Goal: Information Seeking & Learning: Learn about a topic

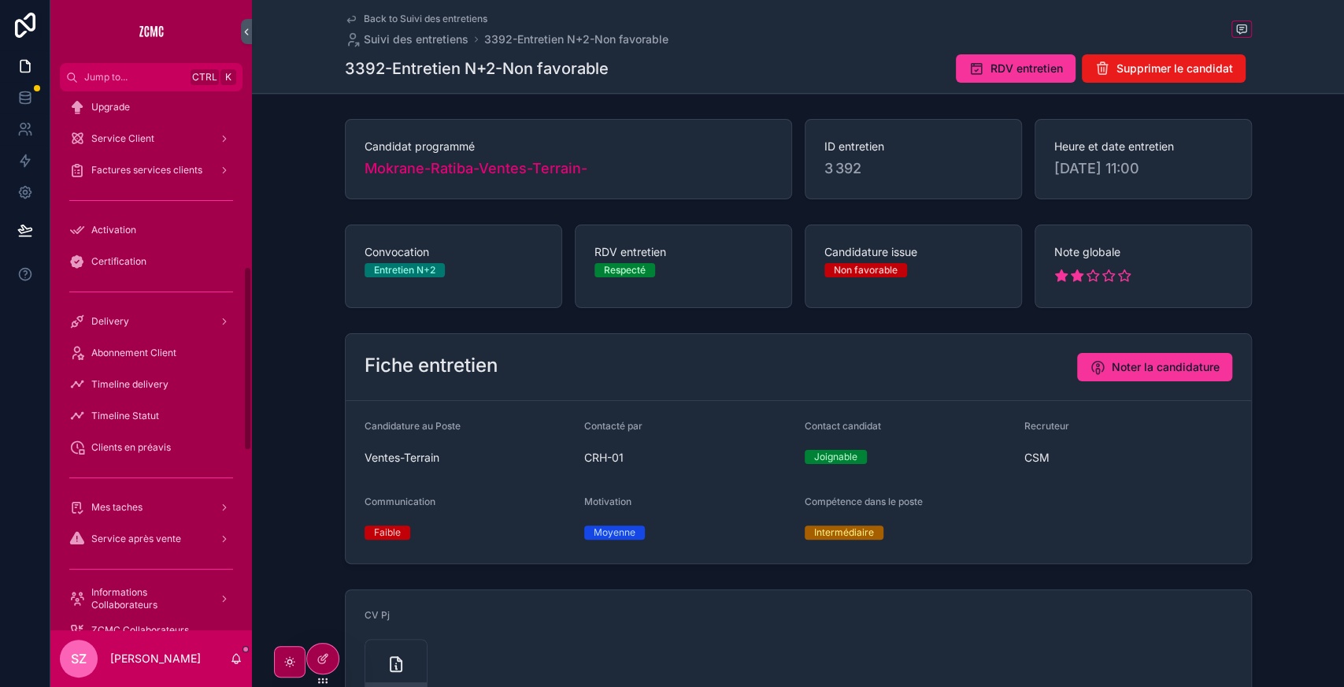
scroll to position [521, 0]
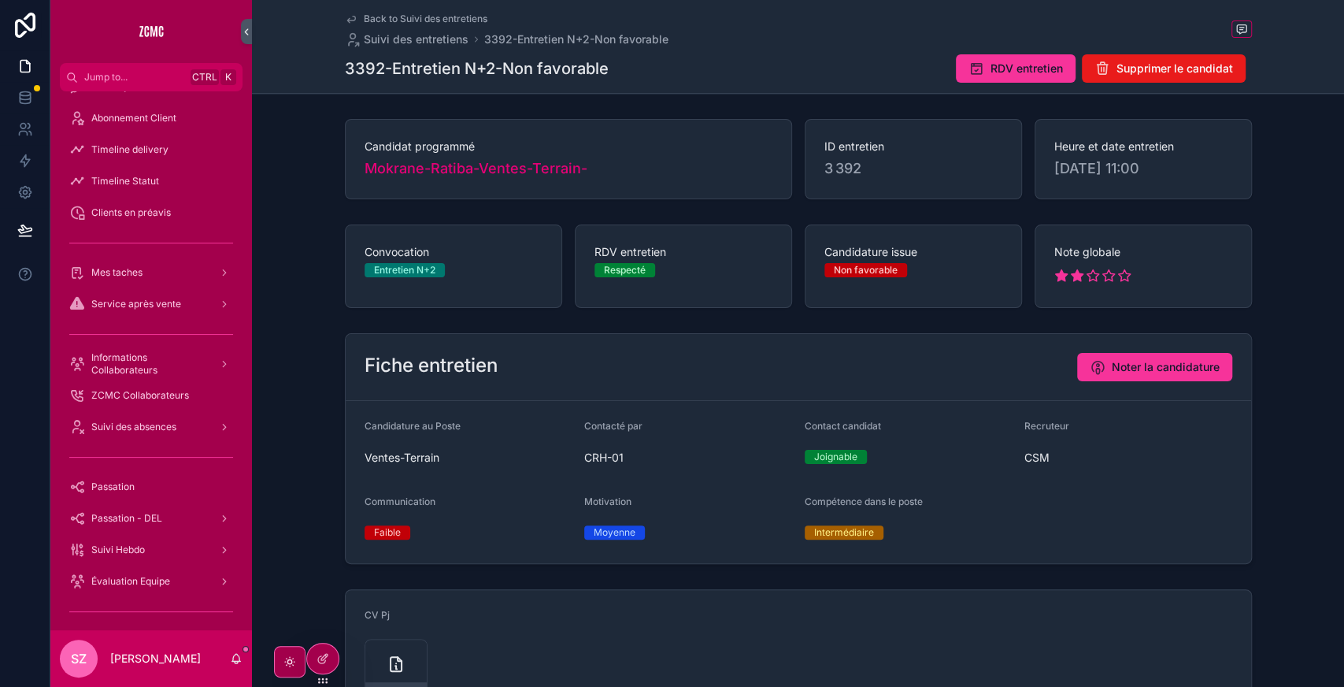
click at [152, 428] on span "Suivi des absences" at bounding box center [133, 427] width 85 height 13
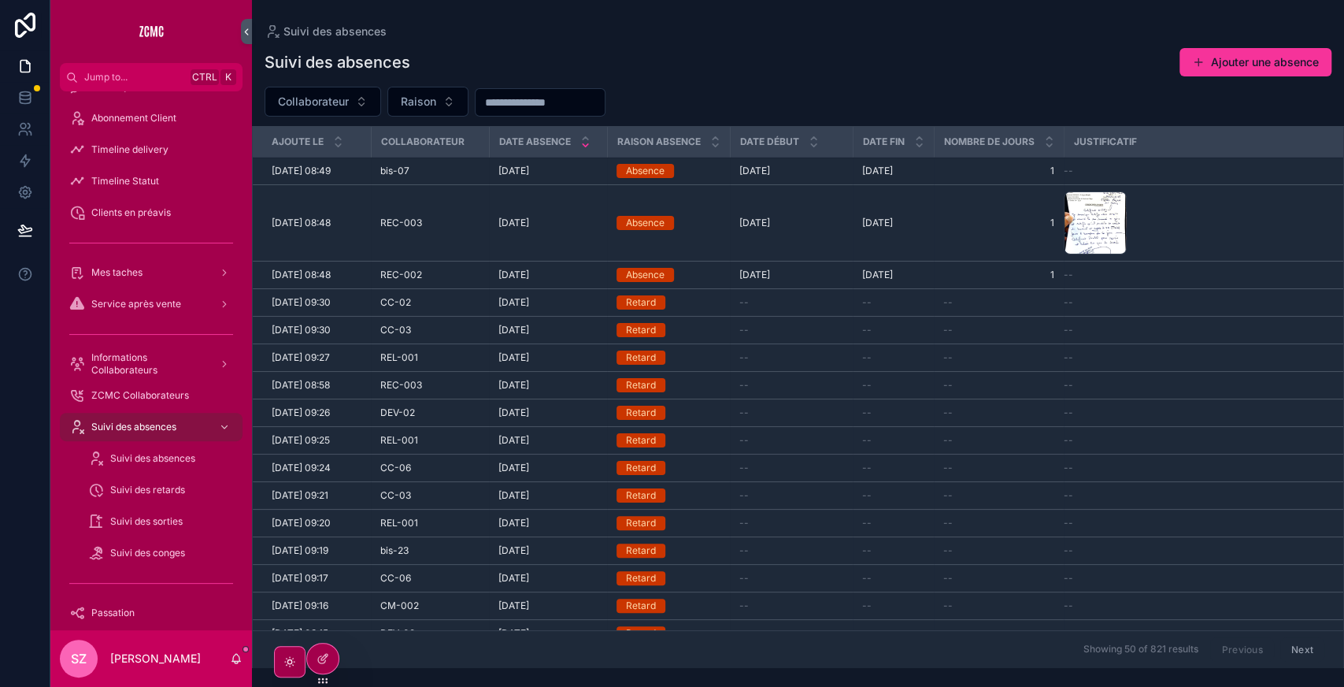
click at [152, 463] on span "Suivi des absences" at bounding box center [152, 458] width 85 height 13
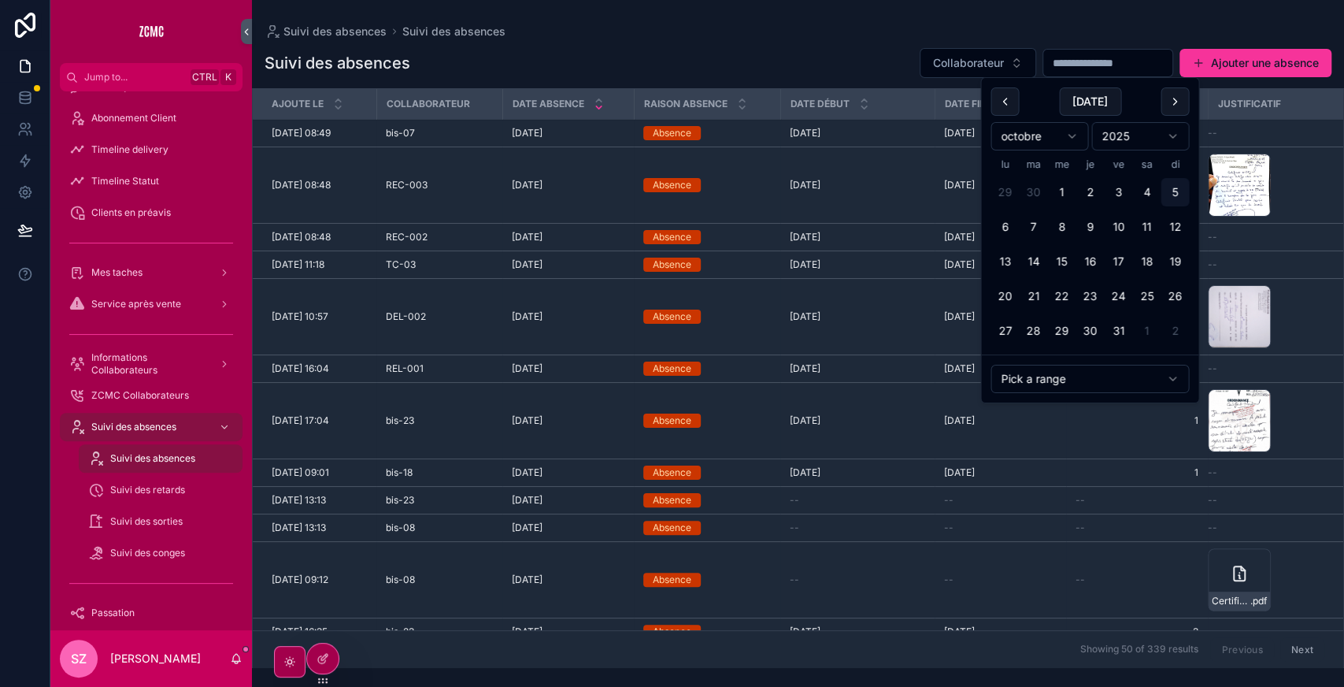
click at [1059, 68] on input "scrollable content" at bounding box center [1107, 63] width 129 height 22
click at [1003, 101] on button "scrollable content" at bounding box center [1005, 101] width 28 height 28
click at [1028, 334] on button "26" at bounding box center [1033, 331] width 28 height 28
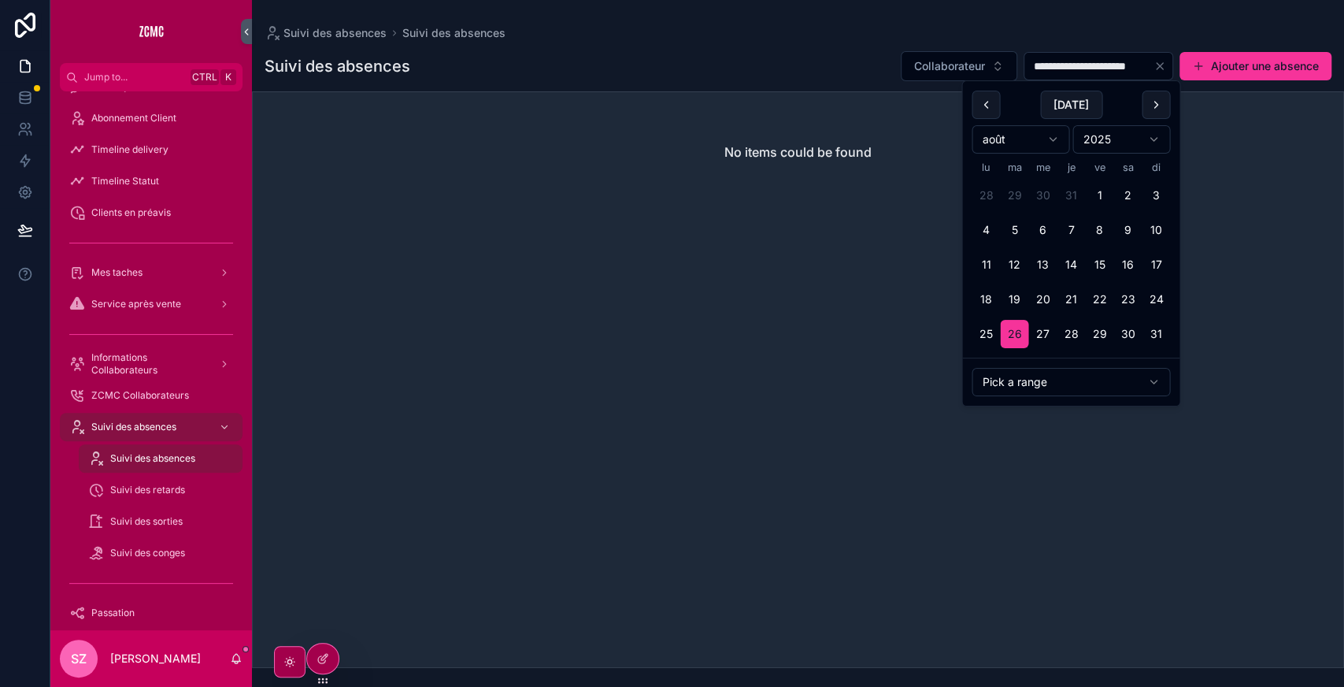
click at [1156, 105] on button "scrollable content" at bounding box center [1156, 105] width 28 height 28
click at [1074, 295] on button "25" at bounding box center [1071, 299] width 28 height 28
type input "**********"
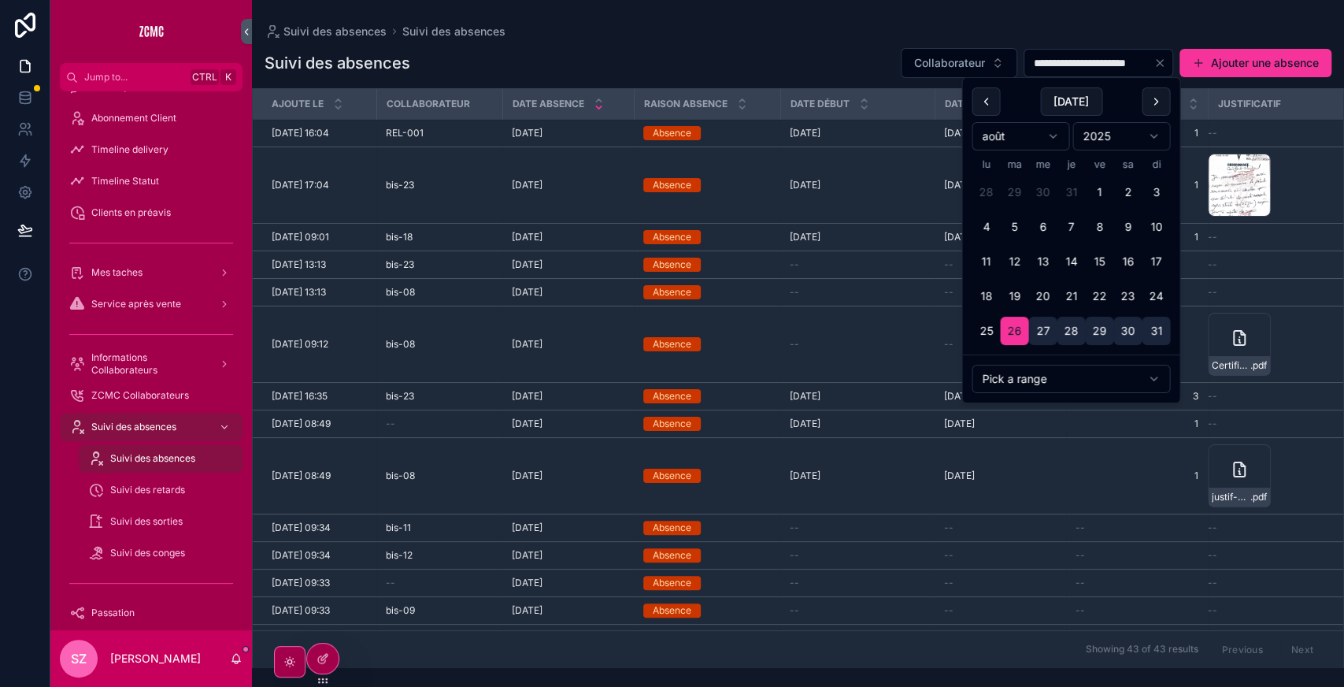
click at [701, 67] on div "**********" at bounding box center [798, 62] width 1067 height 31
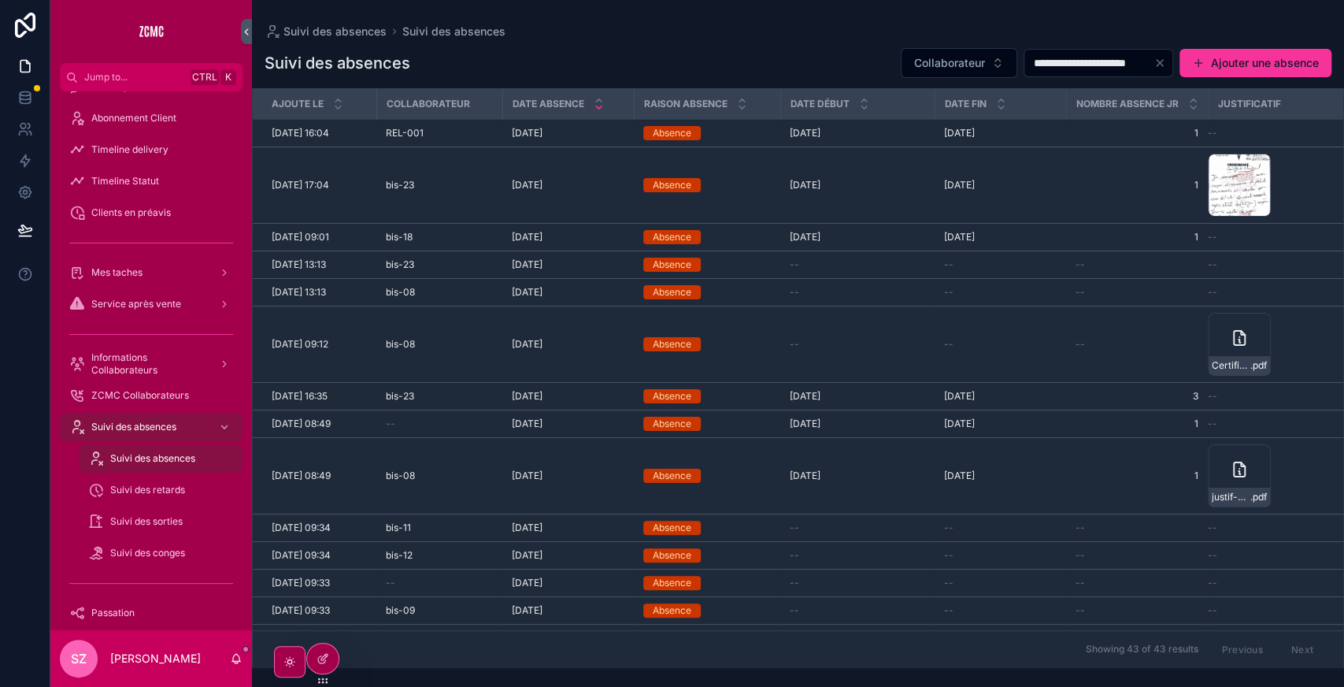
click at [914, 61] on span "Collaborateur" at bounding box center [949, 63] width 71 height 16
click at [893, 89] on input "scrollable content" at bounding box center [932, 96] width 187 height 28
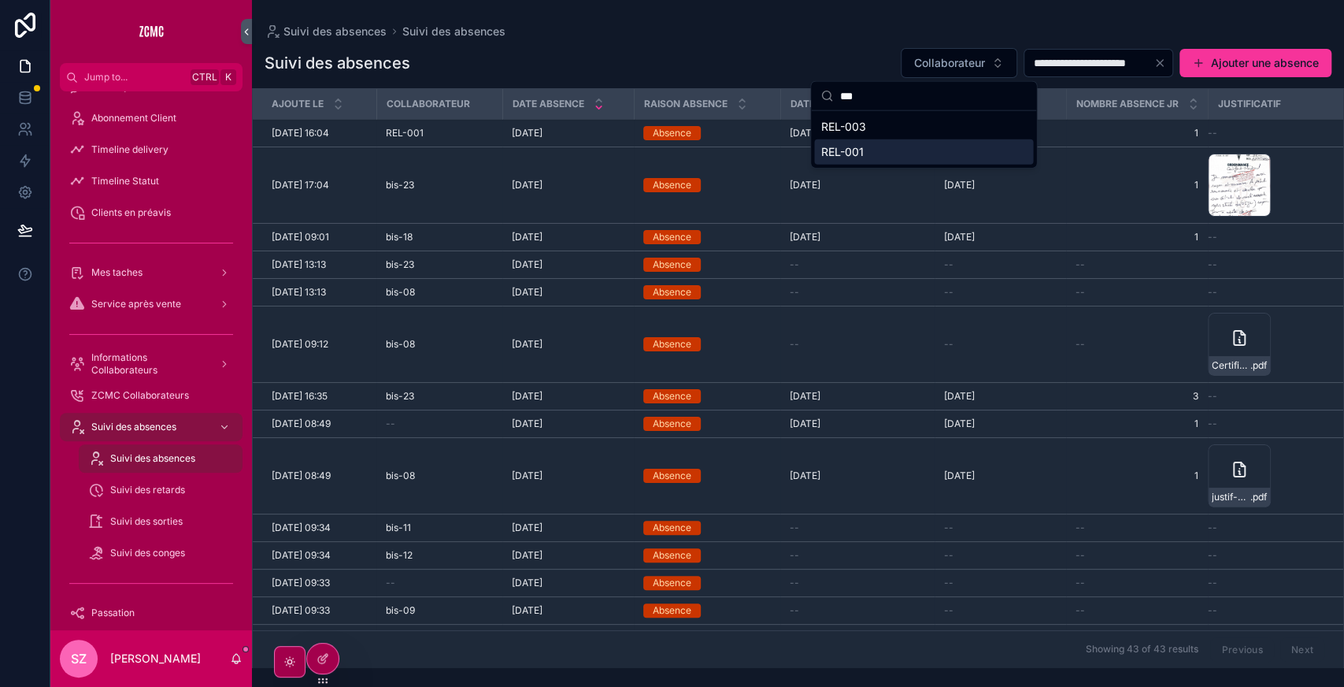
type input "***"
click at [861, 154] on span "REL-001" at bounding box center [842, 152] width 43 height 16
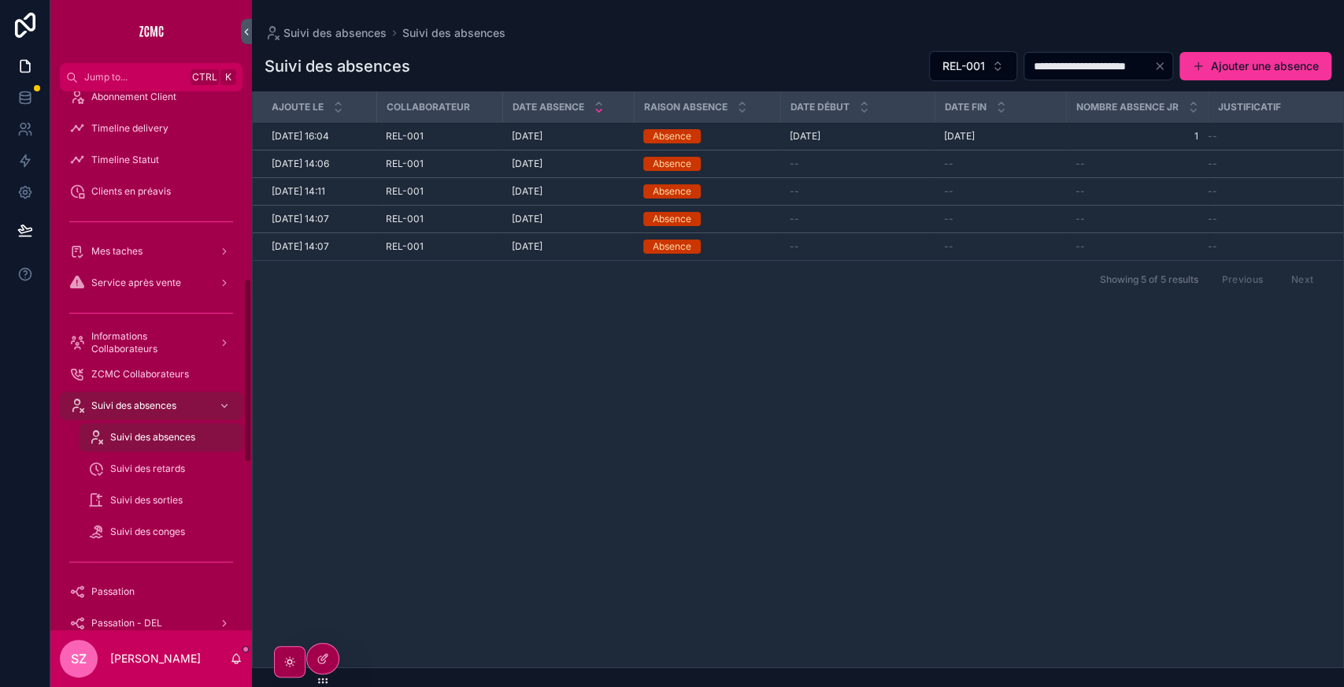
scroll to position [542, 0]
click at [1243, 59] on button "Ajouter une absence" at bounding box center [1256, 66] width 152 height 28
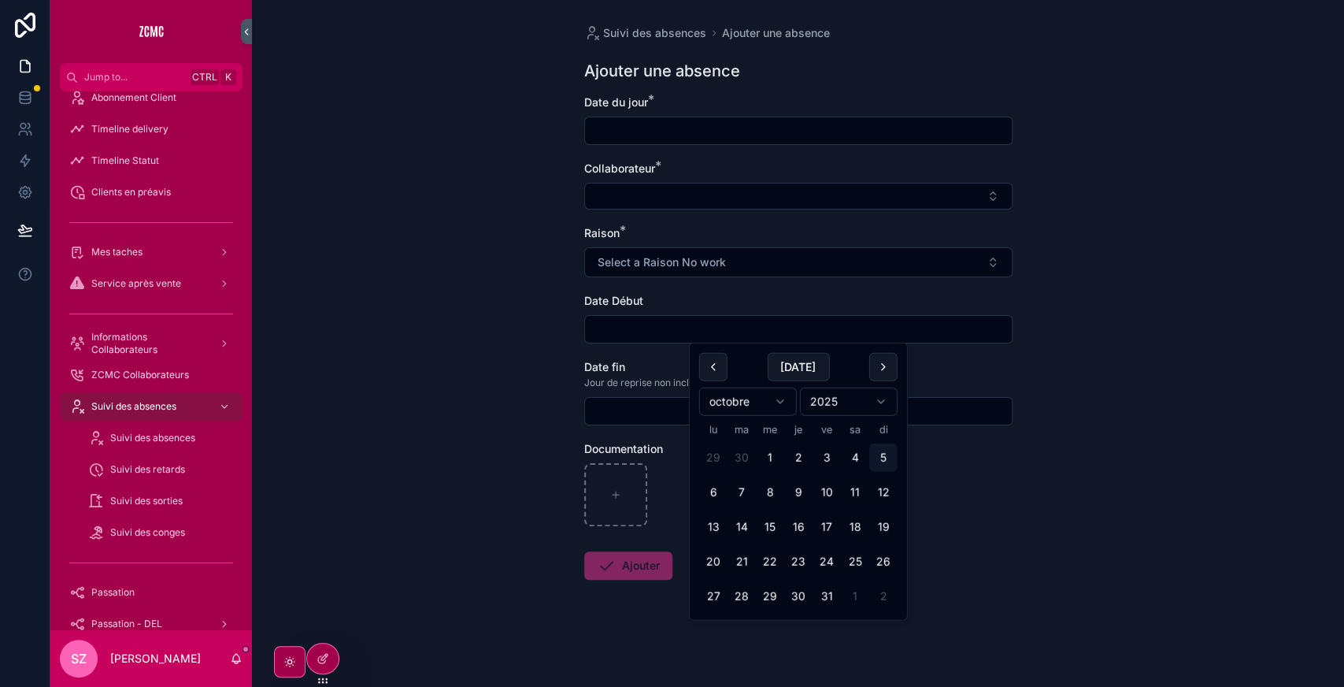
click at [700, 331] on input "scrollable content" at bounding box center [798, 329] width 427 height 22
click at [511, 421] on div "Suivi des absences Ajouter une absence Ajouter une absence Date du jour * Colla…" at bounding box center [798, 343] width 1092 height 687
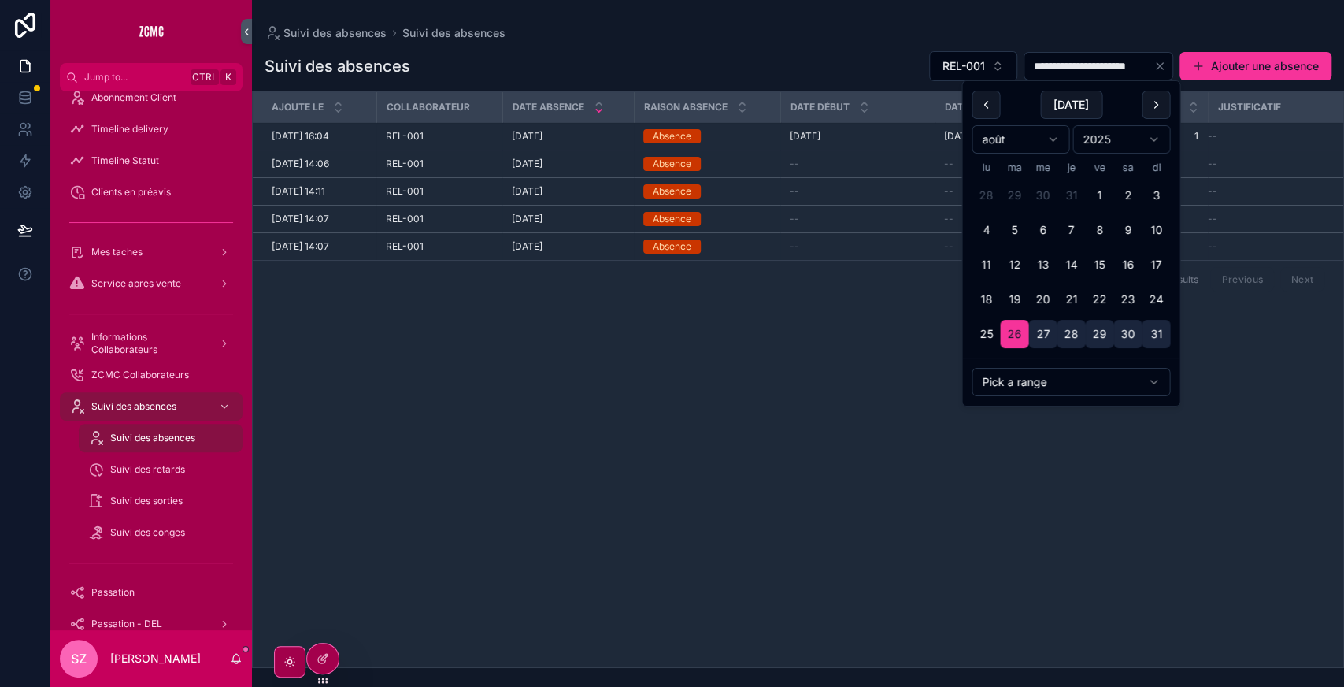
click at [1024, 57] on input "**********" at bounding box center [1088, 66] width 129 height 22
click at [943, 68] on span "REL-001" at bounding box center [964, 66] width 43 height 16
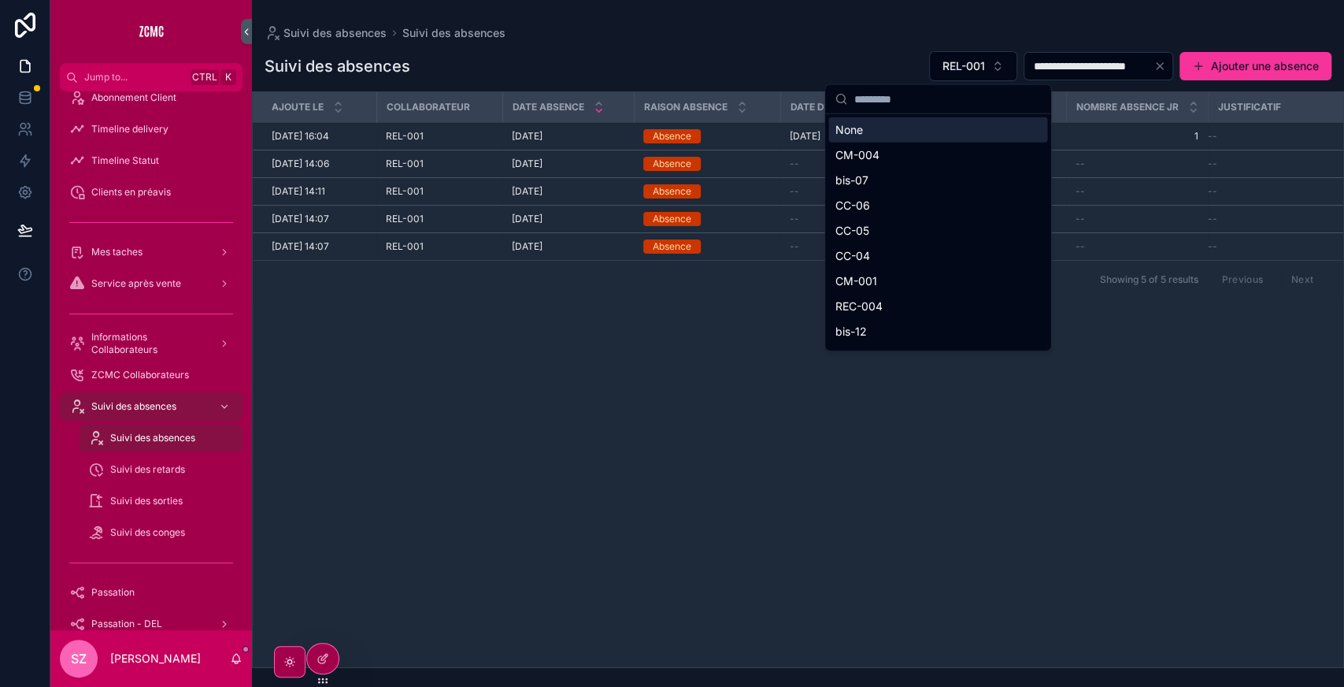
click at [868, 128] on div "None" at bounding box center [937, 129] width 219 height 25
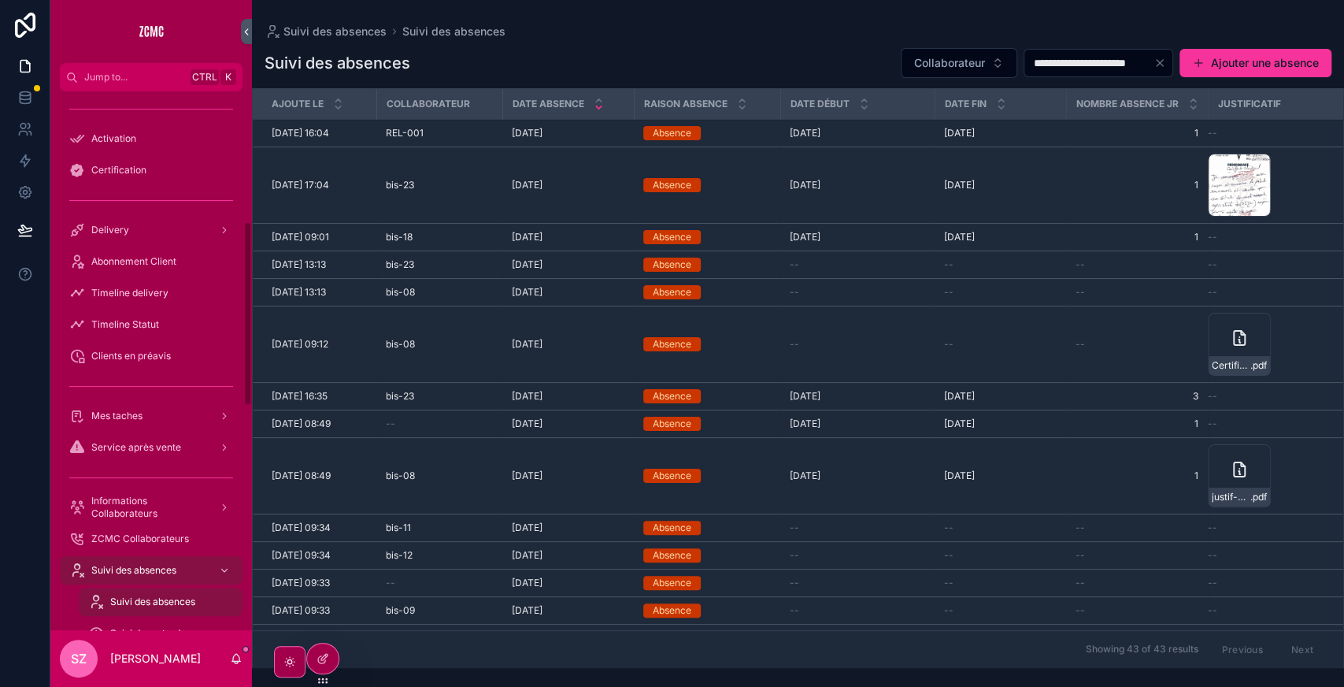
scroll to position [565, 0]
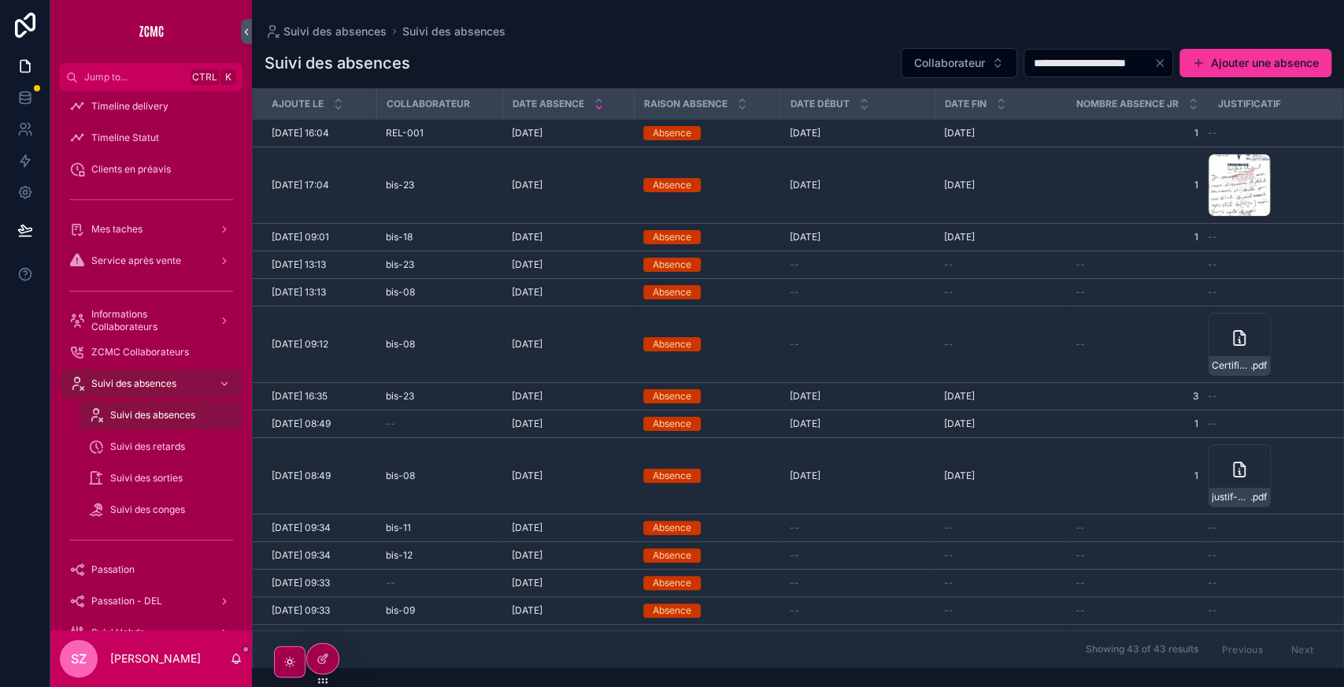
click at [134, 329] on span "Informations Collaborateurs" at bounding box center [148, 320] width 115 height 25
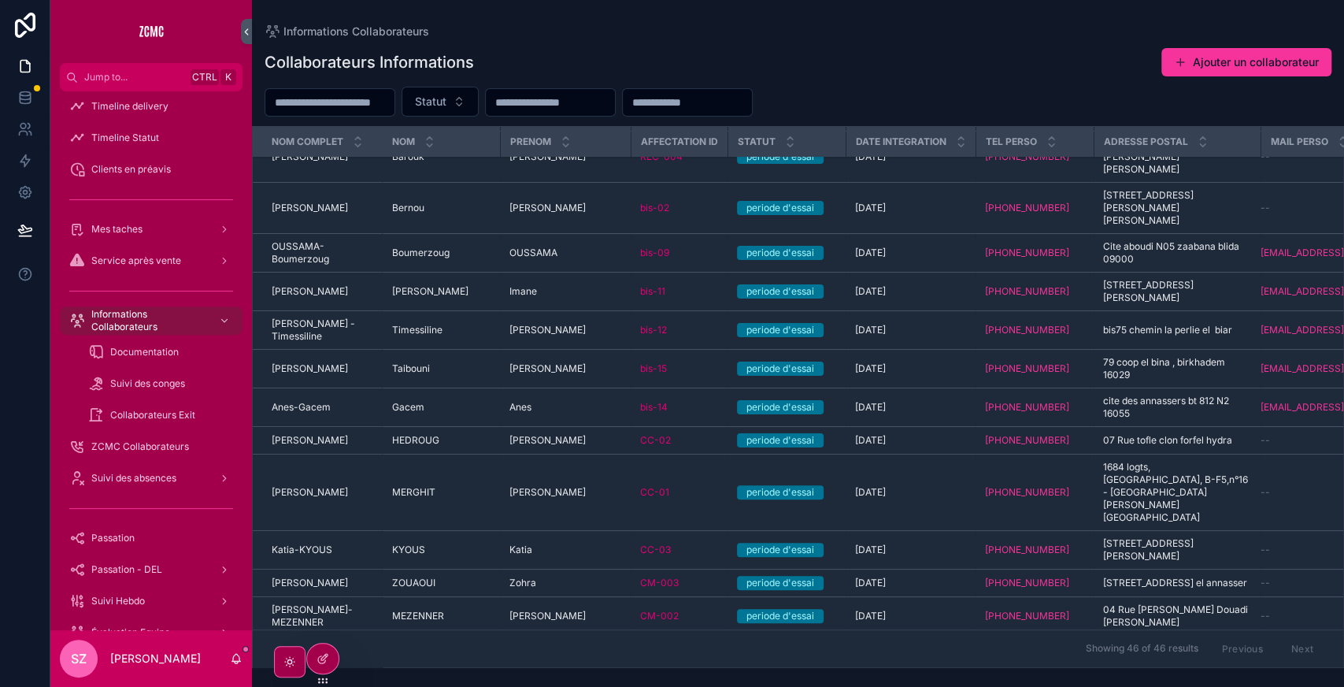
scroll to position [0, 2]
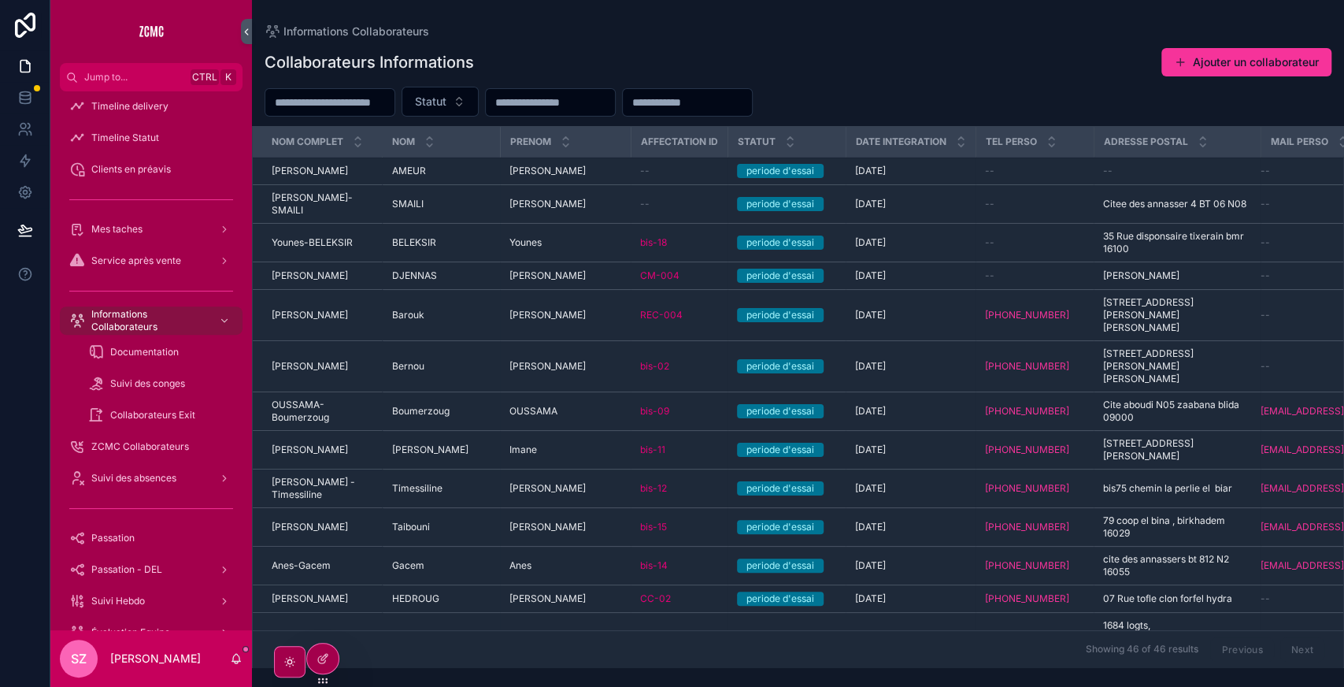
click at [157, 360] on div "Documentation" at bounding box center [160, 351] width 145 height 25
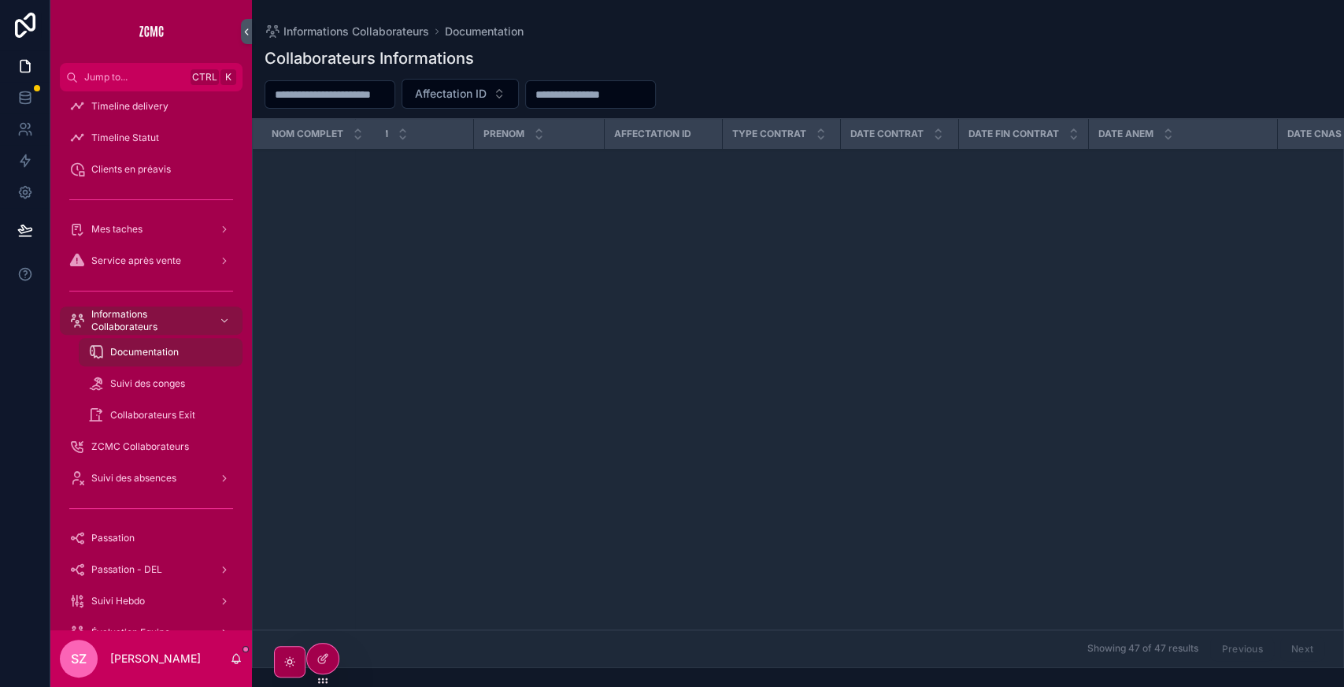
scroll to position [0, 31]
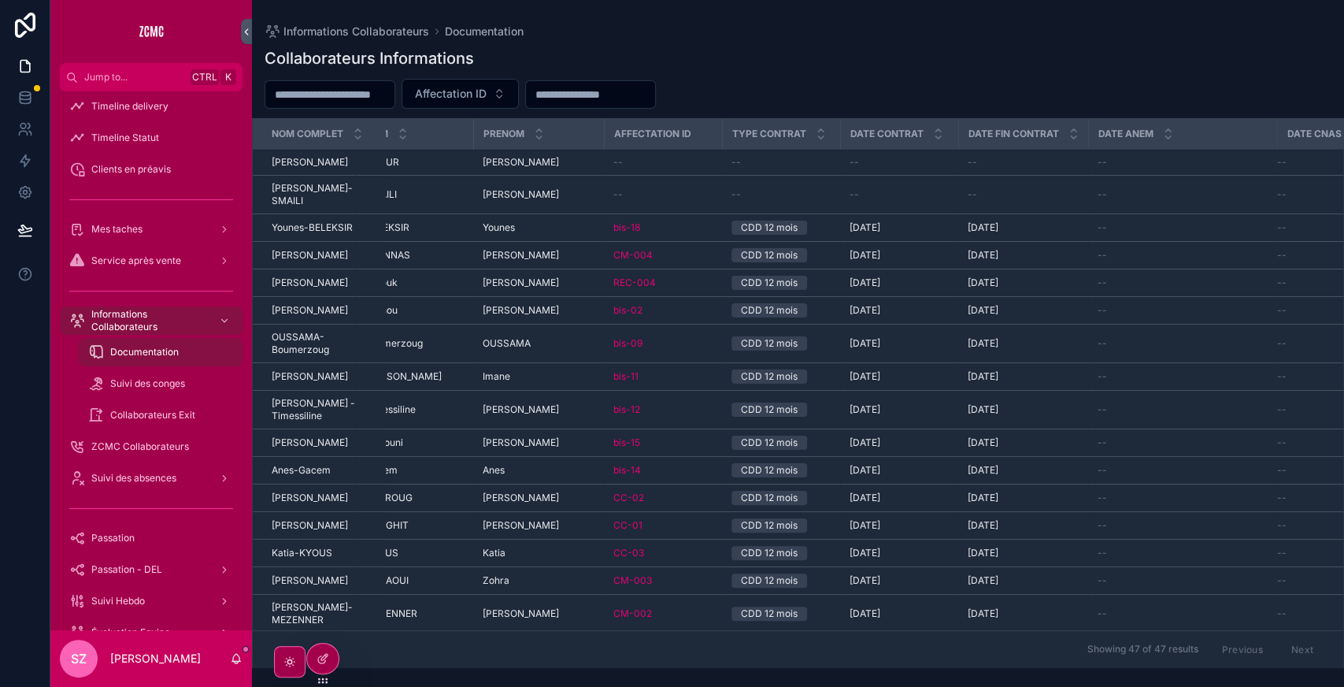
click at [121, 317] on span "Informations Collaborateurs" at bounding box center [148, 320] width 115 height 25
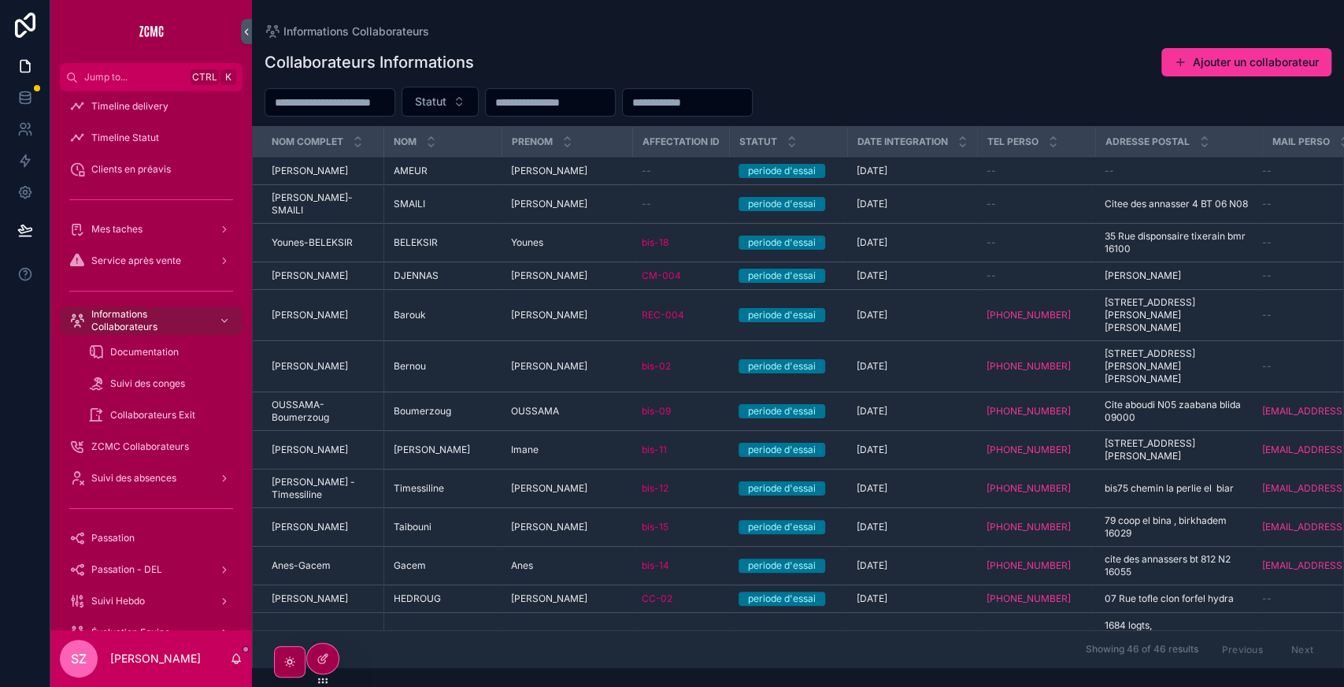
click at [1233, 71] on button "Ajouter un collaborateur" at bounding box center [1247, 62] width 170 height 28
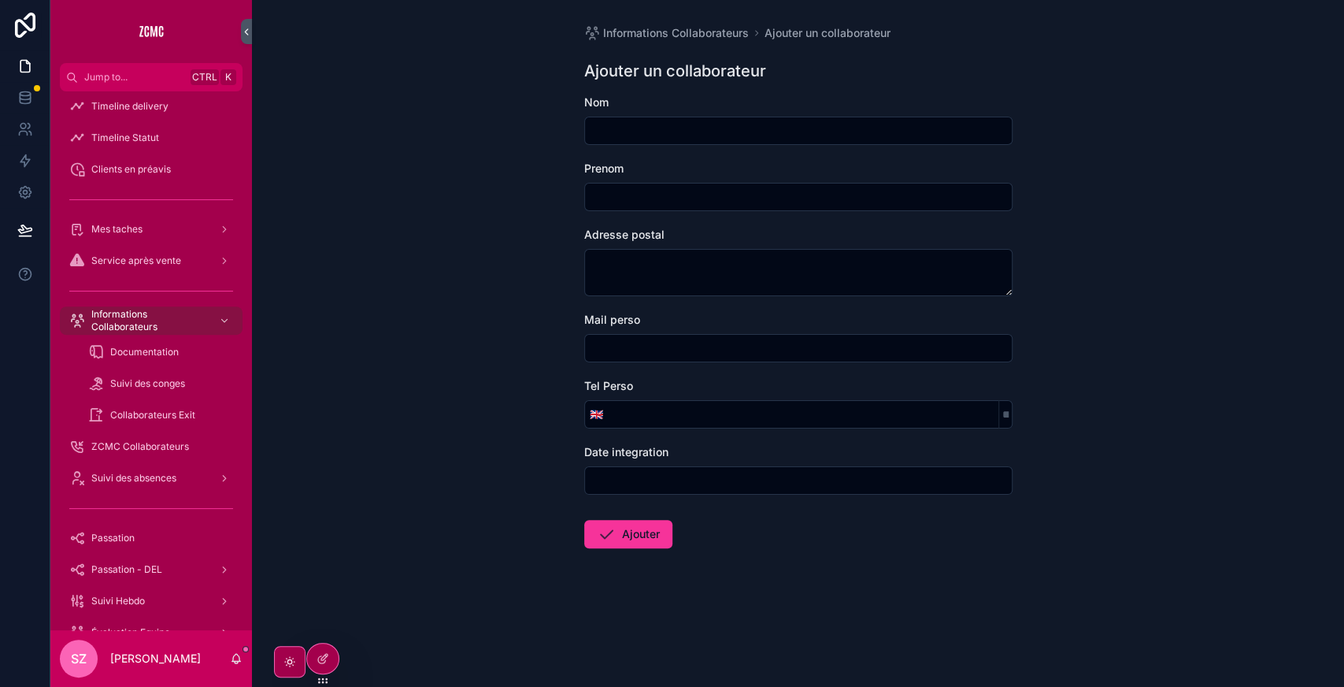
click at [873, 423] on input "scrollable content" at bounding box center [803, 414] width 391 height 22
click at [594, 418] on span "🇬🇧" at bounding box center [596, 414] width 13 height 16
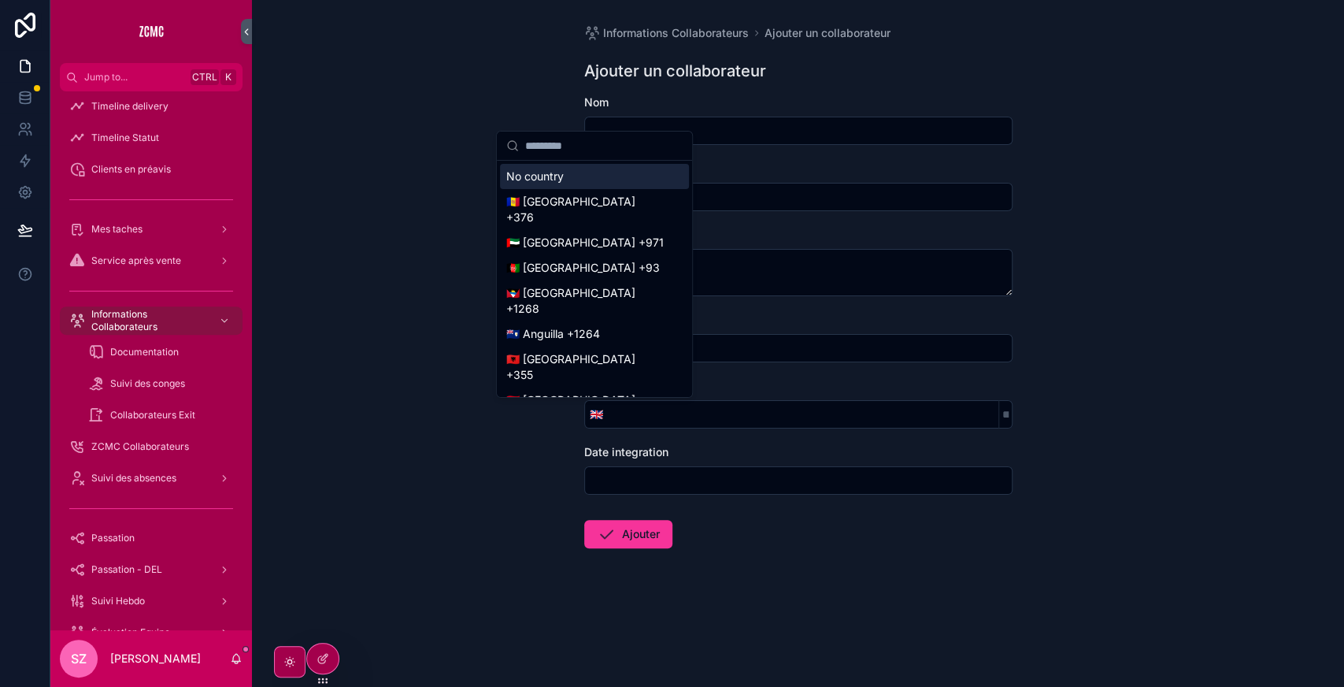
click at [513, 455] on div "Informations Collaborateurs Ajouter un collaborateur Ajouter un collaborateur N…" at bounding box center [798, 343] width 1092 height 687
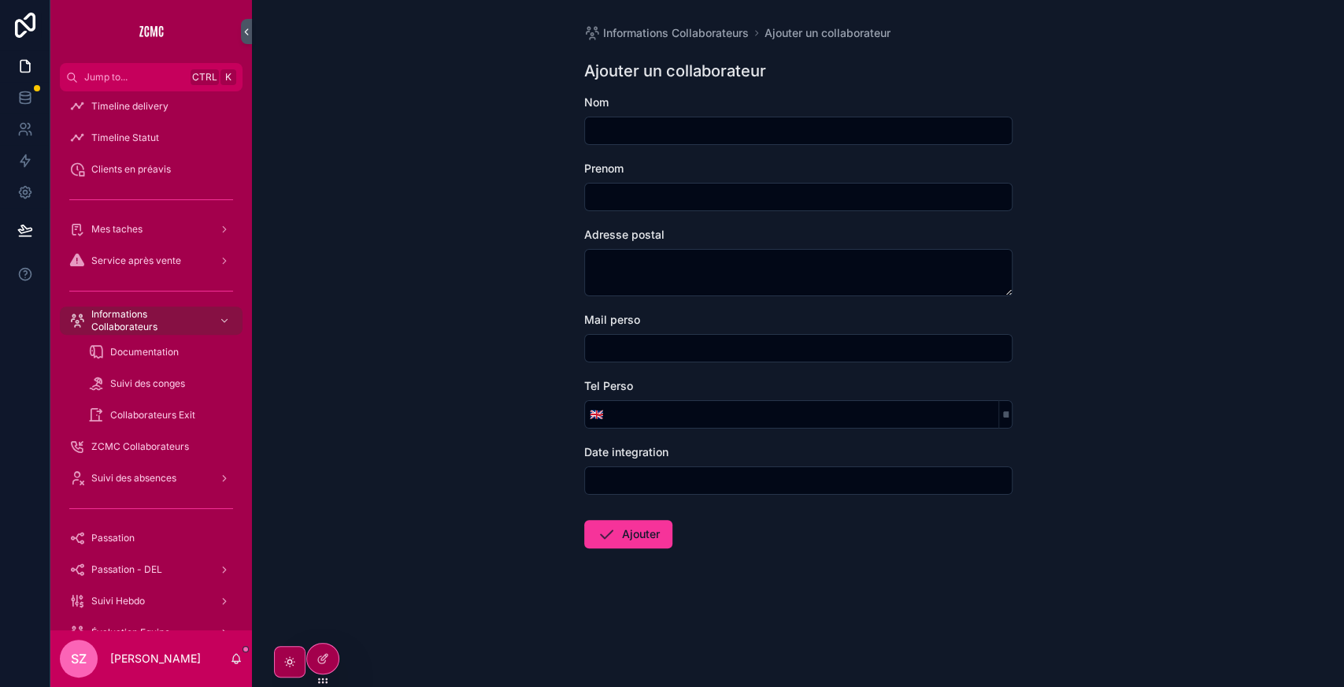
click at [499, 460] on div "Informations Collaborateurs Ajouter un collaborateur Ajouter un collaborateur N…" at bounding box center [798, 343] width 1092 height 687
click at [320, 645] on div at bounding box center [322, 658] width 31 height 30
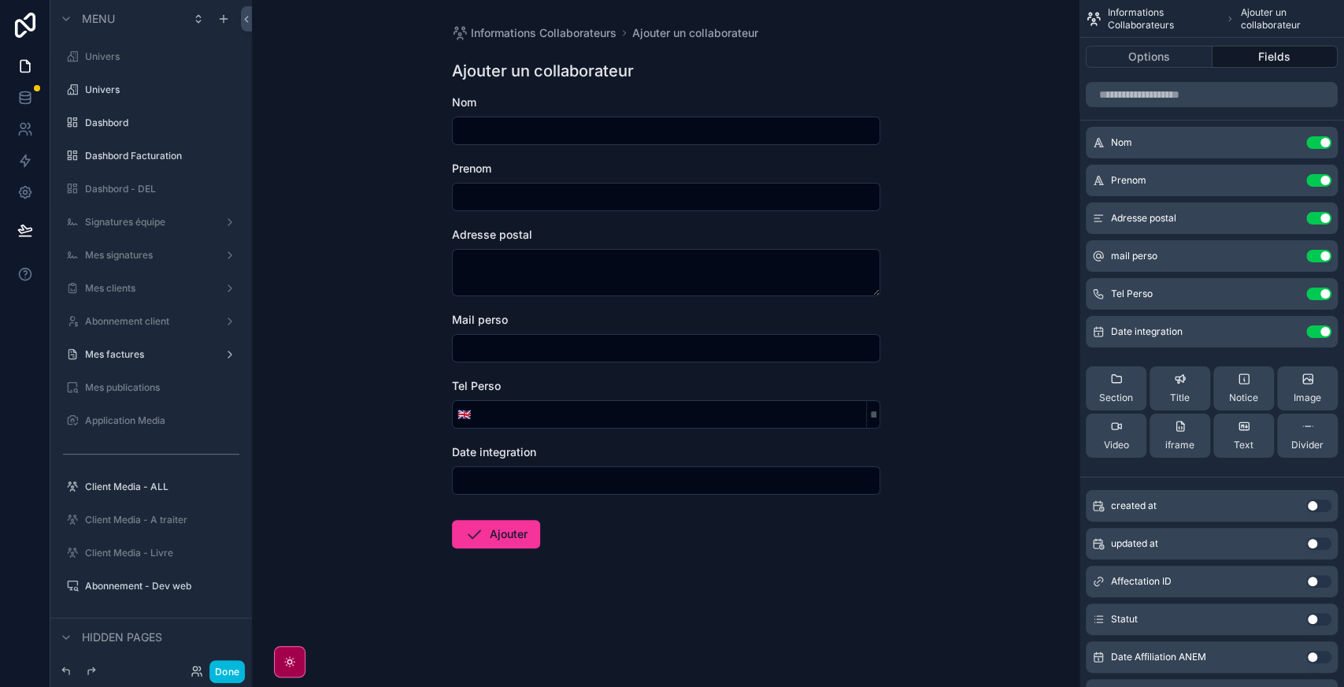
click at [0, 0] on icon "scrollable content" at bounding box center [0, 0] width 0 height 0
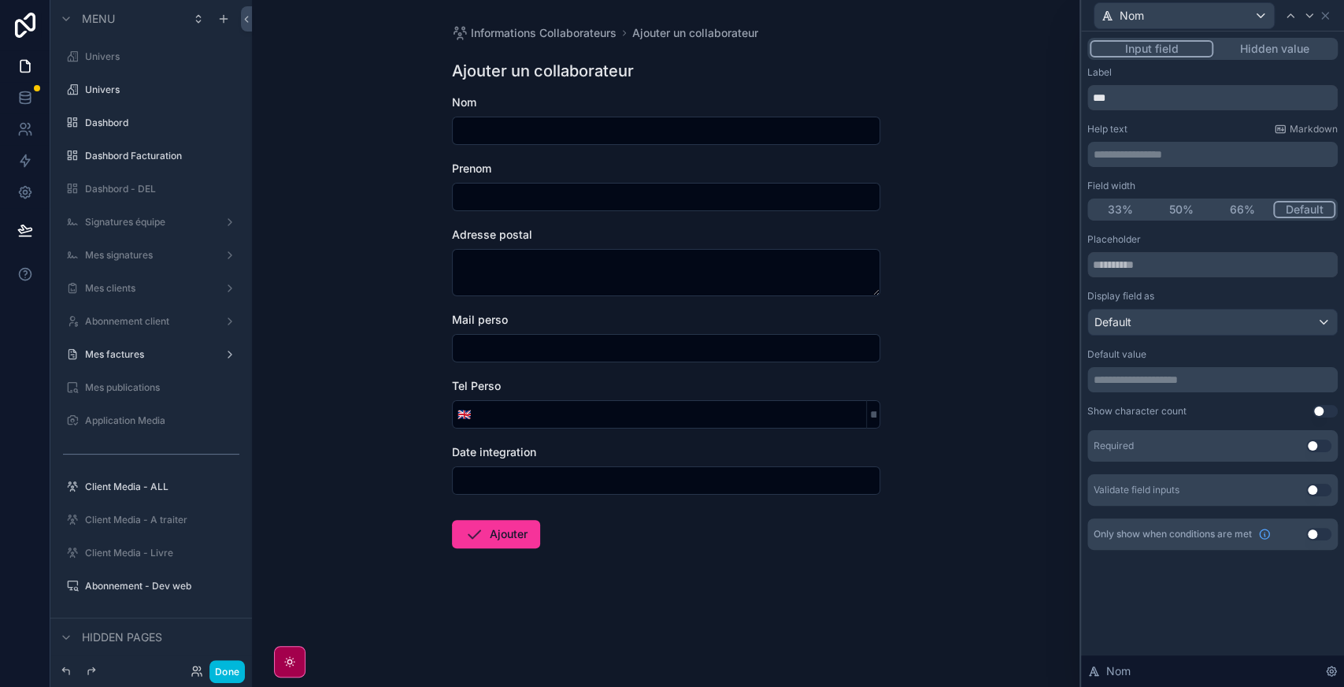
click at [1324, 447] on button "Use setting" at bounding box center [1318, 445] width 25 height 13
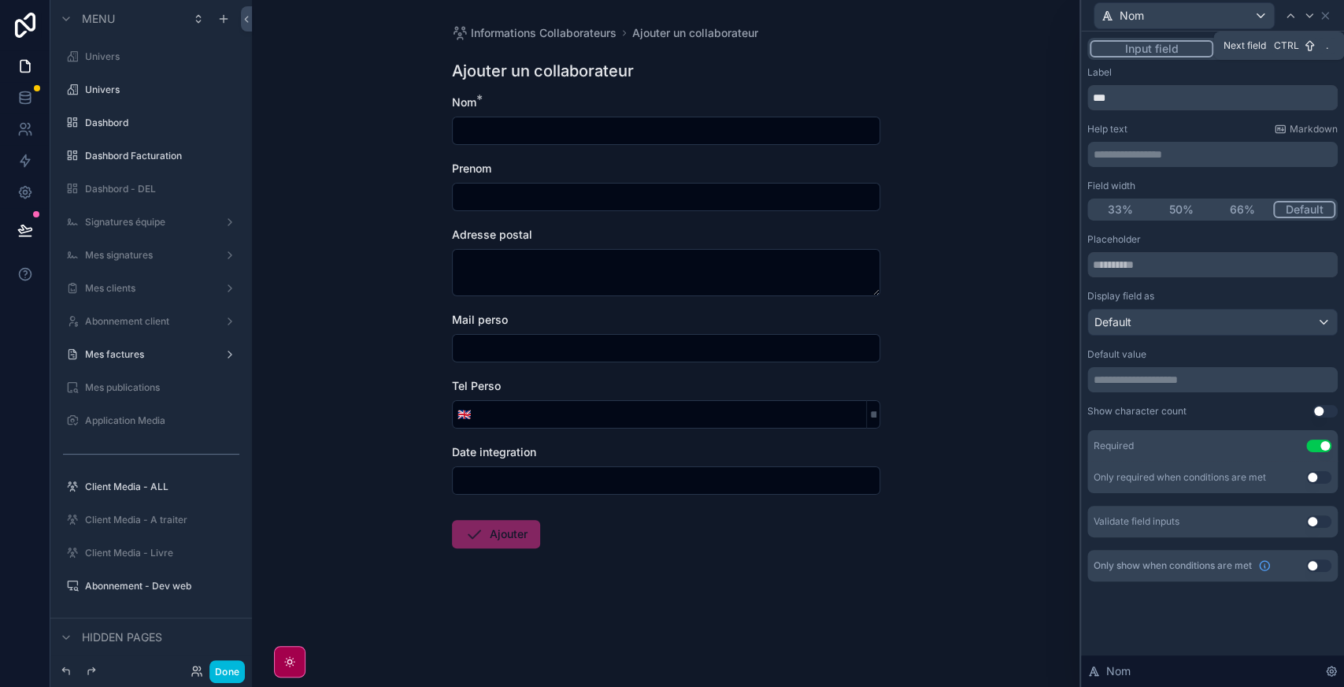
click at [1306, 20] on icon at bounding box center [1309, 15] width 13 height 13
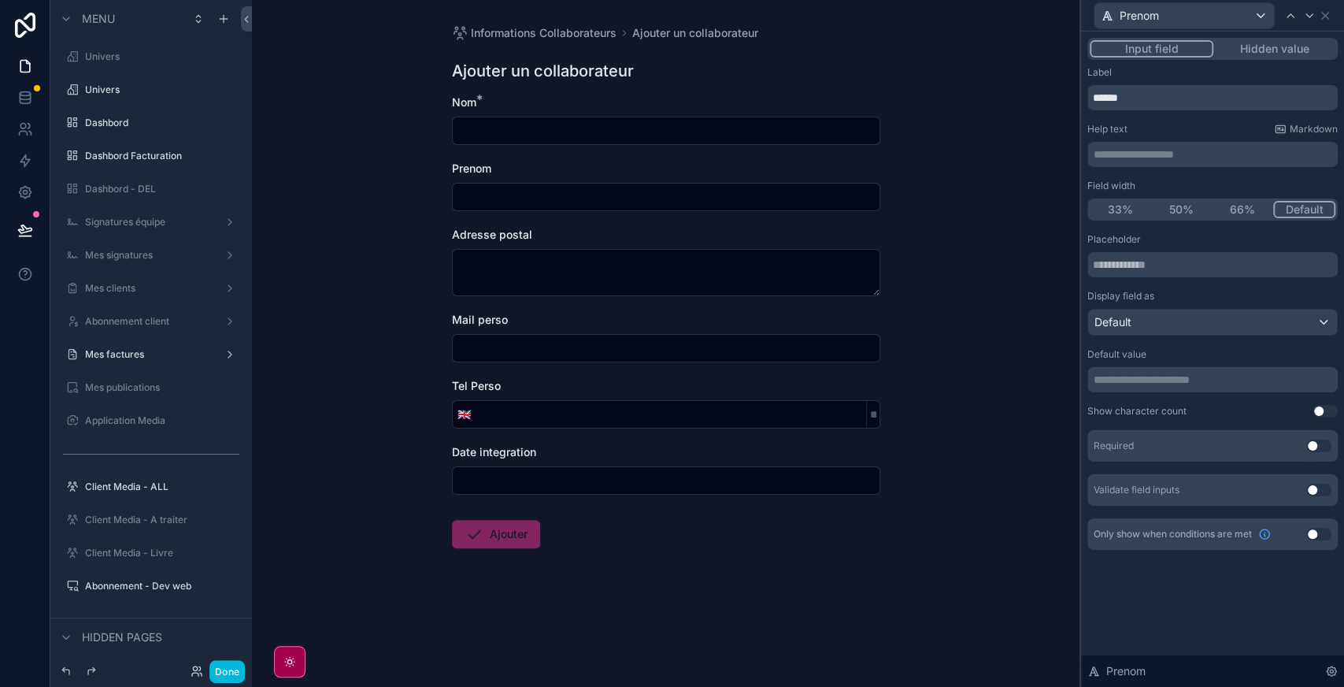
click at [1320, 414] on button "Use setting" at bounding box center [1325, 411] width 25 height 13
click at [1310, 21] on icon at bounding box center [1309, 15] width 13 height 13
click at [1321, 450] on button "Use setting" at bounding box center [1318, 445] width 25 height 13
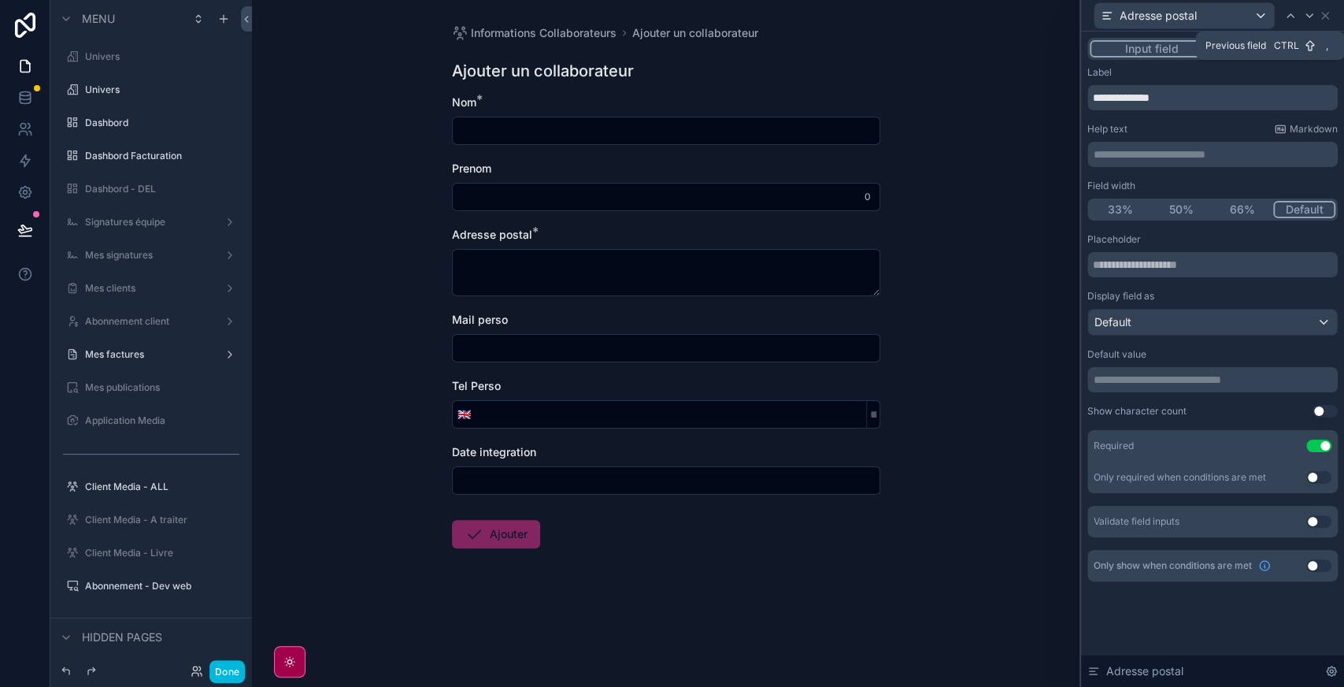
click at [1287, 9] on icon at bounding box center [1290, 15] width 13 height 13
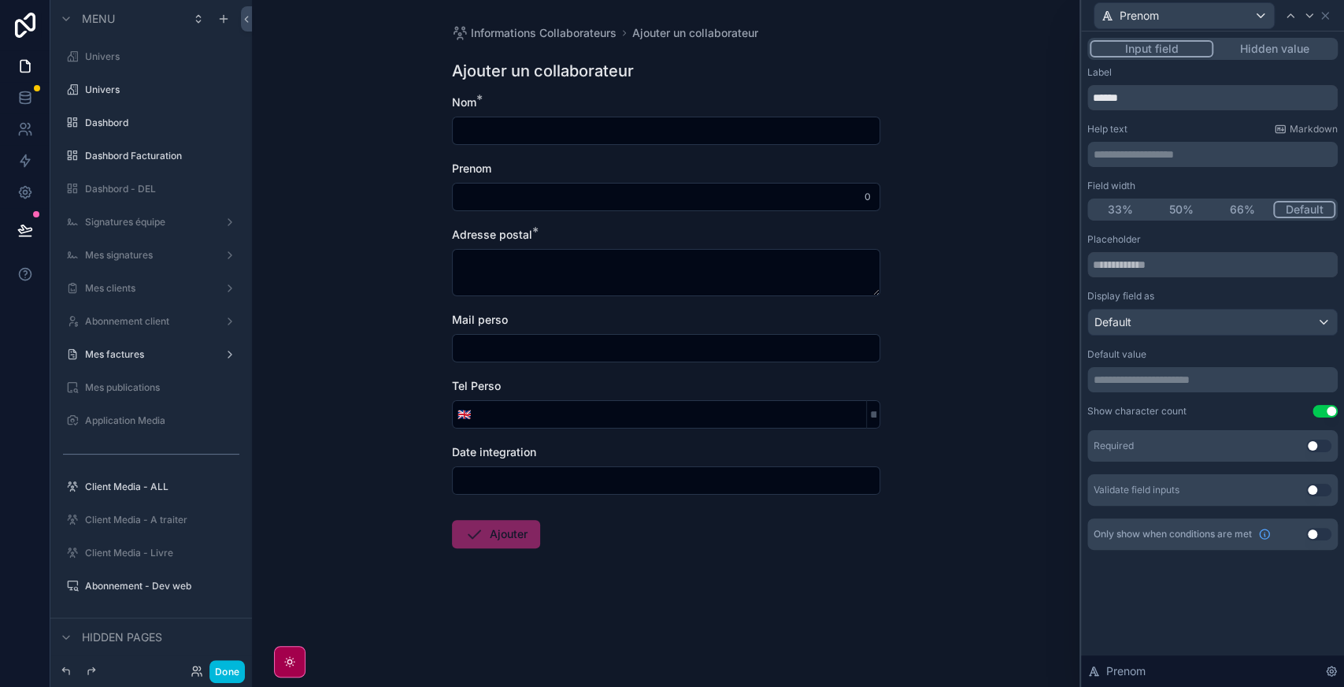
click at [1321, 413] on button "Use setting" at bounding box center [1325, 411] width 25 height 13
click at [1312, 444] on button "Use setting" at bounding box center [1318, 445] width 25 height 13
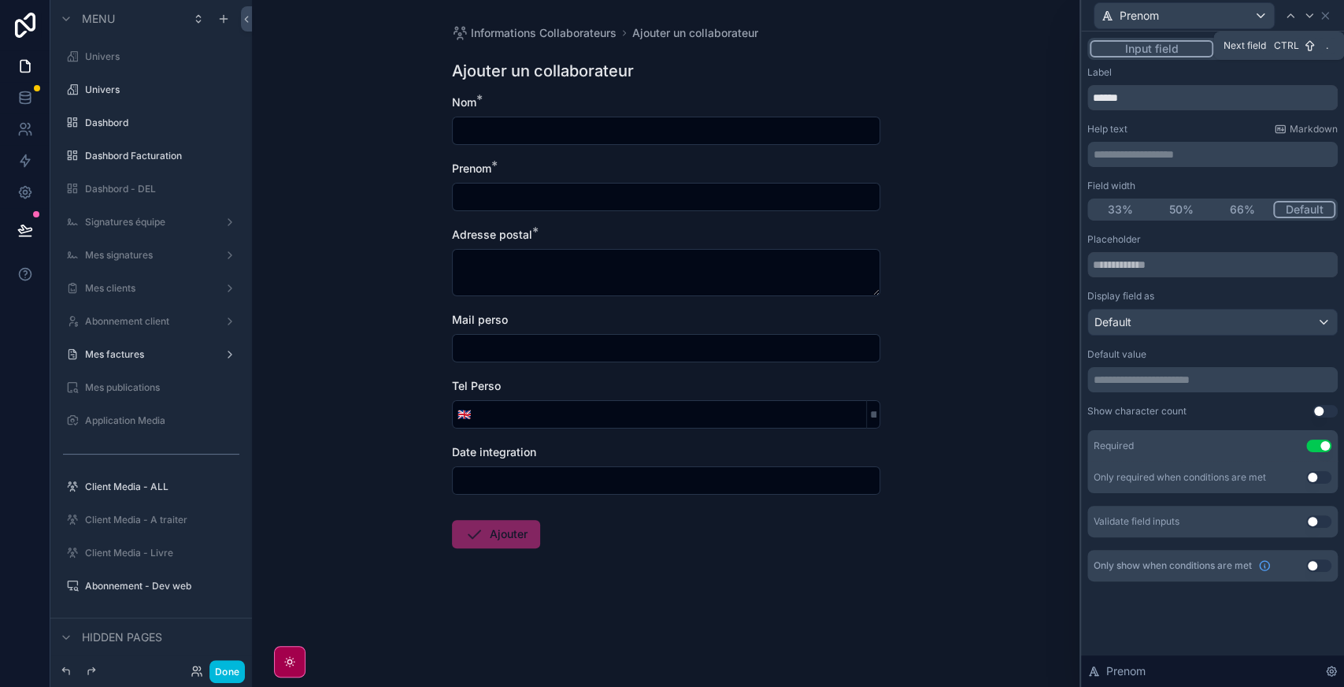
click at [1306, 24] on div at bounding box center [1309, 15] width 19 height 19
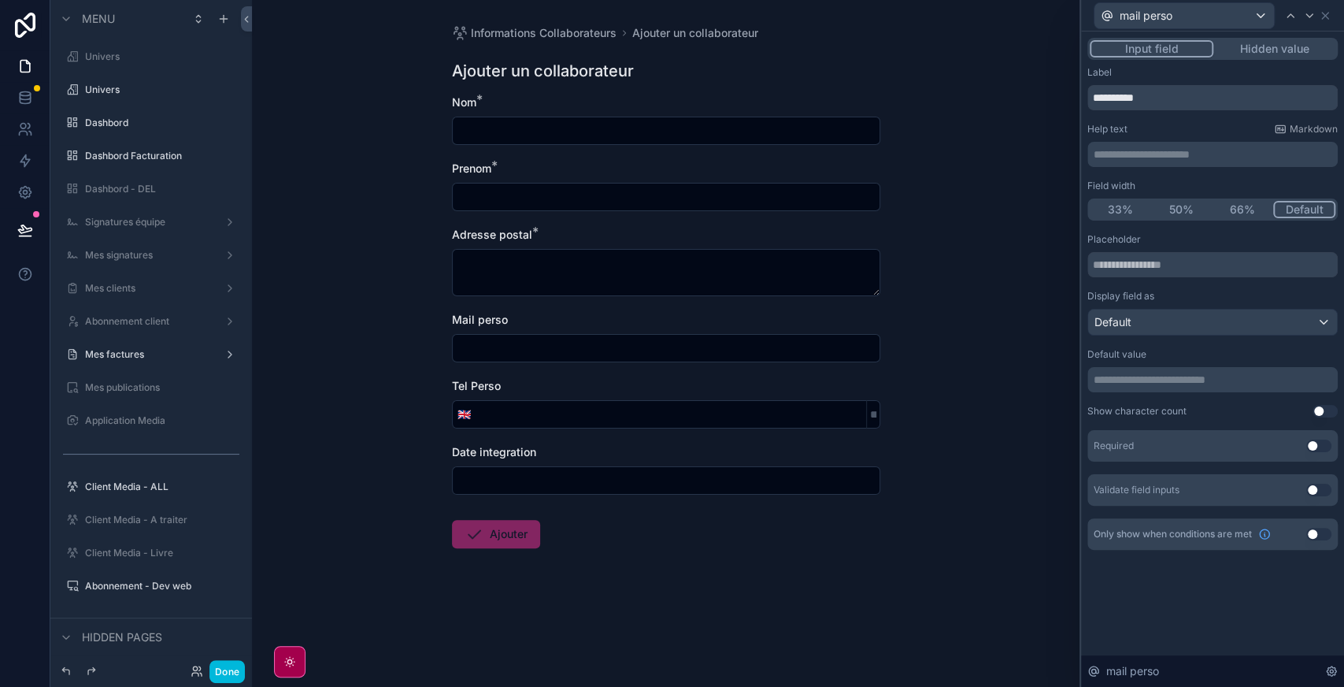
click at [1321, 450] on button "Use setting" at bounding box center [1318, 445] width 25 height 13
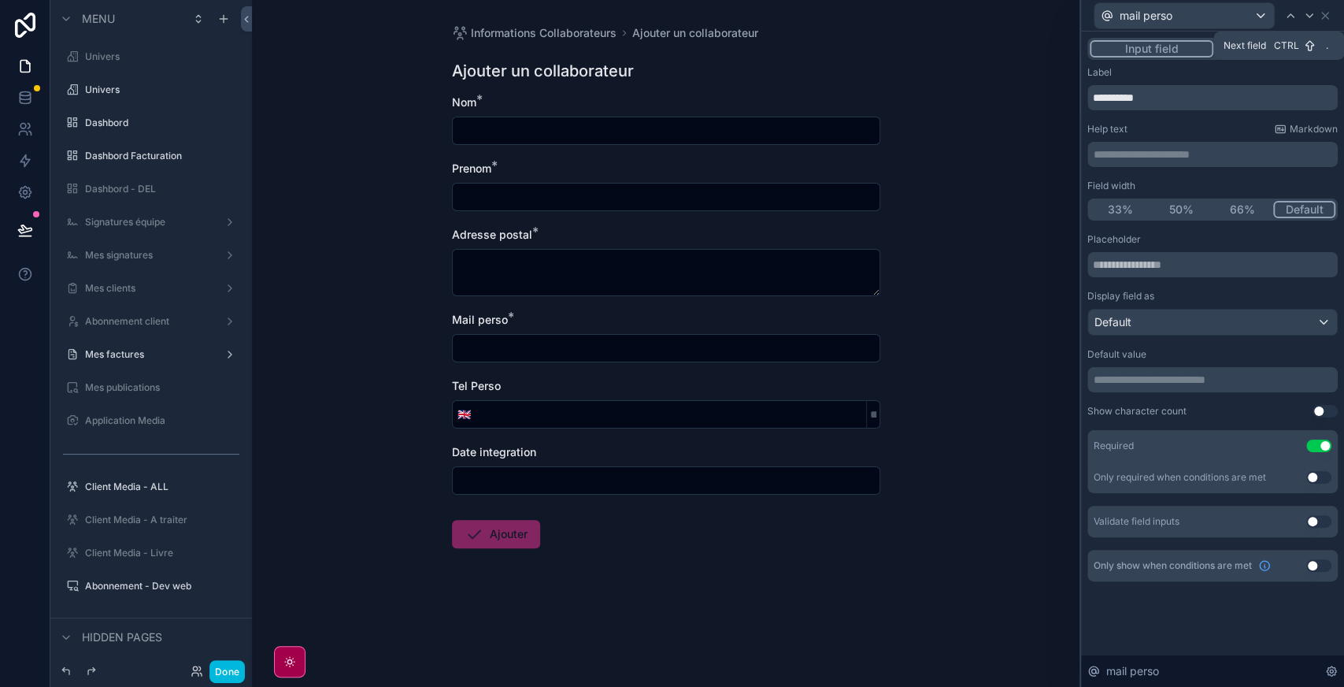
click at [1309, 18] on icon at bounding box center [1309, 15] width 13 height 13
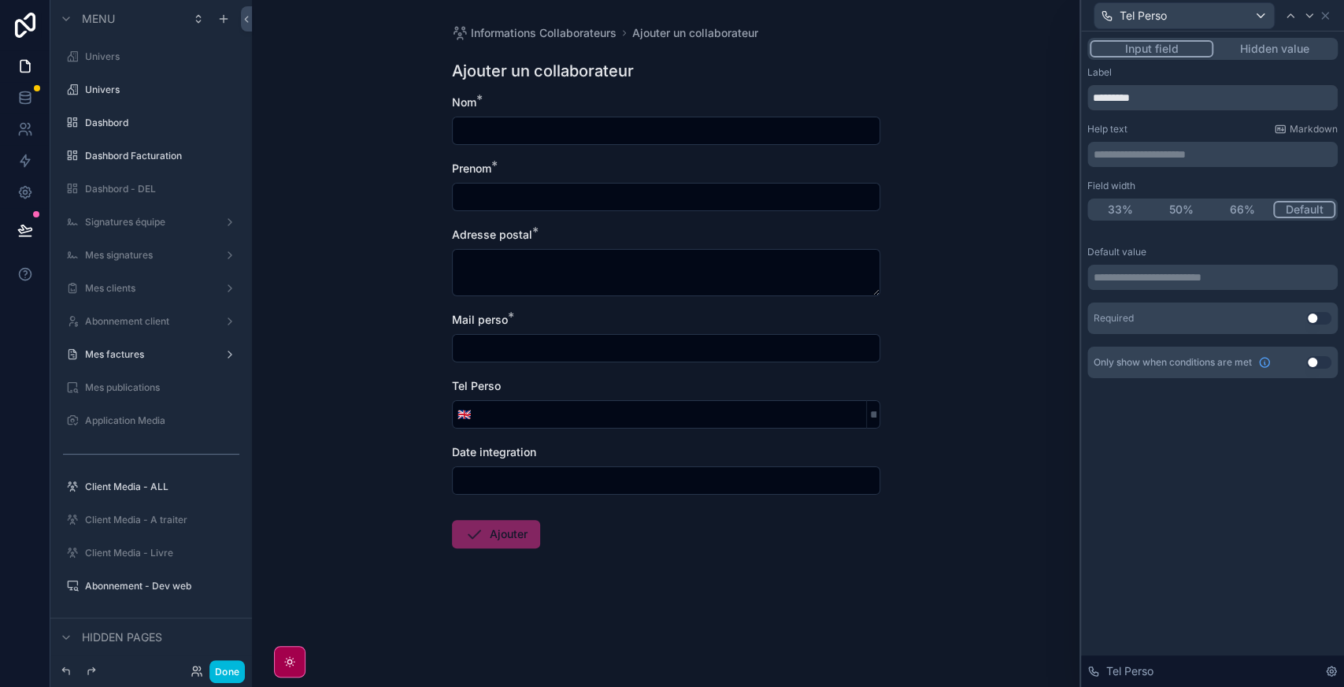
click at [1314, 313] on button "Use setting" at bounding box center [1318, 318] width 25 height 13
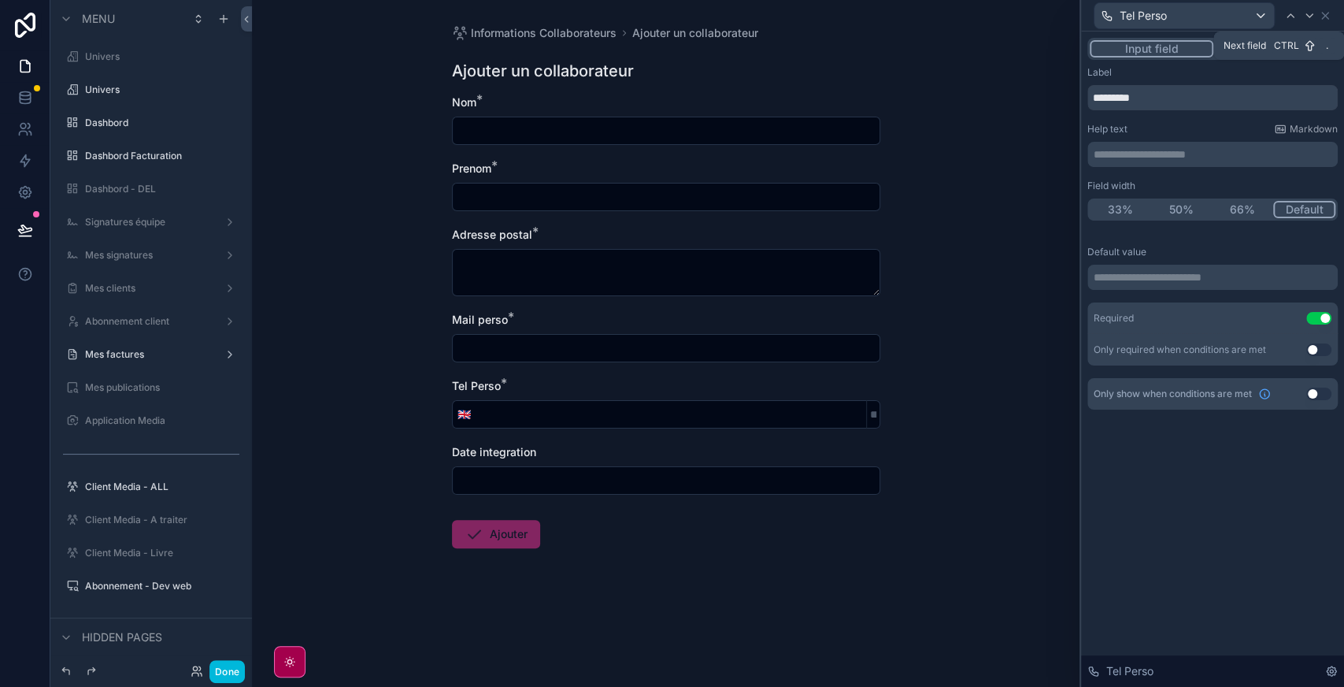
click at [1315, 10] on div at bounding box center [1309, 15] width 19 height 19
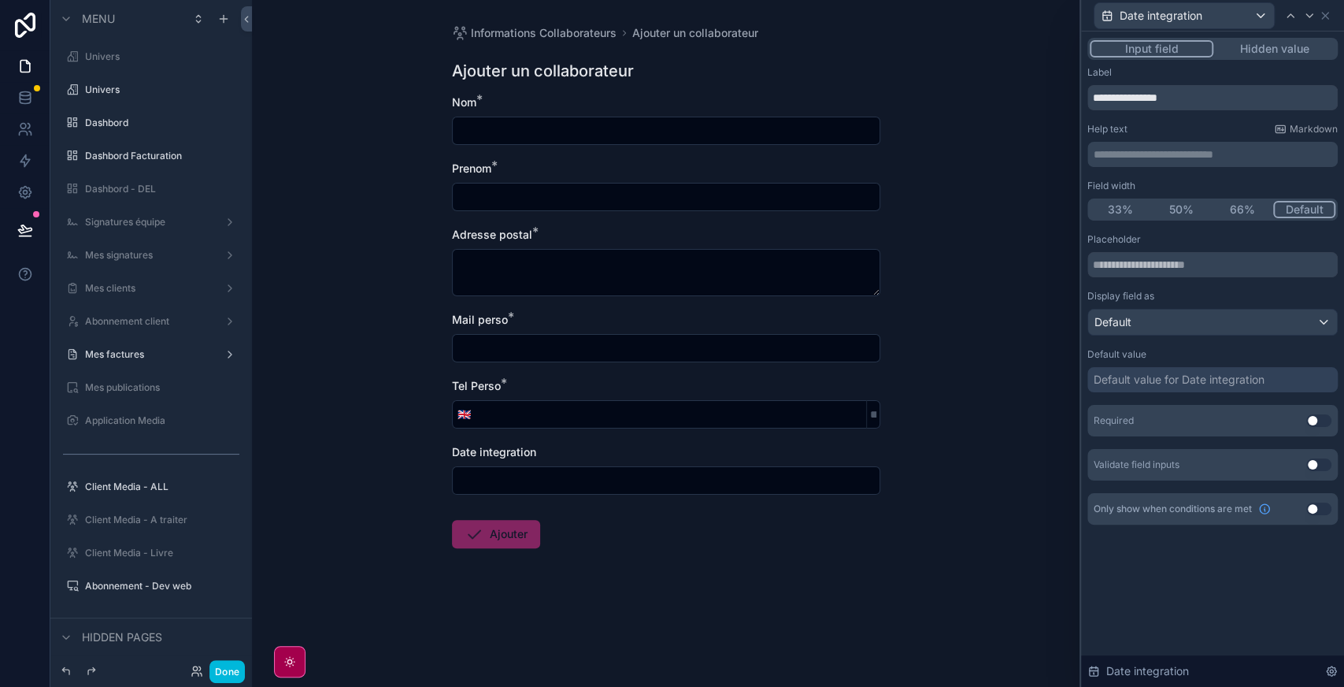
click at [1316, 422] on button "Use setting" at bounding box center [1318, 420] width 25 height 13
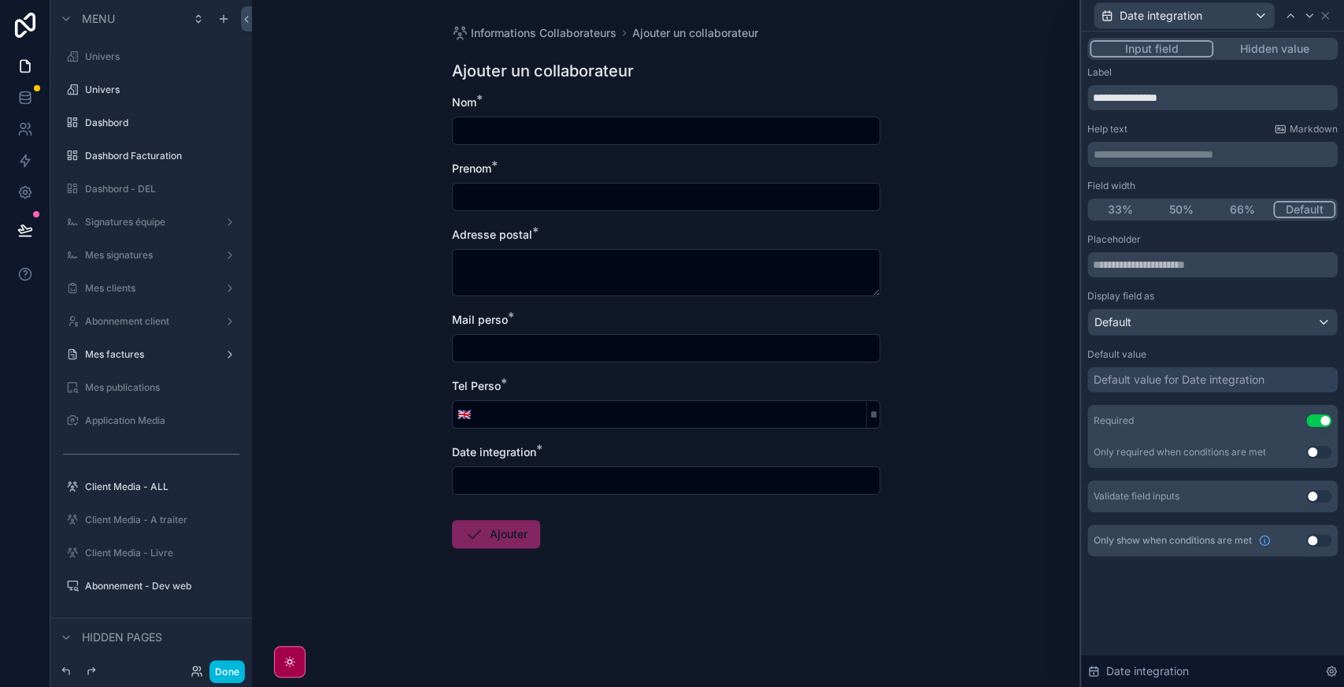
click at [236, 665] on button "Done" at bounding box center [226, 671] width 35 height 23
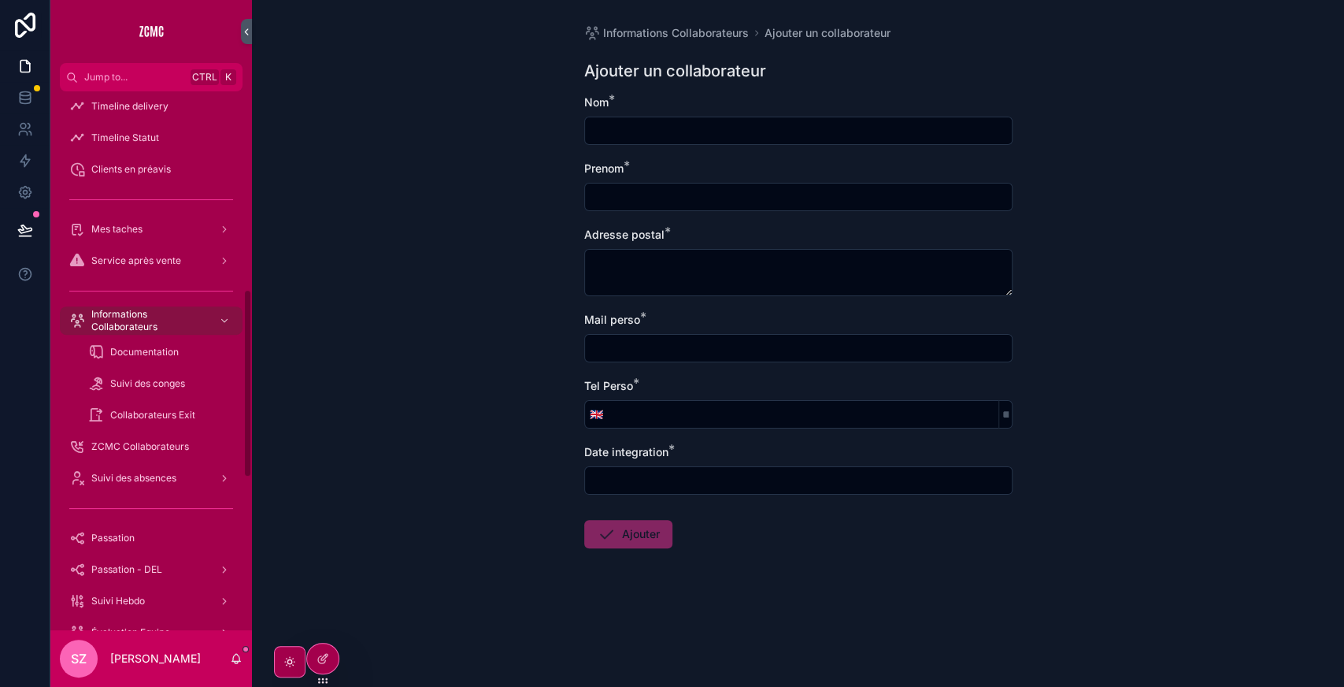
click at [126, 320] on span "Informations Collaborateurs" at bounding box center [148, 320] width 115 height 25
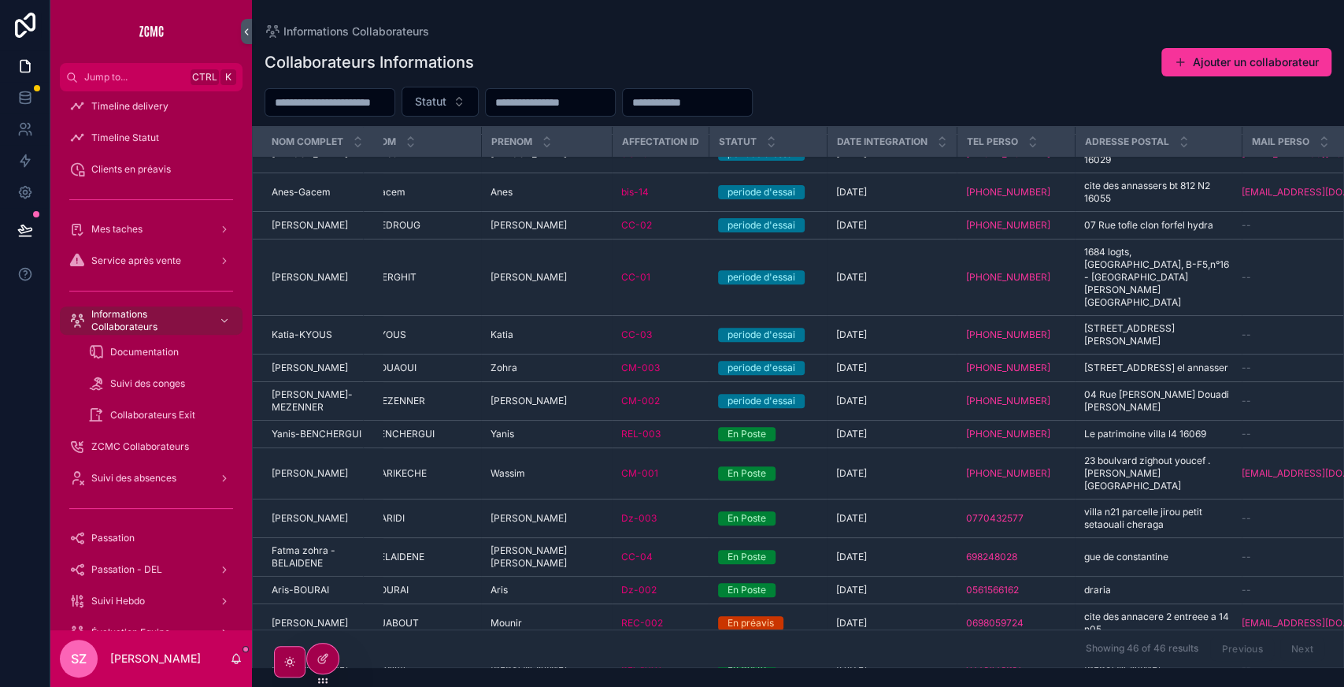
scroll to position [0, 20]
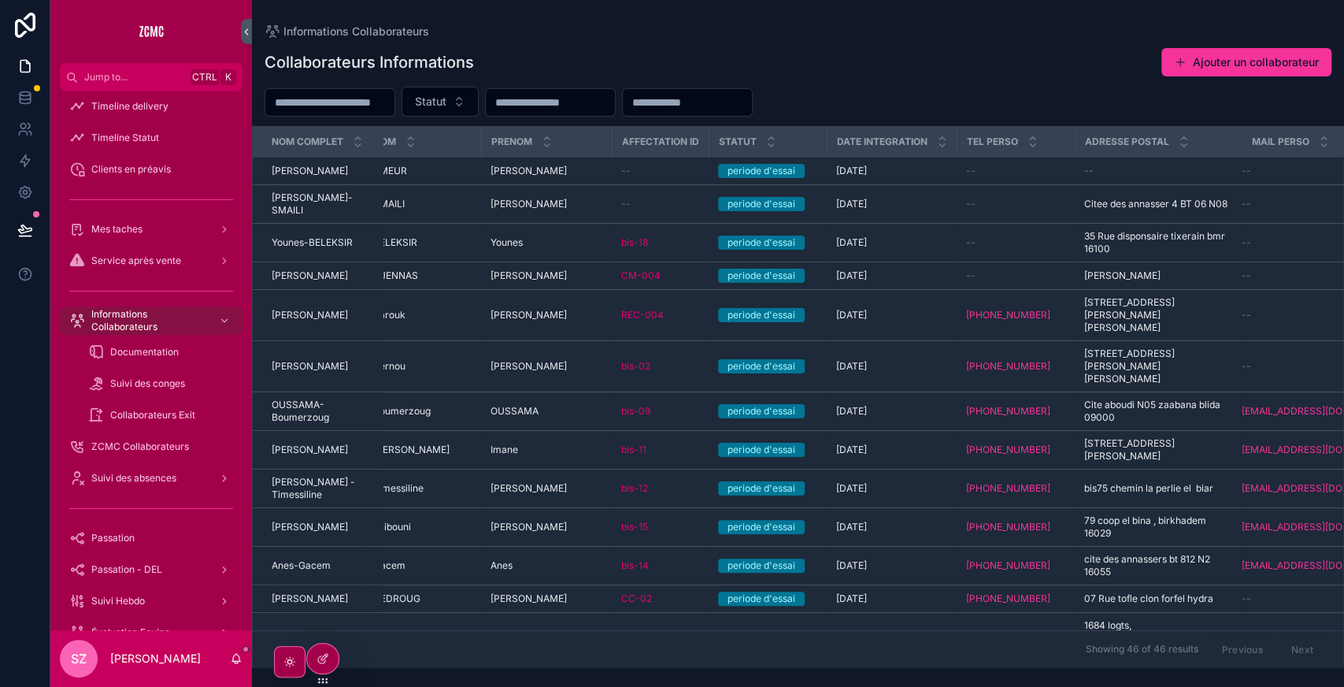
click at [998, 246] on div "--" at bounding box center [1015, 242] width 99 height 13
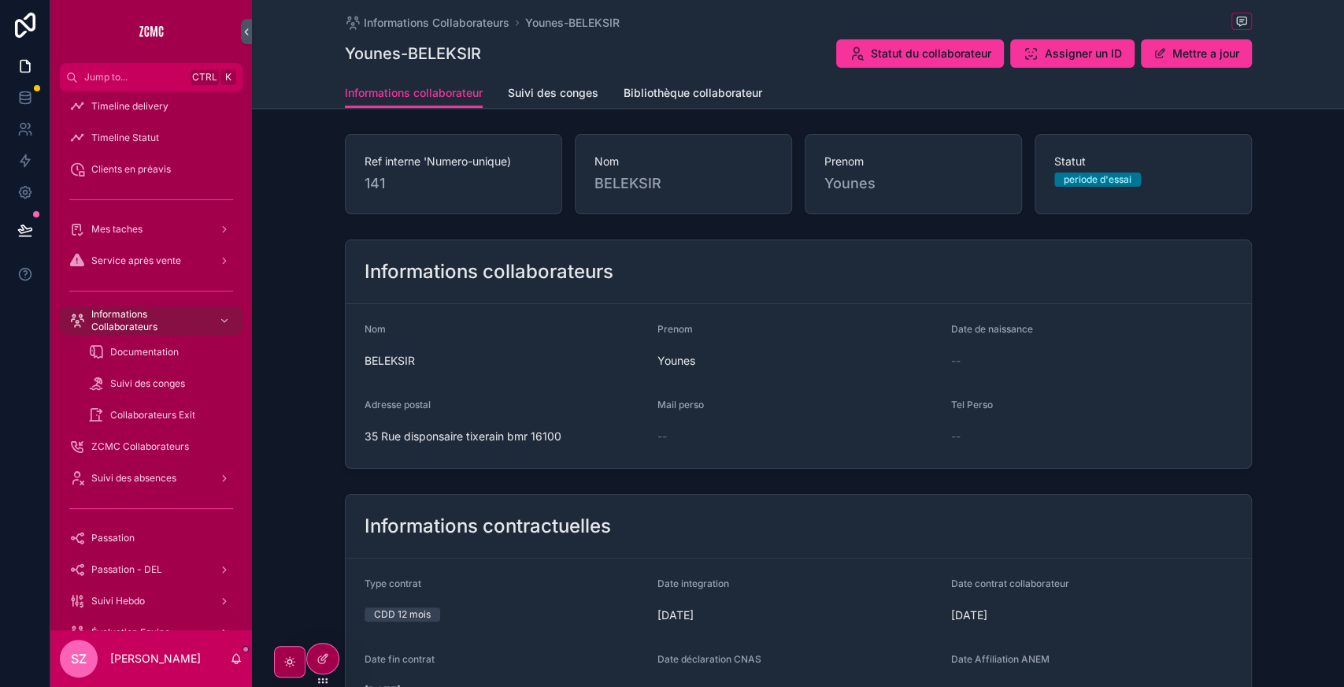
scroll to position [141, 0]
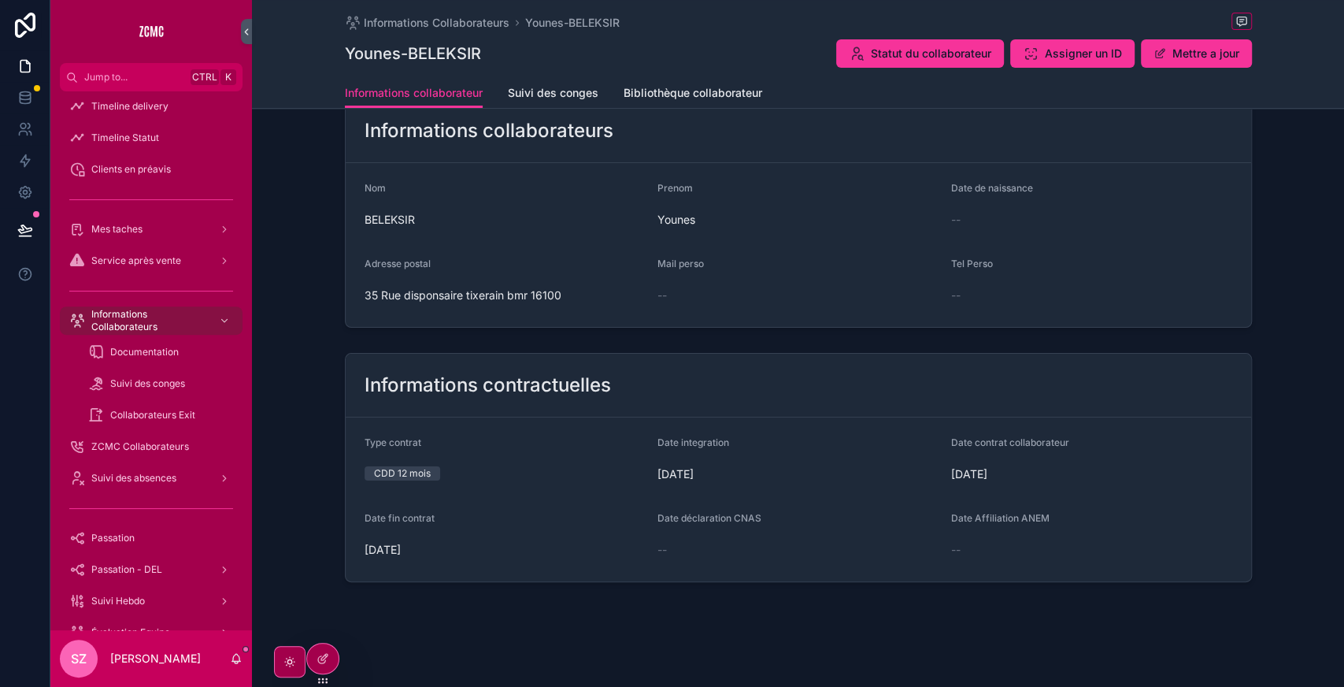
click at [670, 98] on span "Bibliothèque collaborateur" at bounding box center [693, 93] width 139 height 16
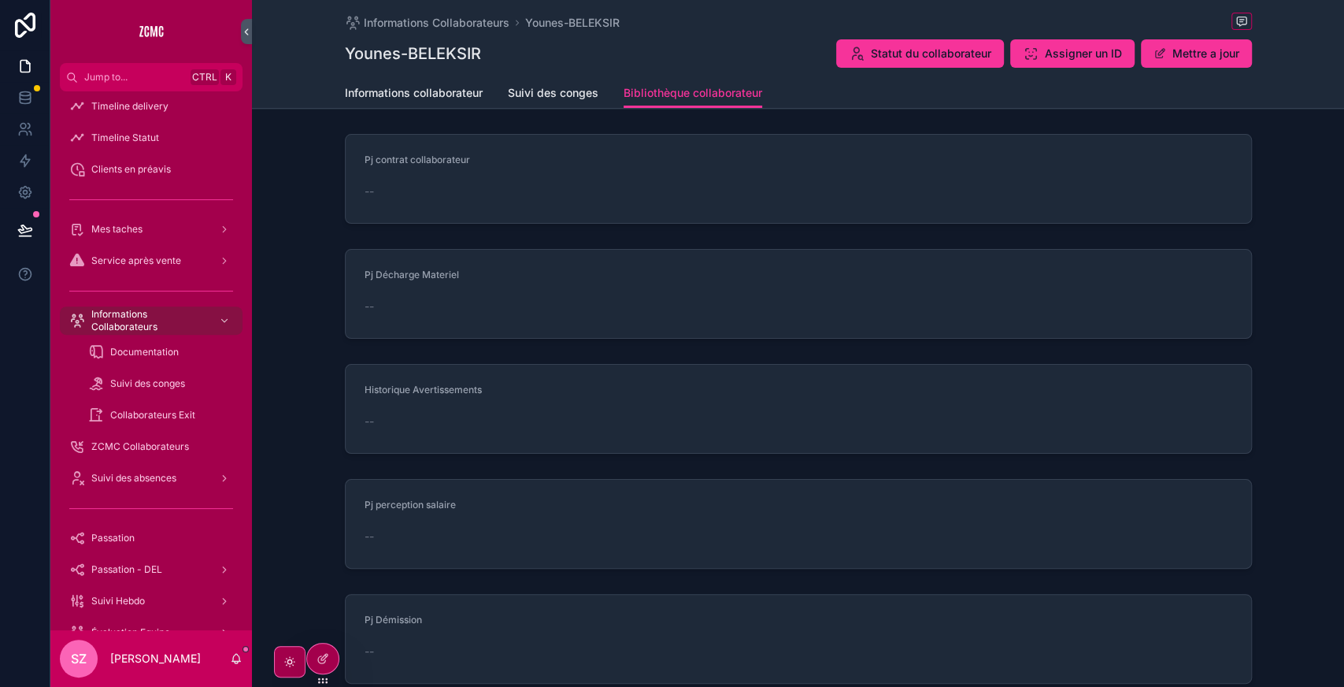
click at [567, 96] on span "Suivi des conges" at bounding box center [553, 93] width 91 height 16
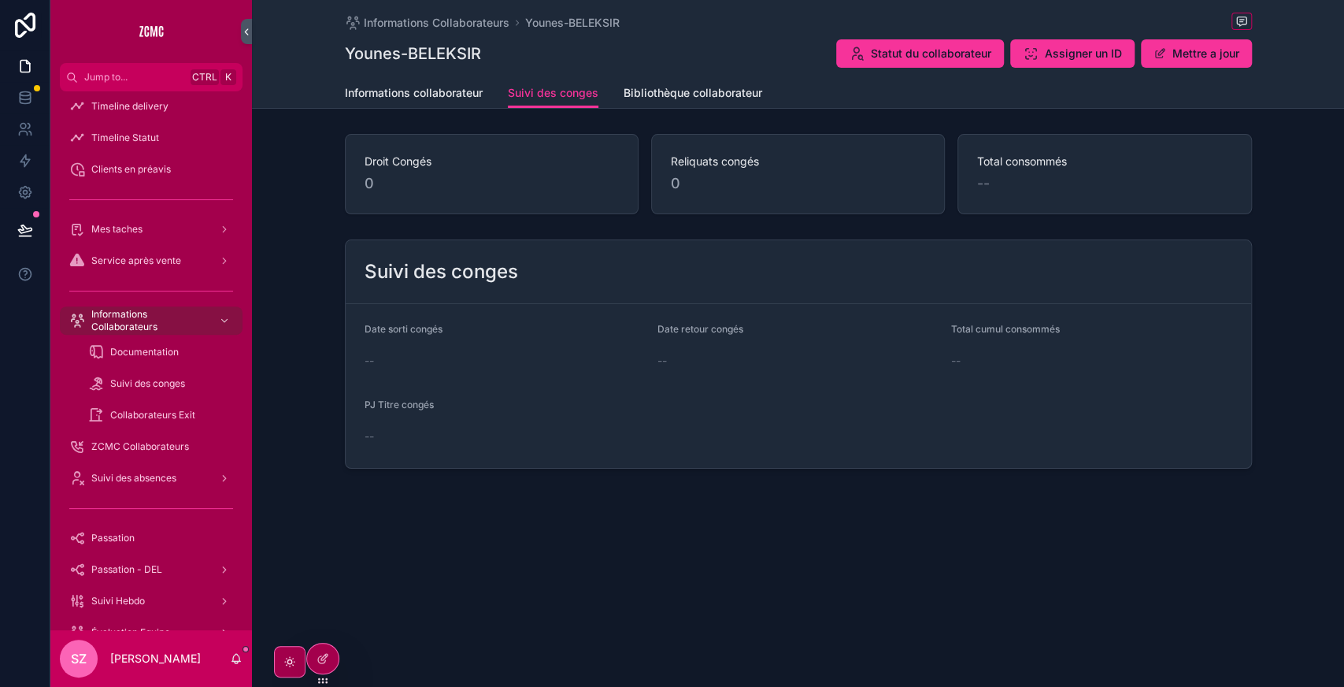
click at [435, 97] on span "Informations collaborateur" at bounding box center [414, 93] width 138 height 16
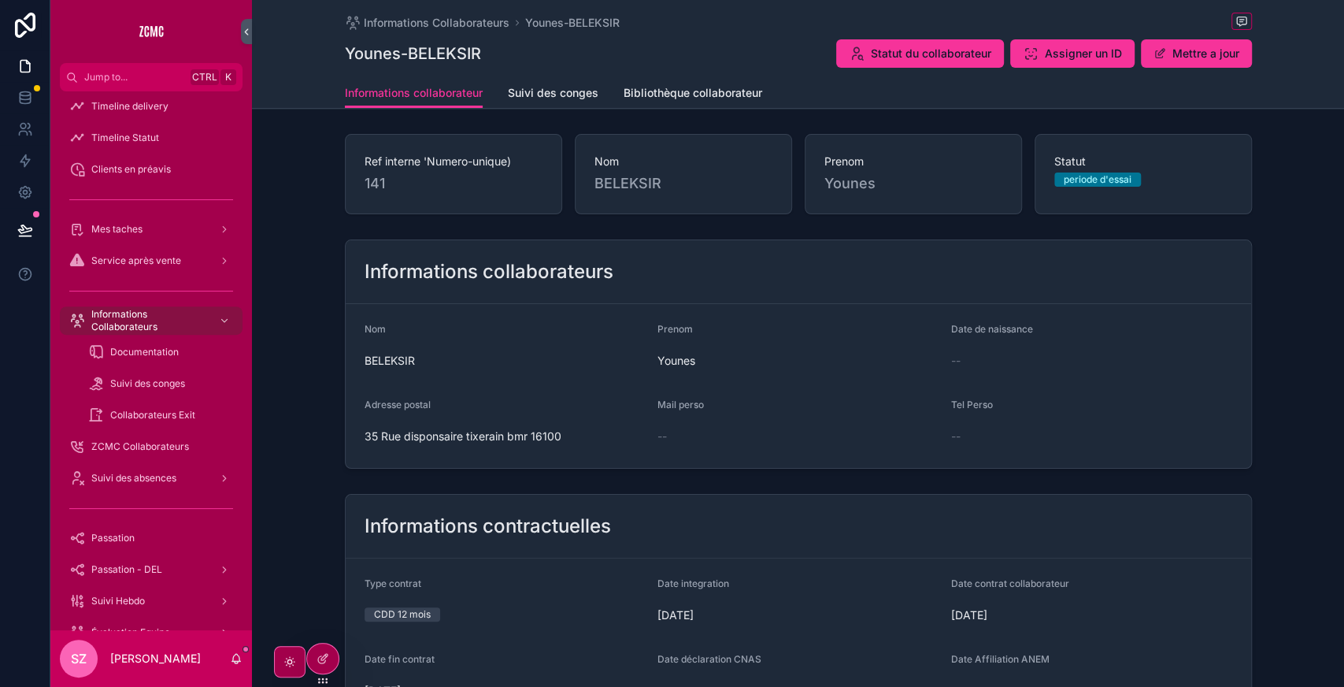
click at [569, 95] on span "Suivi des conges" at bounding box center [553, 93] width 91 height 16
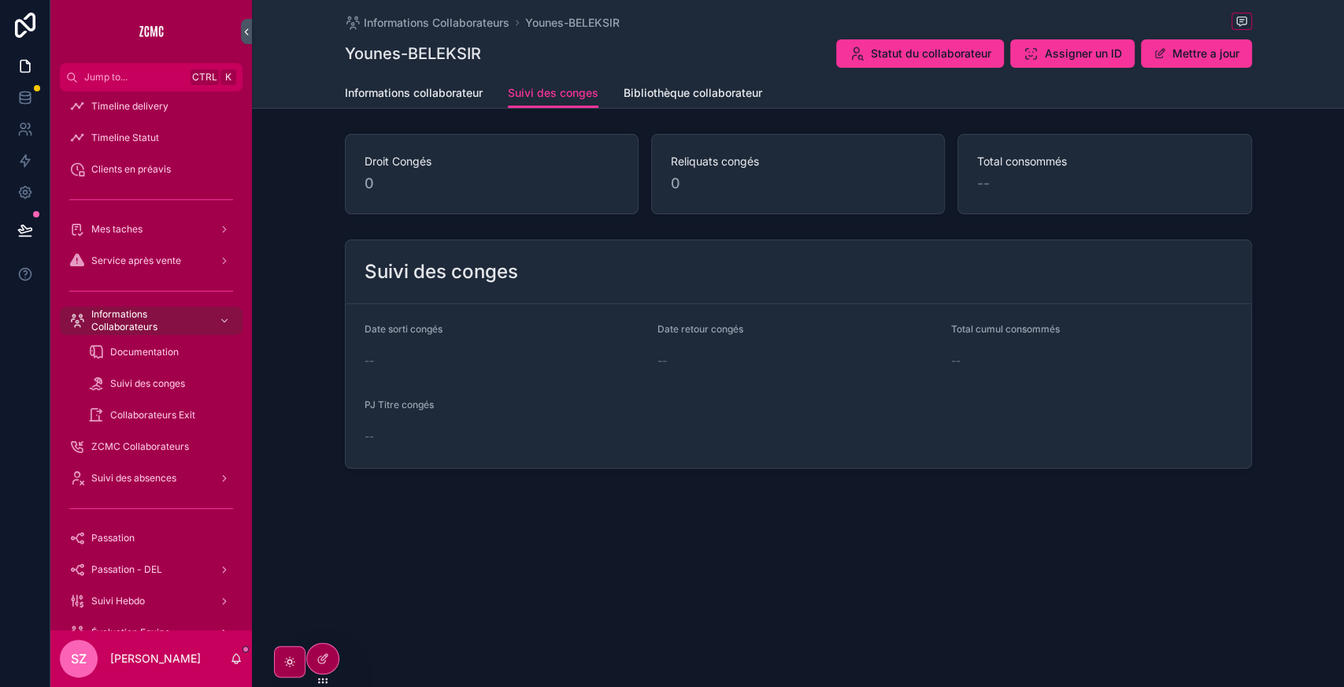
click at [402, 105] on link "Informations collaborateur" at bounding box center [414, 94] width 138 height 31
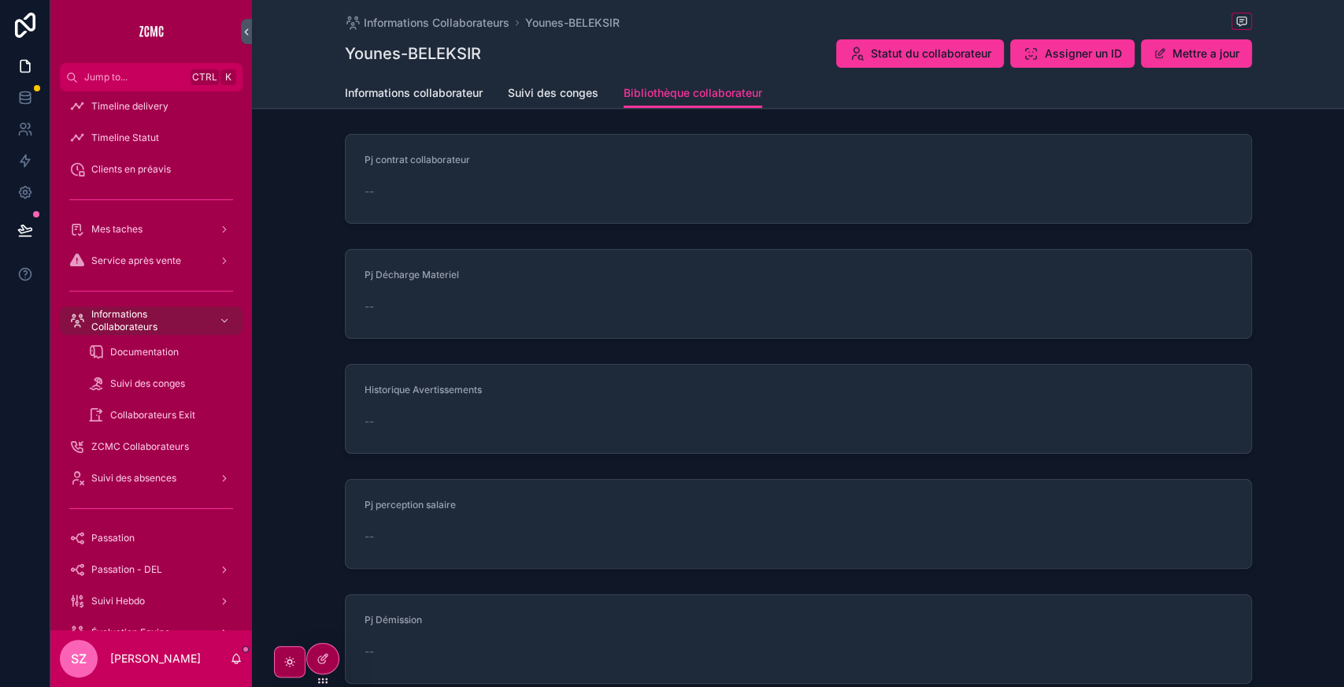
click at [129, 393] on div "Suivi des conges" at bounding box center [160, 383] width 145 height 25
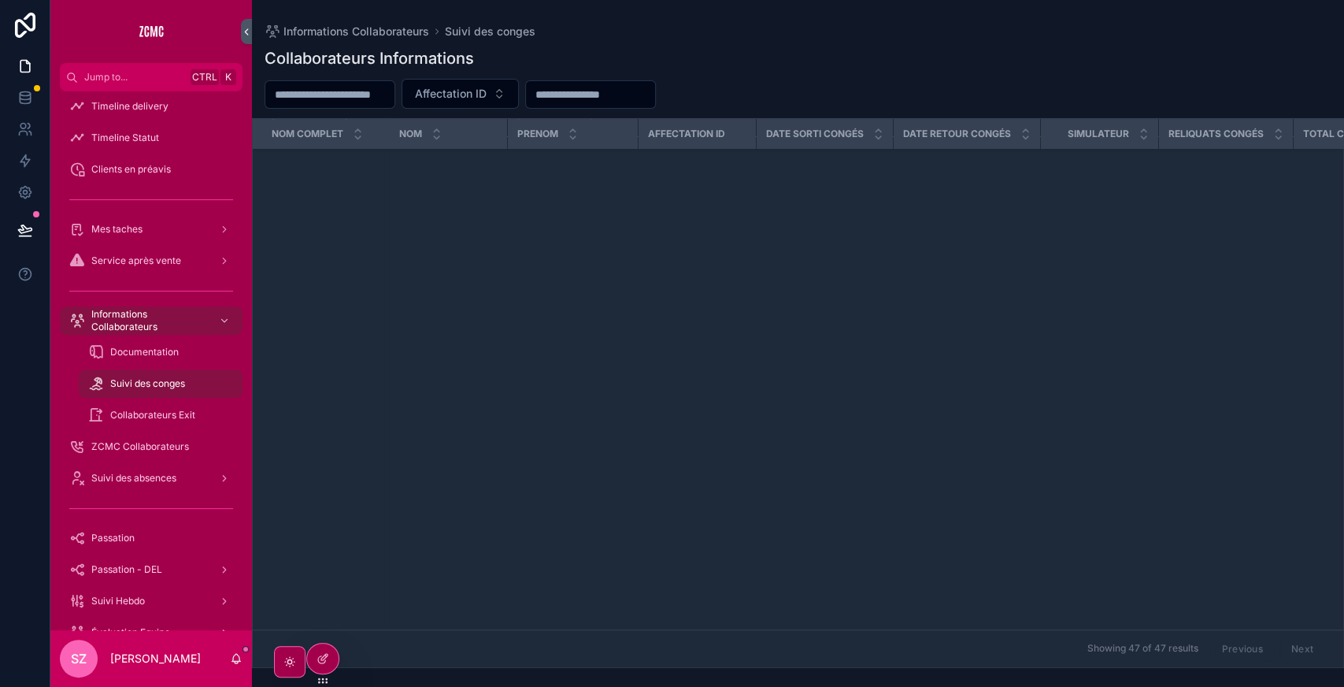
scroll to position [0, 10]
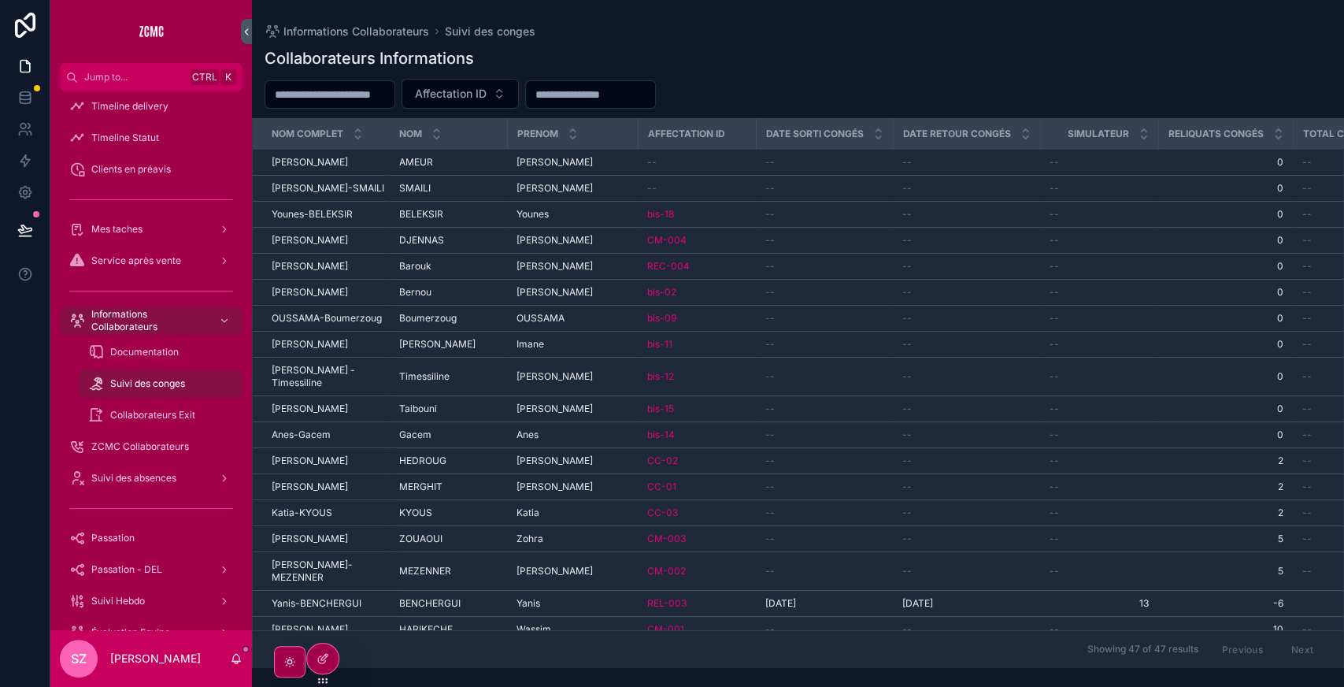
click at [164, 363] on div "Documentation" at bounding box center [160, 351] width 145 height 25
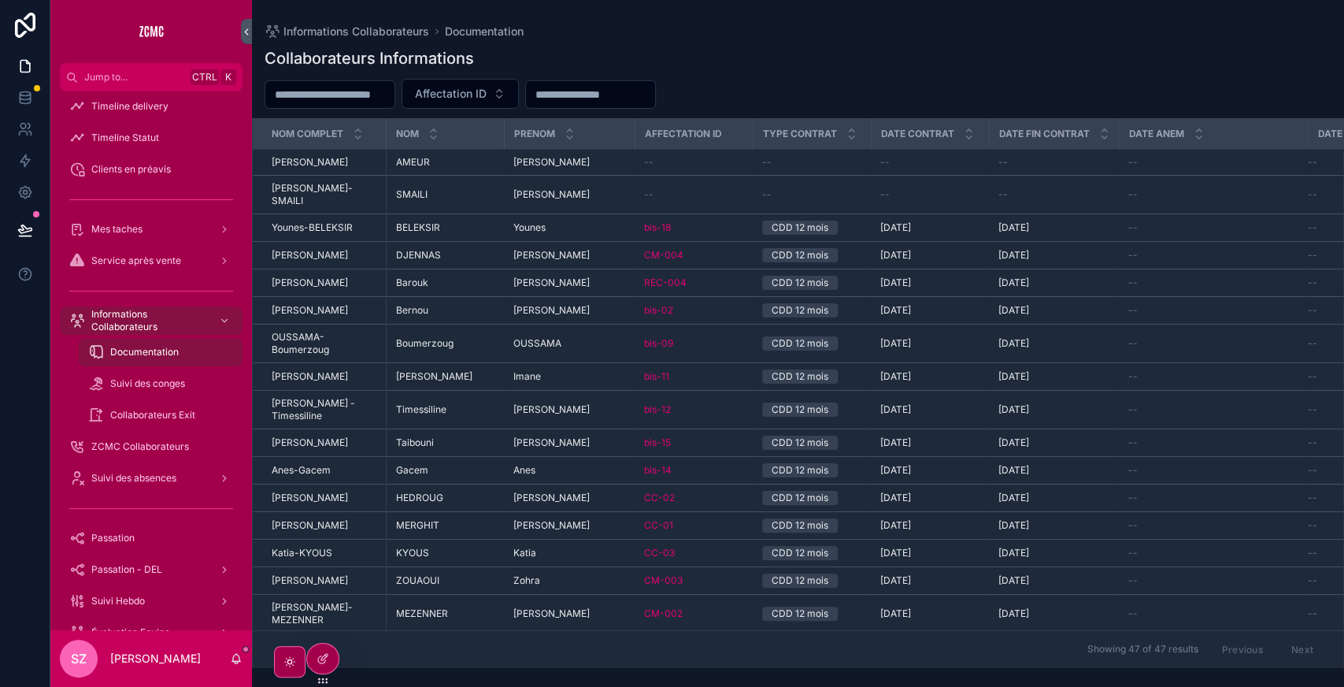
click at [148, 393] on div "Suivi des conges" at bounding box center [160, 383] width 145 height 25
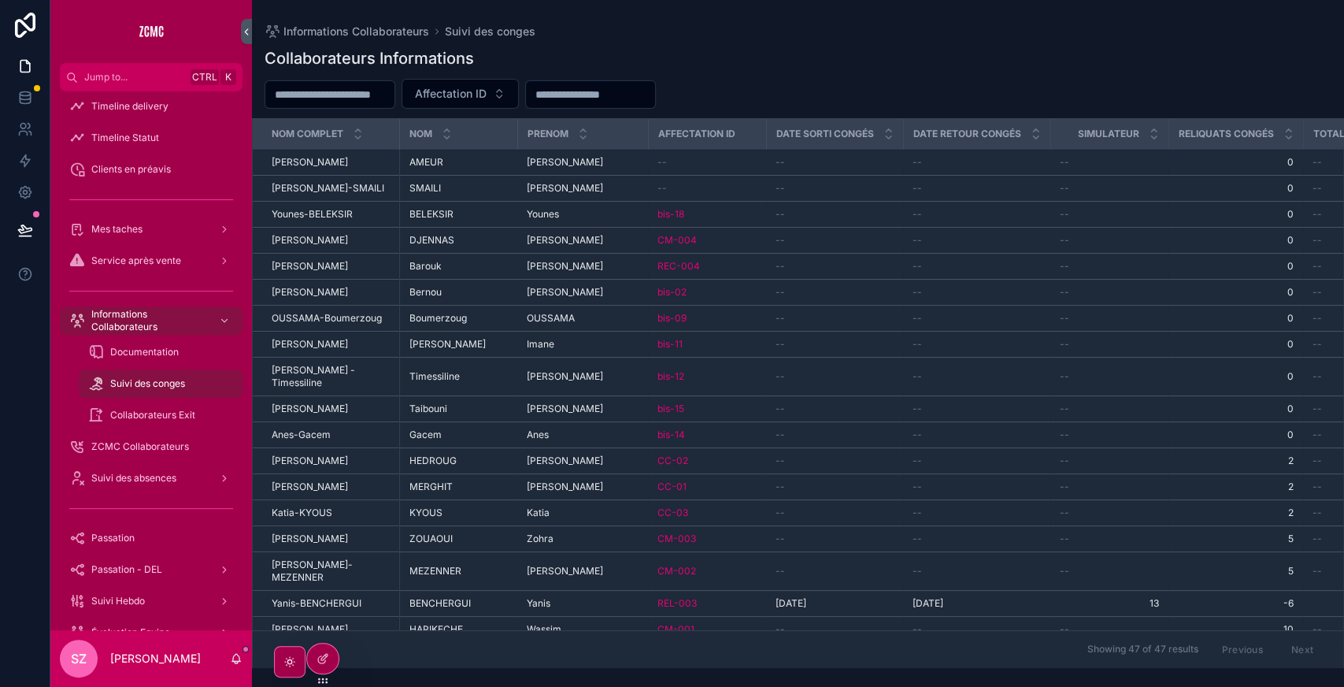
click at [170, 352] on span "Documentation" at bounding box center [144, 352] width 69 height 13
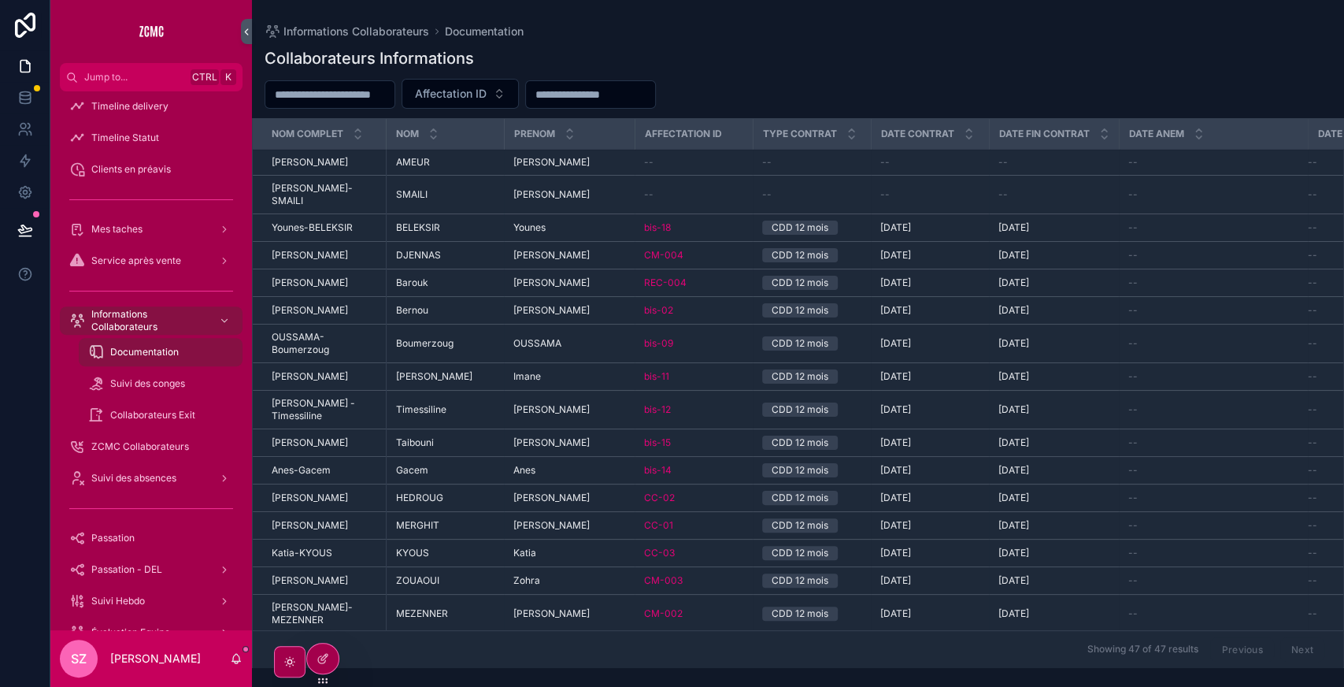
click at [165, 474] on span "Suivi des absences" at bounding box center [133, 478] width 85 height 13
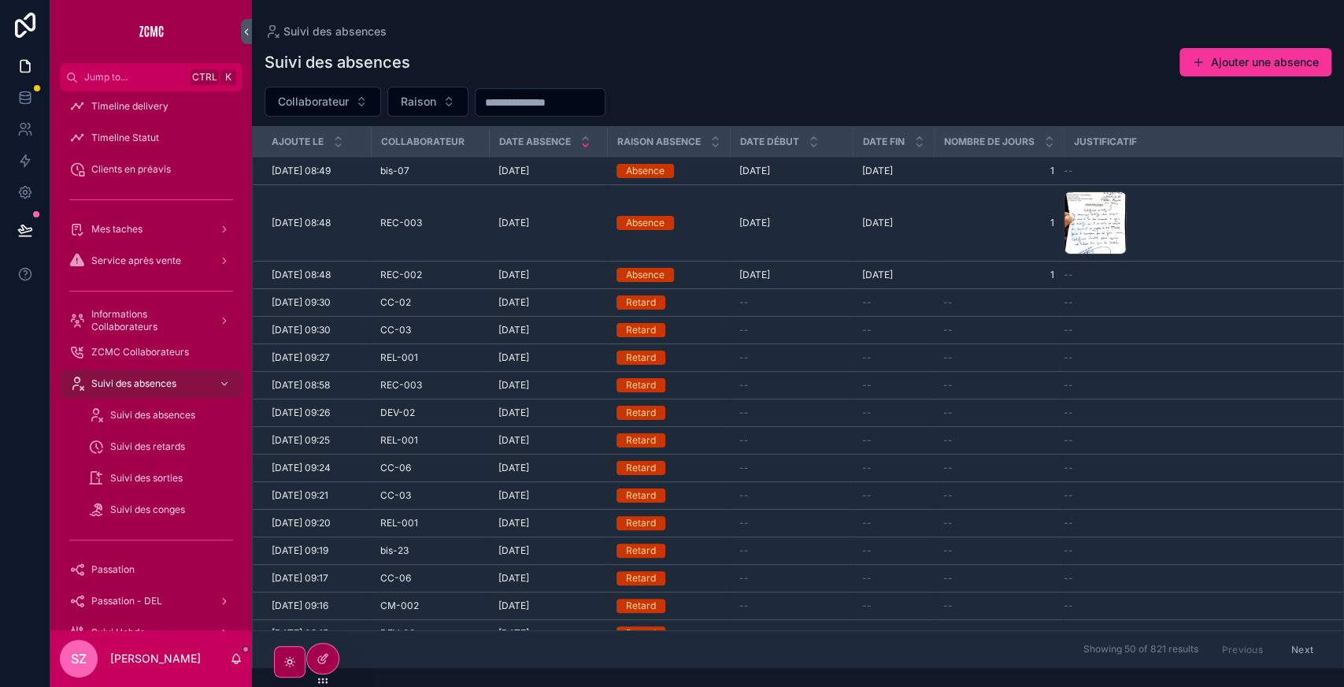
click at [139, 317] on span "Informations Collaborateurs" at bounding box center [148, 320] width 115 height 25
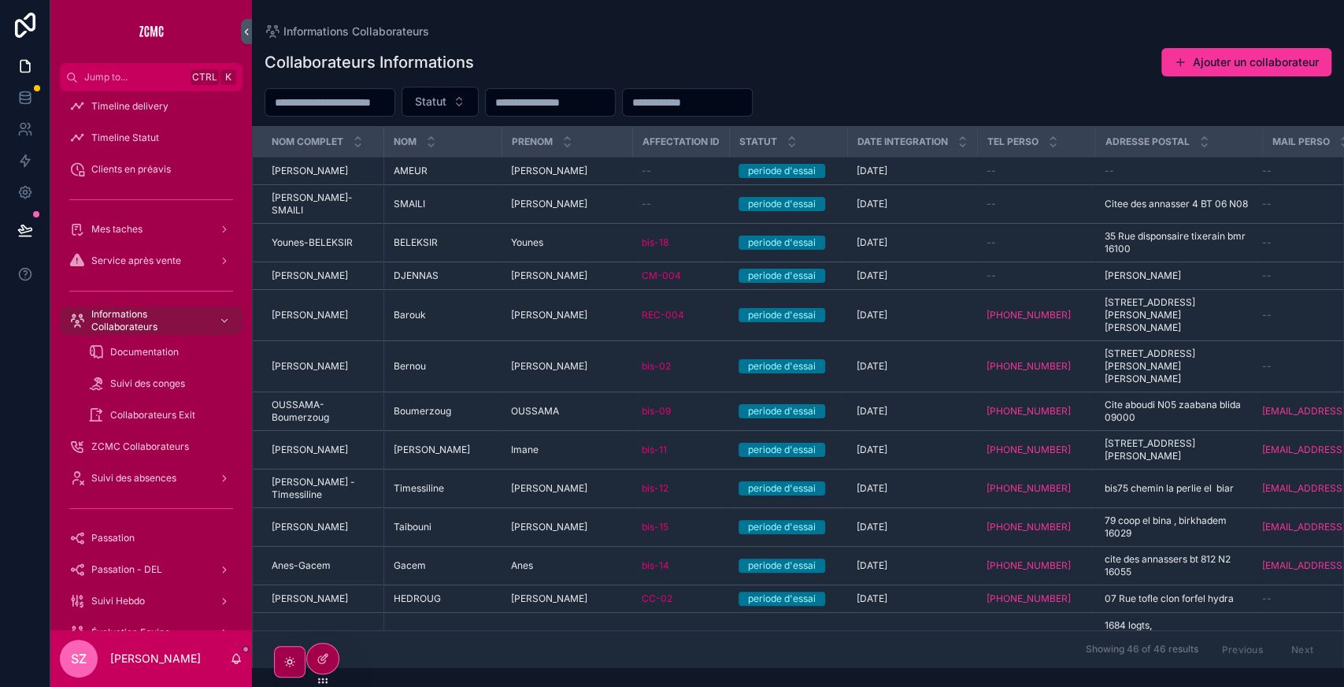
click at [898, 110] on div "Statut" at bounding box center [798, 102] width 1092 height 30
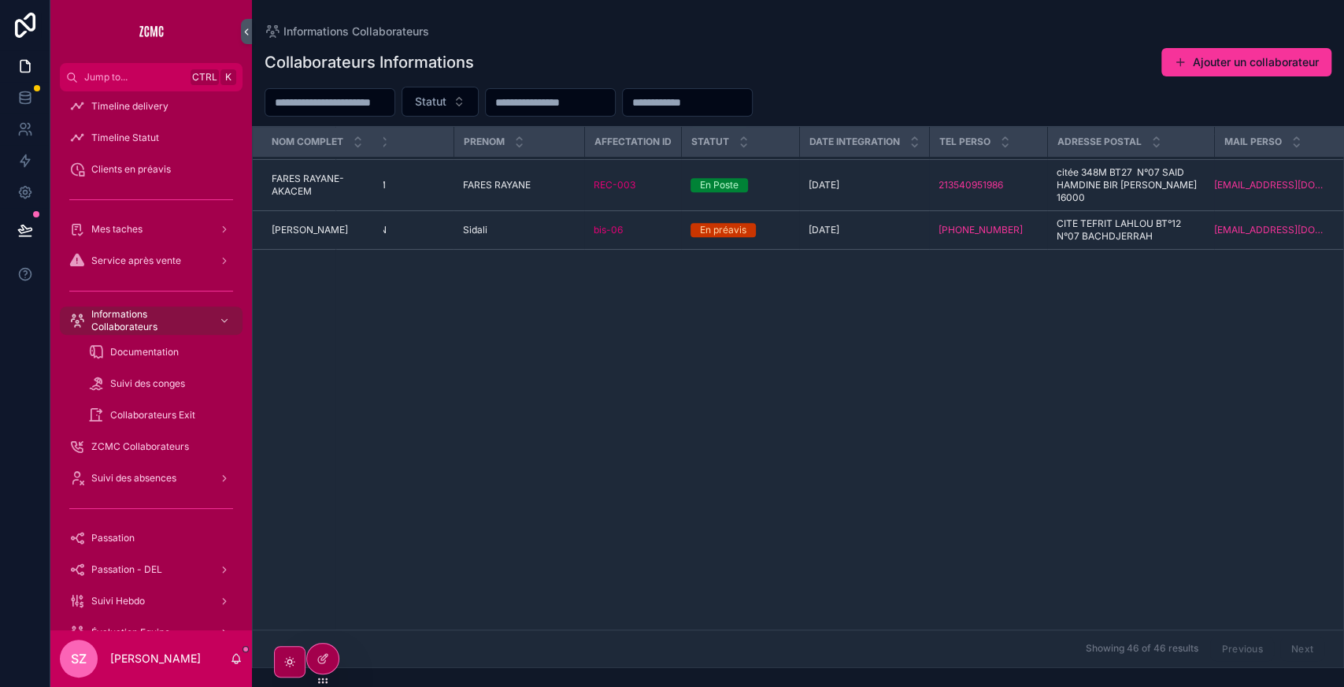
scroll to position [0, 48]
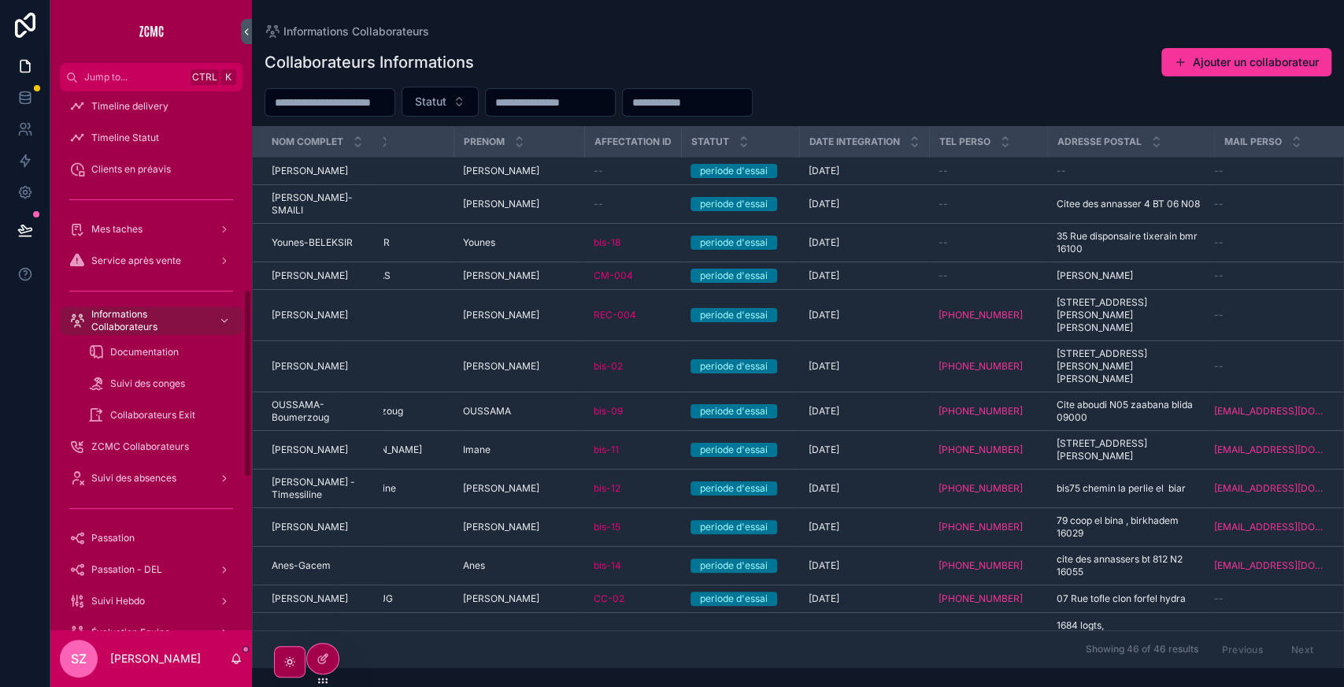
click at [161, 349] on span "Documentation" at bounding box center [144, 352] width 69 height 13
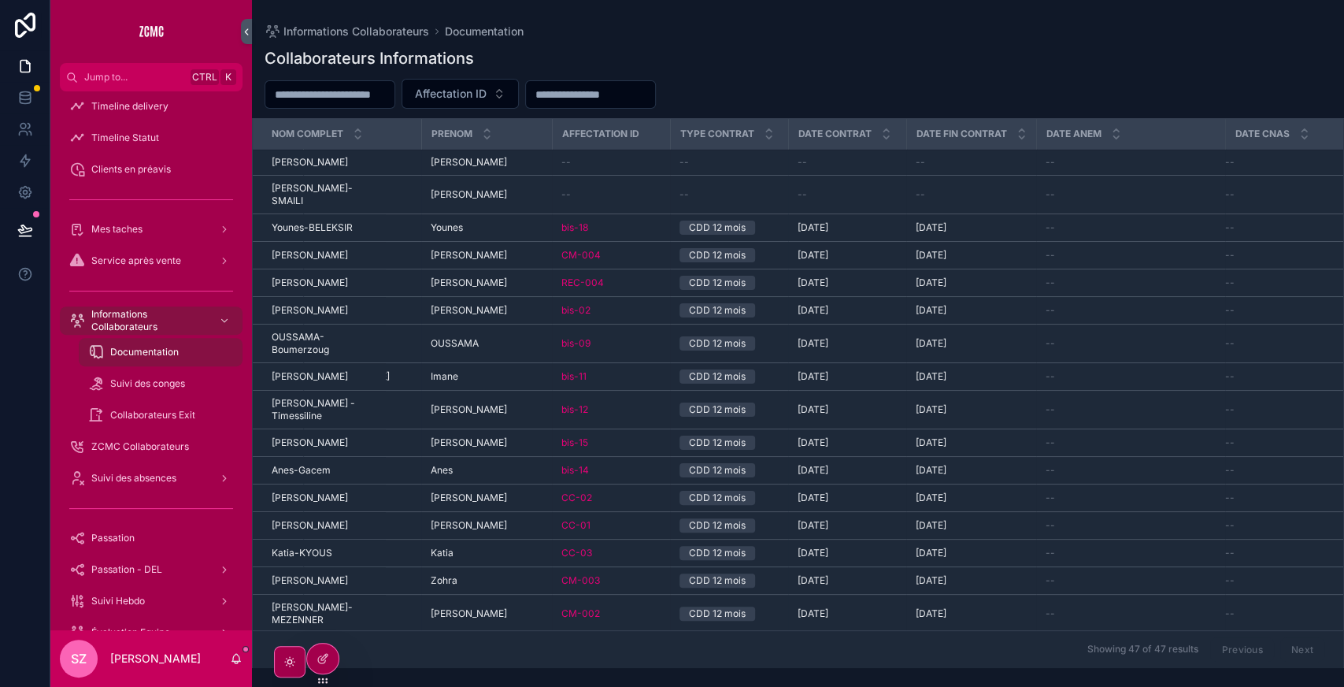
scroll to position [170, 84]
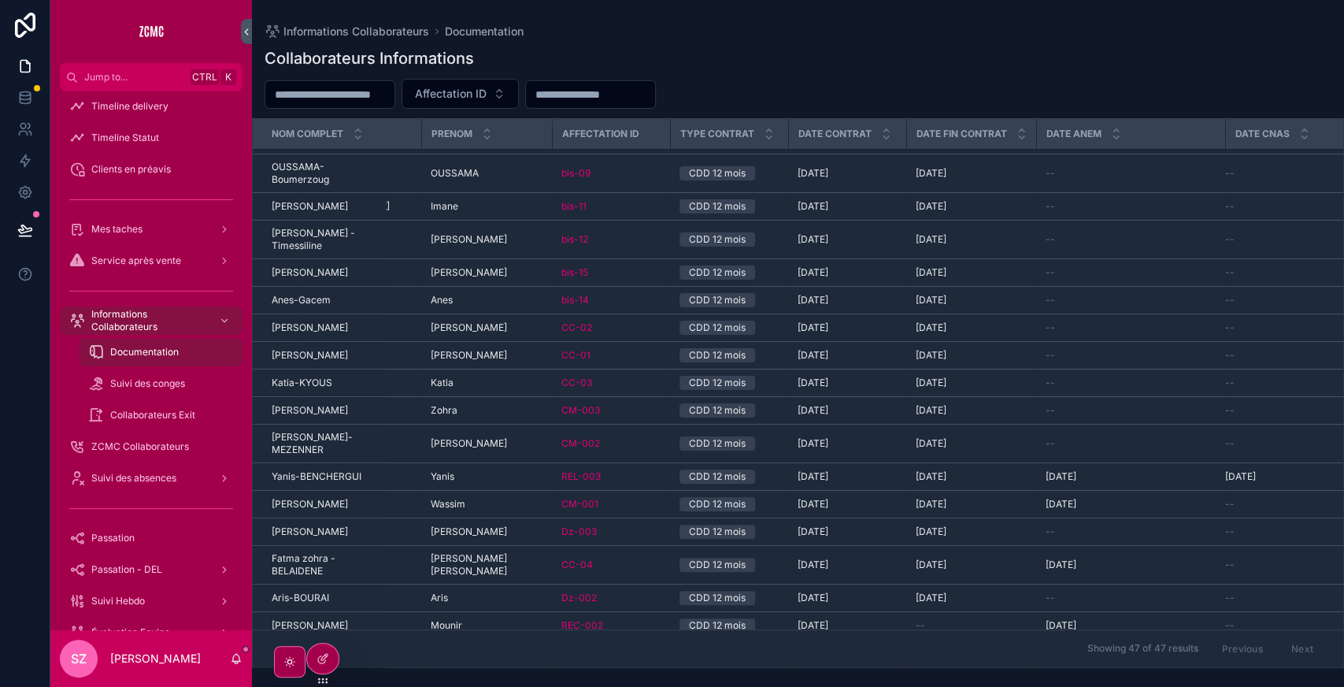
click at [876, 417] on div "14/07/2025 14/07/2025" at bounding box center [847, 410] width 99 height 13
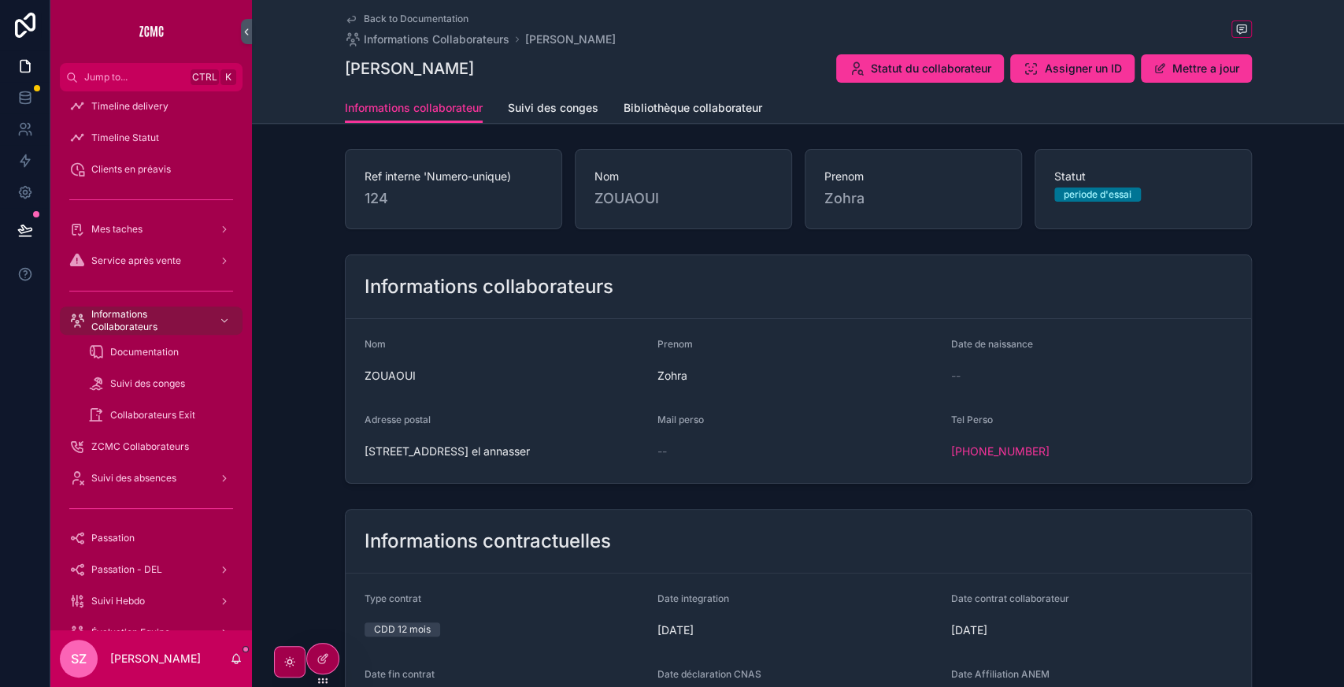
scroll to position [156, 0]
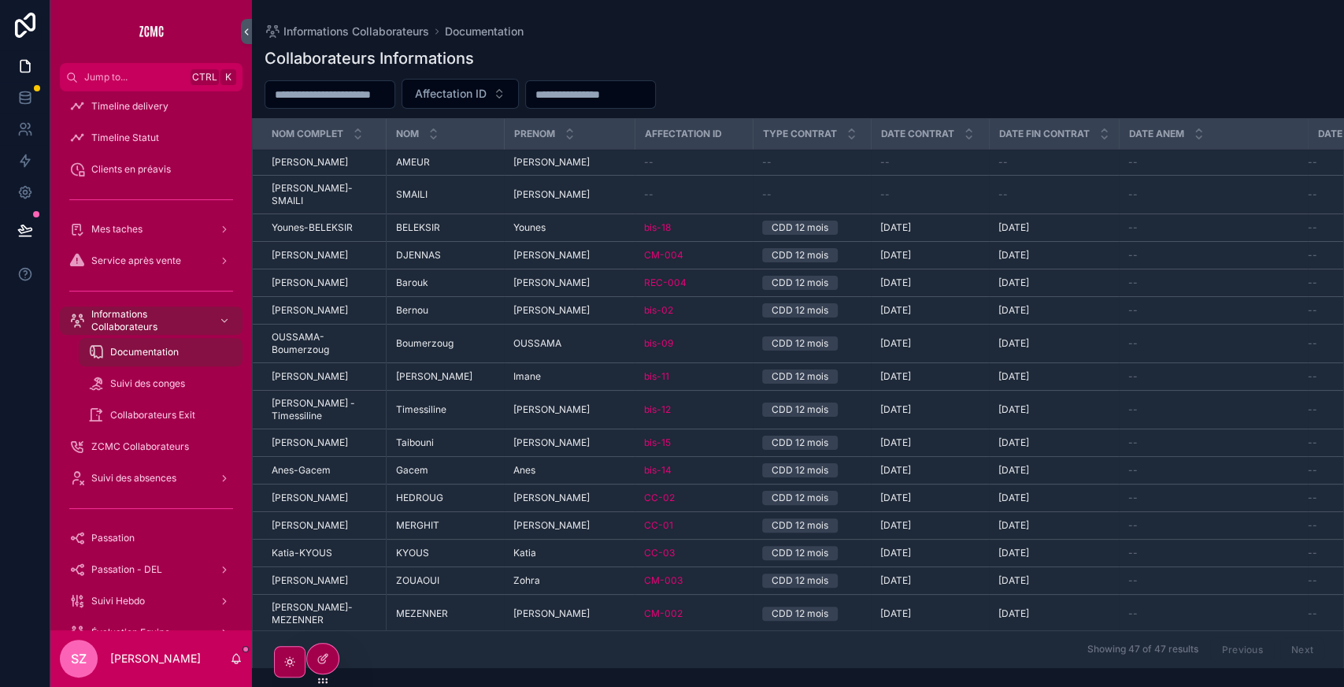
click at [146, 318] on span "Informations Collaborateurs" at bounding box center [148, 320] width 115 height 25
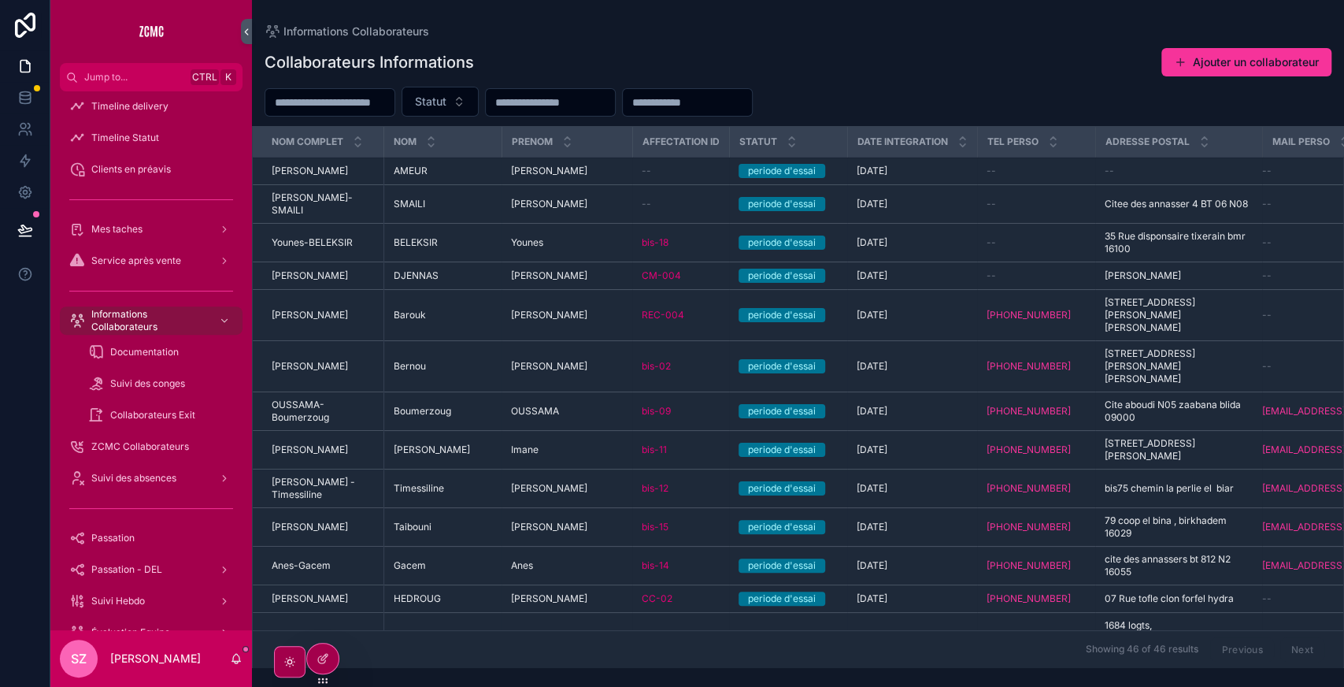
click at [137, 339] on div "Documentation" at bounding box center [160, 351] width 145 height 25
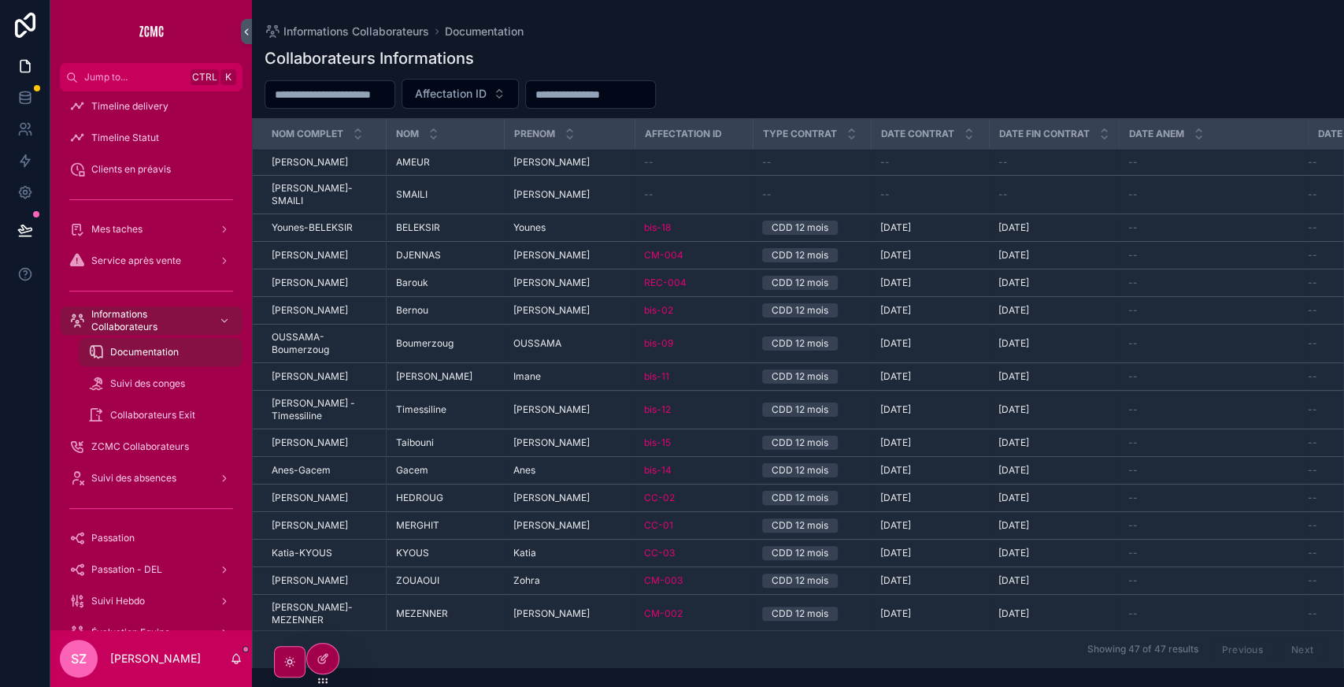
click at [139, 373] on div "Suivi des conges" at bounding box center [160, 383] width 145 height 25
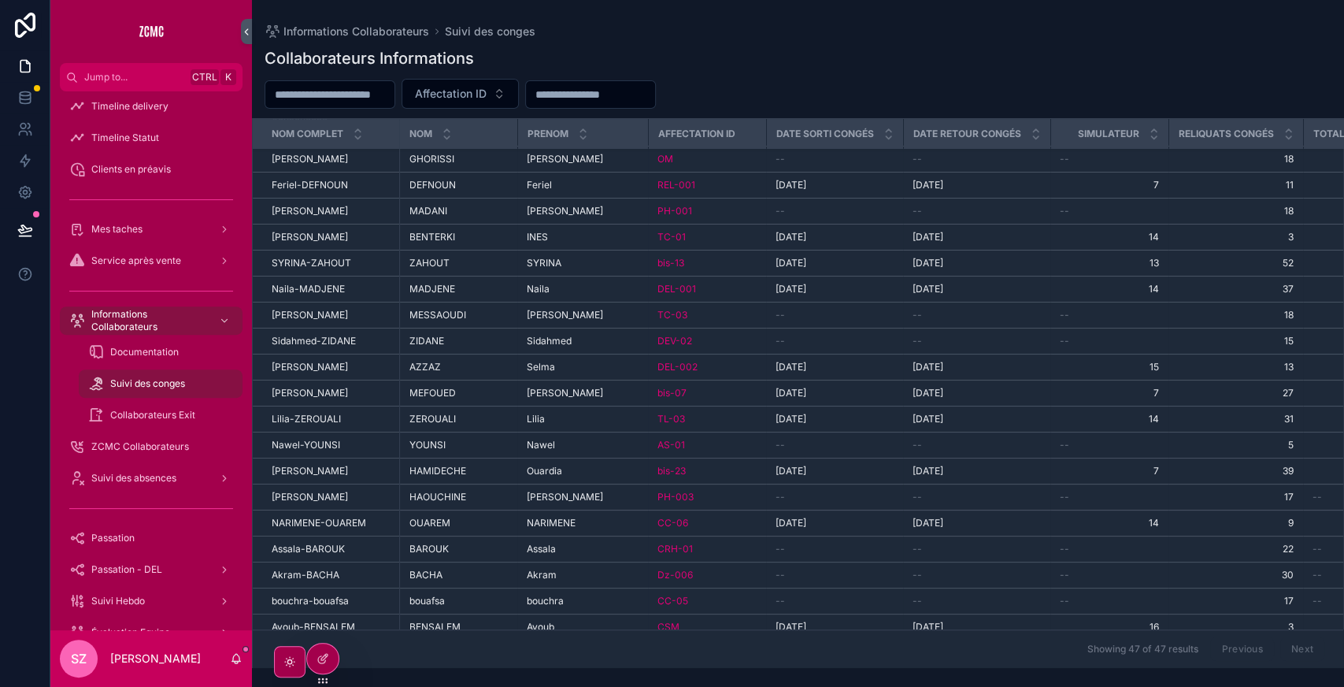
scroll to position [843, 0]
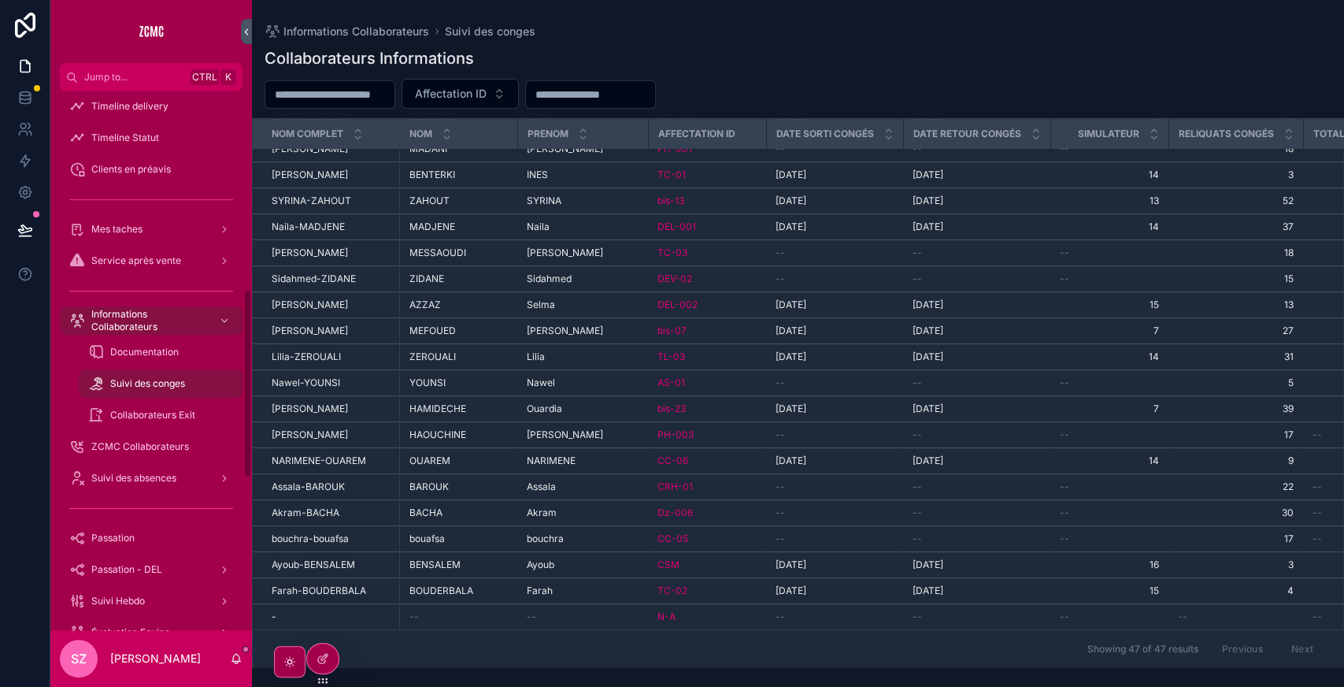
click at [169, 346] on span "Documentation" at bounding box center [144, 352] width 69 height 13
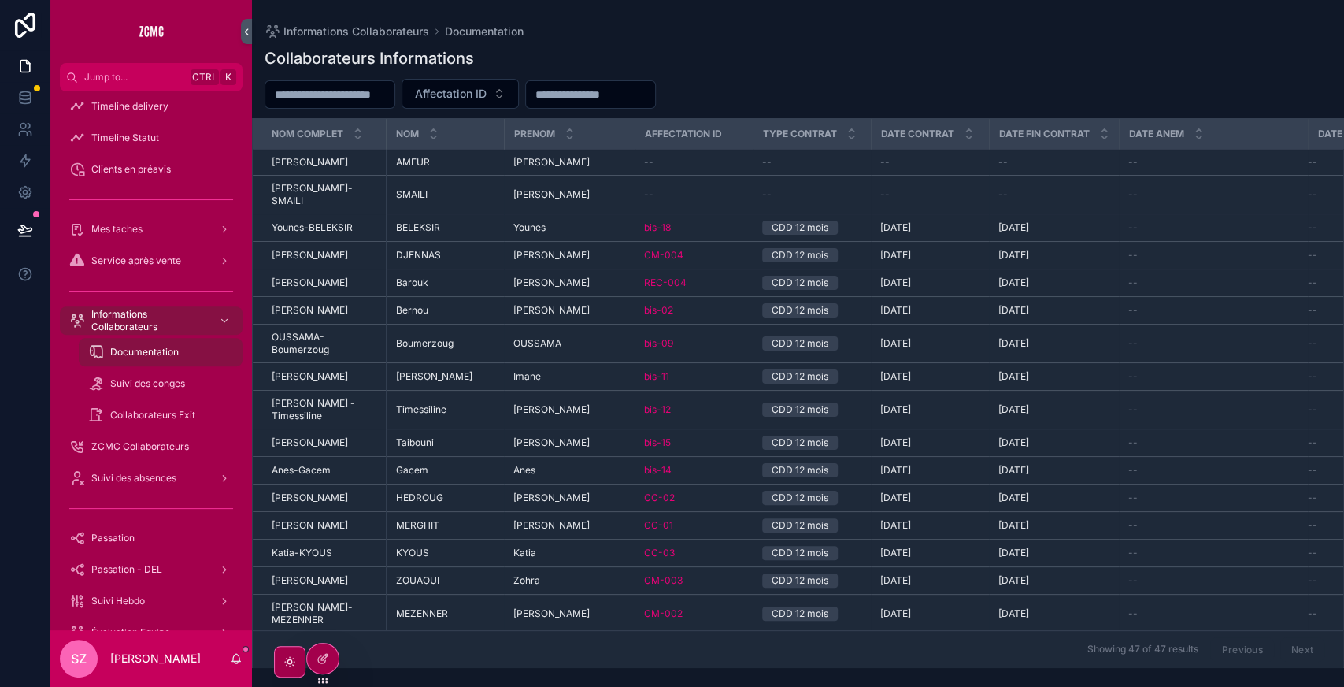
click at [126, 358] on div "Documentation" at bounding box center [160, 351] width 145 height 25
click at [669, 169] on div "--" at bounding box center [693, 162] width 99 height 13
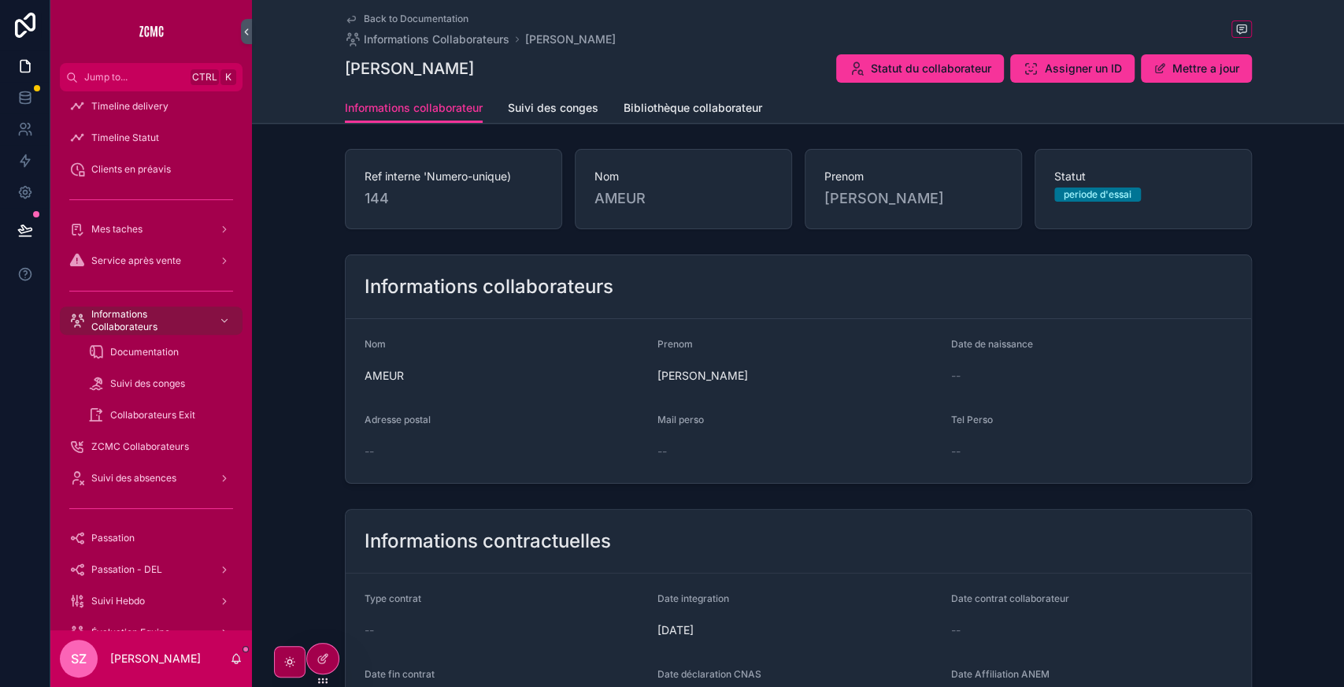
scroll to position [156, 0]
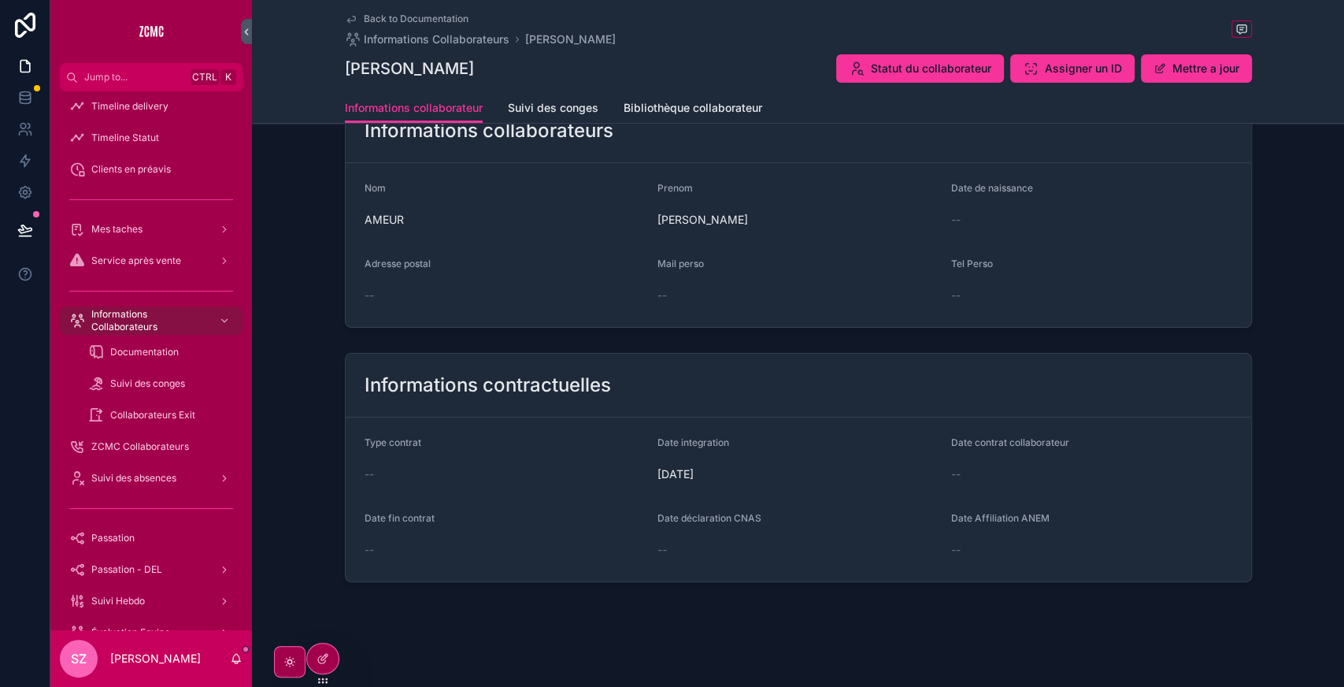
click at [558, 109] on span "Suivi des conges" at bounding box center [553, 108] width 91 height 16
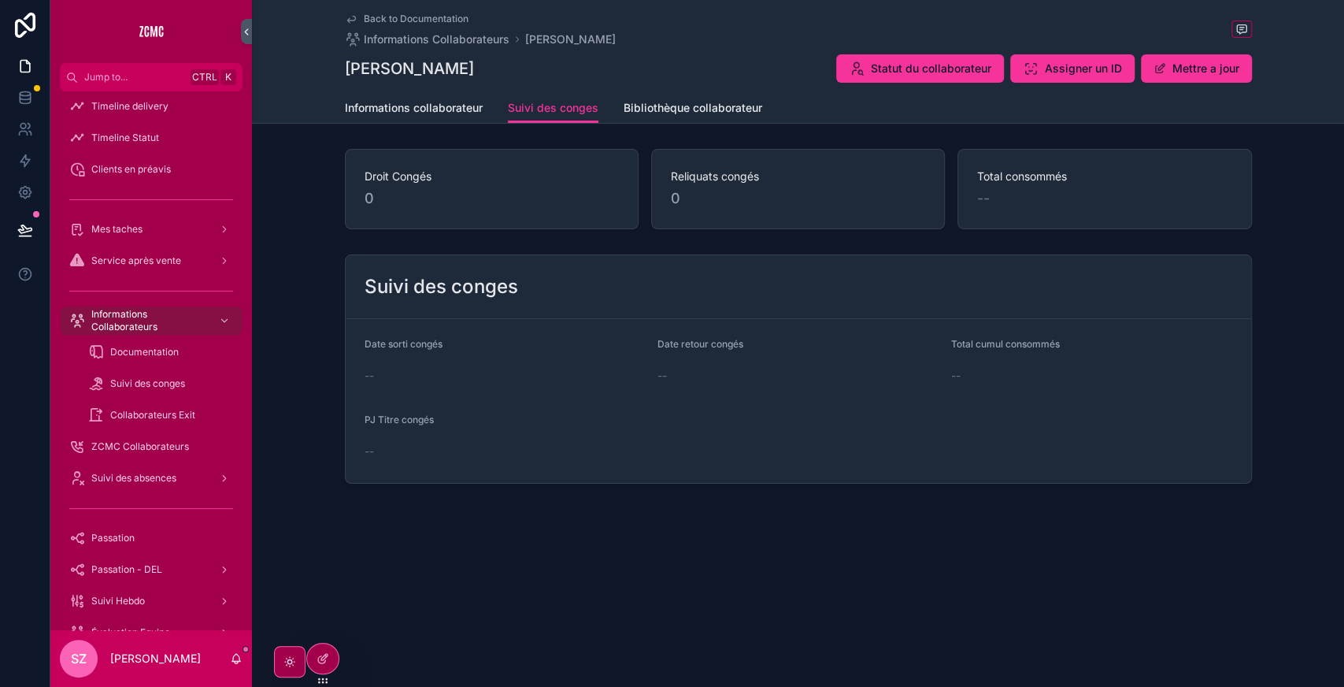
click at [679, 109] on span "Bibliothèque collaborateur" at bounding box center [693, 108] width 139 height 16
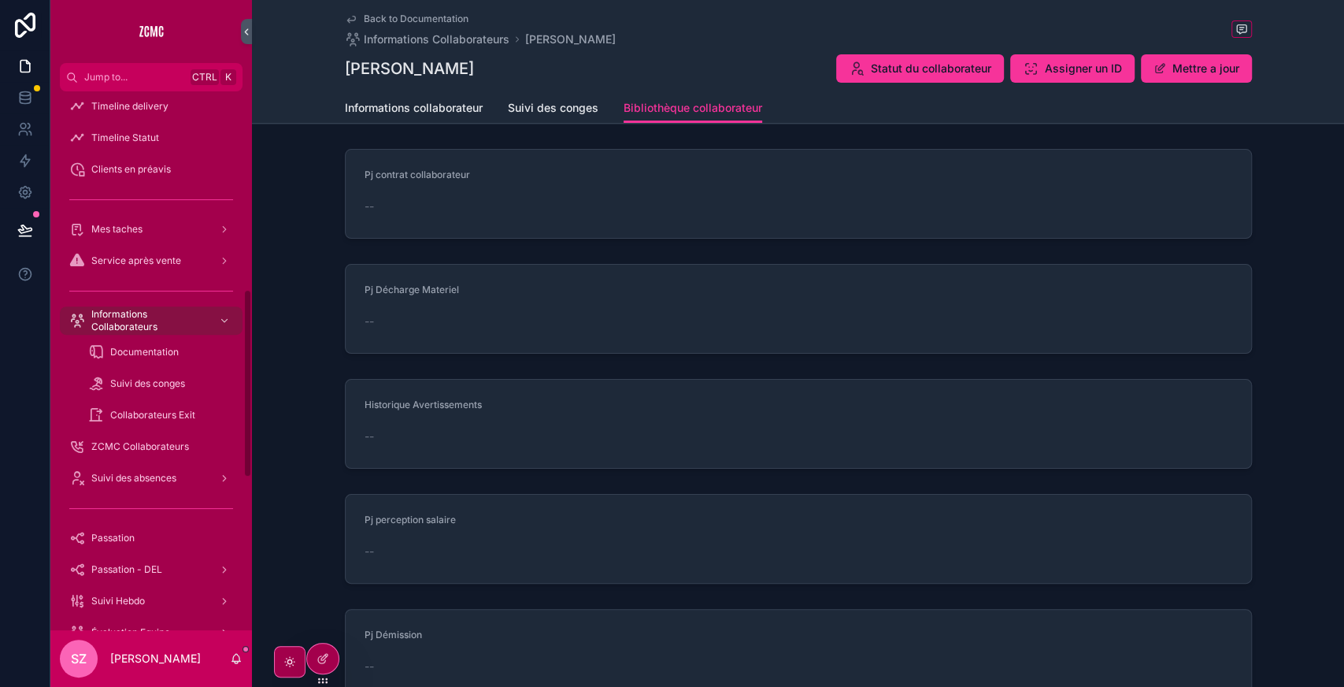
click at [155, 326] on span "Informations Collaborateurs" at bounding box center [148, 320] width 115 height 25
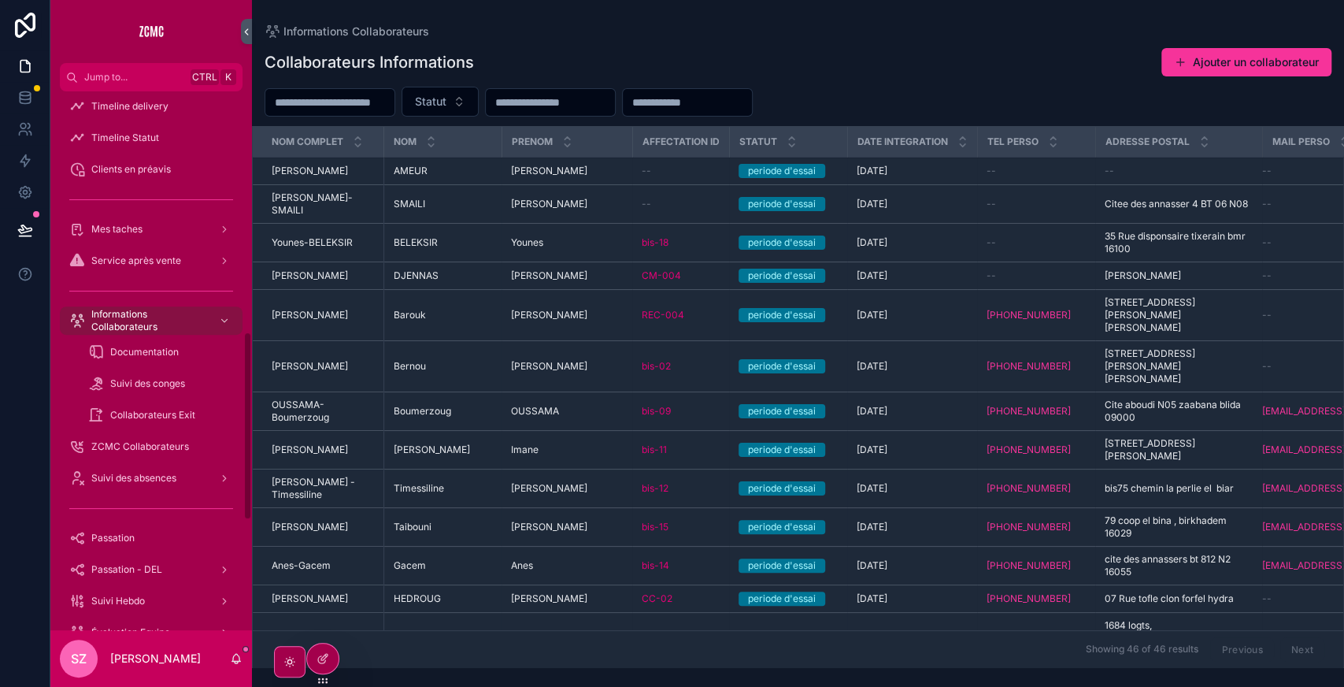
scroll to position [687, 0]
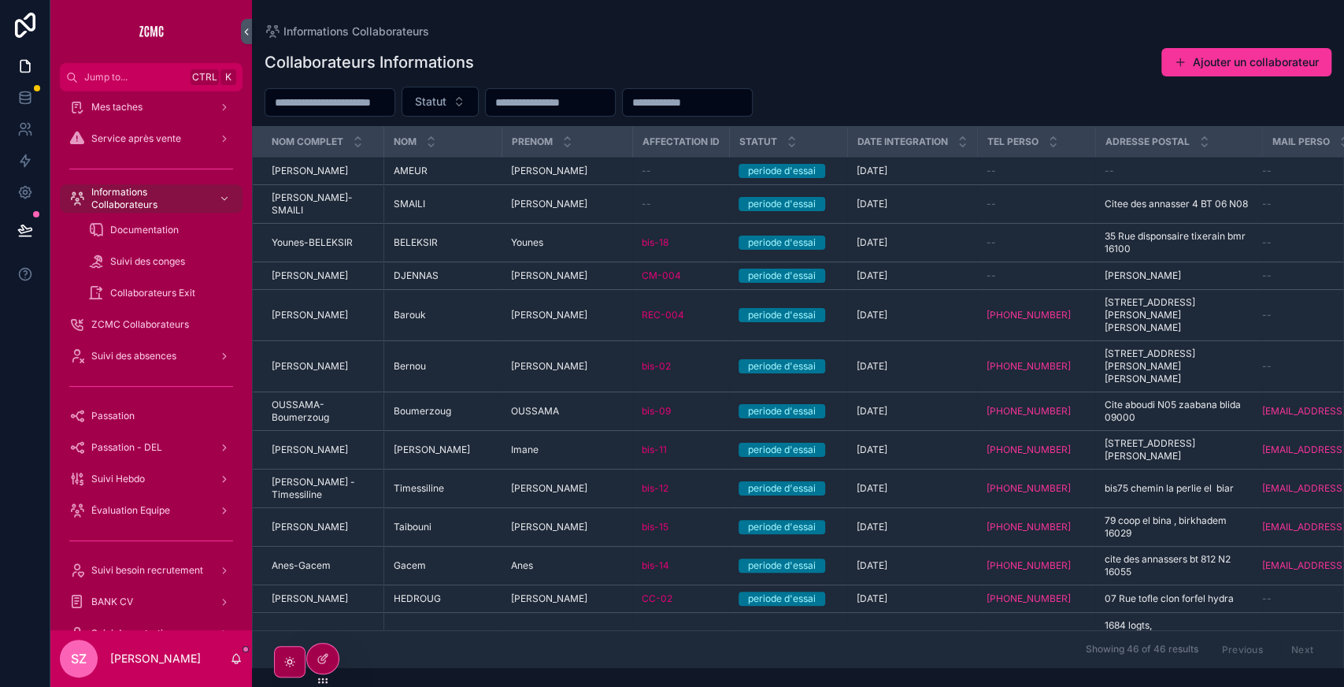
click at [179, 362] on div "Suivi des absences" at bounding box center [151, 355] width 164 height 25
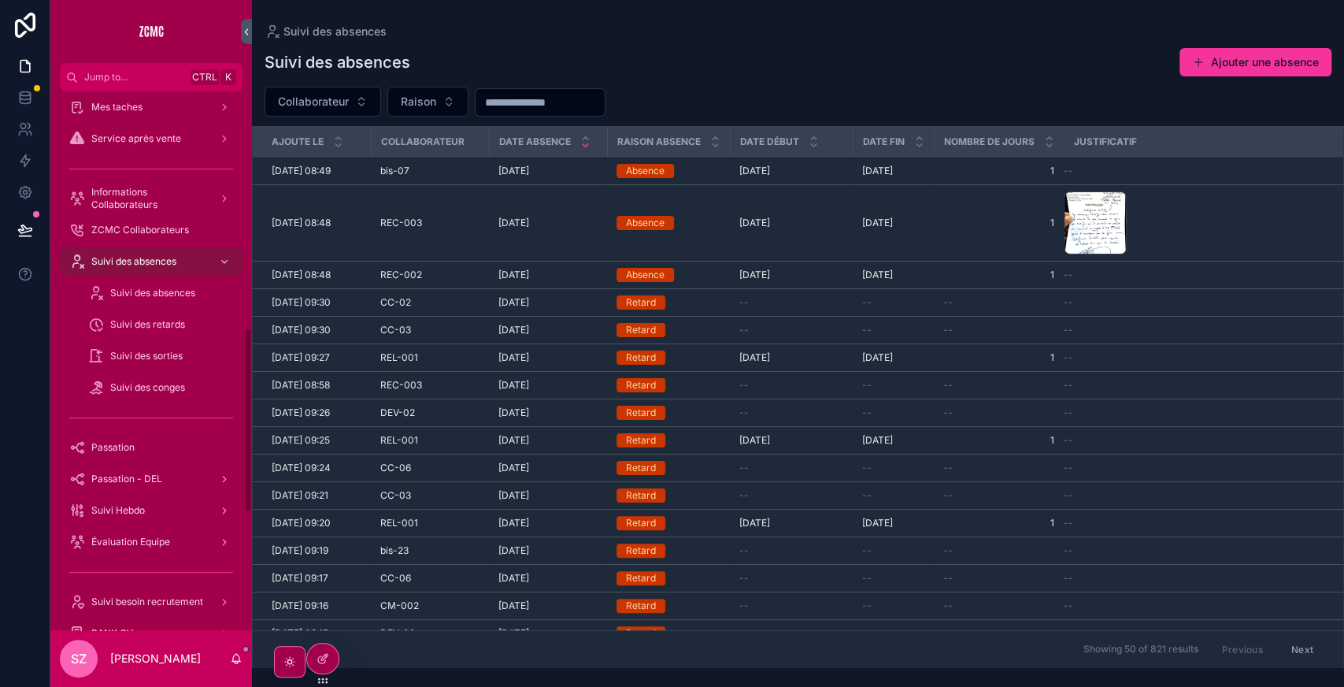
click at [133, 298] on span "Suivi des absences" at bounding box center [152, 293] width 85 height 13
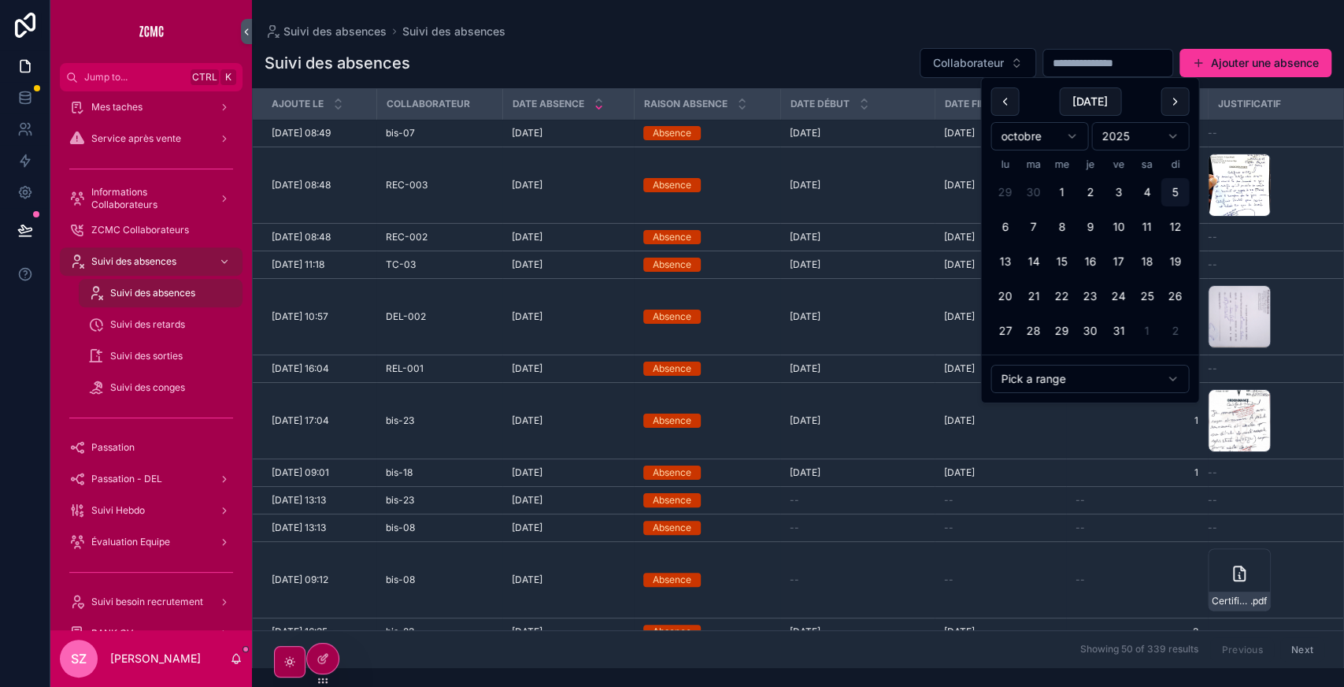
click at [1053, 58] on input "scrollable content" at bounding box center [1107, 63] width 129 height 22
click at [1006, 98] on button "scrollable content" at bounding box center [1005, 101] width 28 height 28
click at [1117, 295] on button "26" at bounding box center [1118, 296] width 28 height 28
type input "**********"
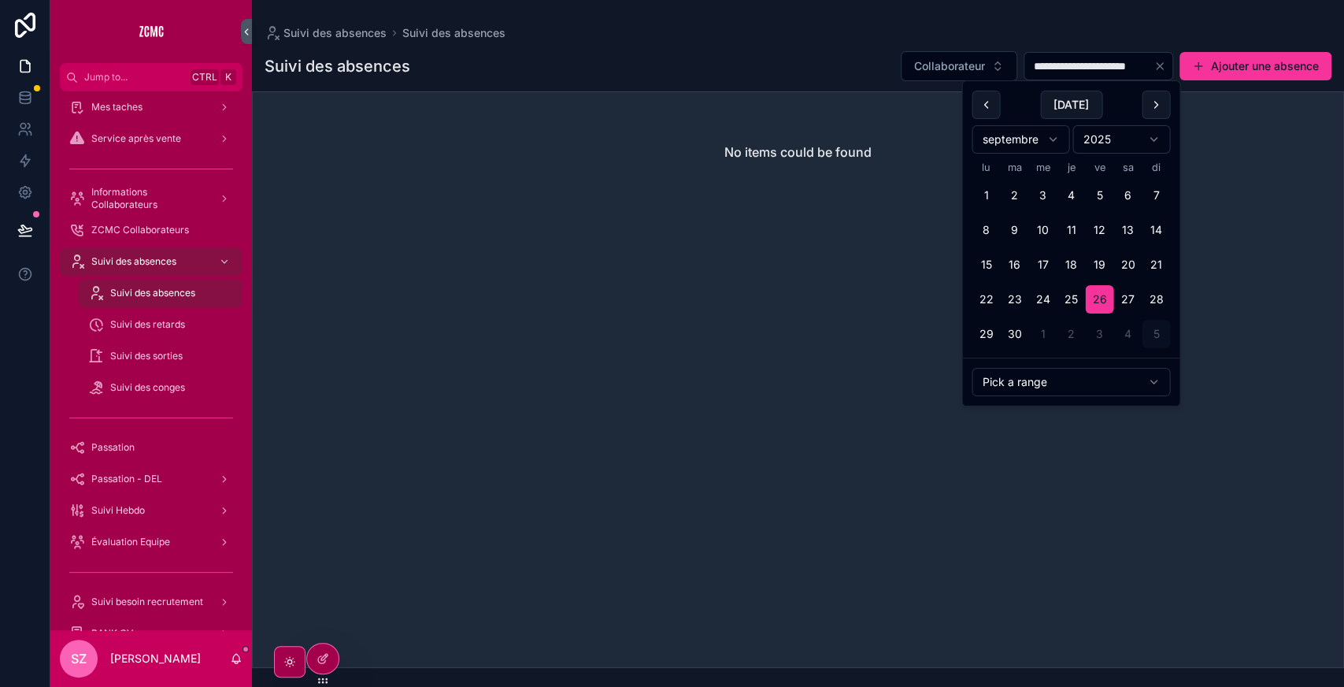
click at [1101, 65] on input "**********" at bounding box center [1088, 66] width 129 height 22
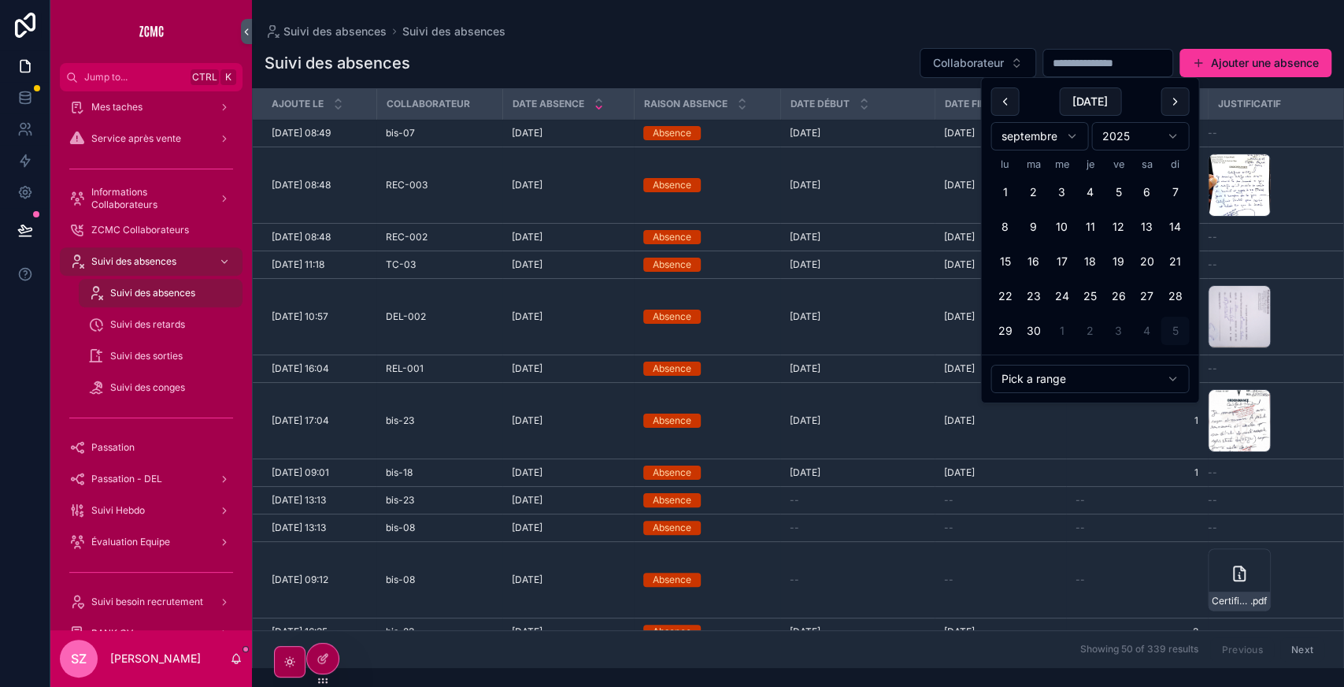
click at [1002, 99] on button "scrollable content" at bounding box center [1005, 101] width 28 height 28
click at [1030, 331] on button "26" at bounding box center [1033, 331] width 28 height 28
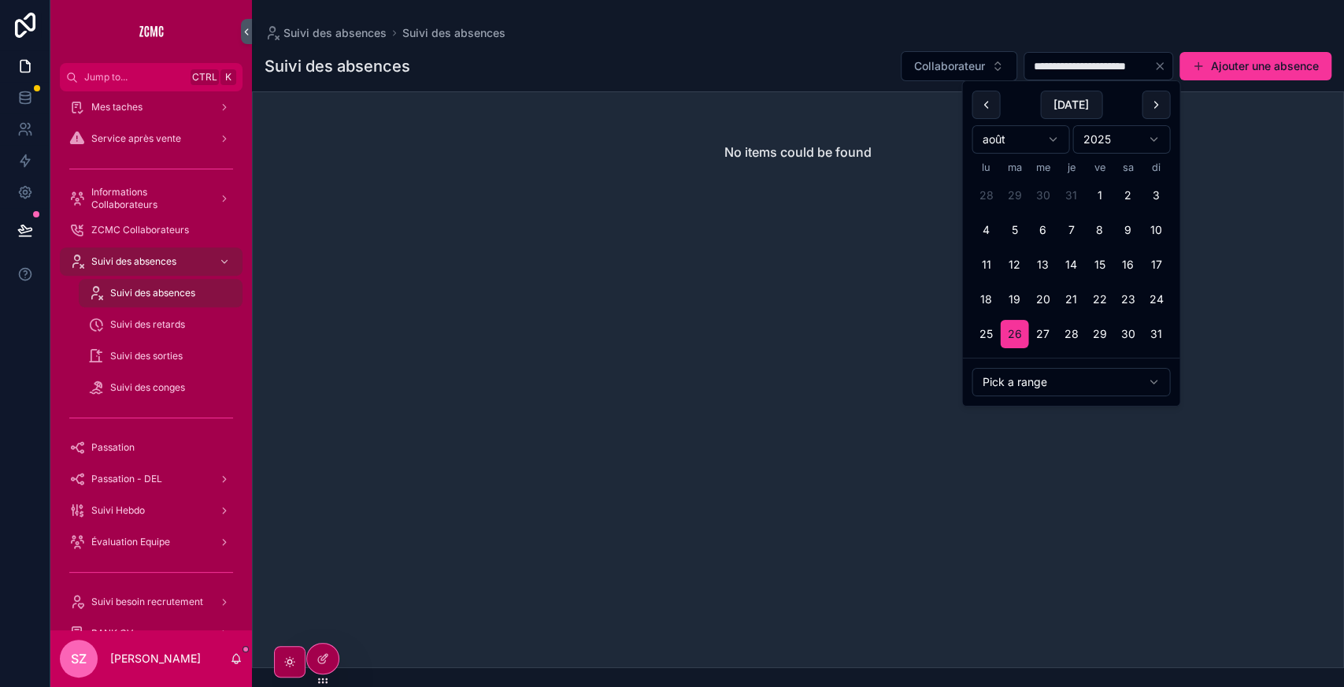
click at [1158, 98] on button "scrollable content" at bounding box center [1156, 105] width 28 height 28
click at [1073, 301] on button "25" at bounding box center [1071, 299] width 28 height 28
type input "**********"
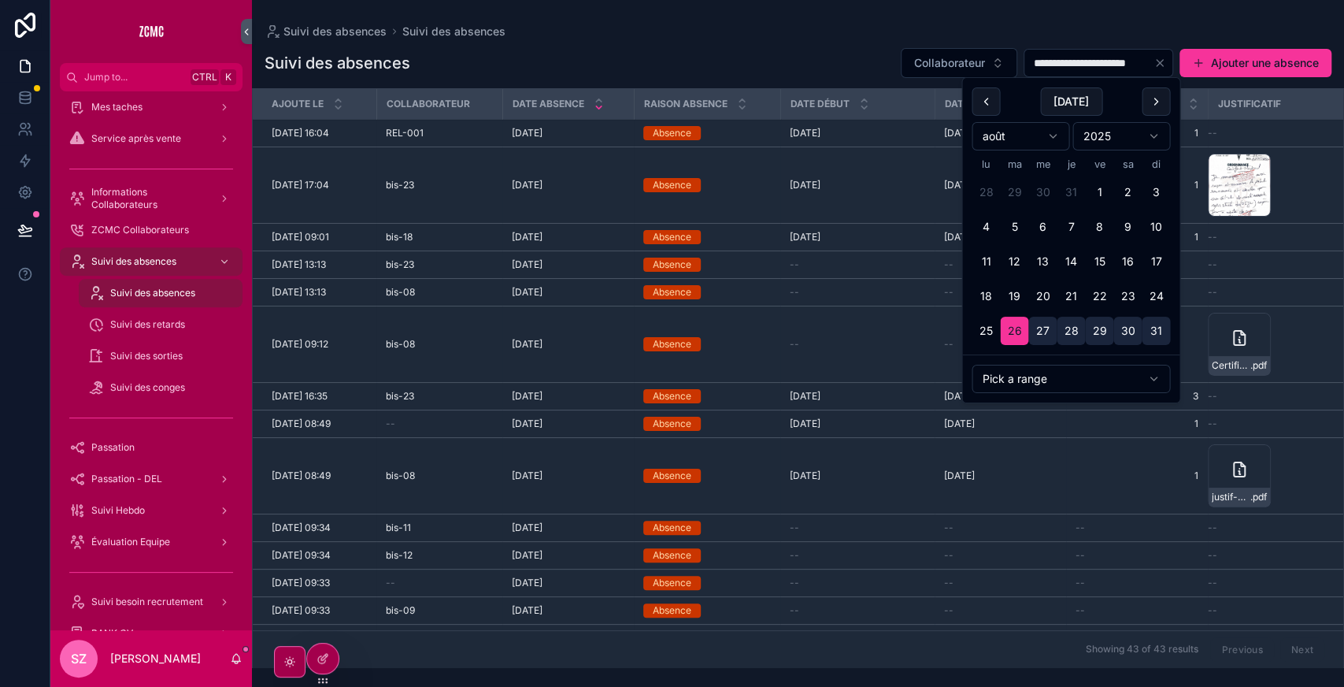
click at [737, 67] on div "**********" at bounding box center [798, 62] width 1067 height 31
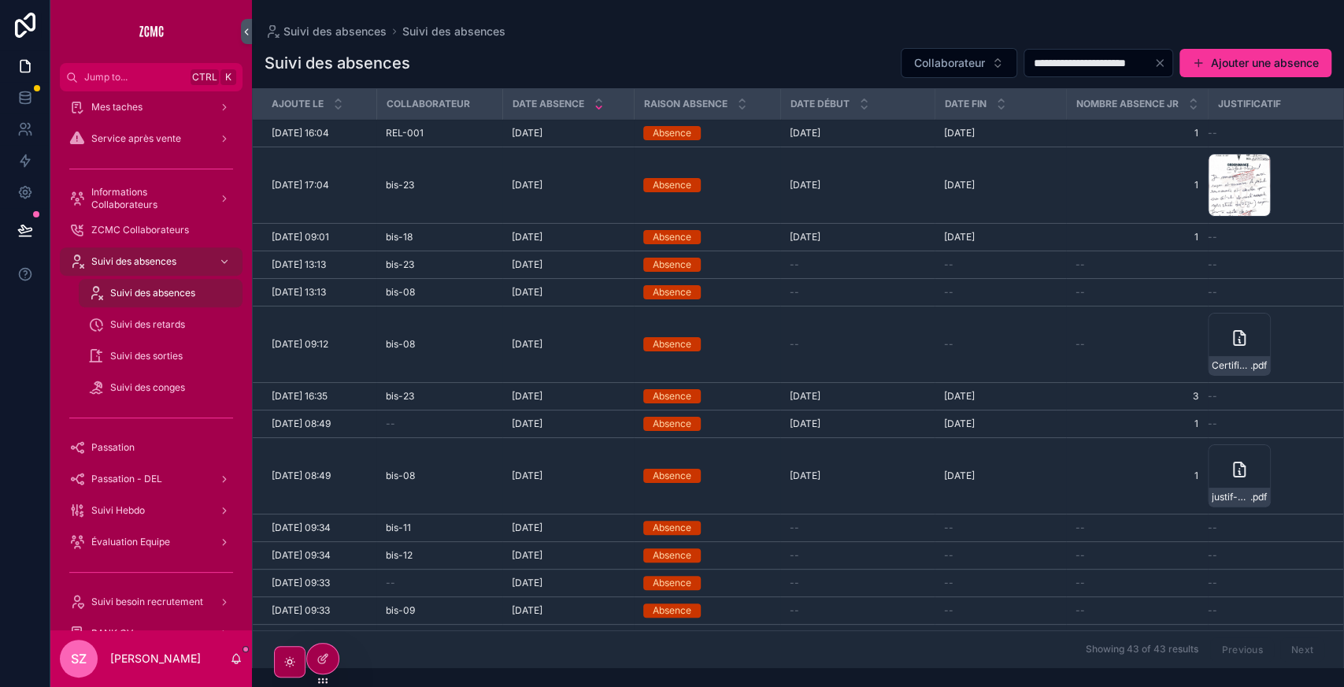
click at [903, 71] on button "Collaborateur" at bounding box center [959, 63] width 117 height 30
type input "******"
click at [884, 122] on div "bis-13" at bounding box center [923, 126] width 219 height 25
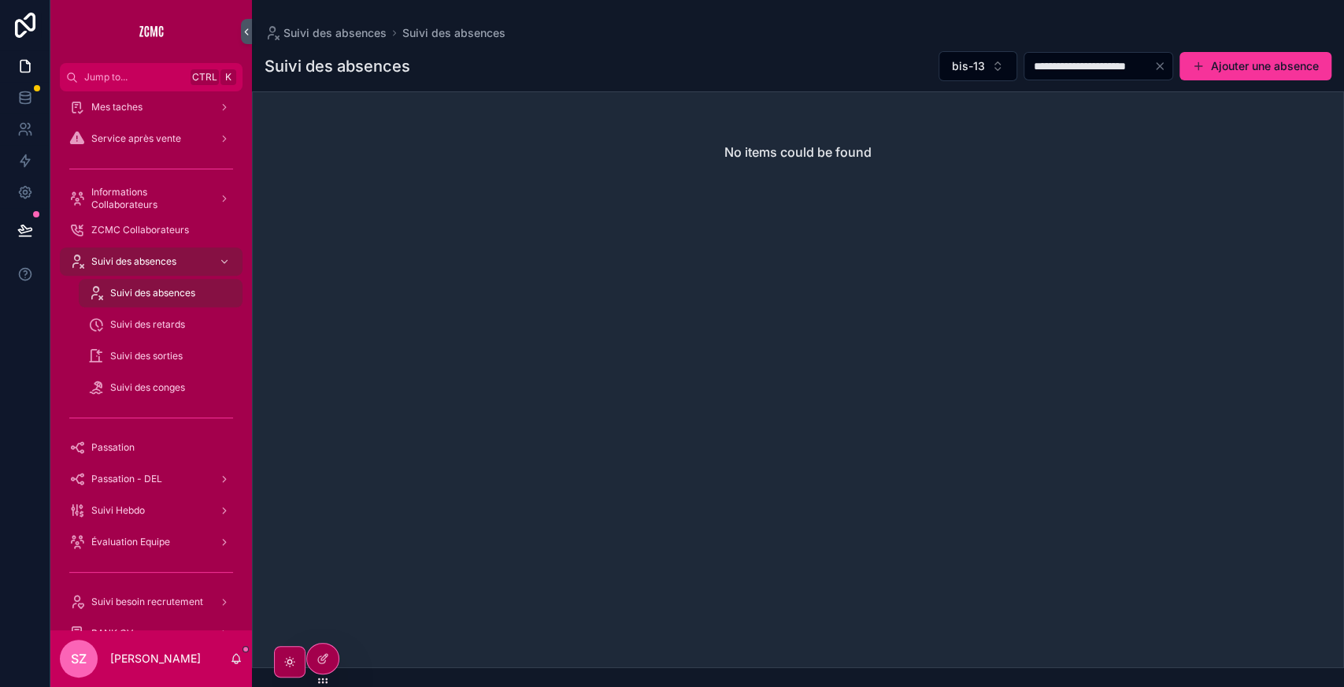
click at [153, 265] on span "Suivi des absences" at bounding box center [133, 261] width 85 height 13
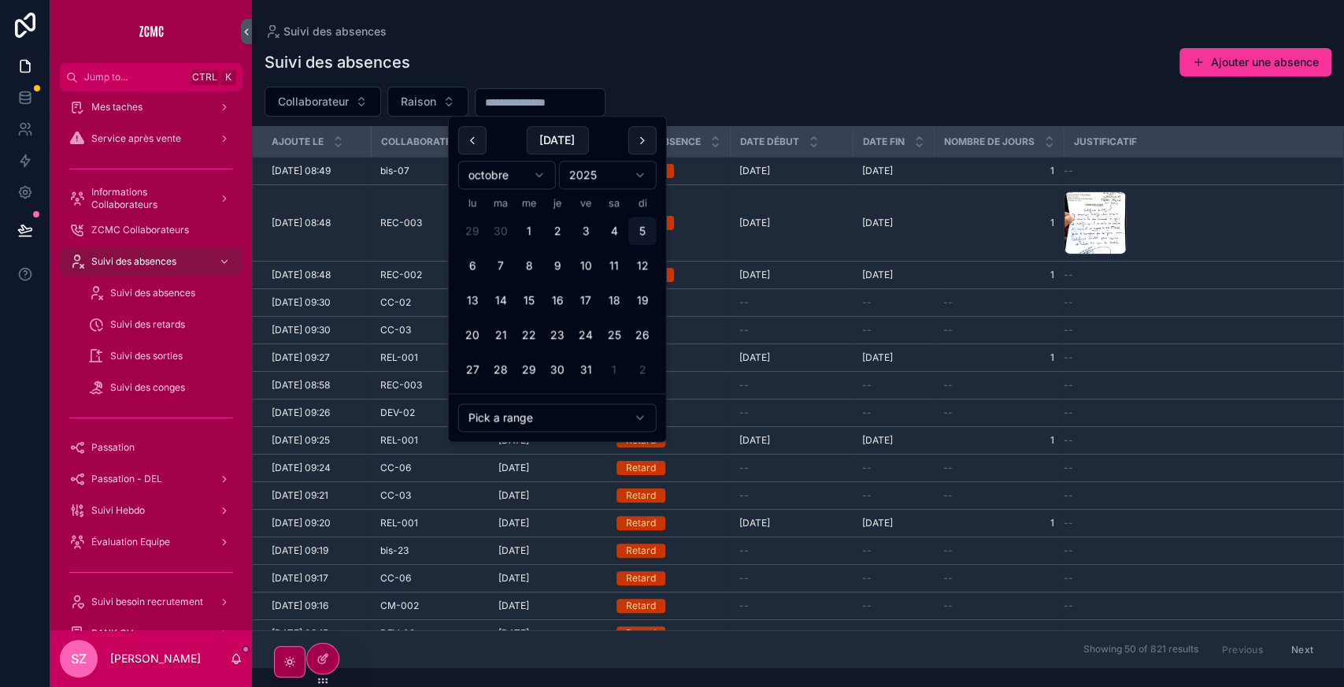
click at [540, 91] on input "scrollable content" at bounding box center [540, 102] width 129 height 22
click at [476, 142] on button "scrollable content" at bounding box center [472, 140] width 28 height 28
click at [505, 365] on button "26" at bounding box center [501, 370] width 28 height 28
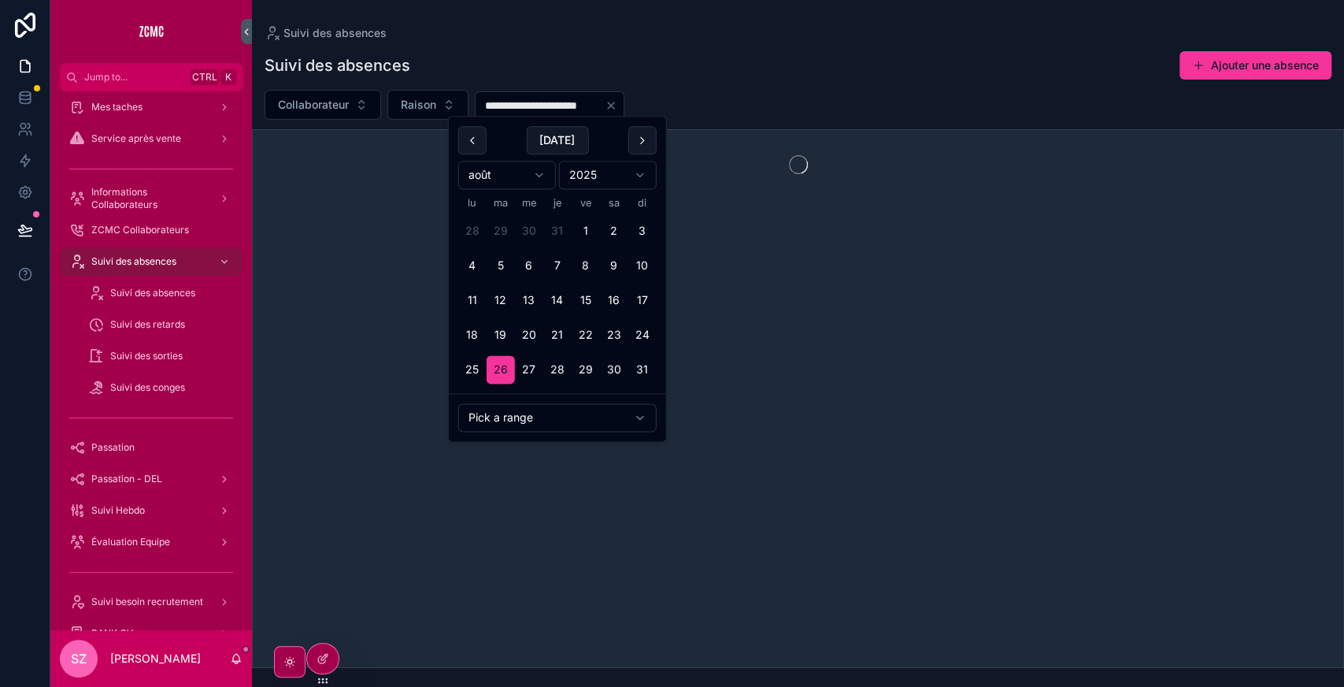
click at [643, 143] on button "scrollable content" at bounding box center [642, 140] width 28 height 28
click at [561, 343] on button "25" at bounding box center [557, 338] width 28 height 28
type input "**********"
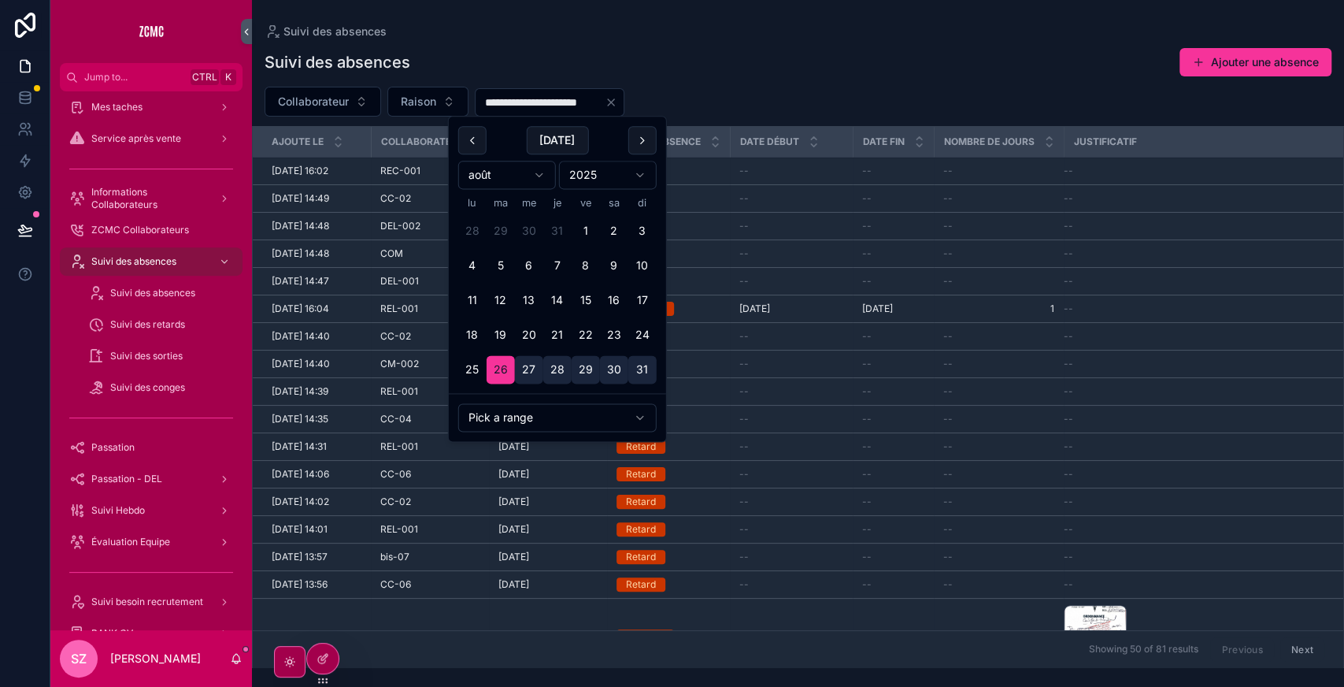
click at [712, 73] on div "Suivi des absences Ajouter une absence" at bounding box center [798, 62] width 1067 height 30
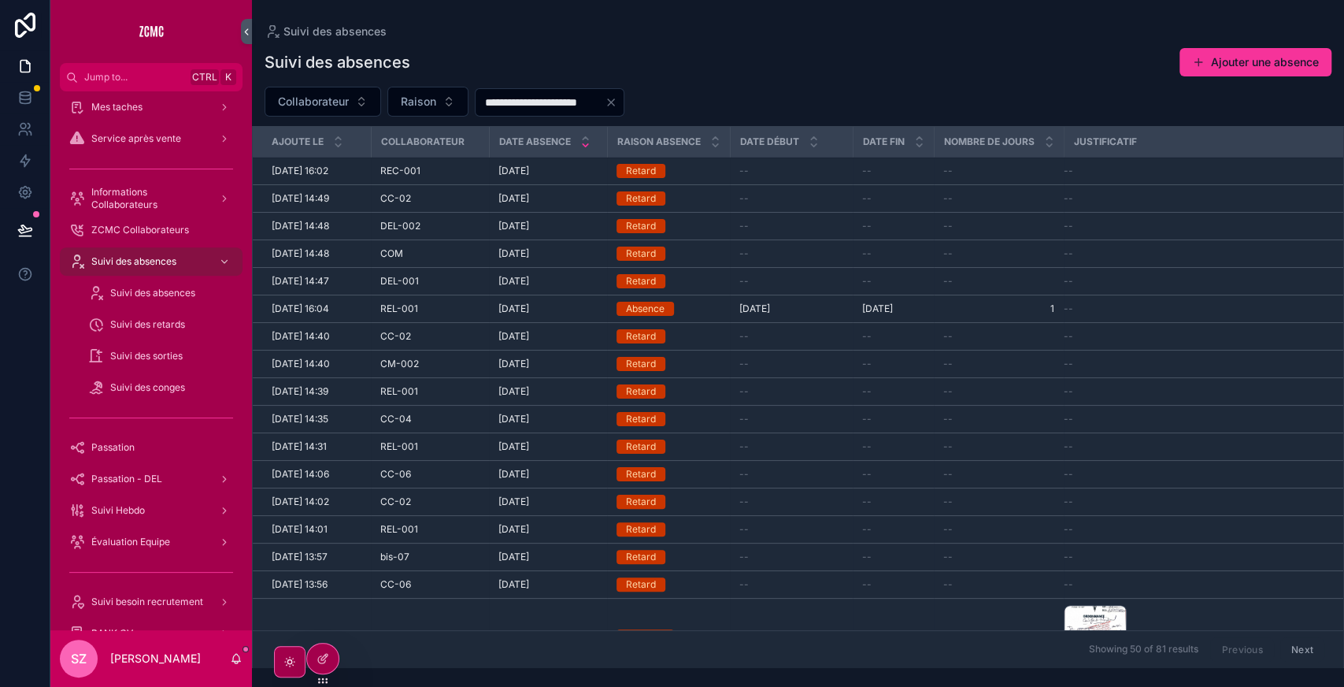
drag, startPoint x: 340, startPoint y: 116, endPoint x: 320, endPoint y: 99, distance: 26.3
click at [320, 99] on button "Collaborateur" at bounding box center [323, 102] width 117 height 30
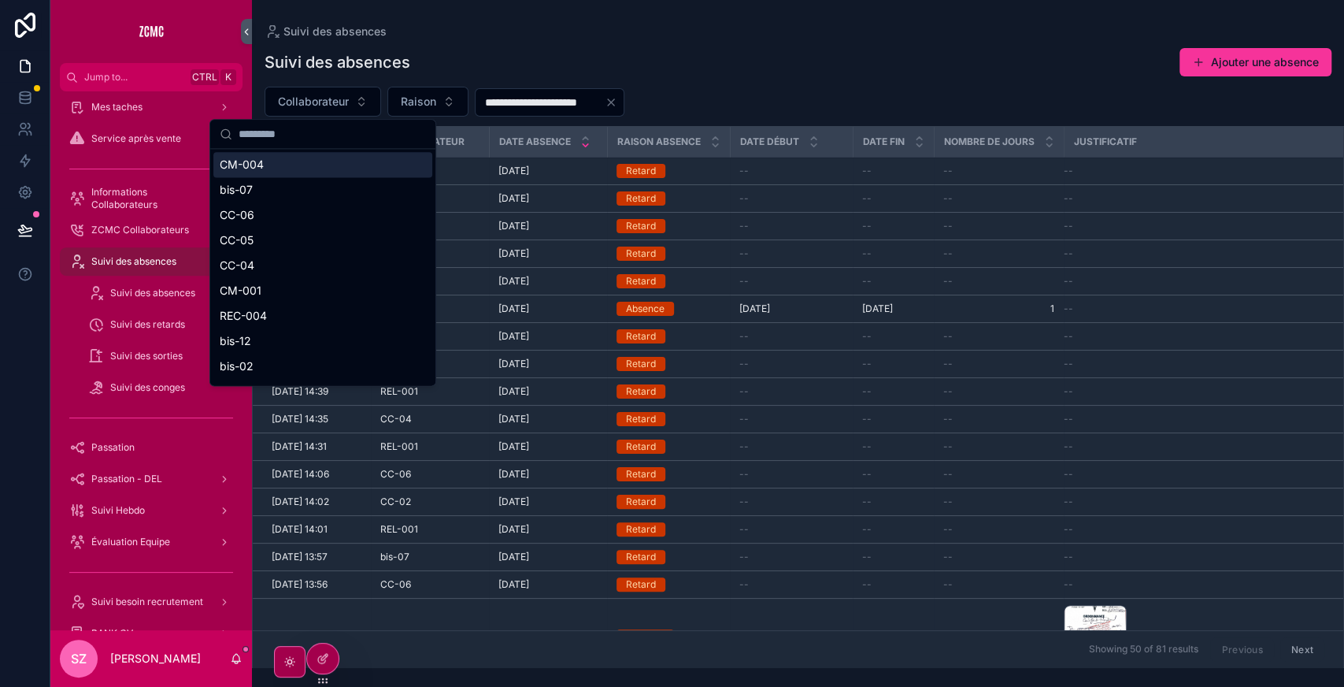
click at [320, 99] on span "Collaborateur" at bounding box center [313, 102] width 71 height 16
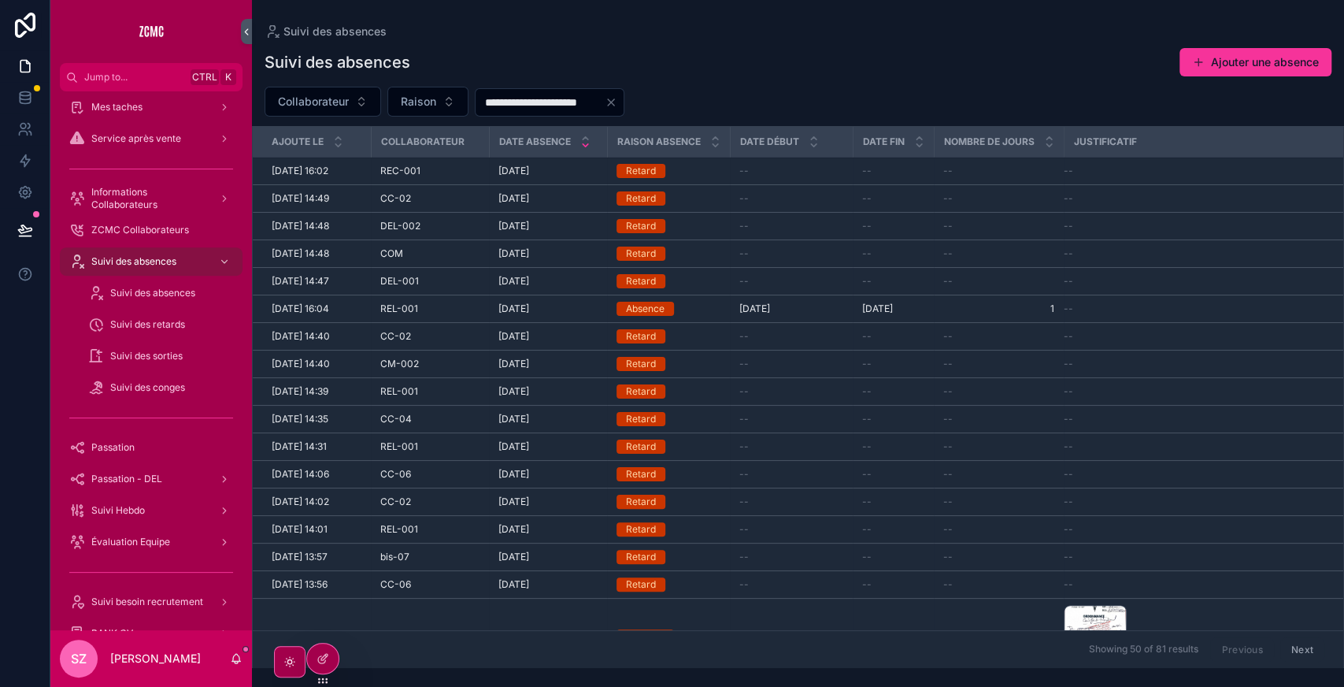
click at [304, 106] on span "Collaborateur" at bounding box center [313, 102] width 71 height 16
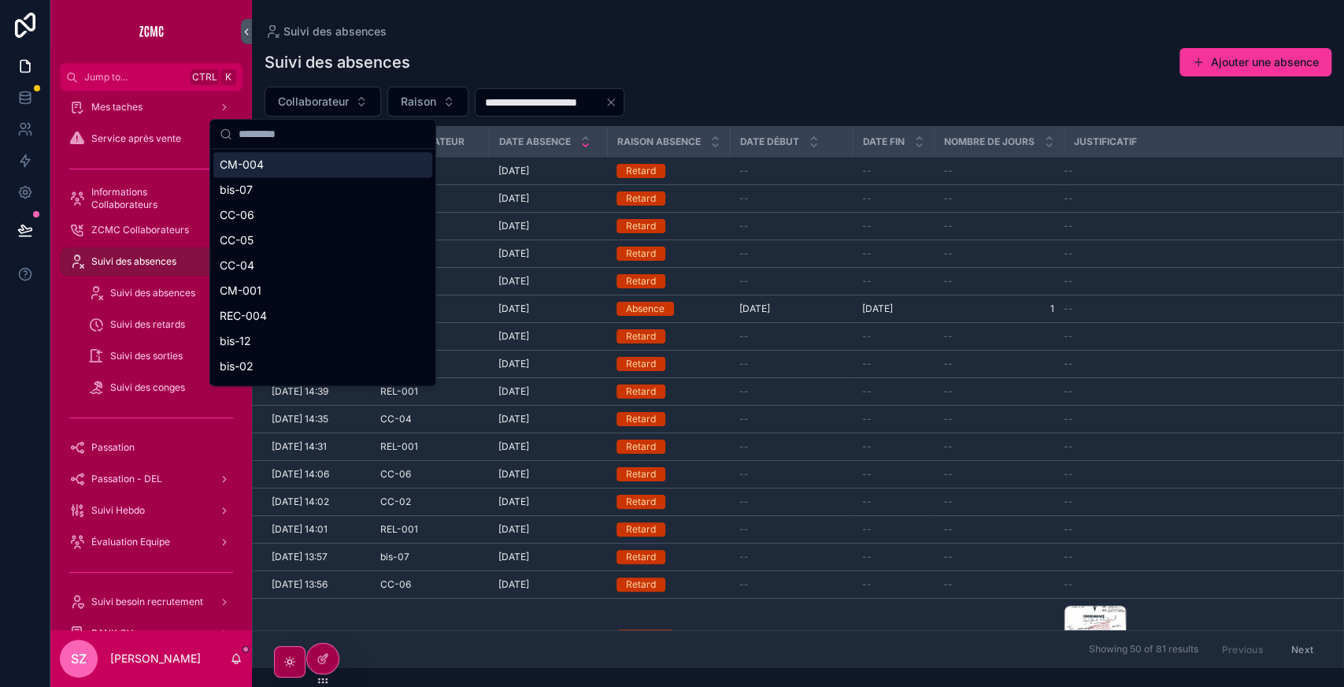
click at [279, 142] on input "scrollable content" at bounding box center [332, 134] width 187 height 28
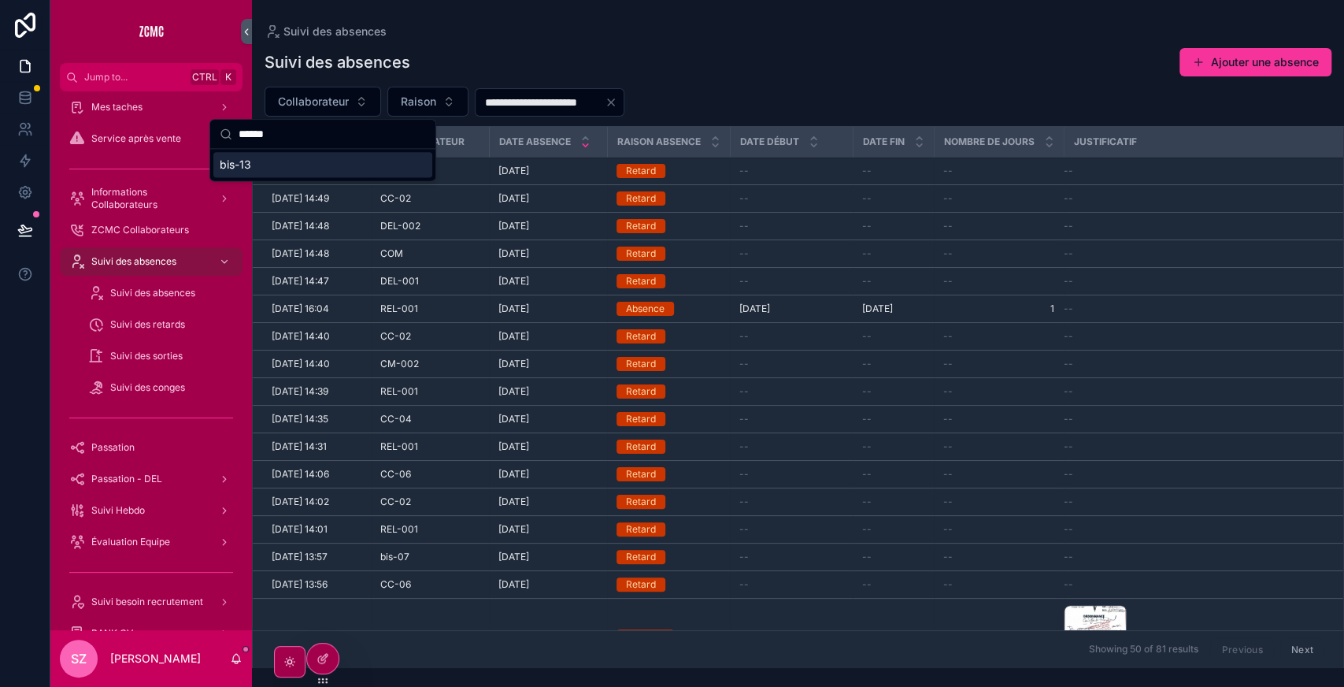
type input "******"
click at [263, 164] on div "bis-13" at bounding box center [322, 164] width 219 height 25
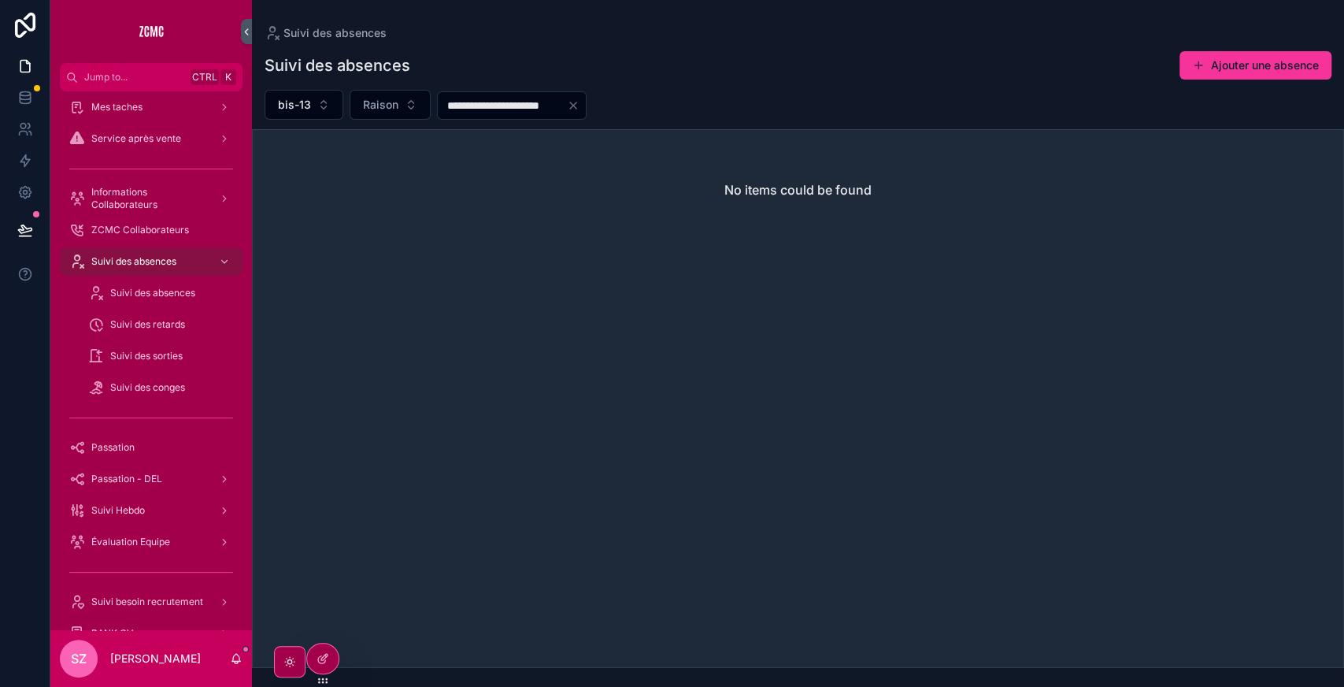
click at [304, 107] on span "bis-13" at bounding box center [294, 105] width 33 height 16
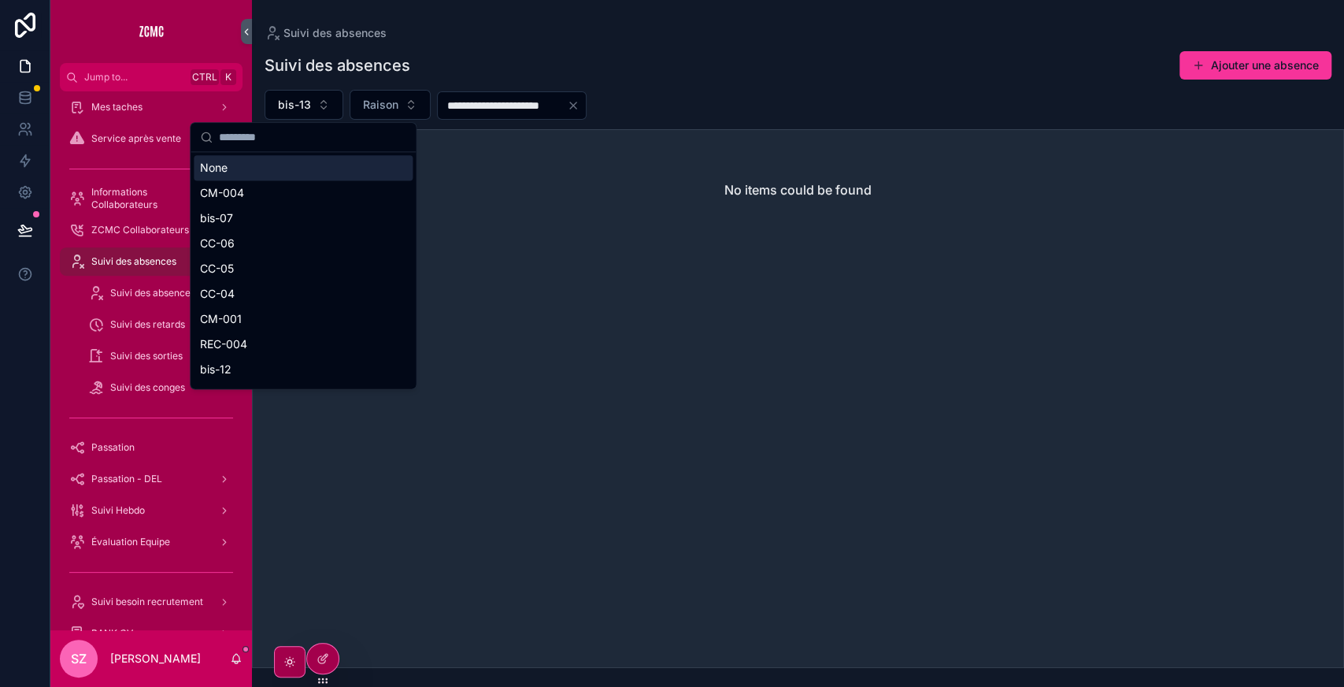
click at [279, 139] on input "scrollable content" at bounding box center [312, 137] width 187 height 28
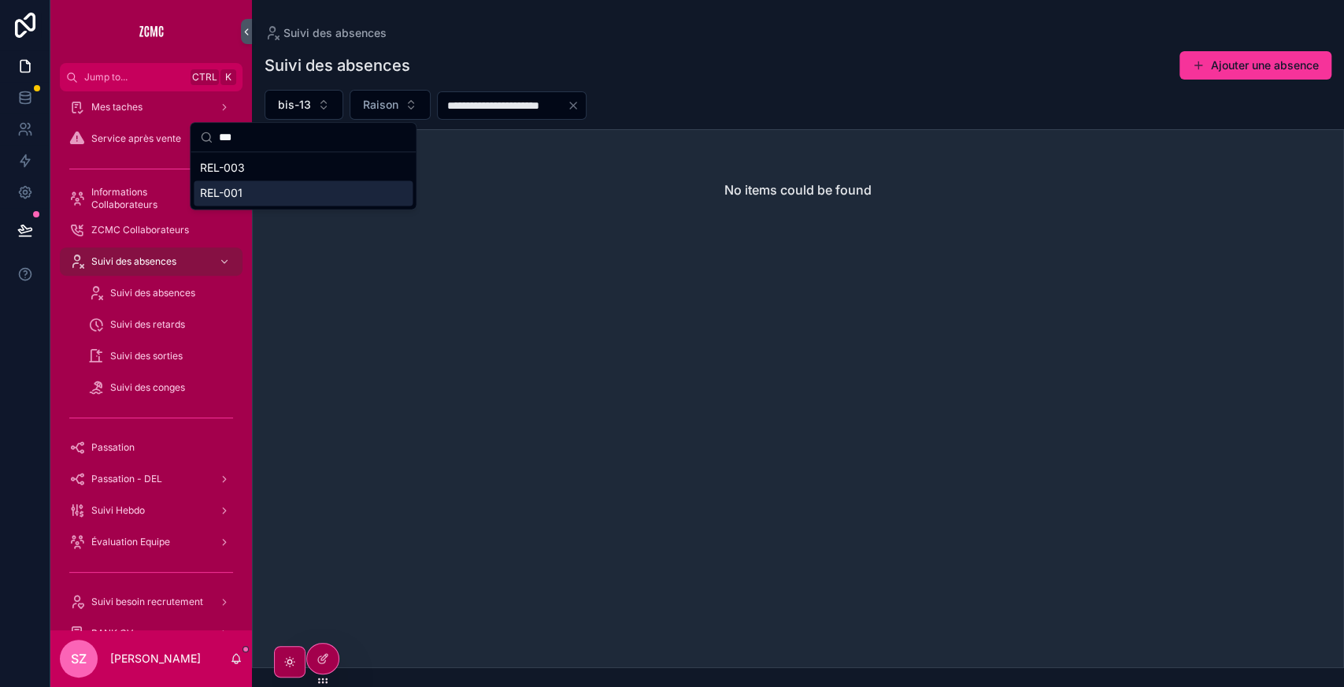
type input "***"
click at [236, 187] on span "REL-001" at bounding box center [221, 193] width 43 height 16
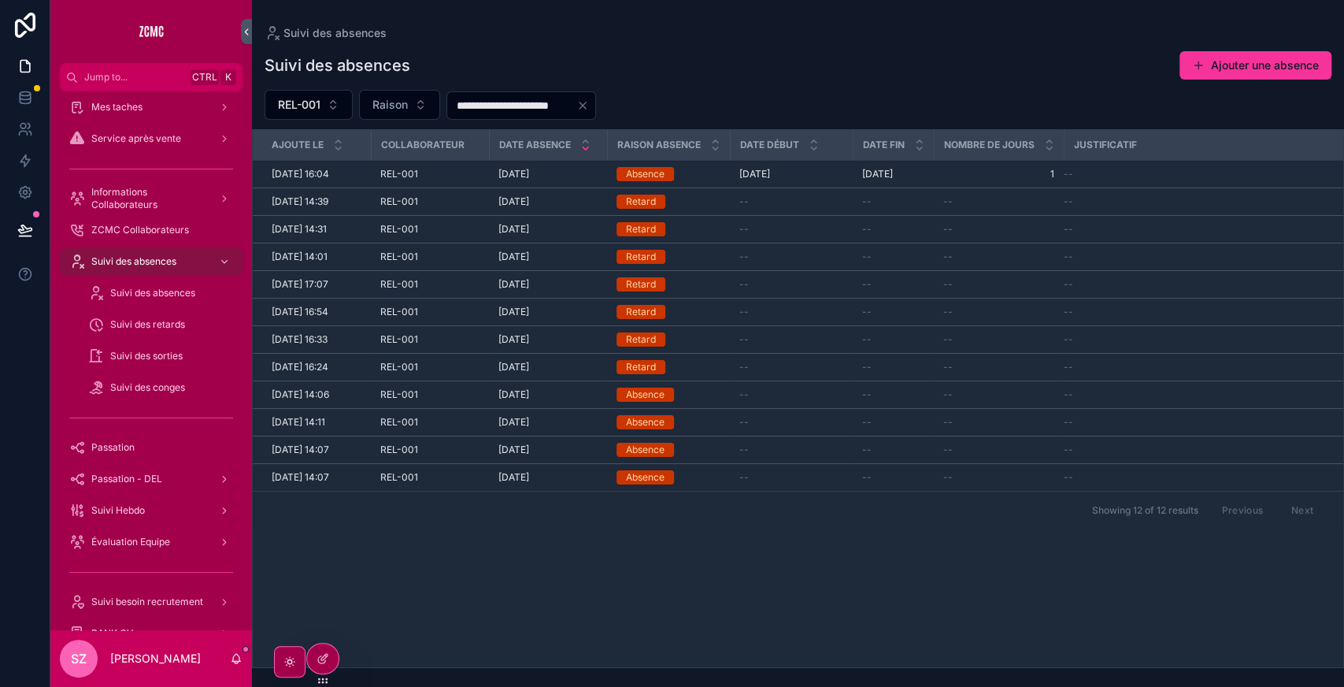
click at [398, 89] on div "**********" at bounding box center [798, 354] width 1092 height 627
click at [154, 293] on span "Suivi des absences" at bounding box center [152, 293] width 85 height 13
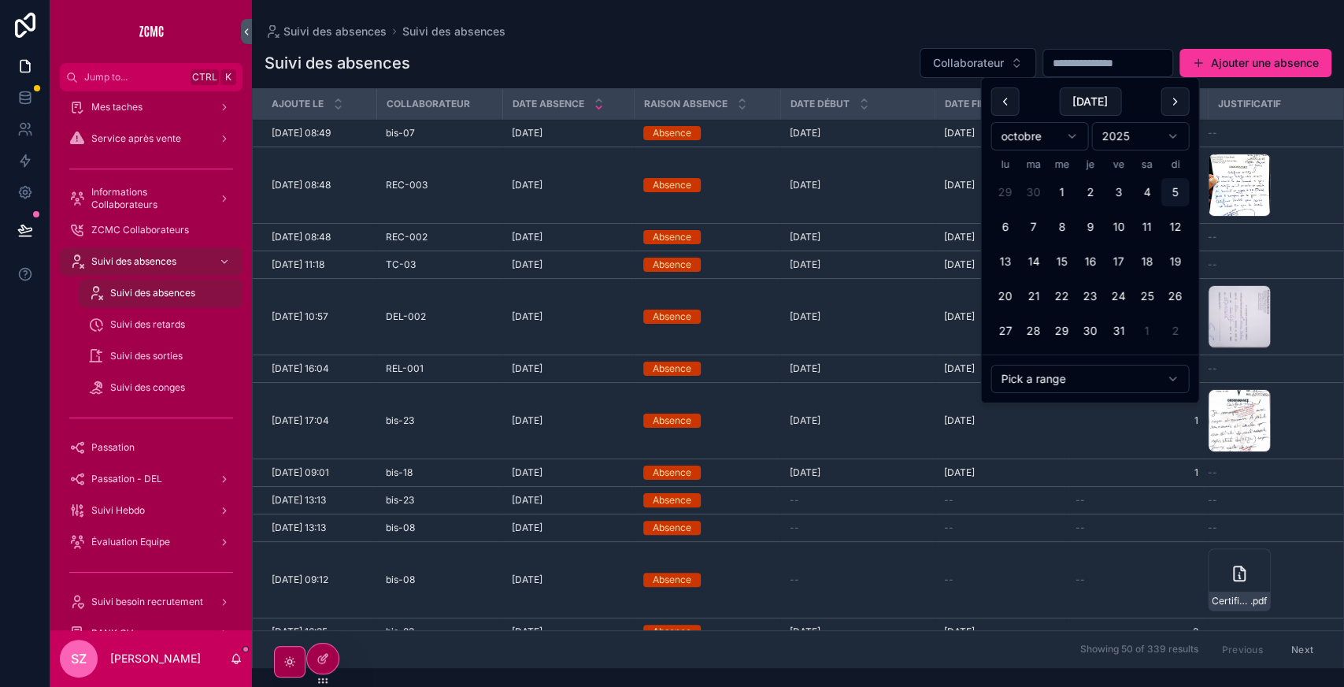
click at [1055, 65] on input "scrollable content" at bounding box center [1107, 63] width 129 height 22
click at [998, 116] on div "octobre 2025" at bounding box center [1090, 136] width 198 height 41
click at [1002, 109] on button "scrollable content" at bounding box center [1005, 101] width 28 height 28
click at [1039, 331] on button "26" at bounding box center [1033, 331] width 28 height 28
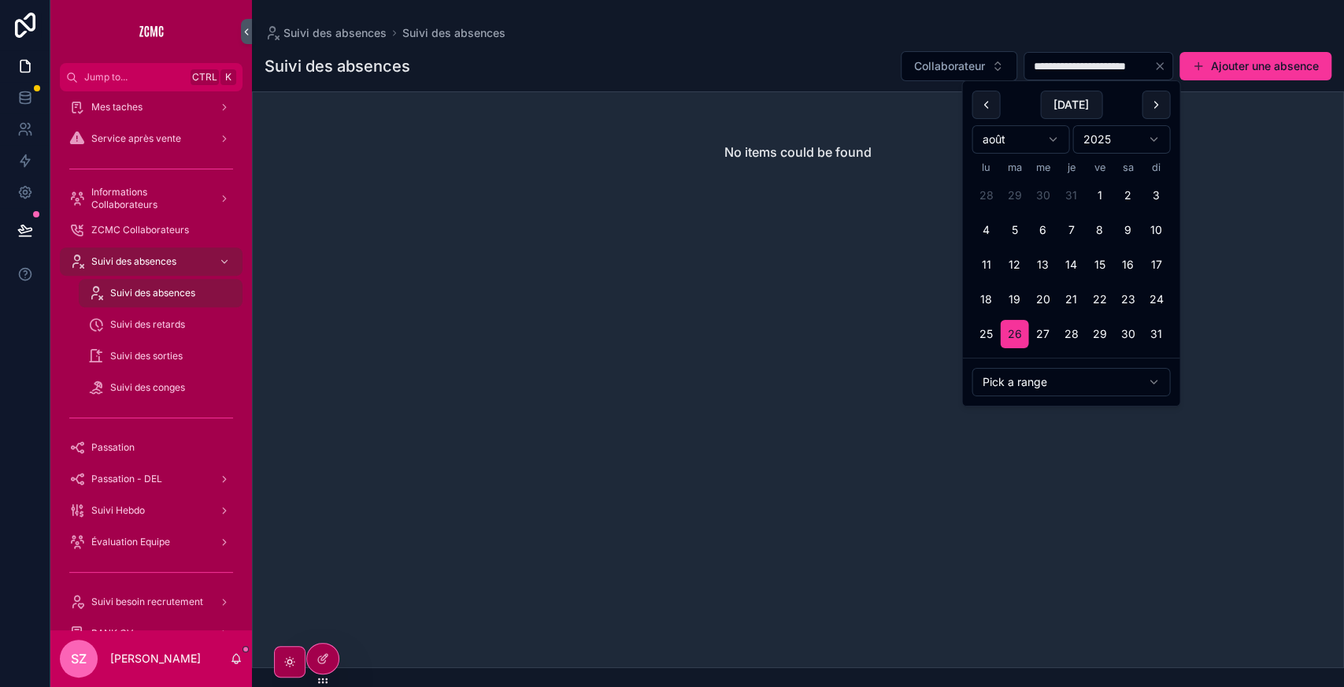
click at [1148, 103] on button "scrollable content" at bounding box center [1156, 105] width 28 height 28
click at [1073, 296] on button "25" at bounding box center [1071, 299] width 28 height 28
type input "**********"
click at [770, 72] on div "**********" at bounding box center [798, 65] width 1067 height 31
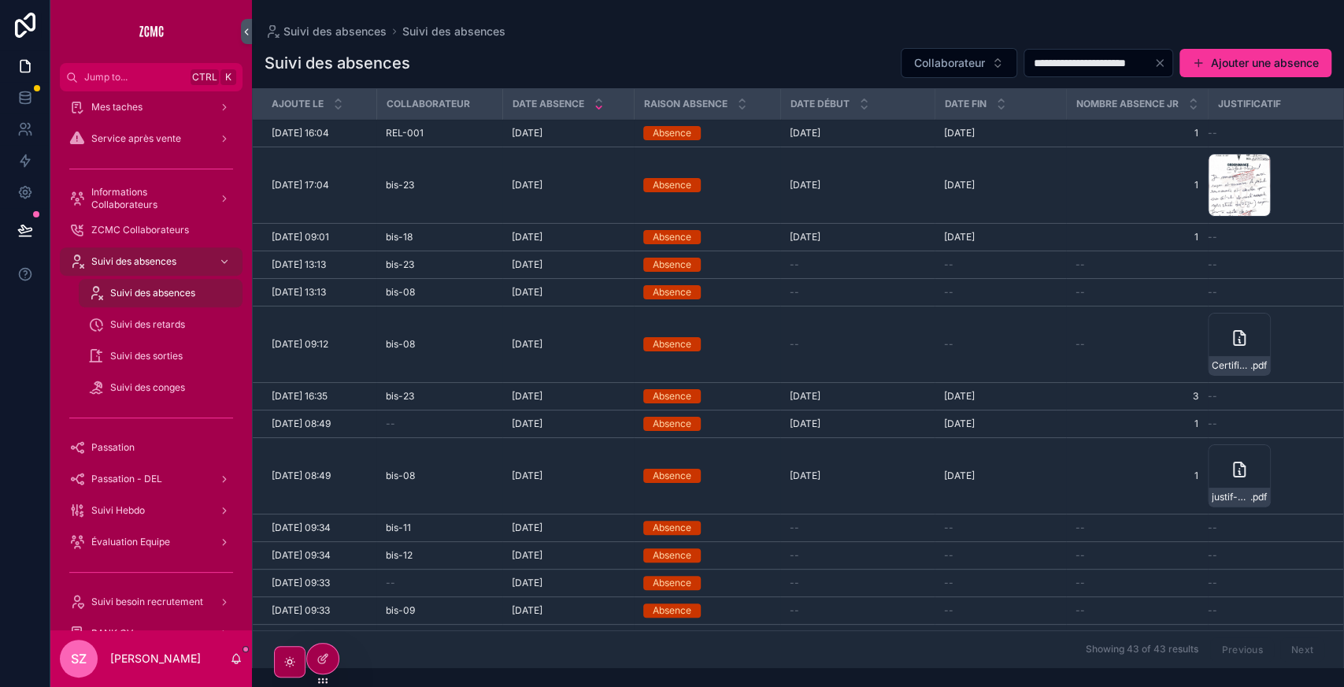
click at [921, 66] on span "Collaborateur" at bounding box center [949, 63] width 71 height 16
type input "******"
click at [855, 124] on div "bis-23" at bounding box center [923, 126] width 219 height 25
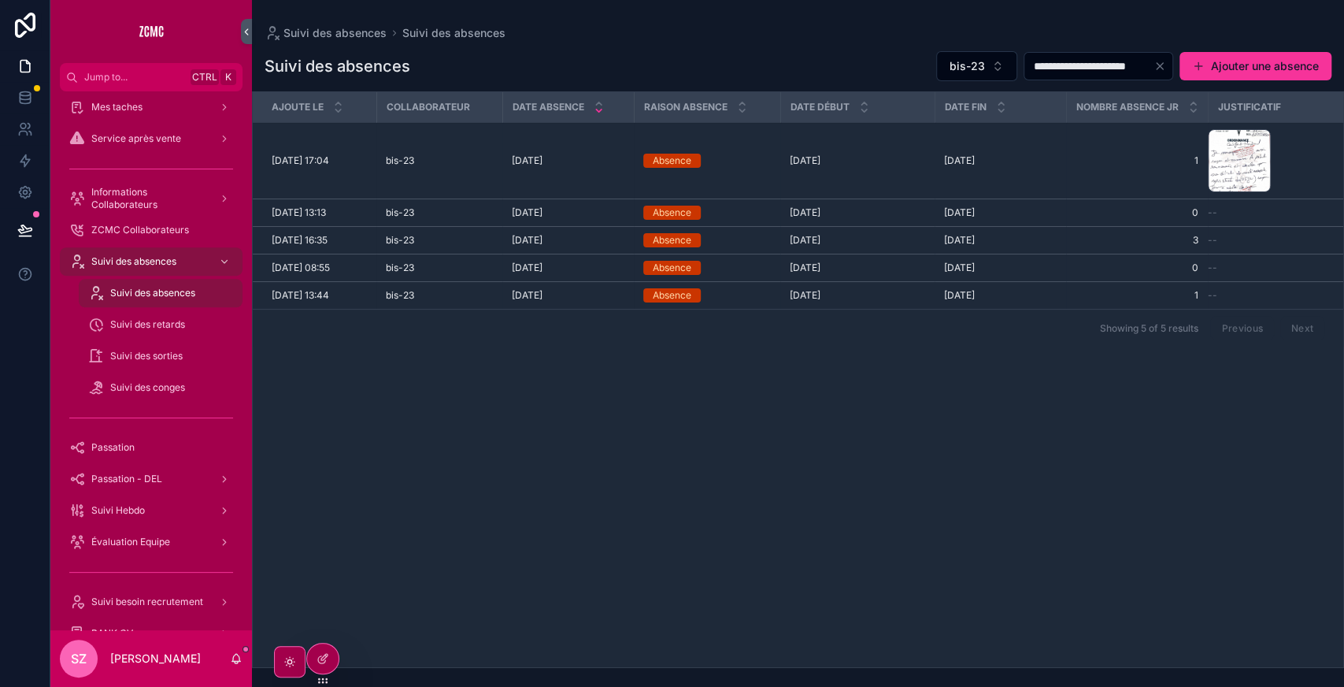
click at [950, 63] on span "bis-23" at bounding box center [967, 66] width 35 height 16
type input "*"
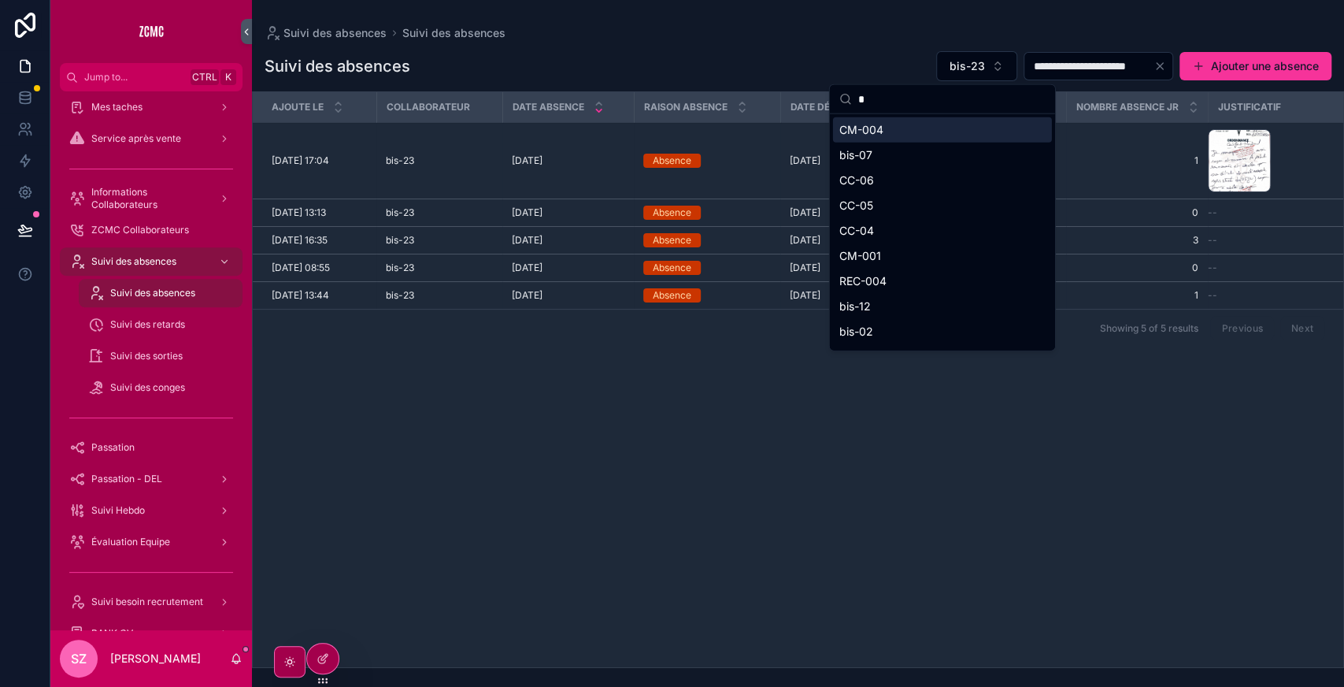
click at [928, 94] on input "*" at bounding box center [951, 99] width 187 height 28
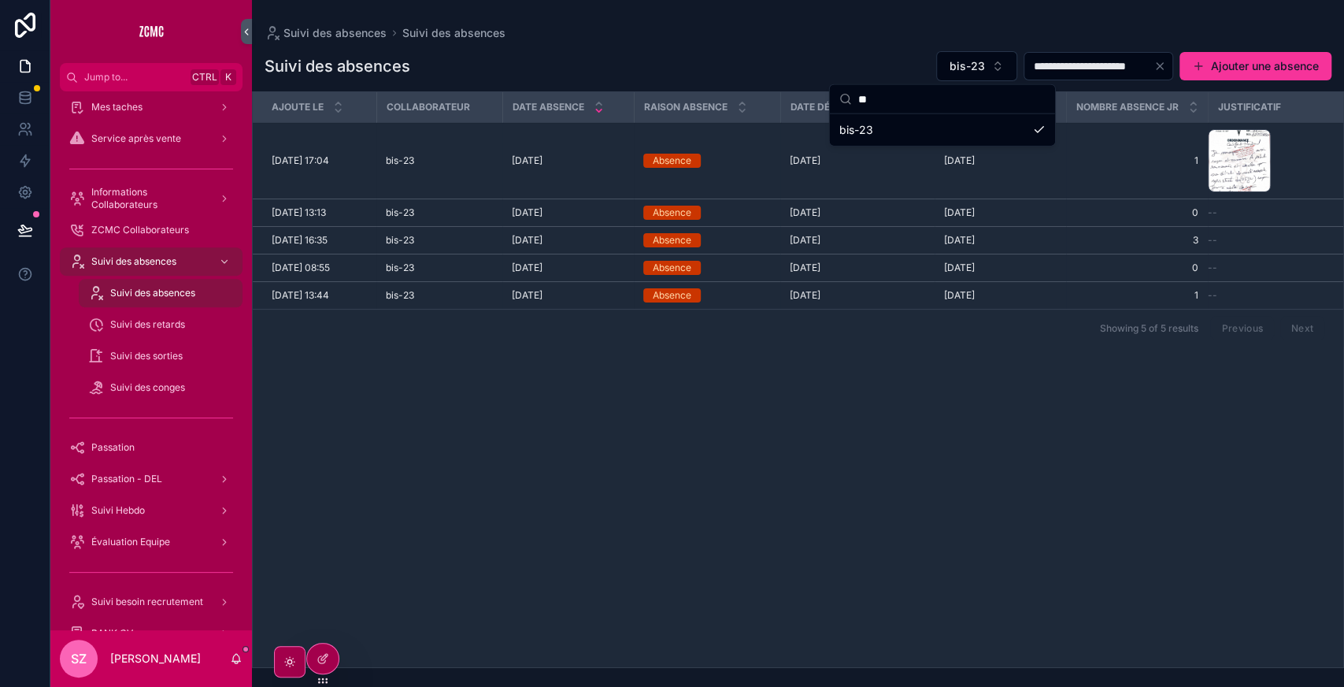
type input "*"
type input "******"
click at [950, 72] on span "bis-23" at bounding box center [967, 66] width 35 height 16
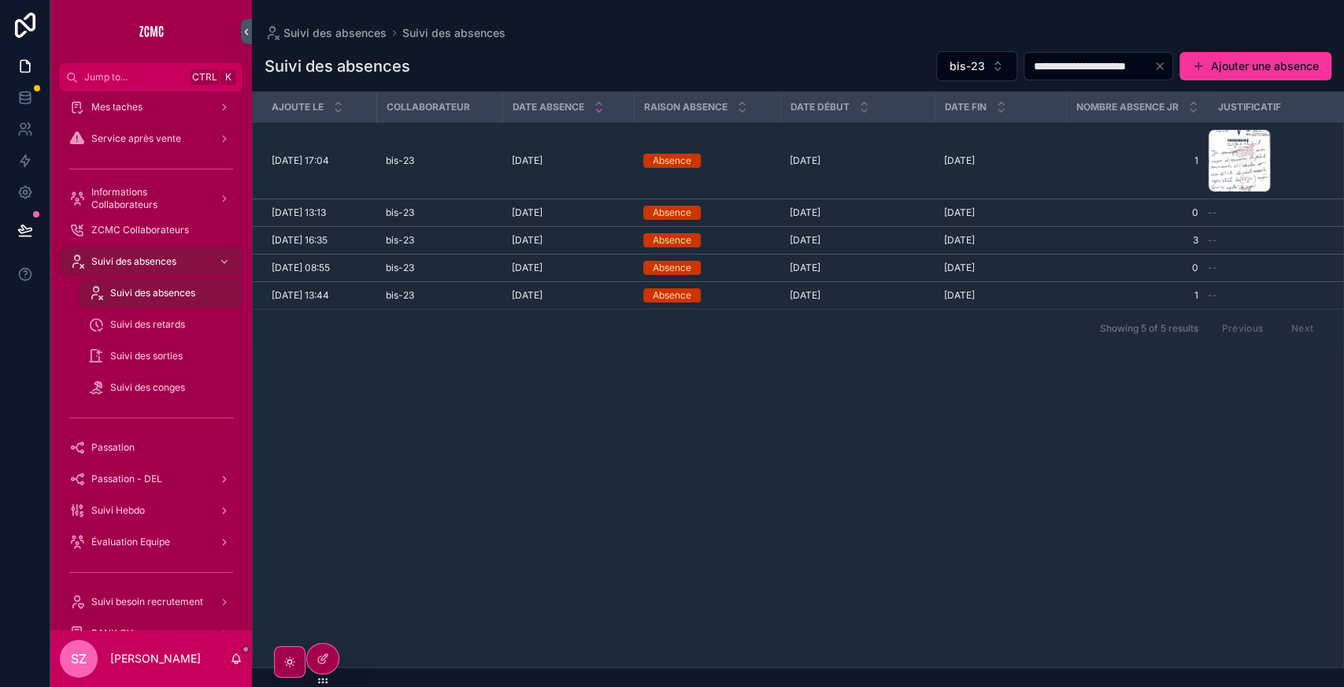
click at [938, 76] on button "bis-23" at bounding box center [976, 66] width 81 height 30
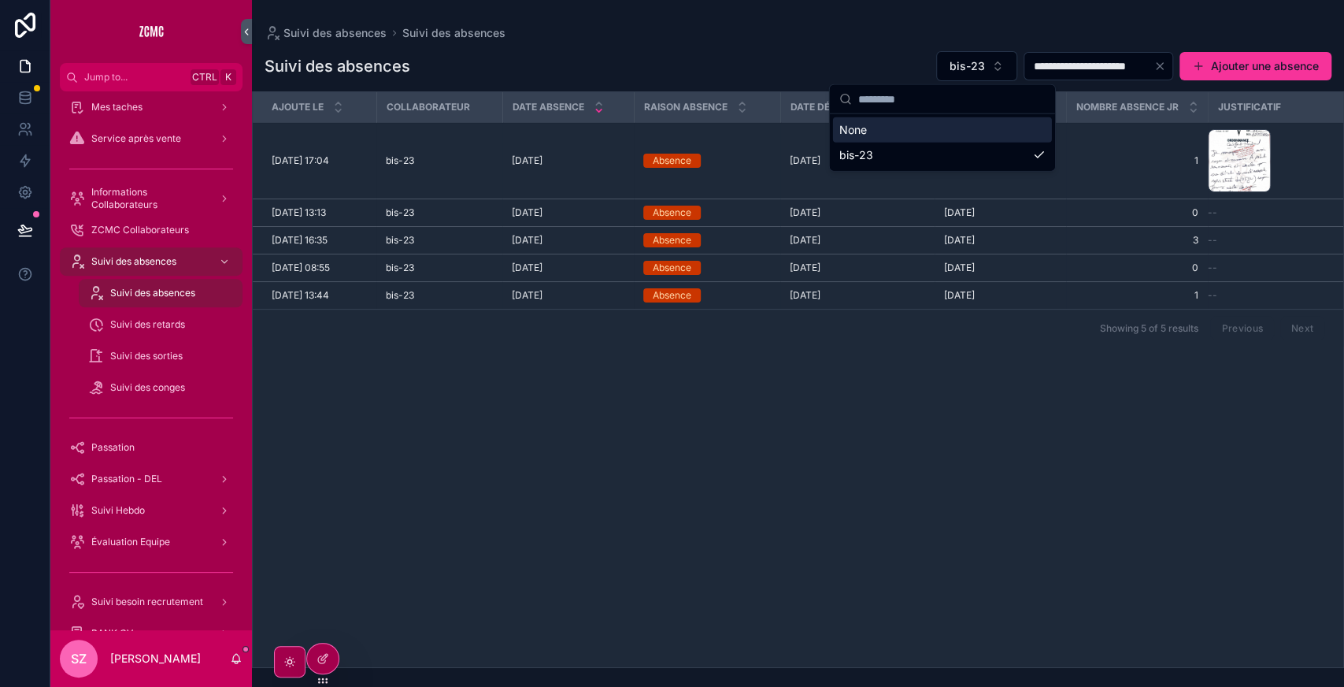
click at [885, 124] on div "None" at bounding box center [942, 129] width 219 height 25
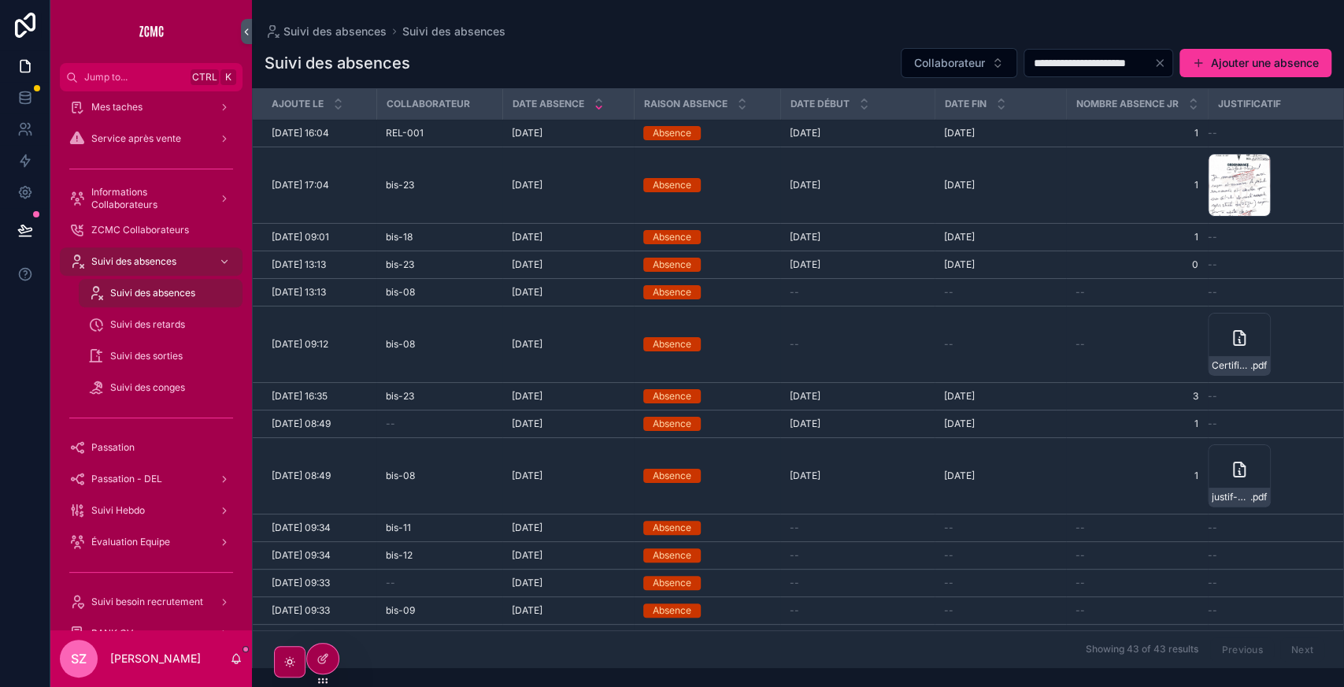
click at [943, 60] on span "Collaborateur" at bounding box center [949, 63] width 71 height 16
type input "*"
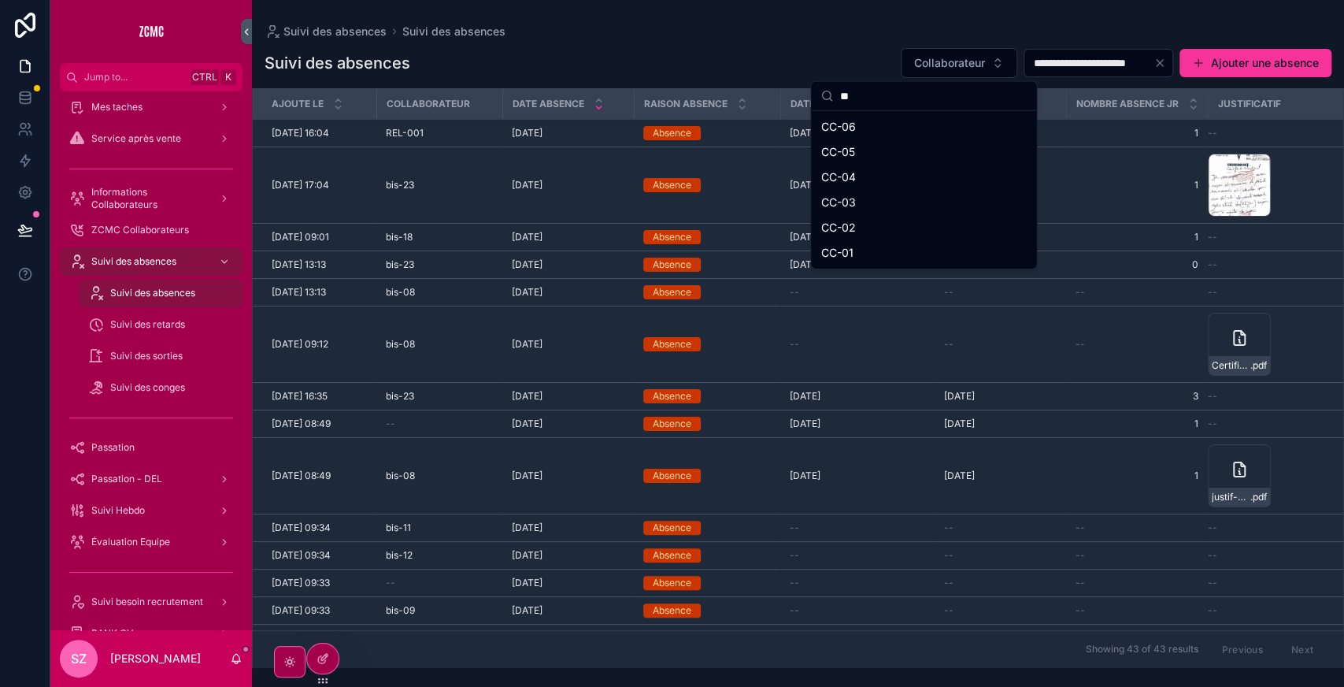
type input "*"
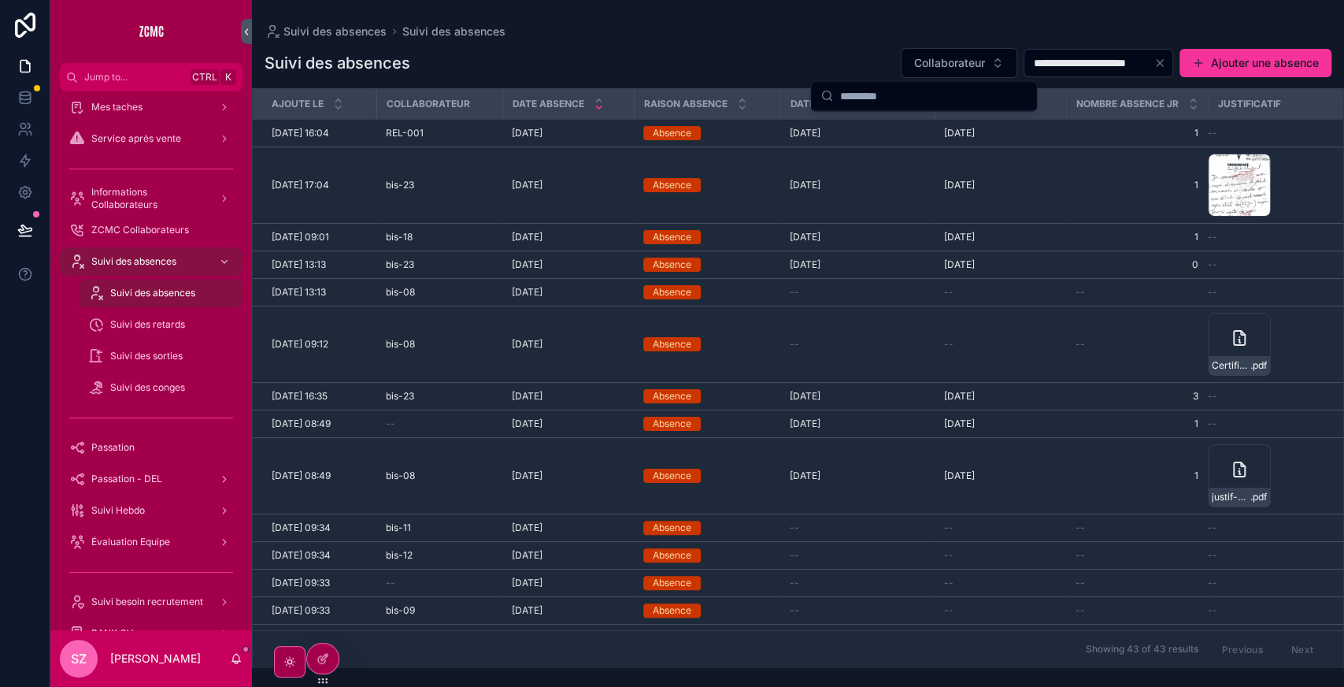
click at [732, 51] on div "**********" at bounding box center [798, 62] width 1067 height 31
click at [914, 67] on span "Collaborateur" at bounding box center [949, 63] width 71 height 16
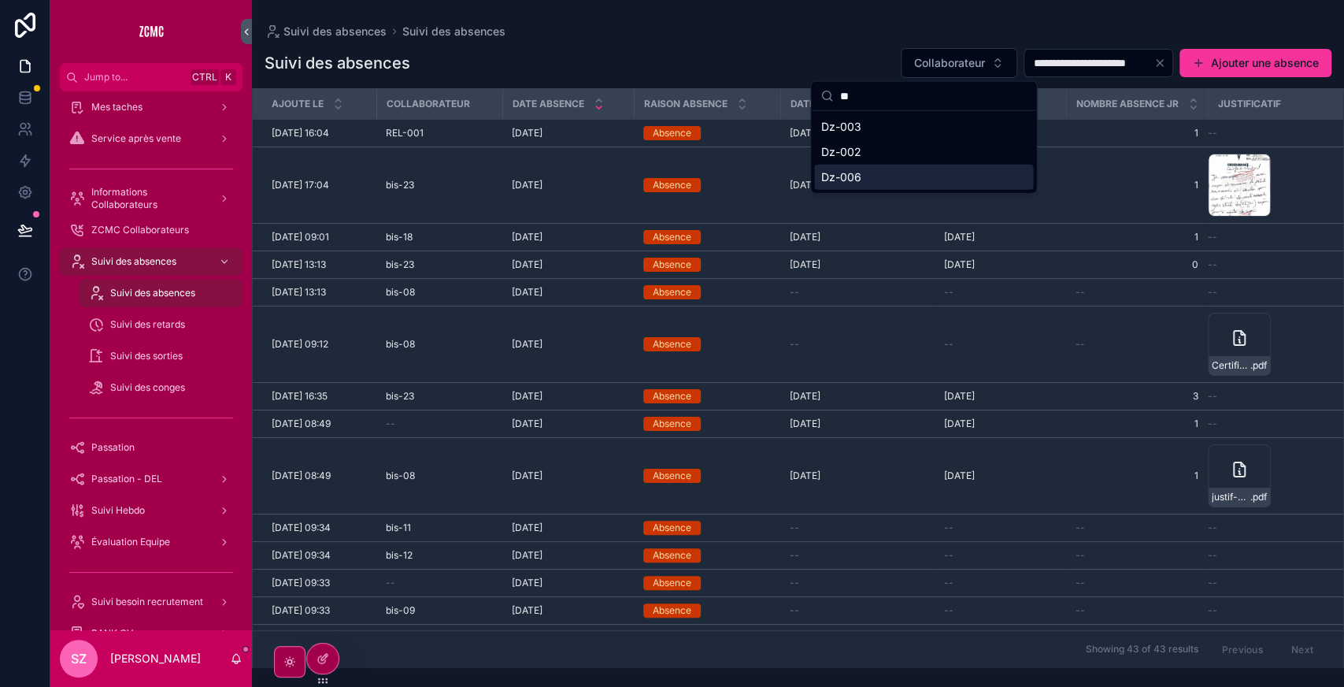
type input "**"
click at [857, 175] on span "Dz-006" at bounding box center [841, 177] width 40 height 16
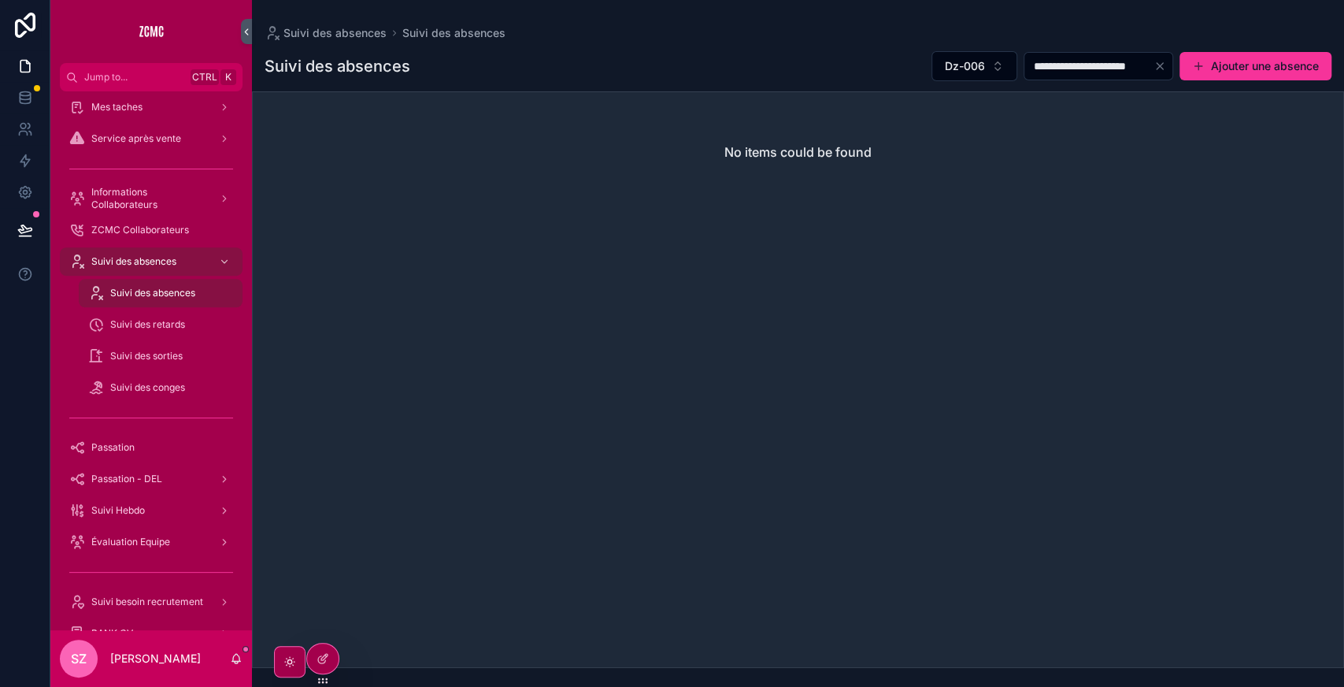
click at [613, 443] on div "No items could be found" at bounding box center [798, 379] width 1092 height 576
click at [945, 63] on span "Dz-006" at bounding box center [965, 66] width 40 height 16
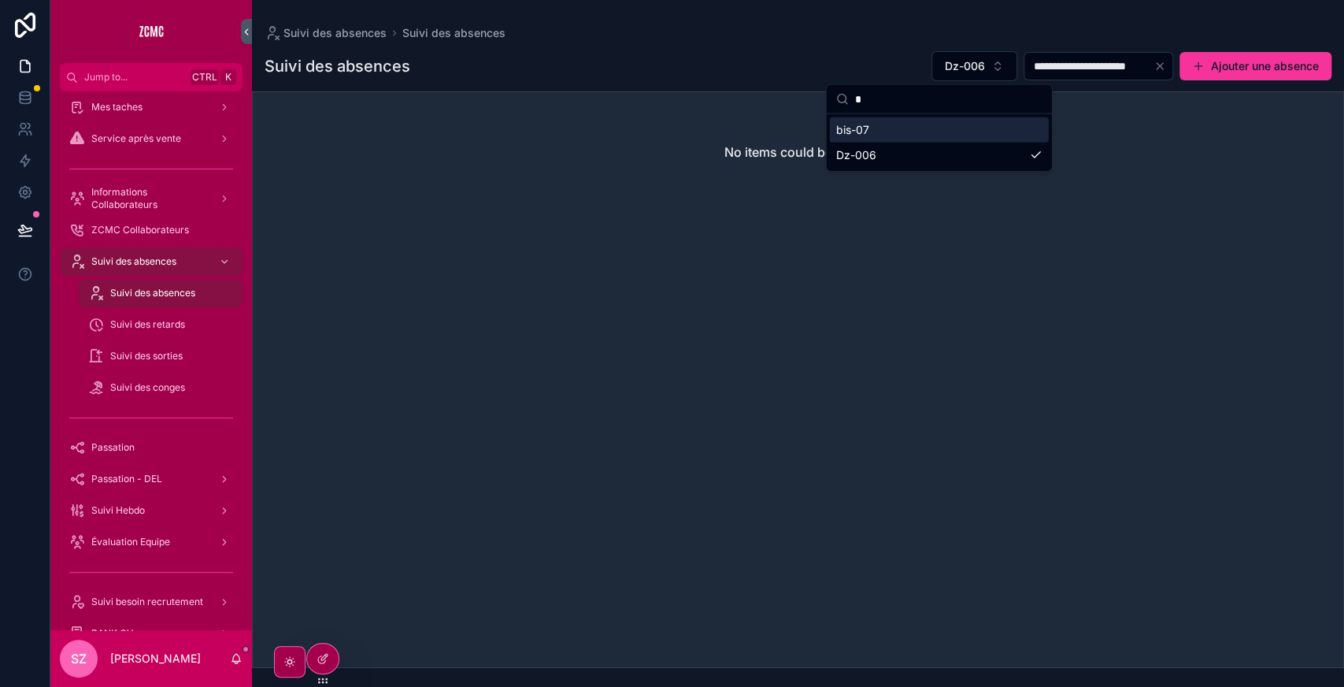
type input "*"
click at [880, 132] on div "bis-07" at bounding box center [939, 129] width 219 height 25
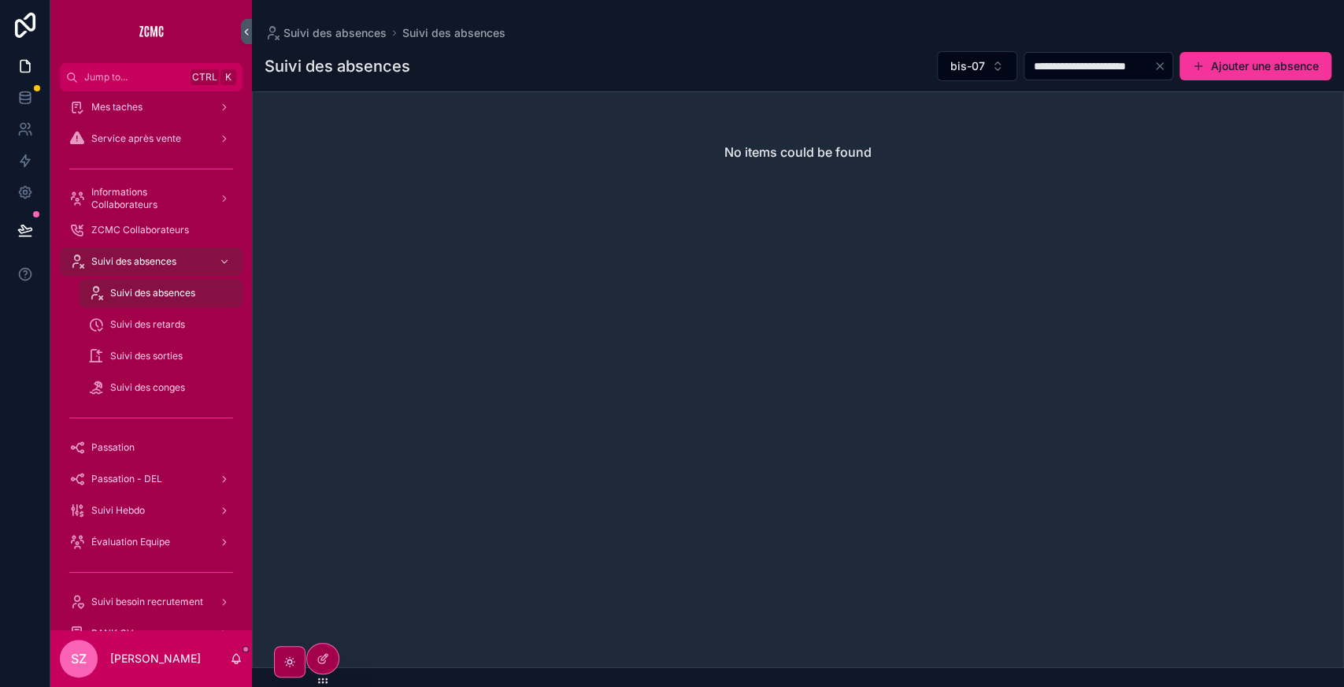
click at [950, 65] on span "bis-07" at bounding box center [967, 66] width 35 height 16
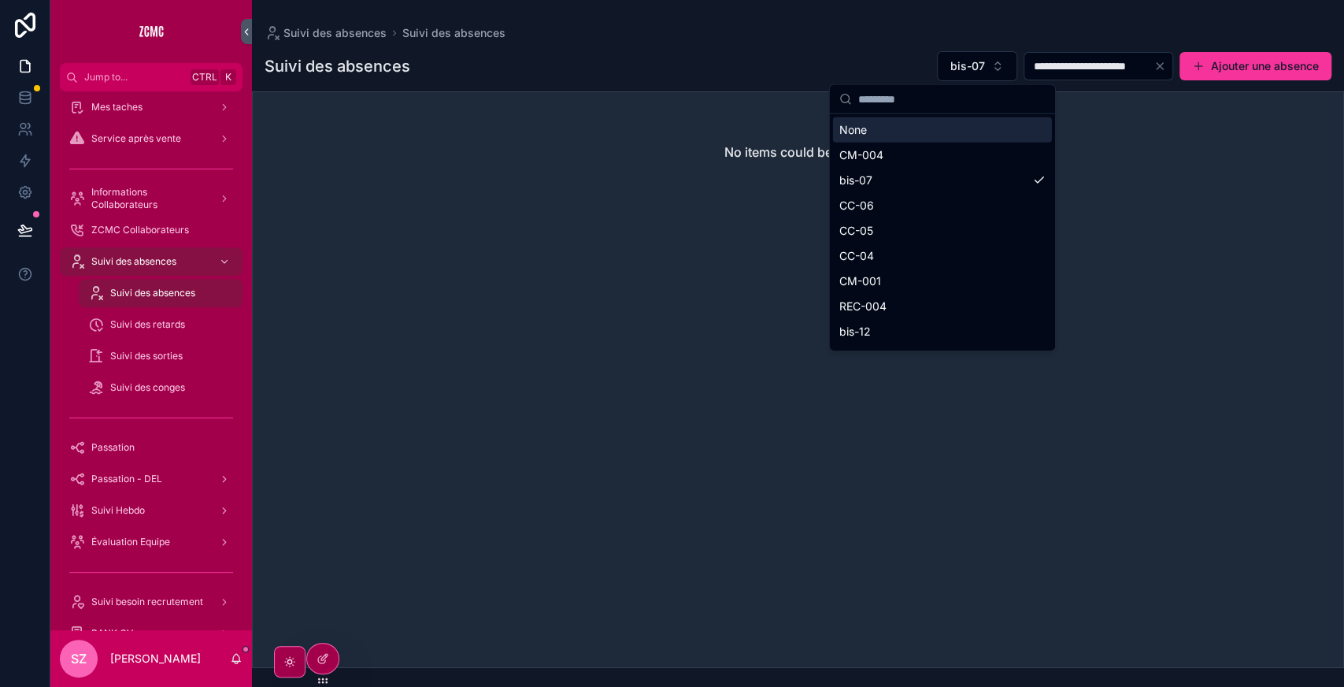
click at [899, 124] on div "None" at bounding box center [942, 129] width 219 height 25
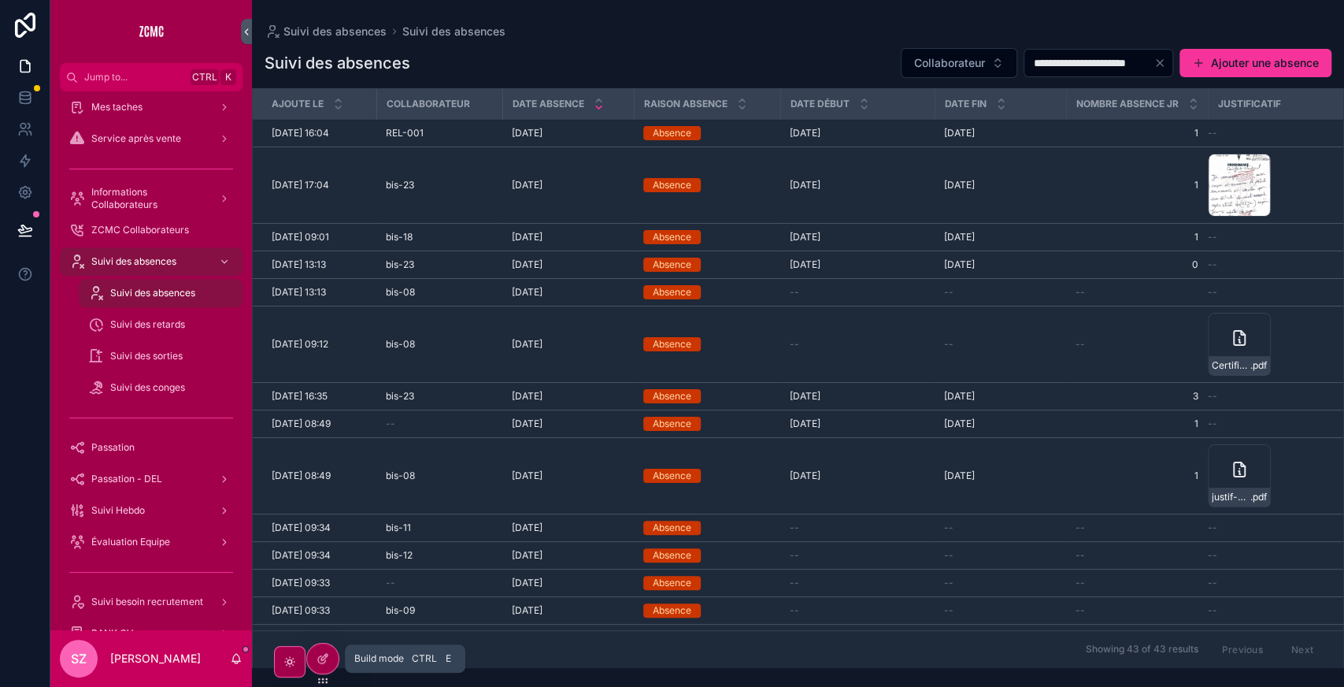
click at [326, 655] on icon at bounding box center [323, 658] width 13 height 13
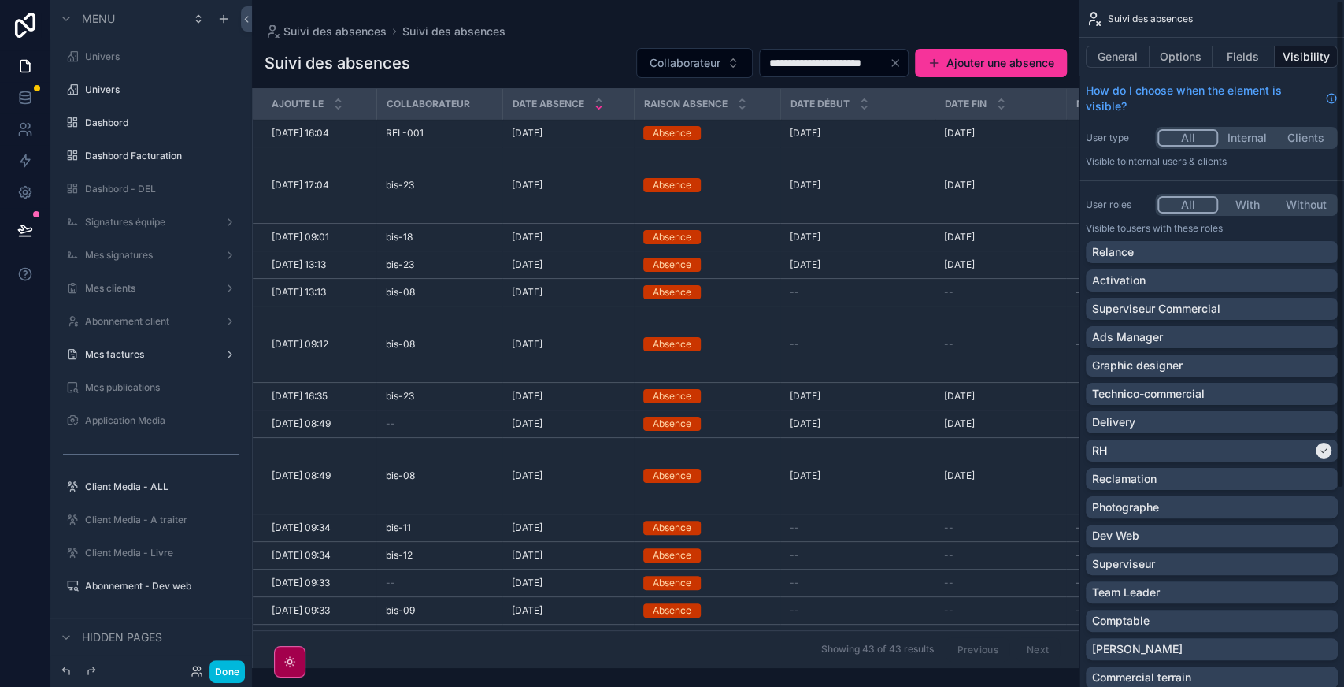
click at [1192, 53] on button "Options" at bounding box center [1181, 57] width 63 height 22
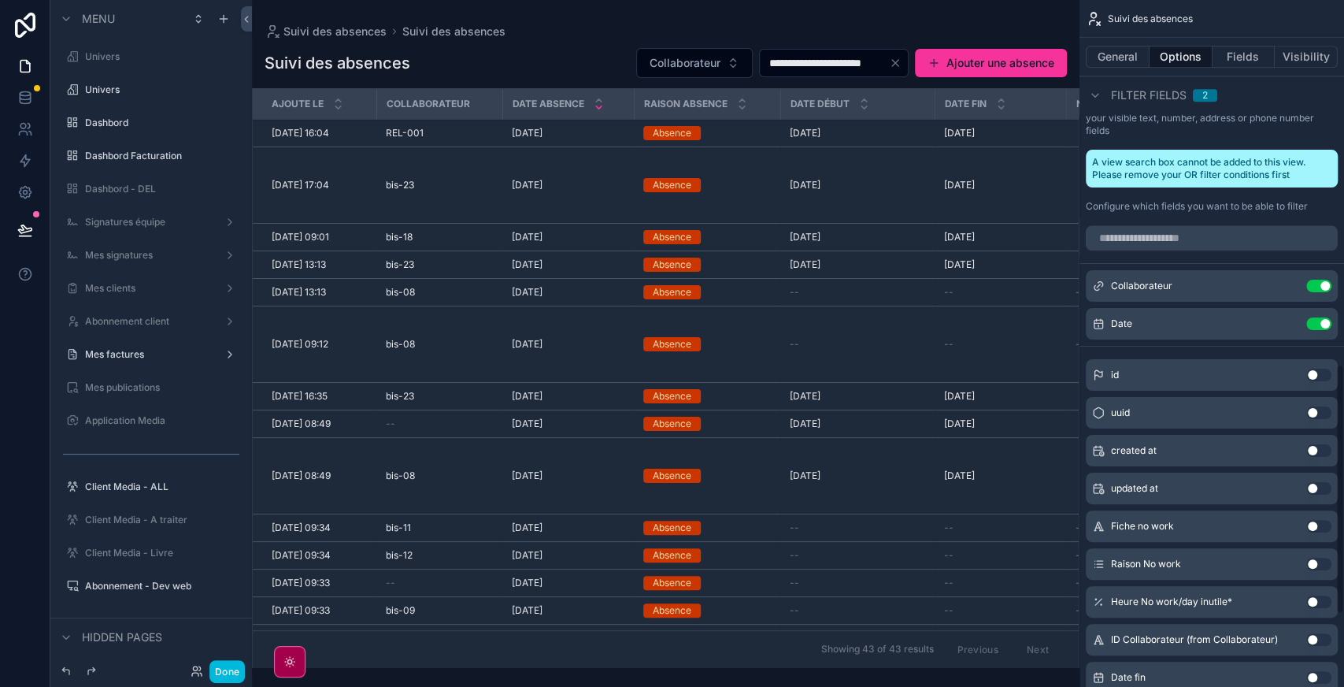
scroll to position [1197, 0]
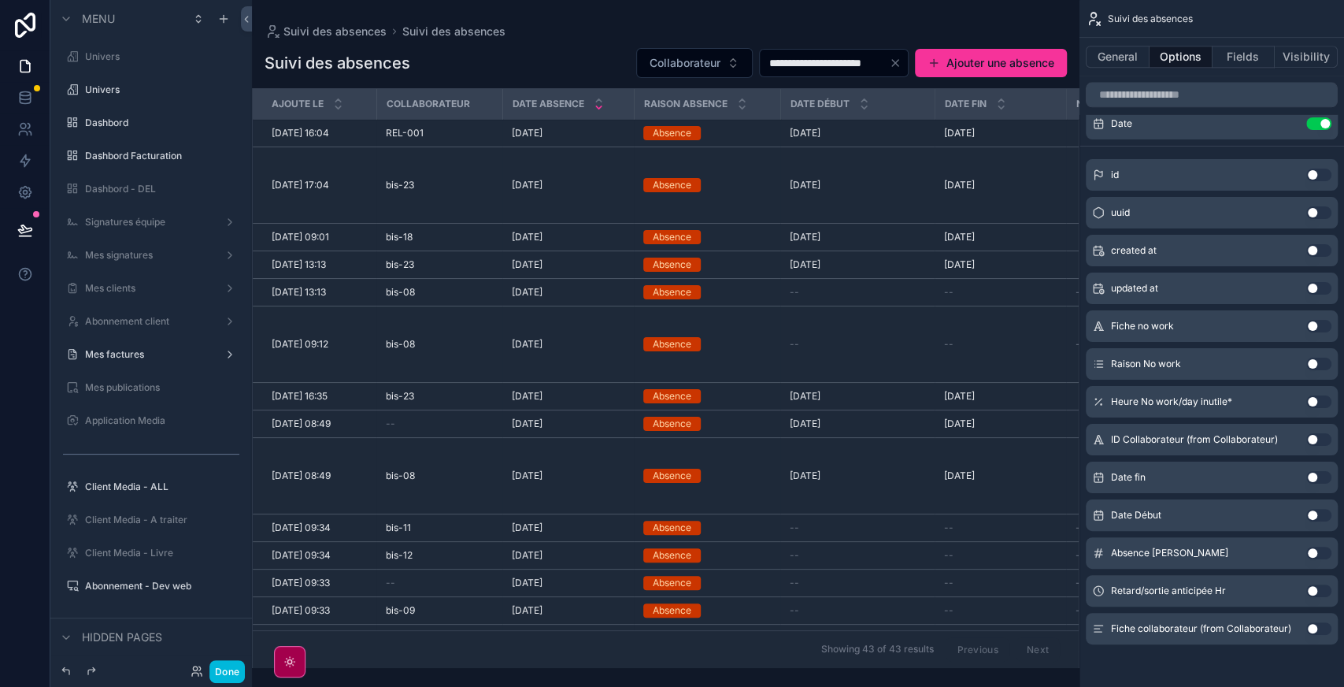
click at [1328, 625] on button "Use setting" at bounding box center [1318, 628] width 25 height 13
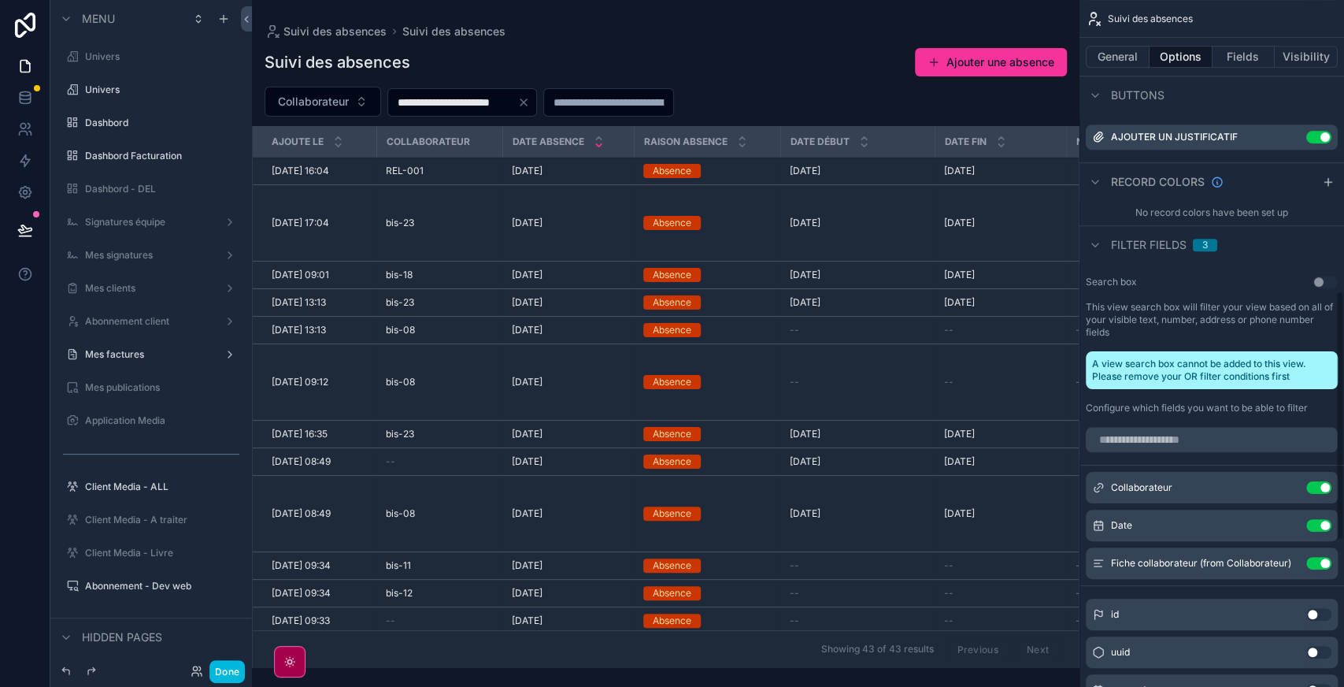
scroll to position [795, 0]
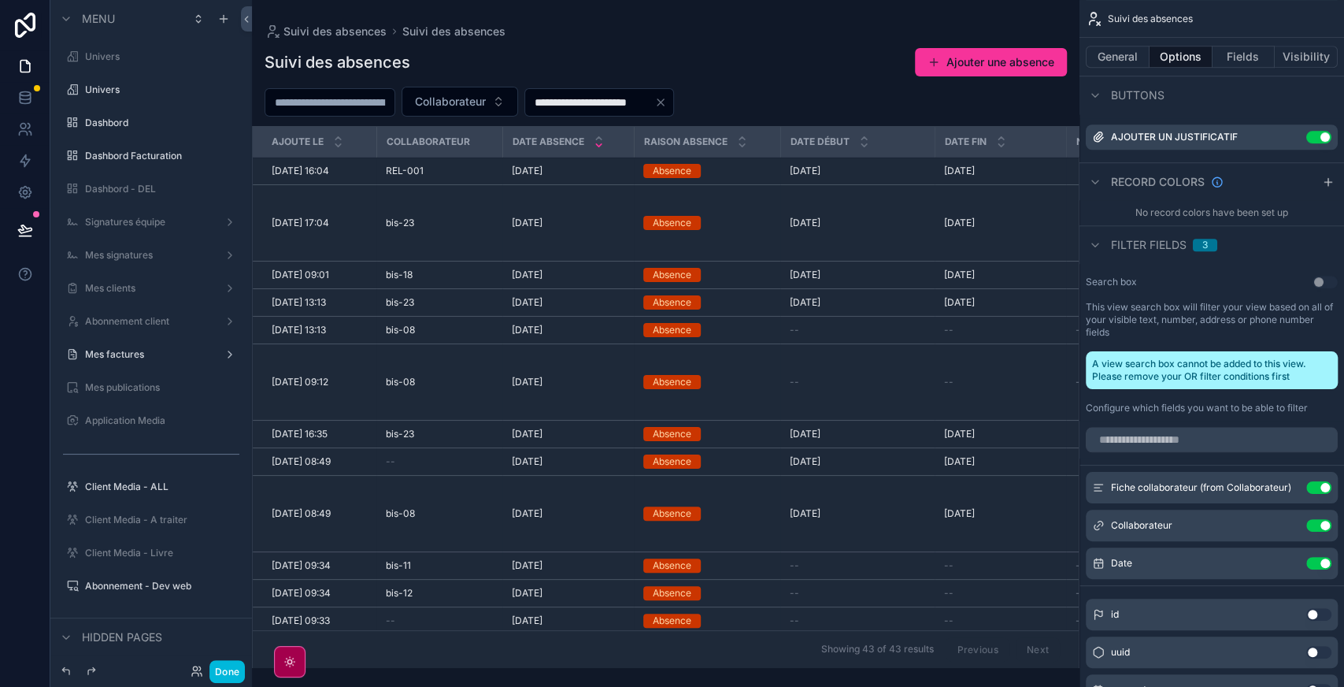
click at [0, 0] on icon "scrollable content" at bounding box center [0, 0] width 0 height 0
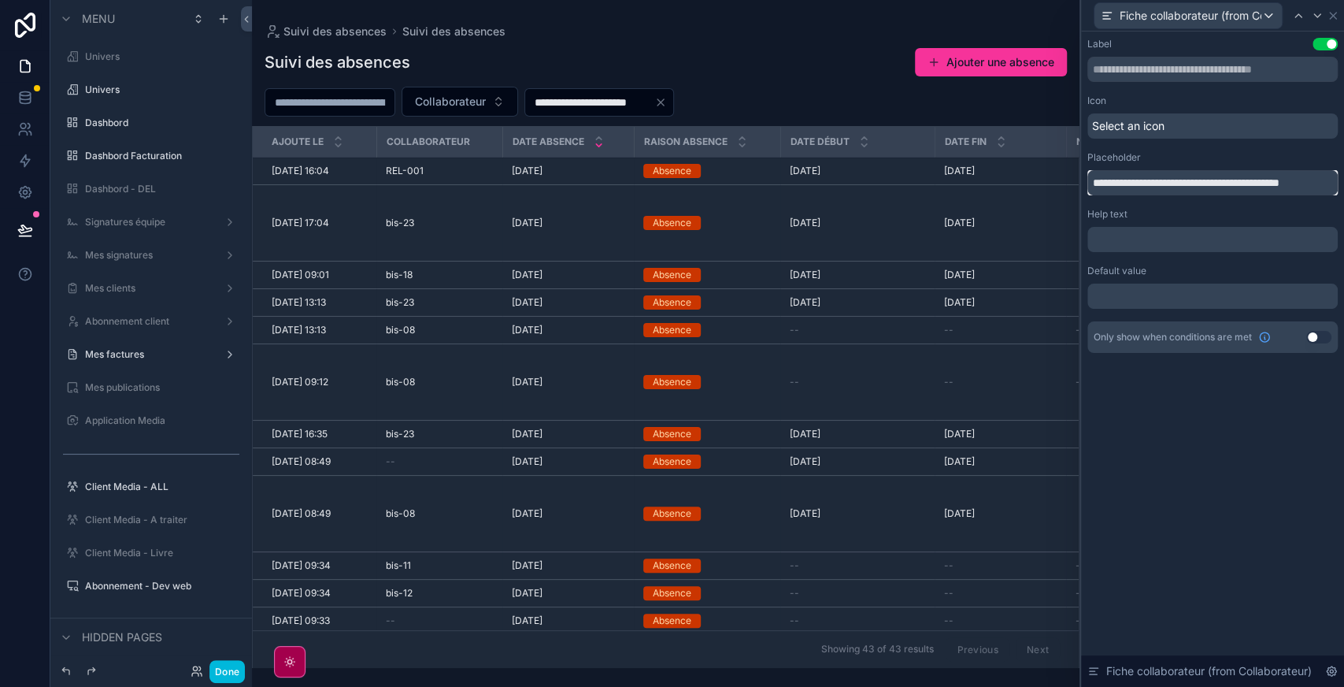
click at [1165, 180] on input "**********" at bounding box center [1212, 182] width 250 height 25
type input "**********"
click at [343, 113] on div "scrollable content" at bounding box center [666, 343] width 828 height 687
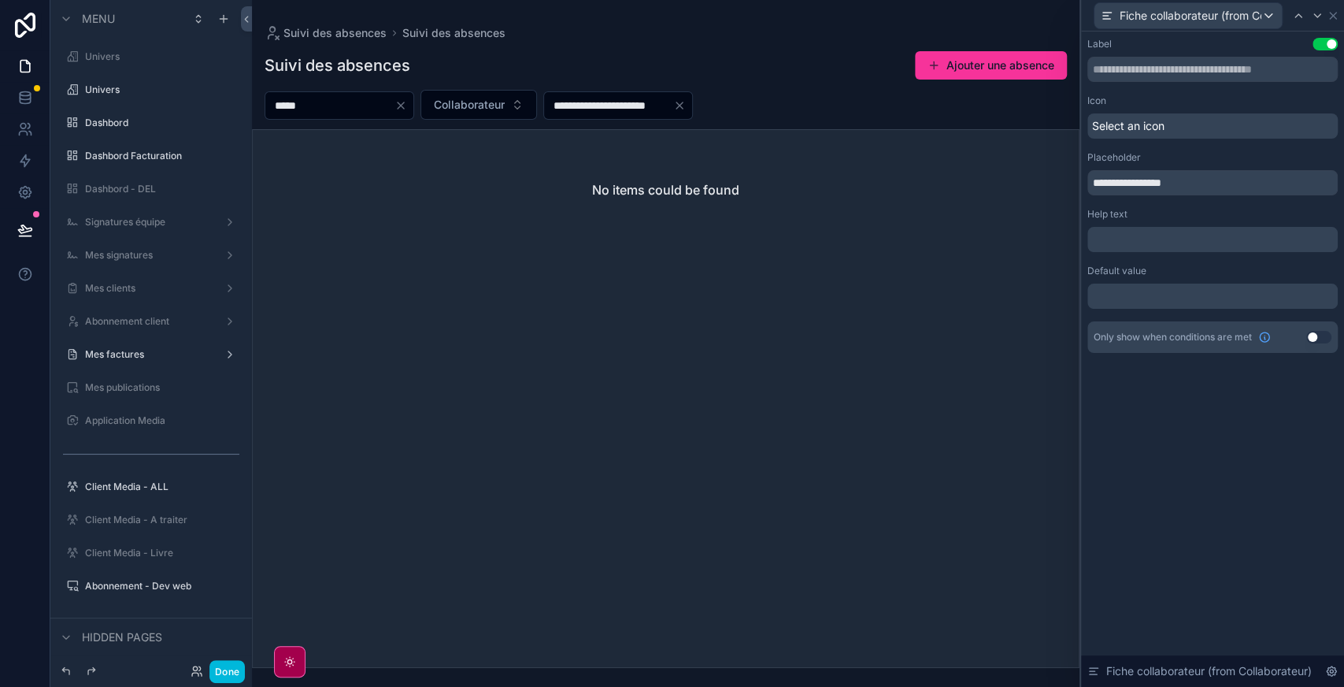
click at [346, 103] on input "*****" at bounding box center [329, 105] width 129 height 22
type input "*"
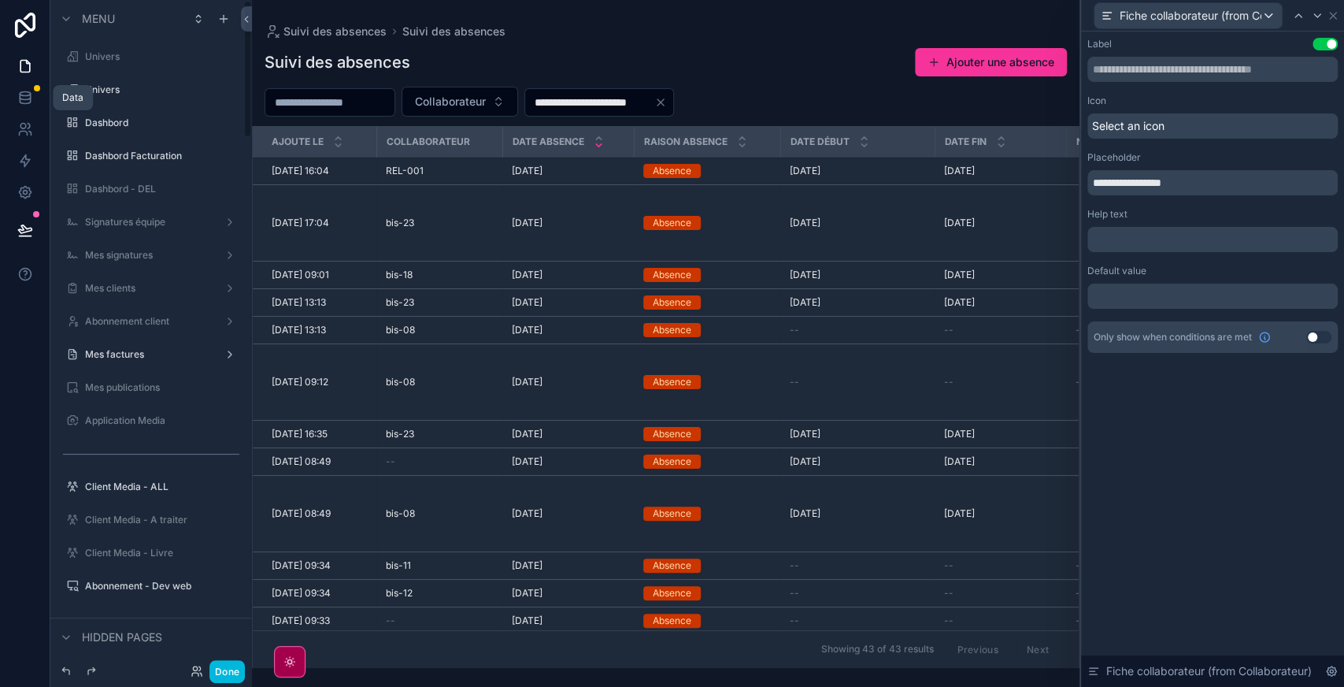
click at [36, 108] on link at bounding box center [25, 97] width 50 height 31
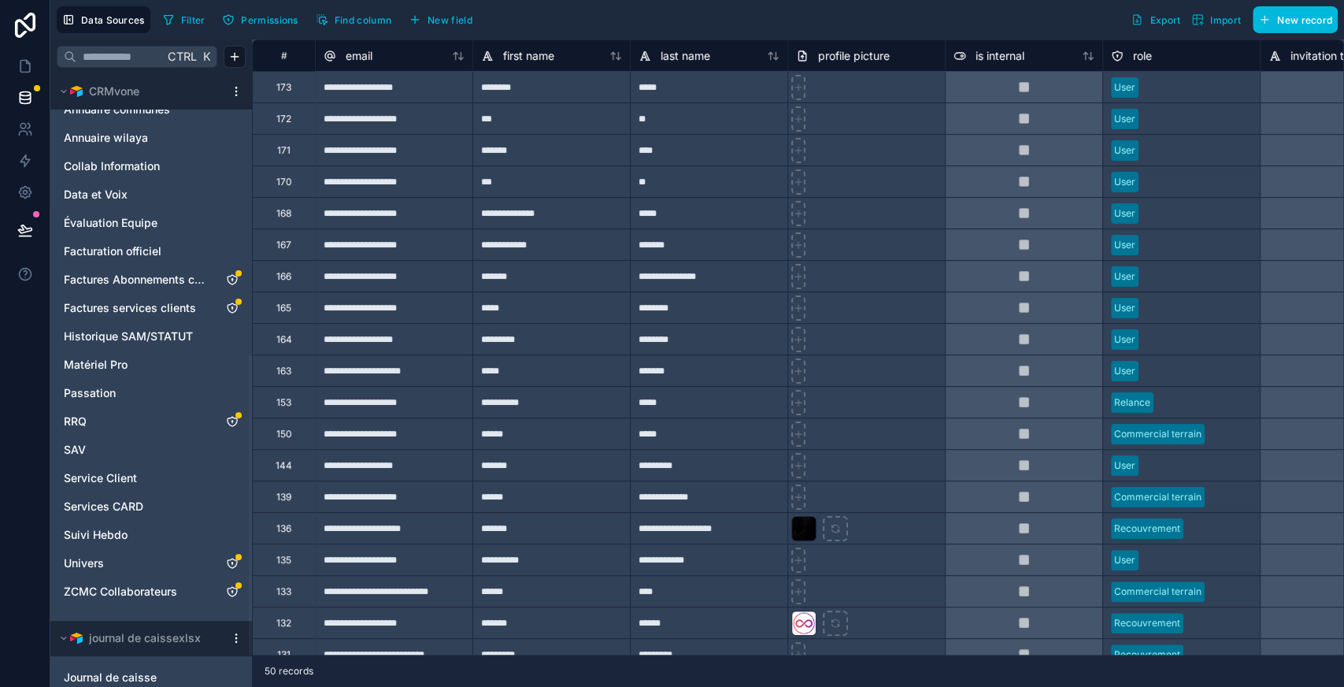
scroll to position [641, 0]
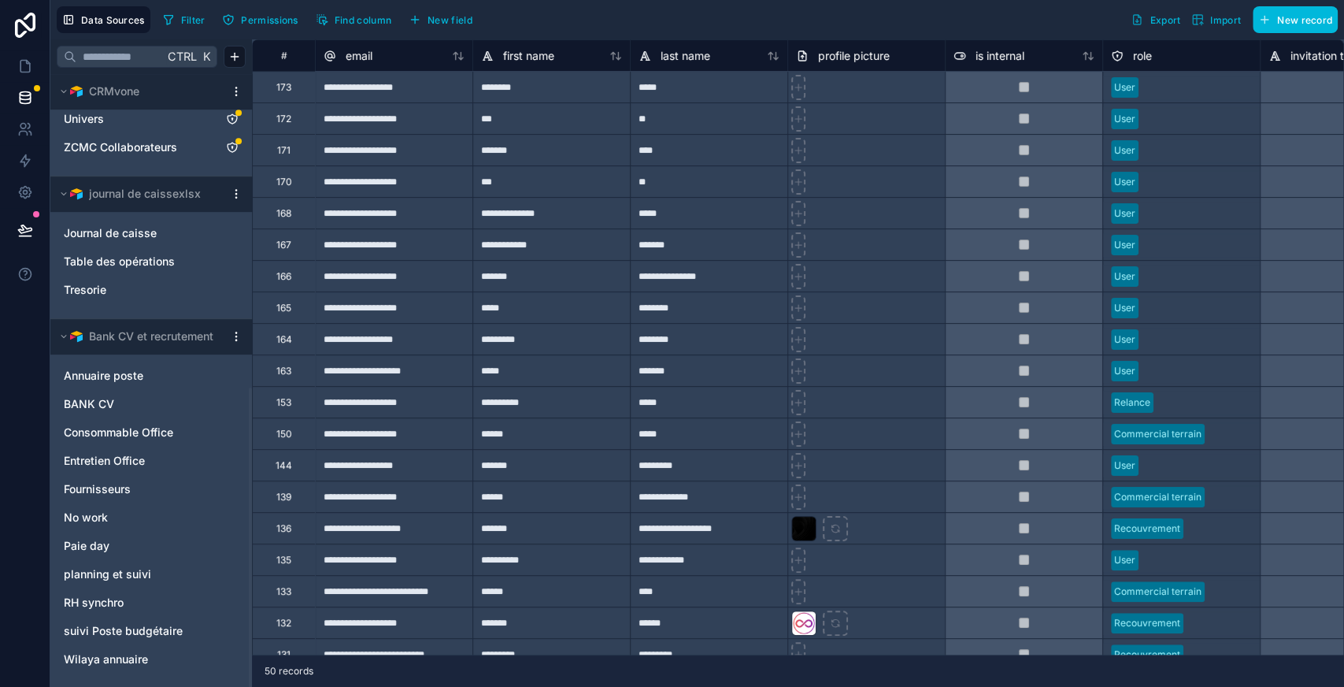
click at [104, 519] on span "No work" at bounding box center [86, 517] width 44 height 16
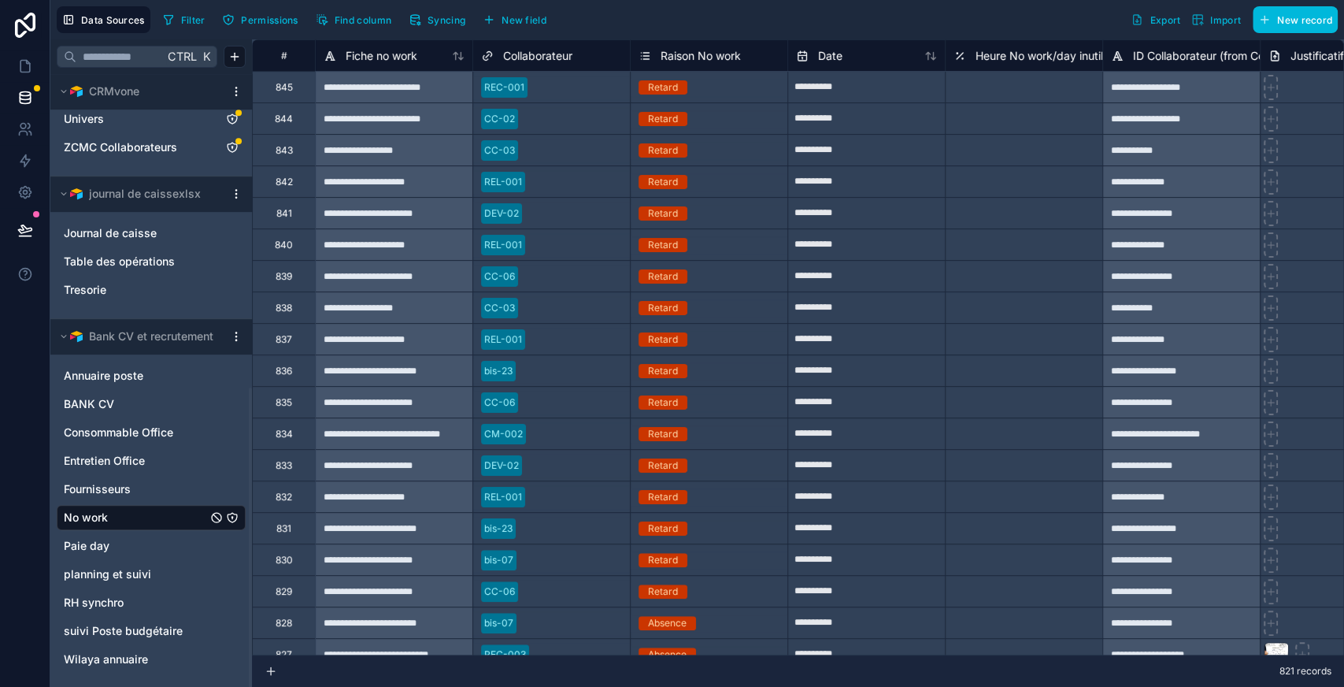
scroll to position [0, 266]
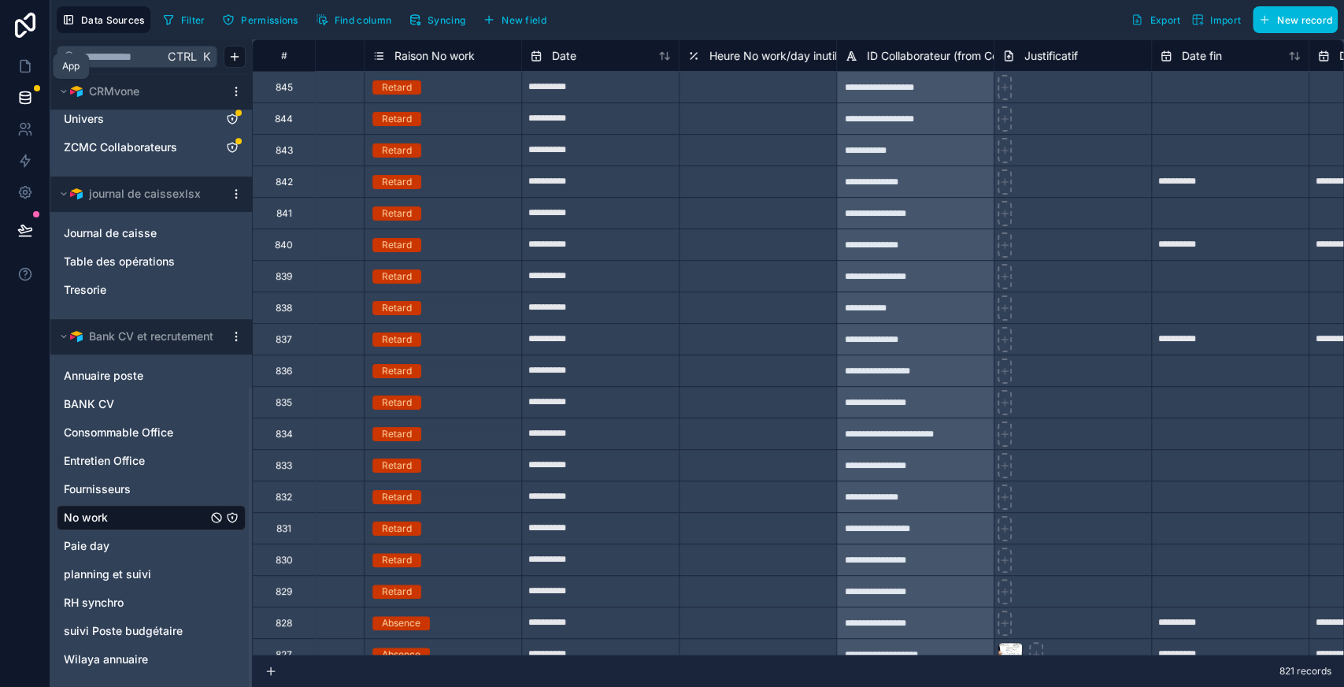
click at [28, 59] on icon at bounding box center [25, 66] width 16 height 16
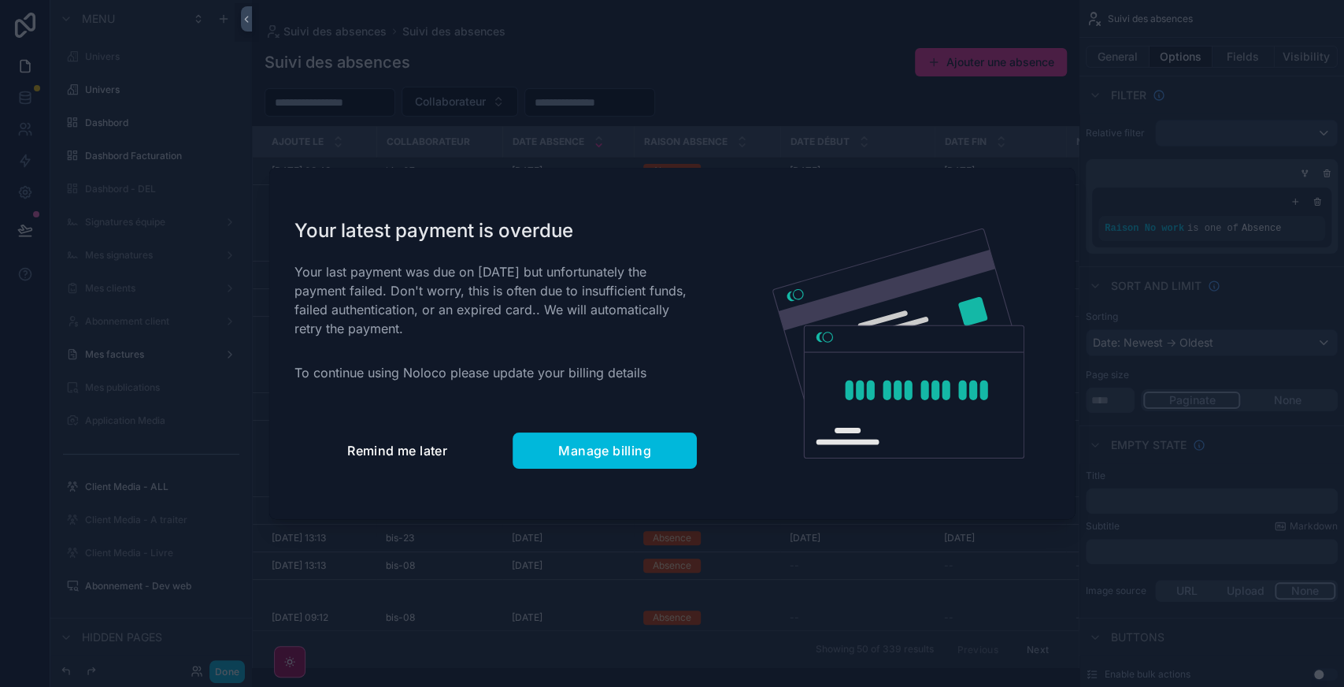
click at [402, 454] on span "Remind me later" at bounding box center [397, 451] width 100 height 16
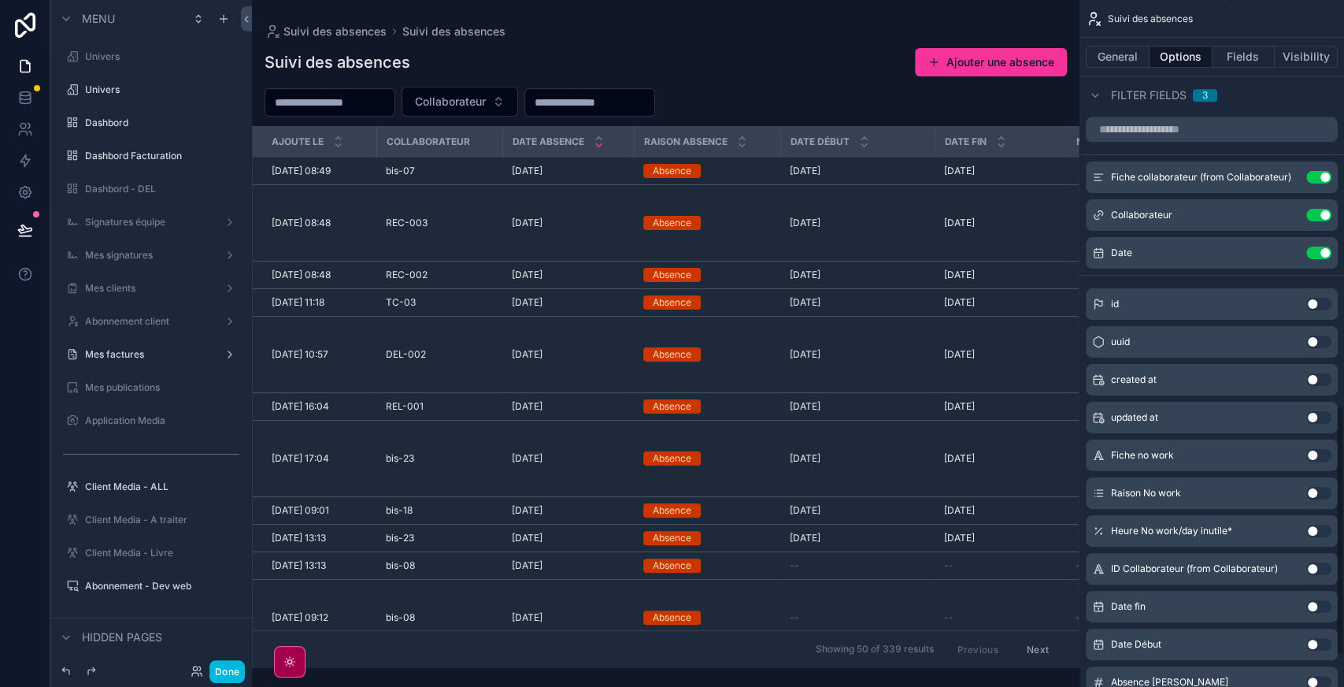
scroll to position [1110, 0]
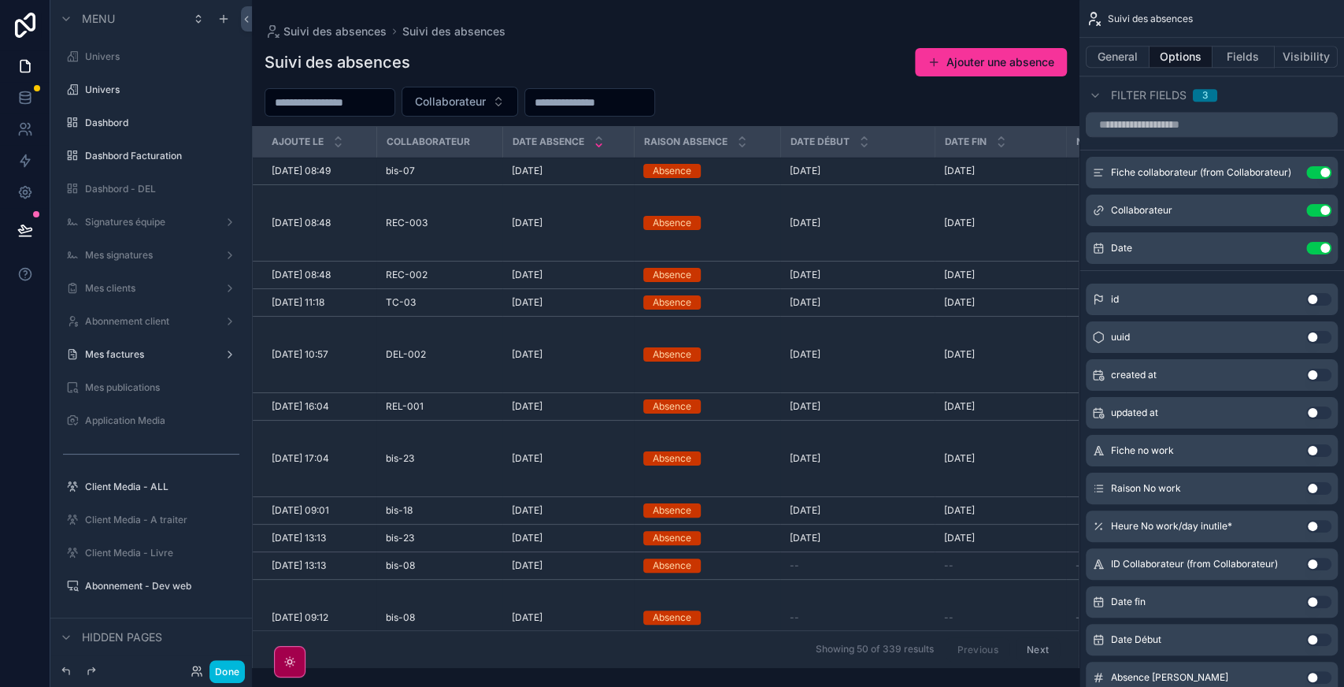
click at [1323, 564] on button "Use setting" at bounding box center [1318, 564] width 25 height 13
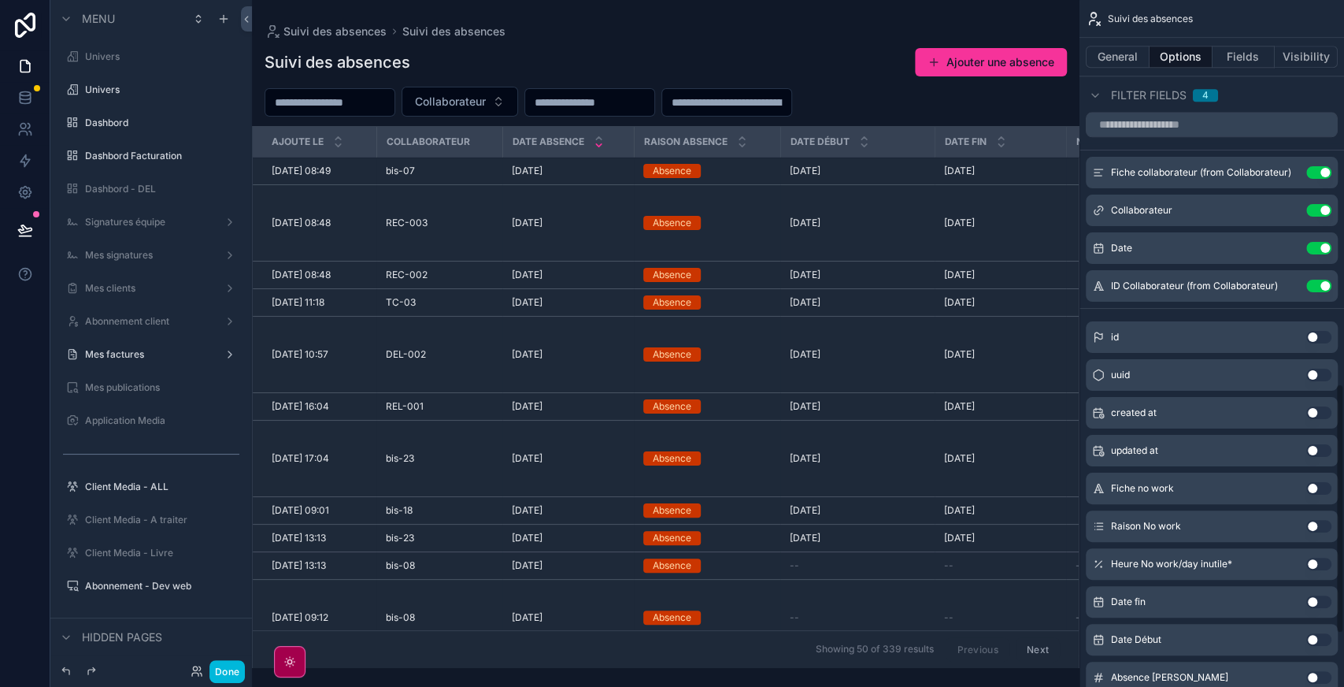
scroll to position [1052, 0]
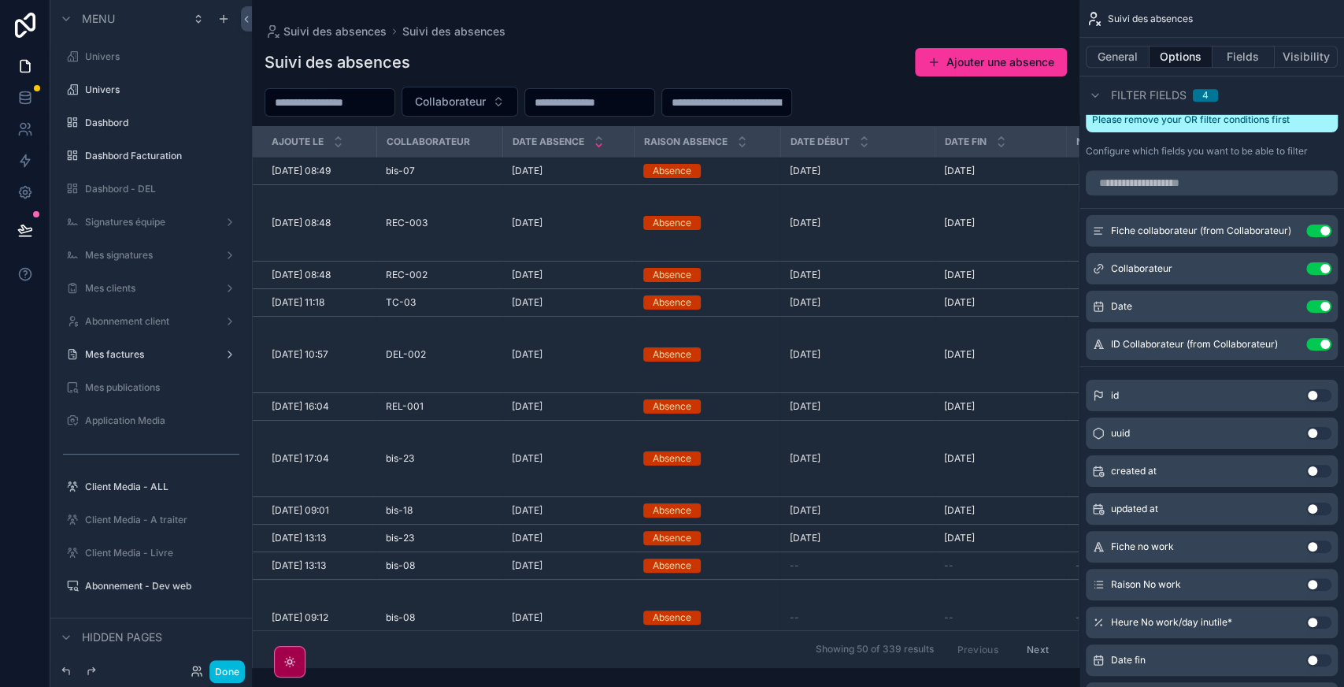
click at [773, 103] on input "scrollable content" at bounding box center [726, 102] width 129 height 22
type input "******"
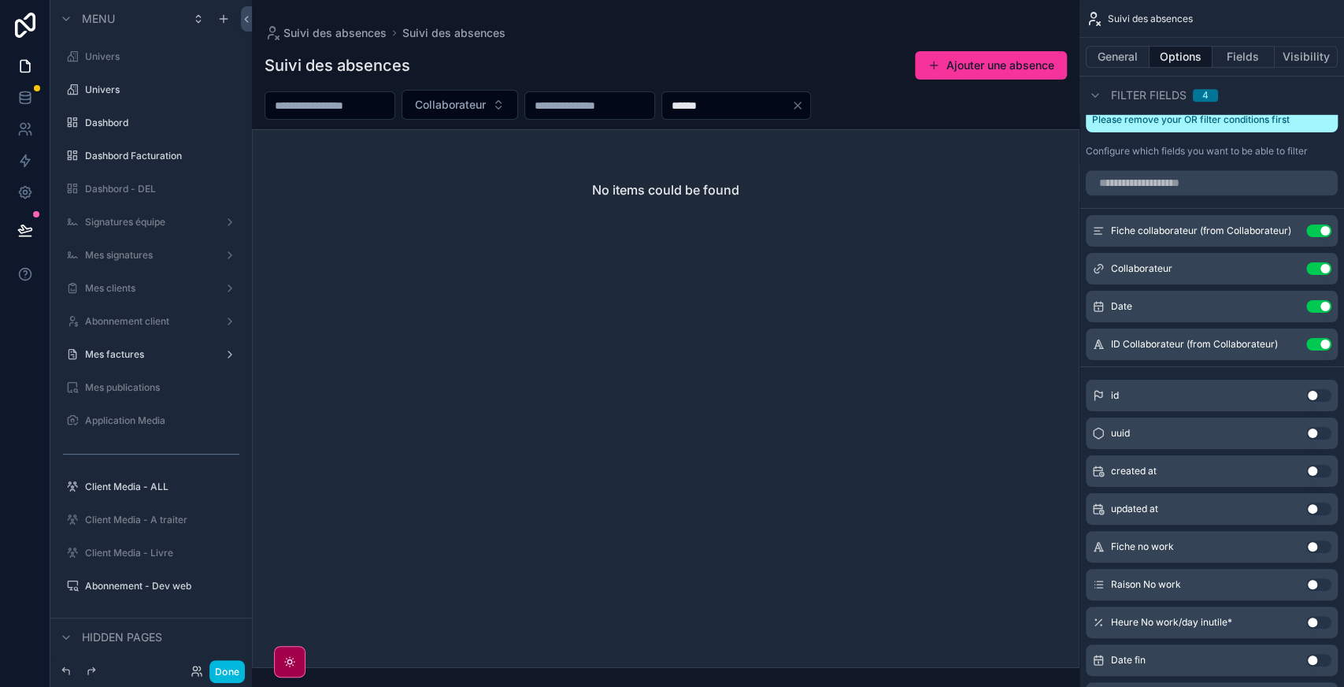
click at [791, 103] on input "******" at bounding box center [726, 105] width 129 height 22
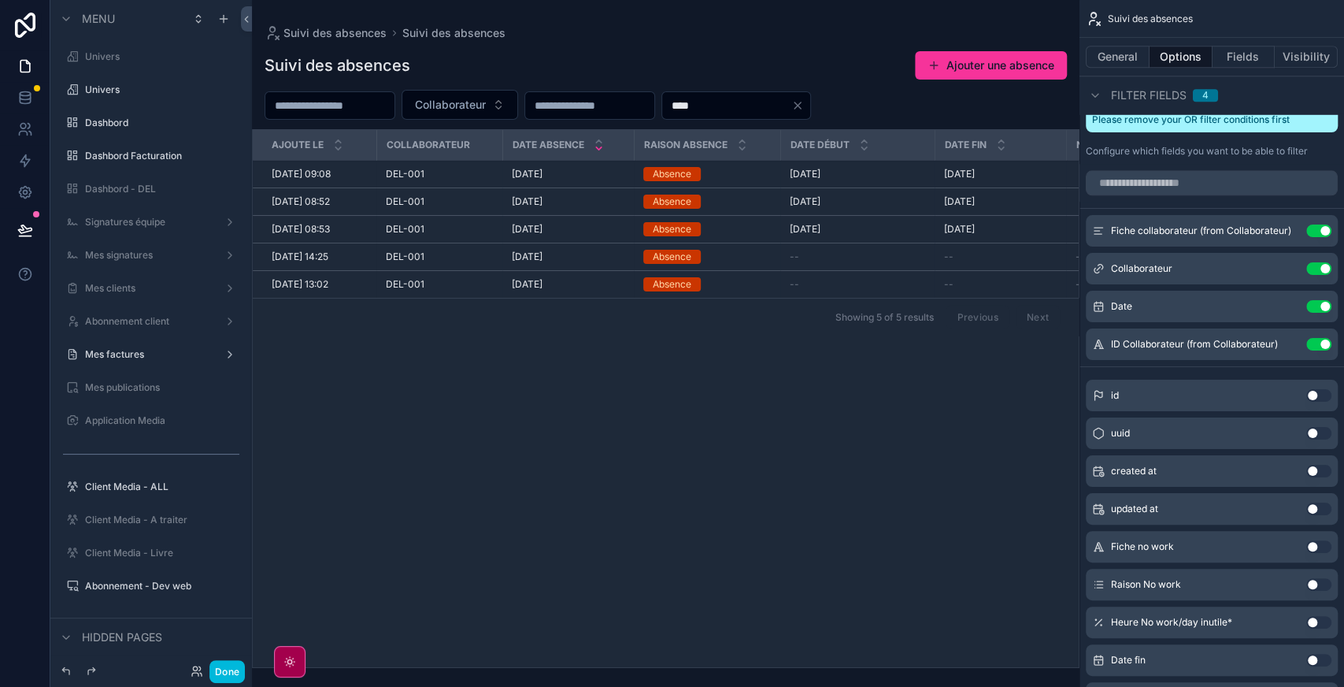
click at [780, 110] on input "****" at bounding box center [726, 105] width 129 height 22
type input "****"
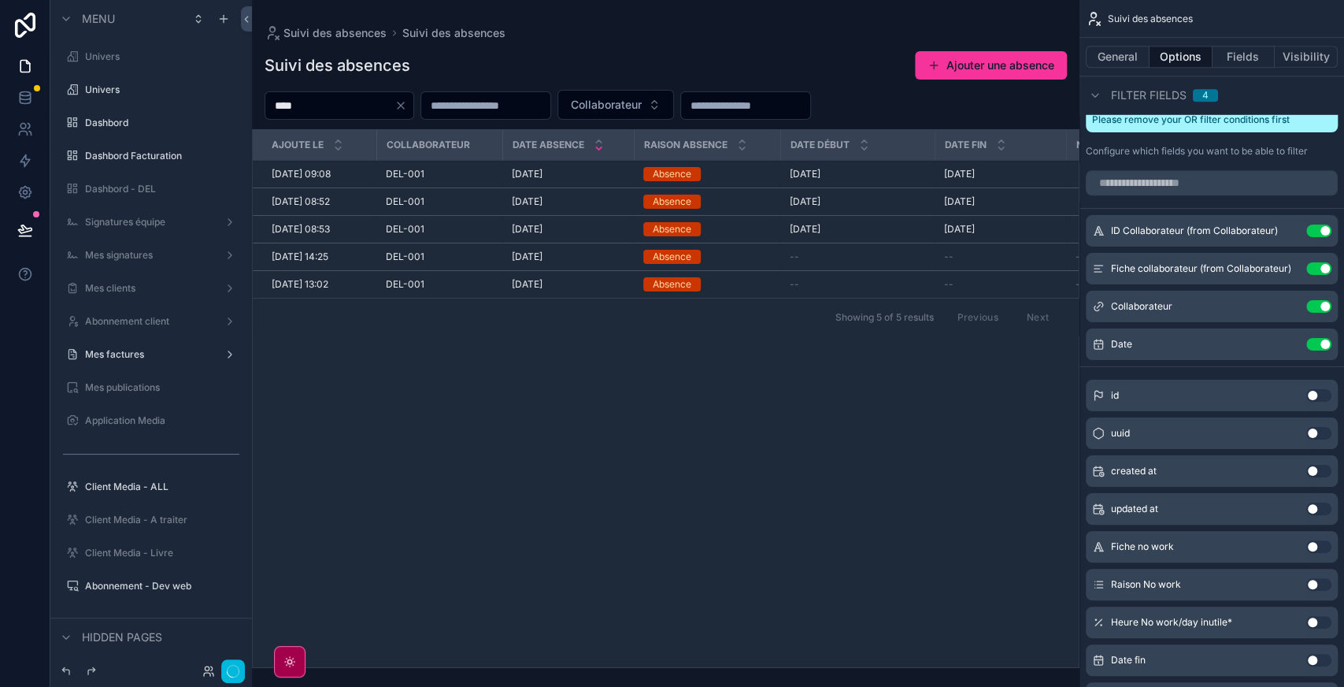
click at [1317, 266] on button "Use setting" at bounding box center [1318, 268] width 25 height 13
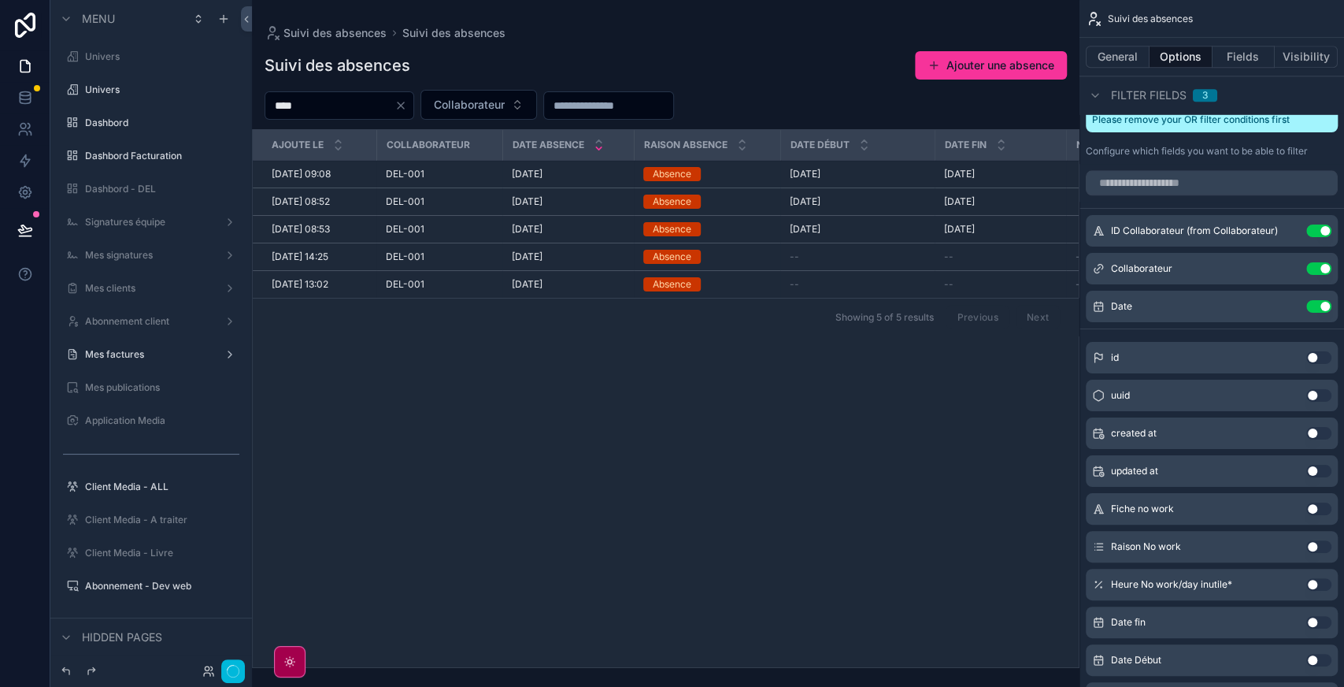
click at [328, 96] on input "****" at bounding box center [329, 105] width 129 height 22
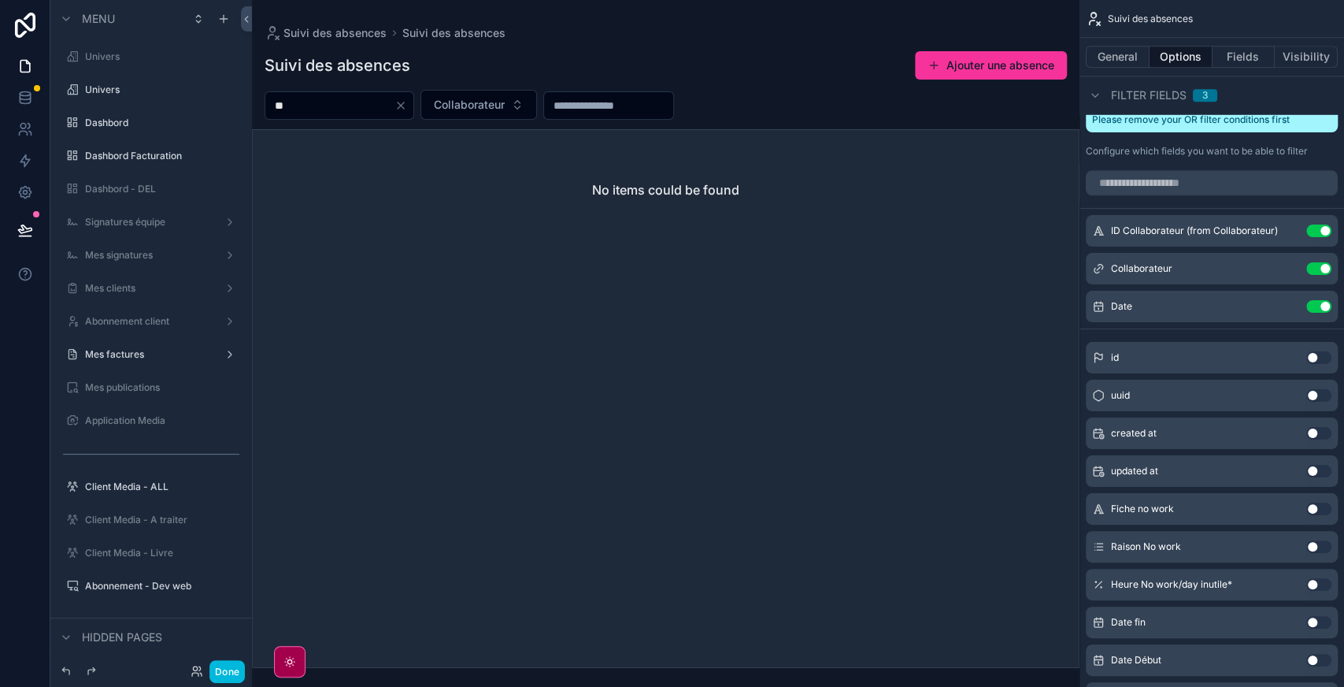
type input "*"
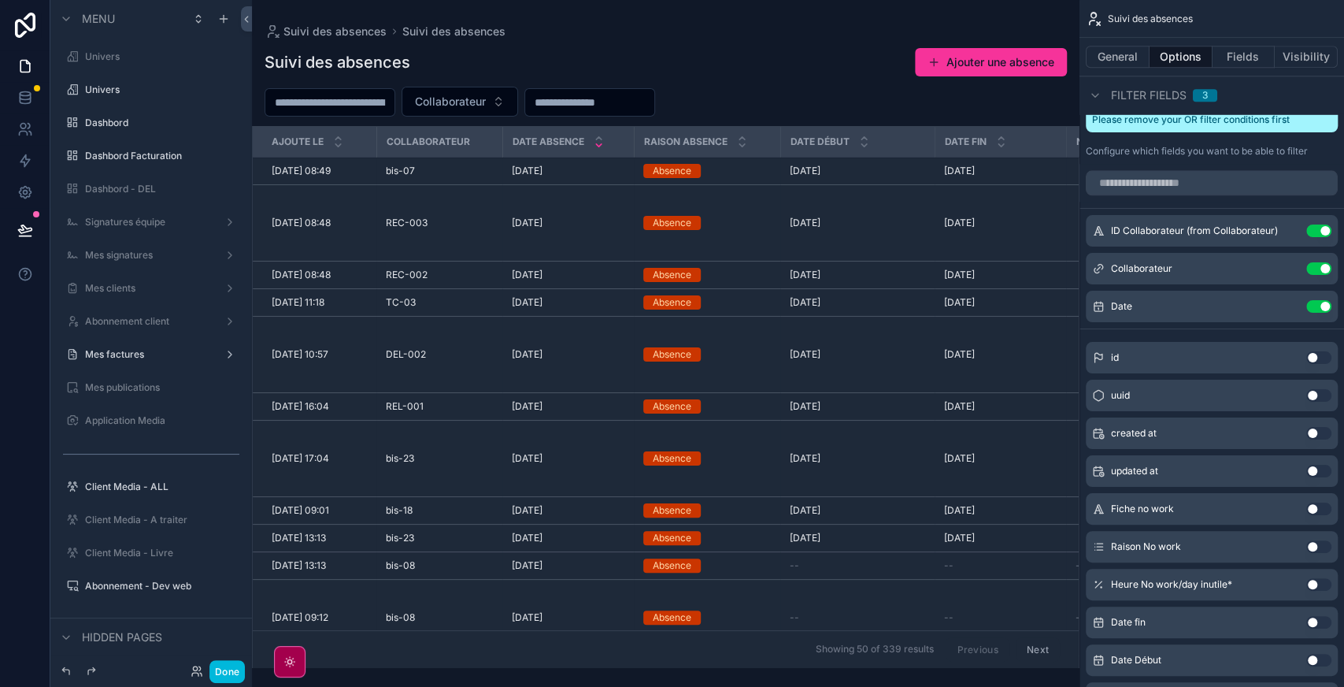
click at [0, 0] on icon "scrollable content" at bounding box center [0, 0] width 0 height 0
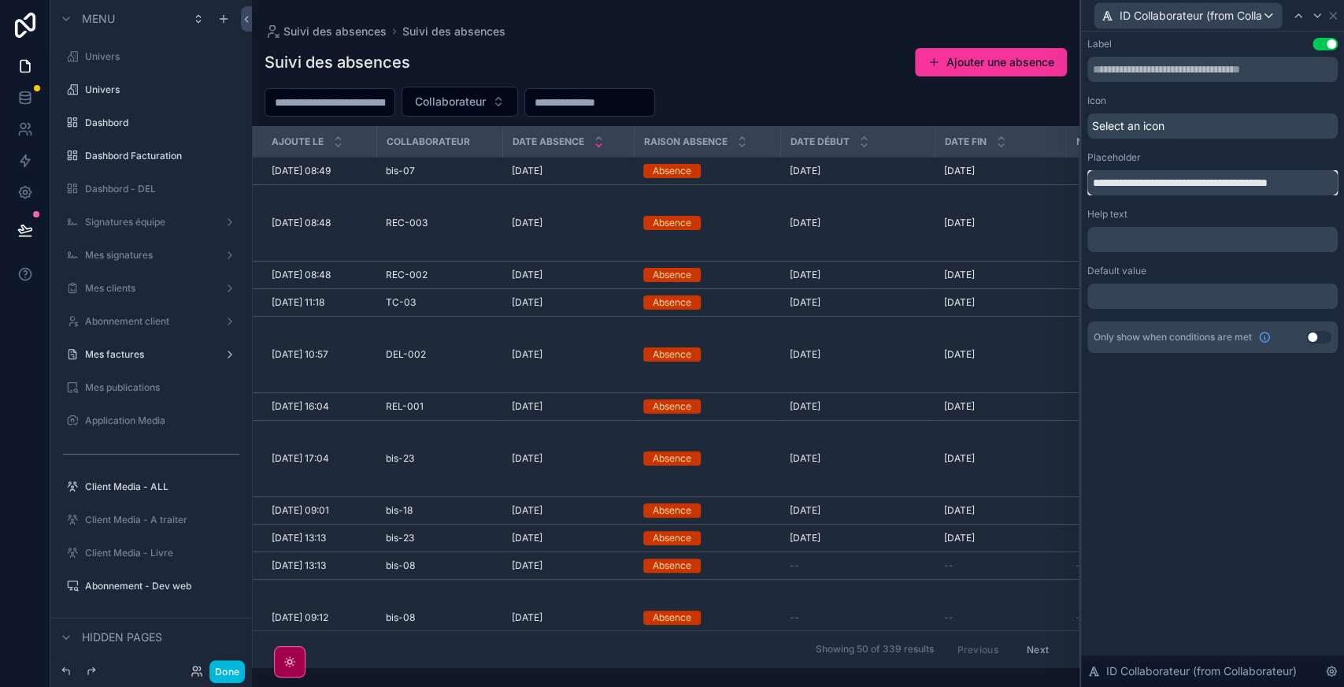
click at [1140, 188] on input "**********" at bounding box center [1212, 182] width 250 height 25
type input "**********"
click at [28, 103] on icon at bounding box center [25, 101] width 10 height 6
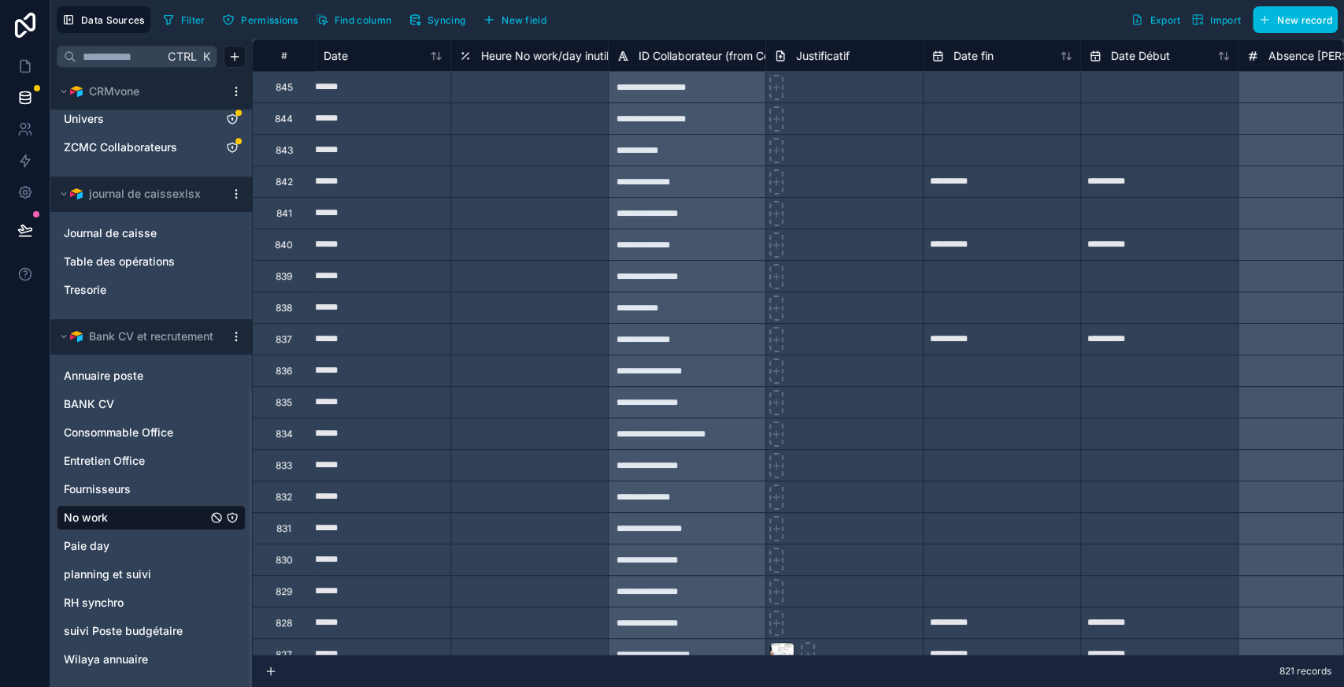
scroll to position [0, 489]
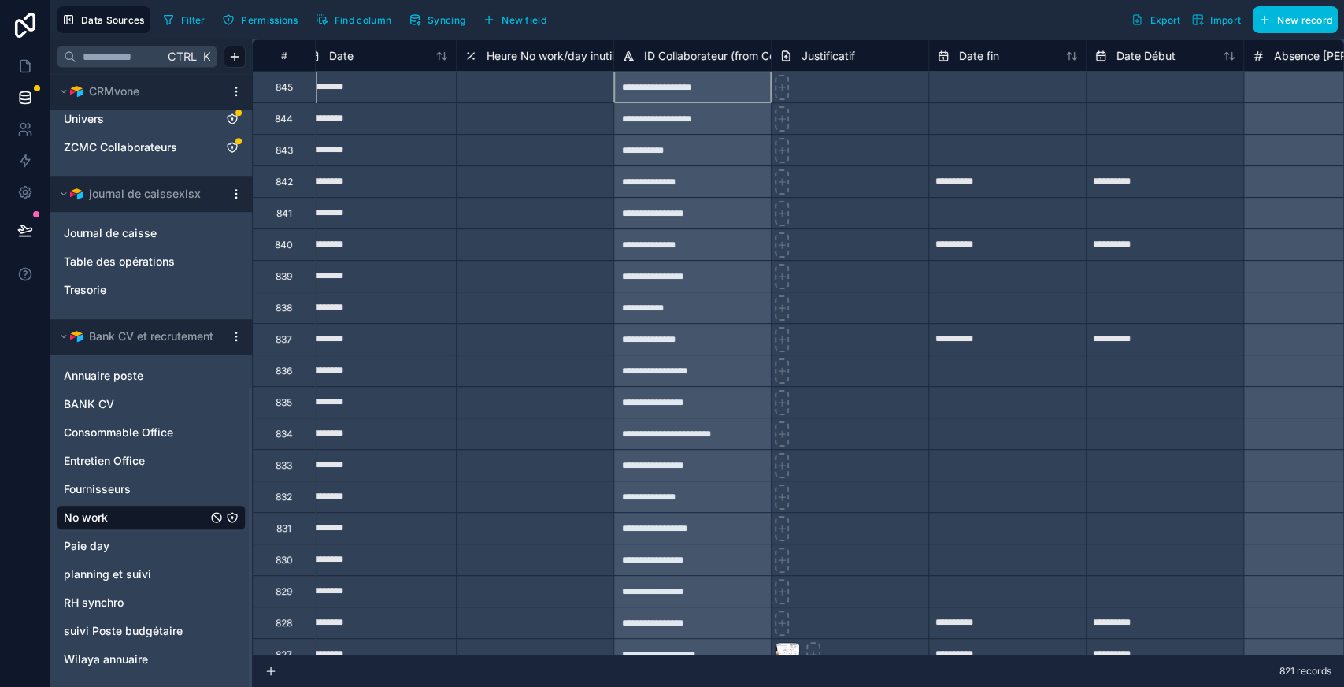
click at [729, 90] on div "**********" at bounding box center [691, 86] width 157 height 31
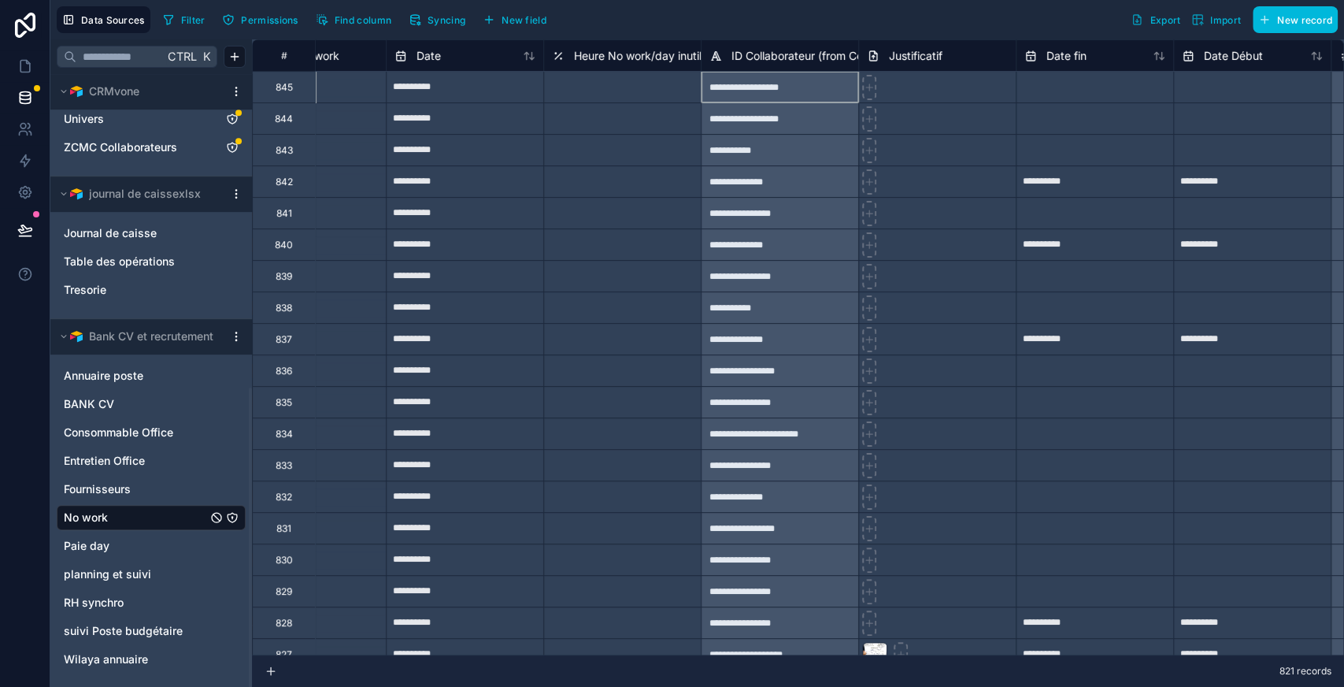
scroll to position [0, 0]
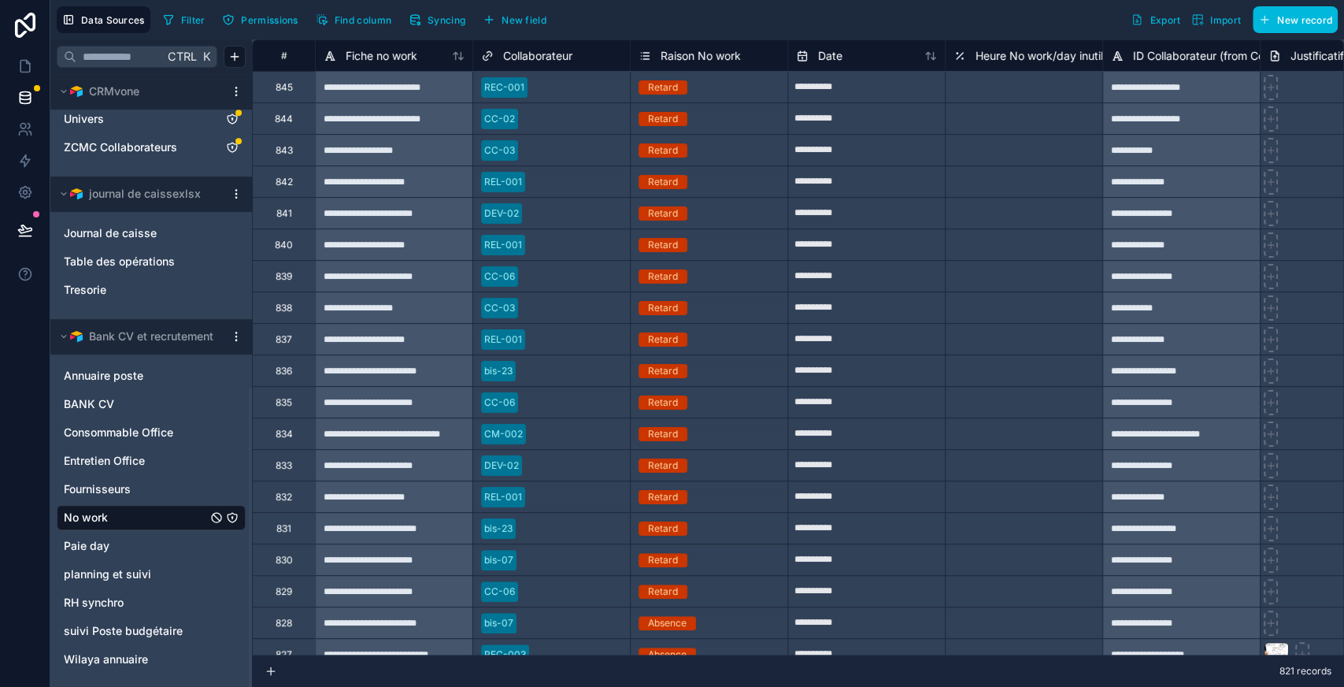
click at [187, 24] on span "Filter" at bounding box center [193, 20] width 24 height 12
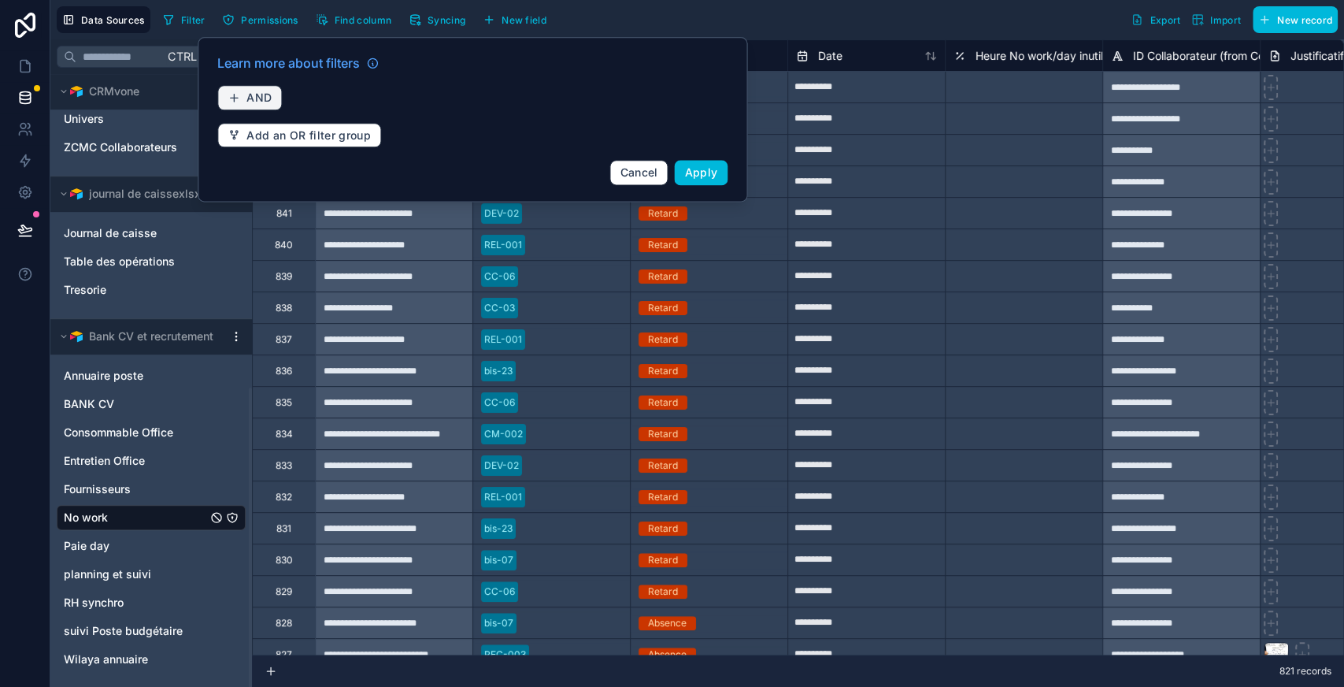
click at [256, 88] on button "AND" at bounding box center [249, 97] width 65 height 25
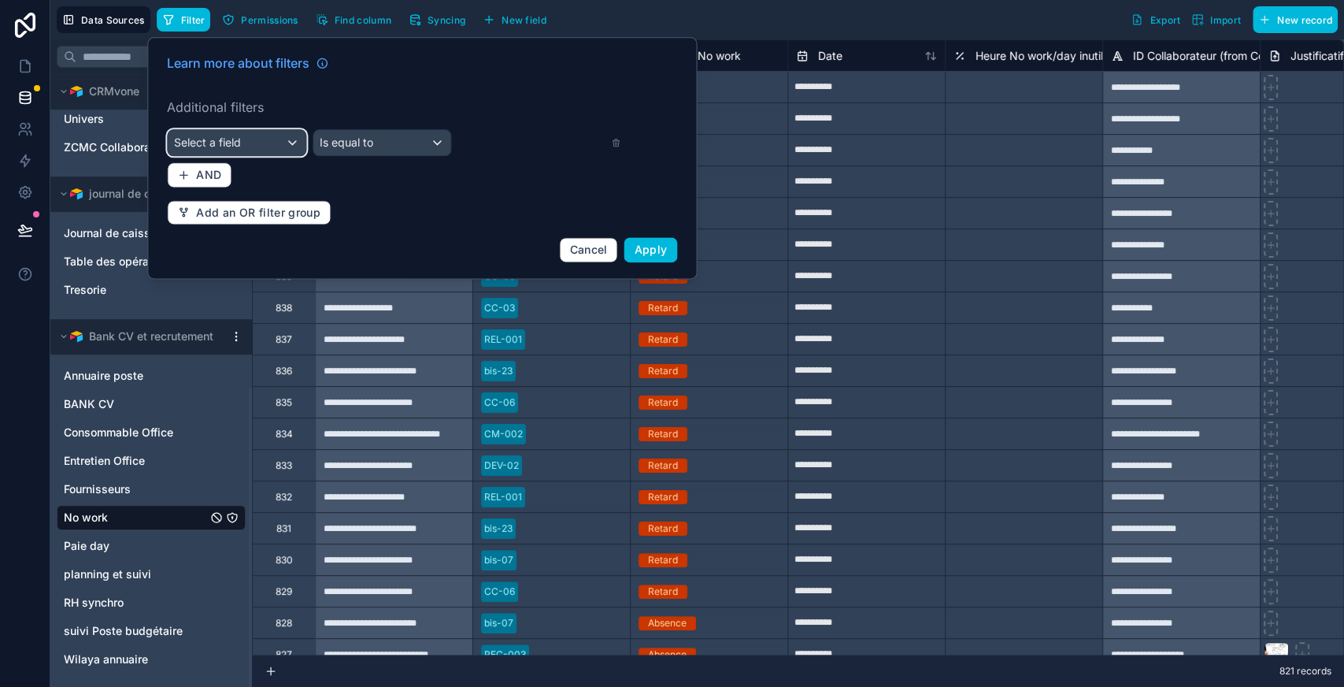
click at [254, 138] on div "Select a field" at bounding box center [237, 142] width 138 height 25
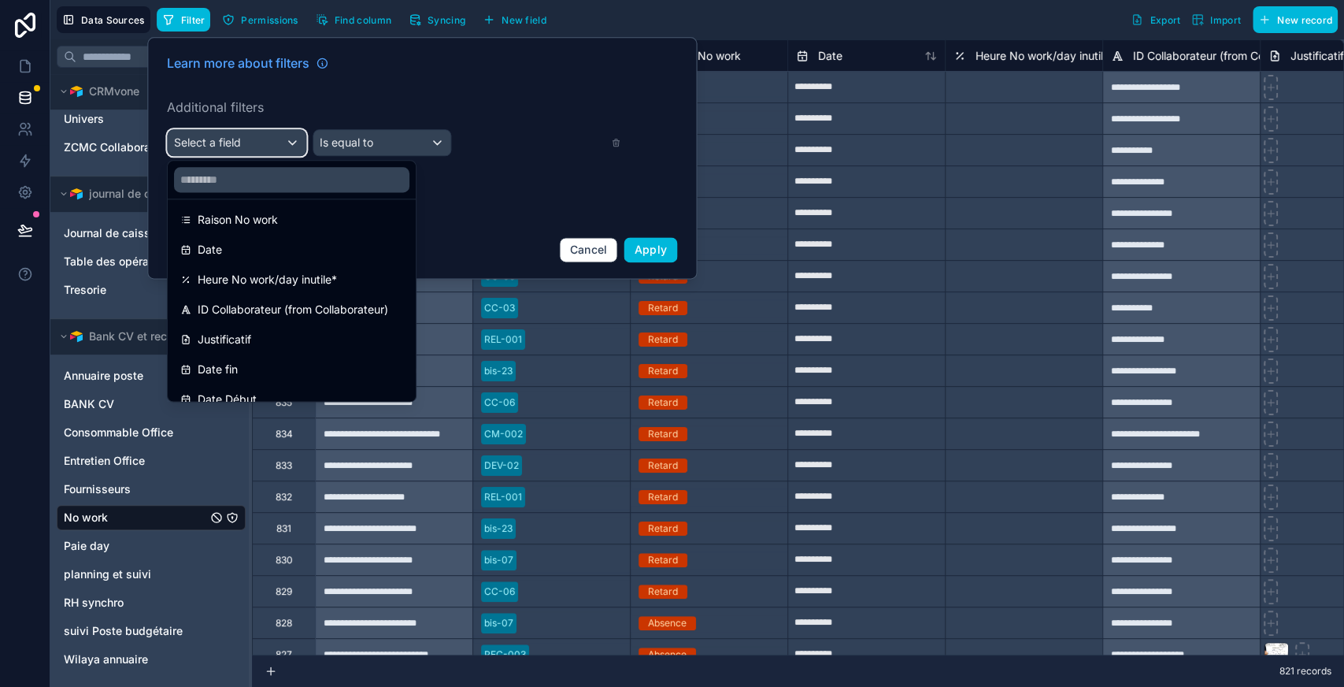
scroll to position [187, 0]
click at [276, 317] on div "ID Collaborateur (from Collaborateur)" at bounding box center [292, 308] width 242 height 28
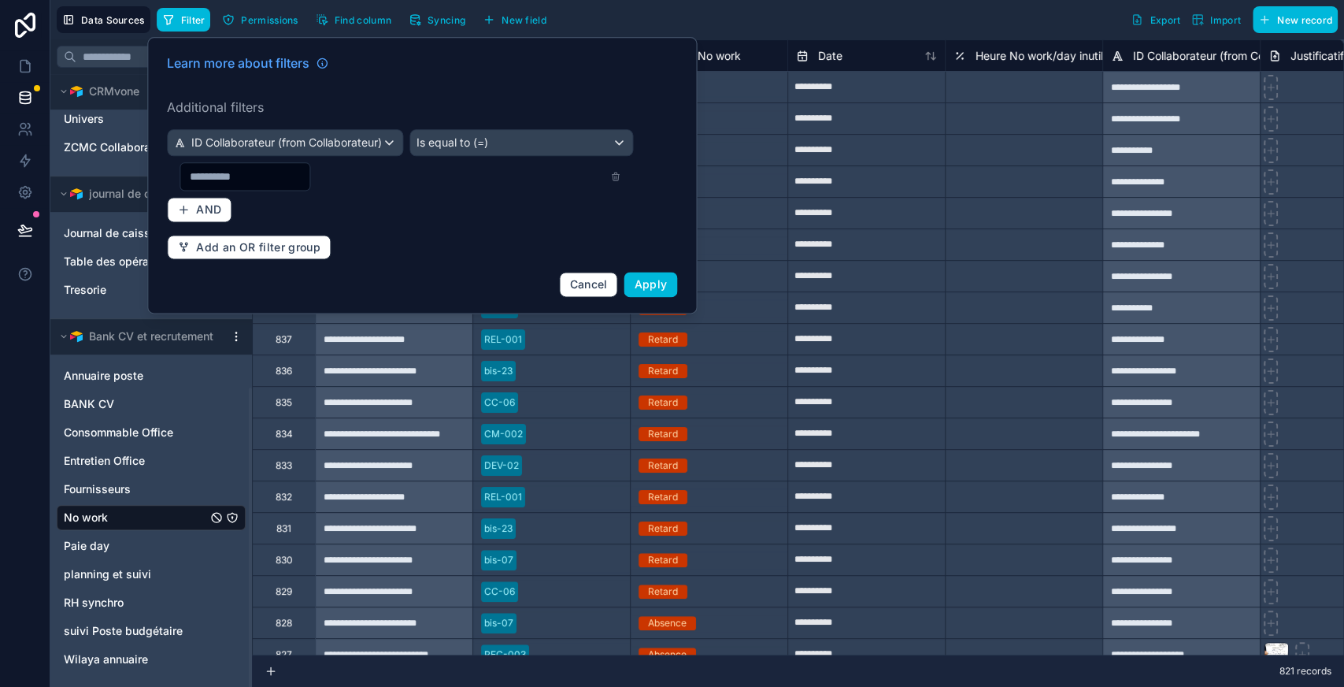
click at [282, 180] on input "text" at bounding box center [244, 176] width 129 height 22
click at [528, 138] on div "Is equal to (=)" at bounding box center [521, 142] width 222 height 25
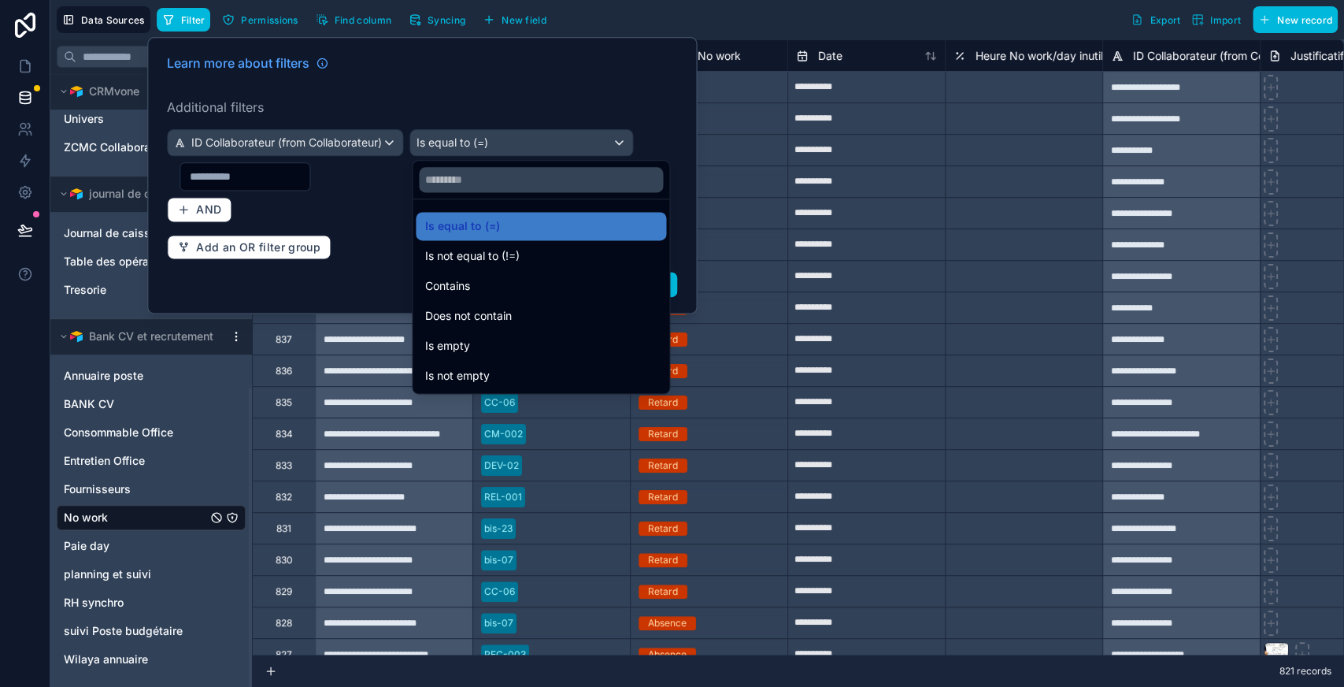
click at [506, 296] on div "Contains" at bounding box center [541, 286] width 250 height 28
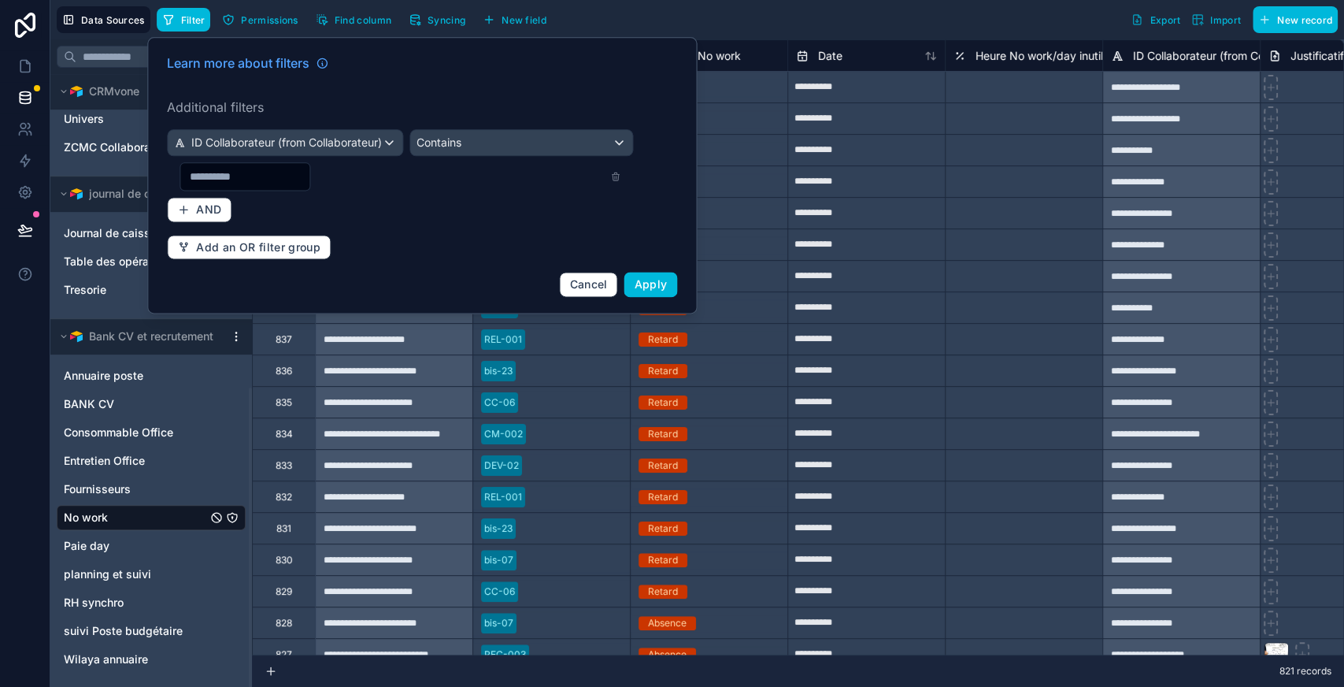
click at [273, 173] on input "text" at bounding box center [244, 176] width 129 height 22
paste input "**********"
type input "*"
type input "*******"
click at [641, 274] on button "Apply" at bounding box center [651, 284] width 54 height 25
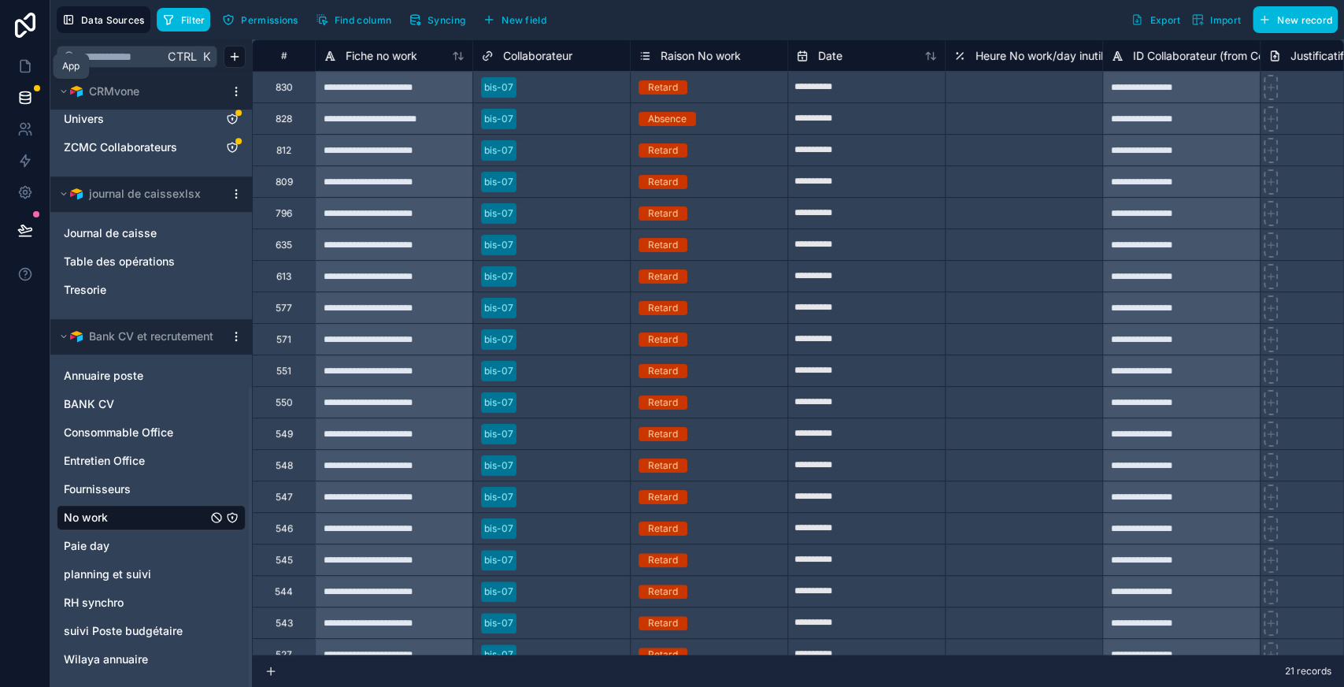
click at [21, 62] on icon at bounding box center [25, 66] width 16 height 16
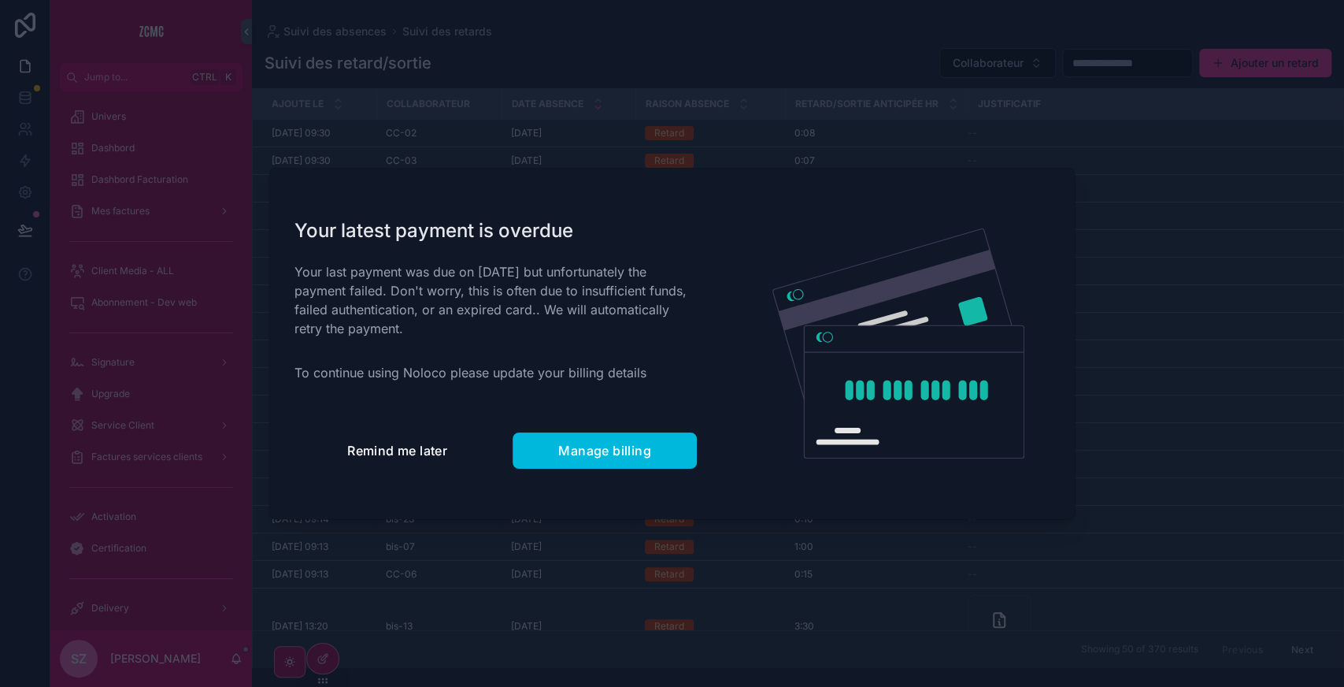
click at [384, 449] on span "Remind me later" at bounding box center [397, 451] width 100 height 16
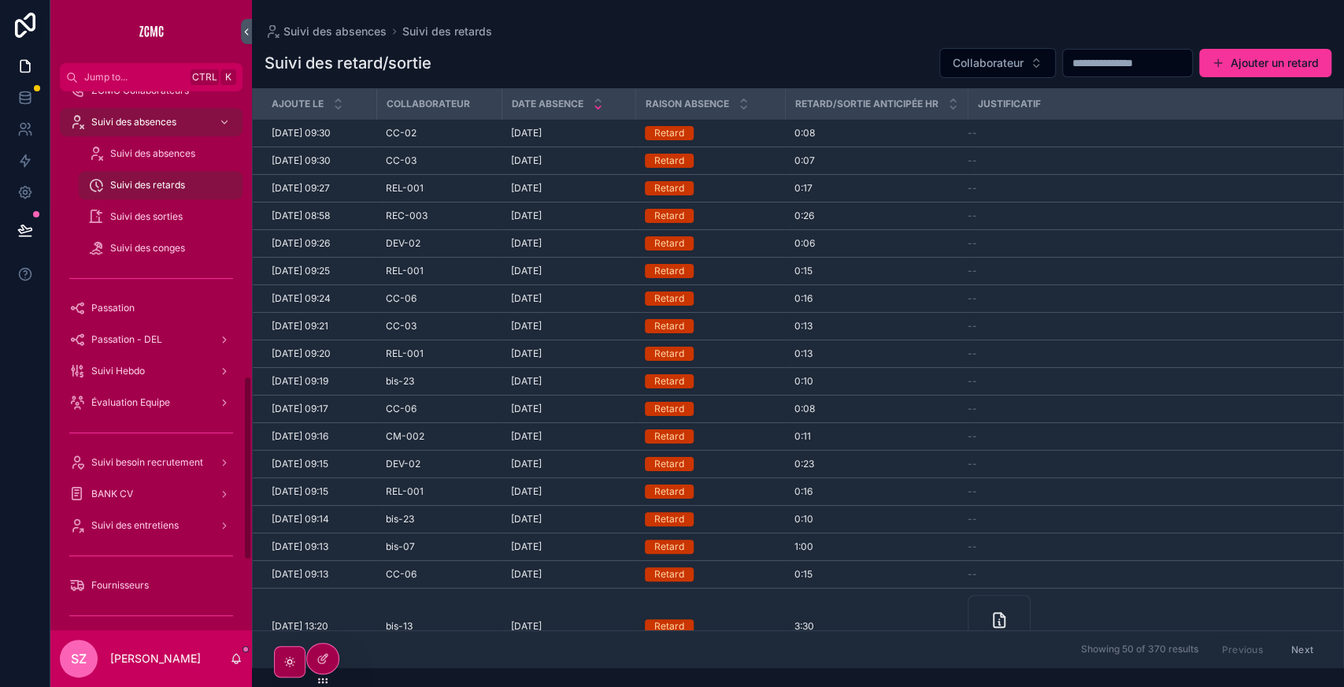
scroll to position [827, 0]
click at [162, 188] on span "Suivi des retards" at bounding box center [147, 184] width 75 height 13
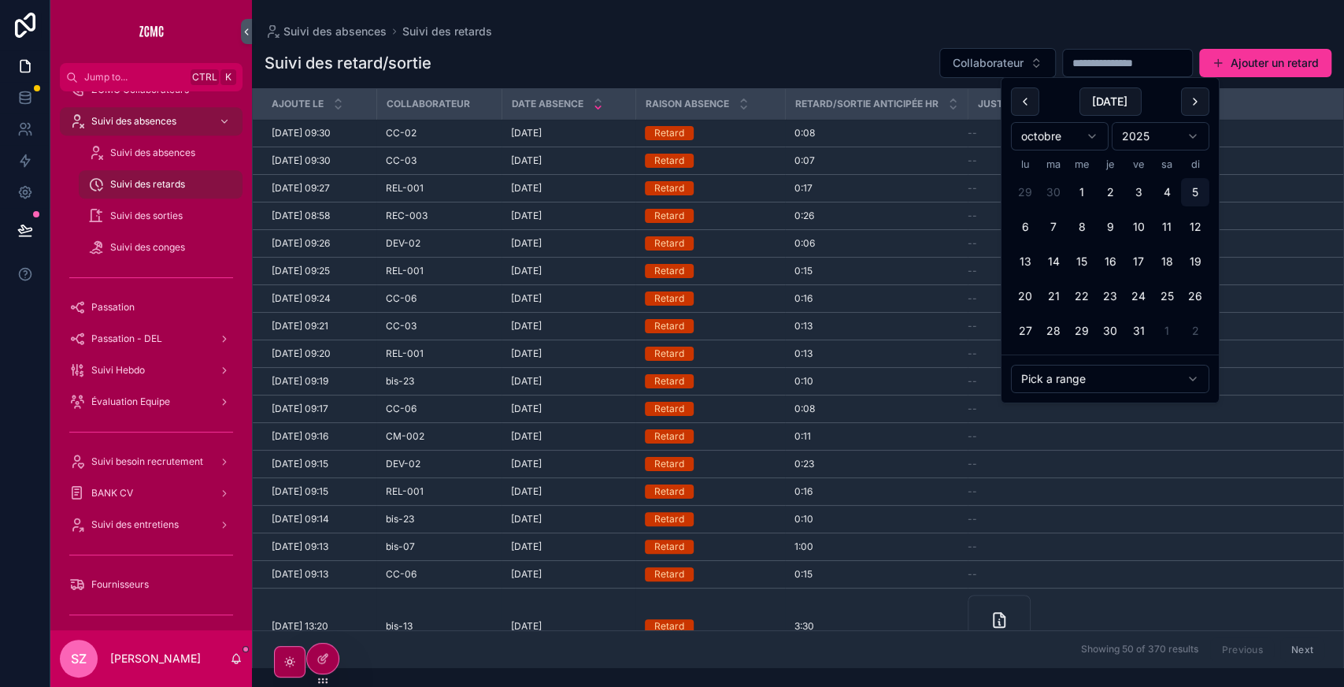
click at [1113, 54] on input "scrollable content" at bounding box center [1127, 63] width 129 height 22
click at [1027, 106] on button "scrollable content" at bounding box center [1025, 101] width 28 height 28
click at [1052, 326] on button "26" at bounding box center [1053, 331] width 28 height 28
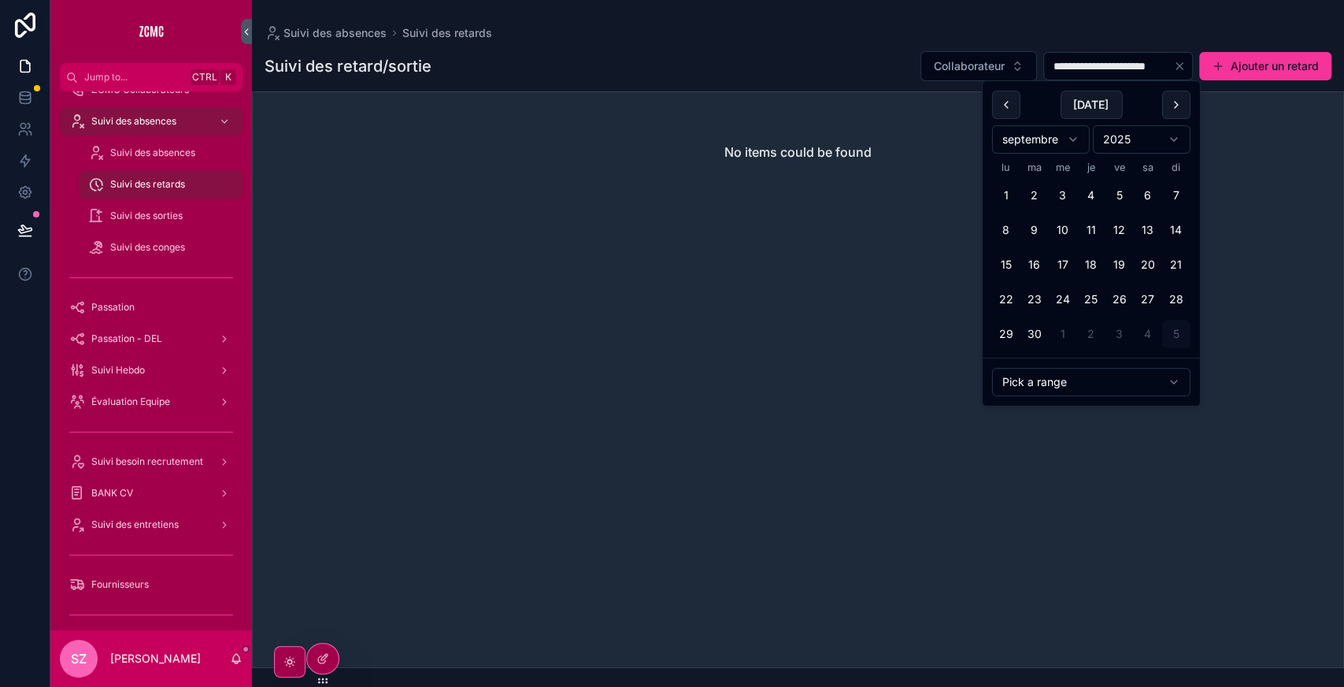
click at [1091, 299] on button "25" at bounding box center [1091, 299] width 28 height 28
type input "**********"
click at [937, 69] on span "Collaborateur" at bounding box center [969, 66] width 71 height 16
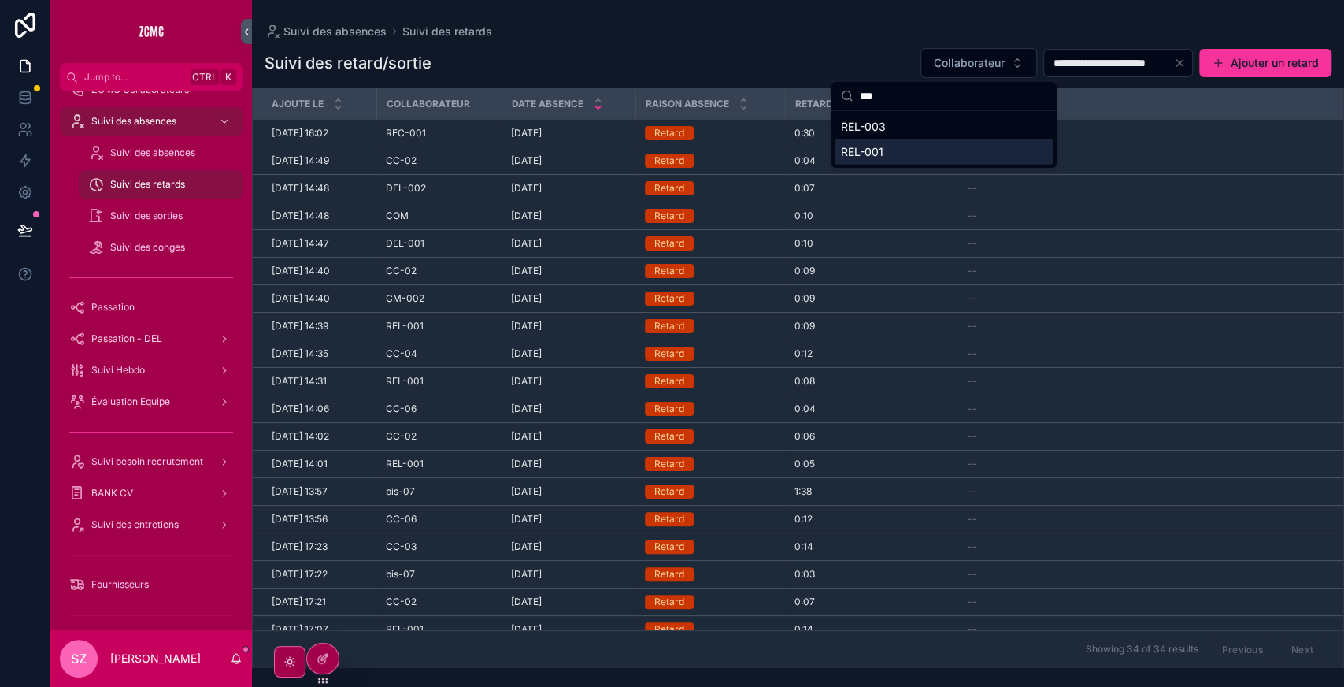
type input "***"
click at [873, 150] on span "REL-001" at bounding box center [862, 152] width 43 height 16
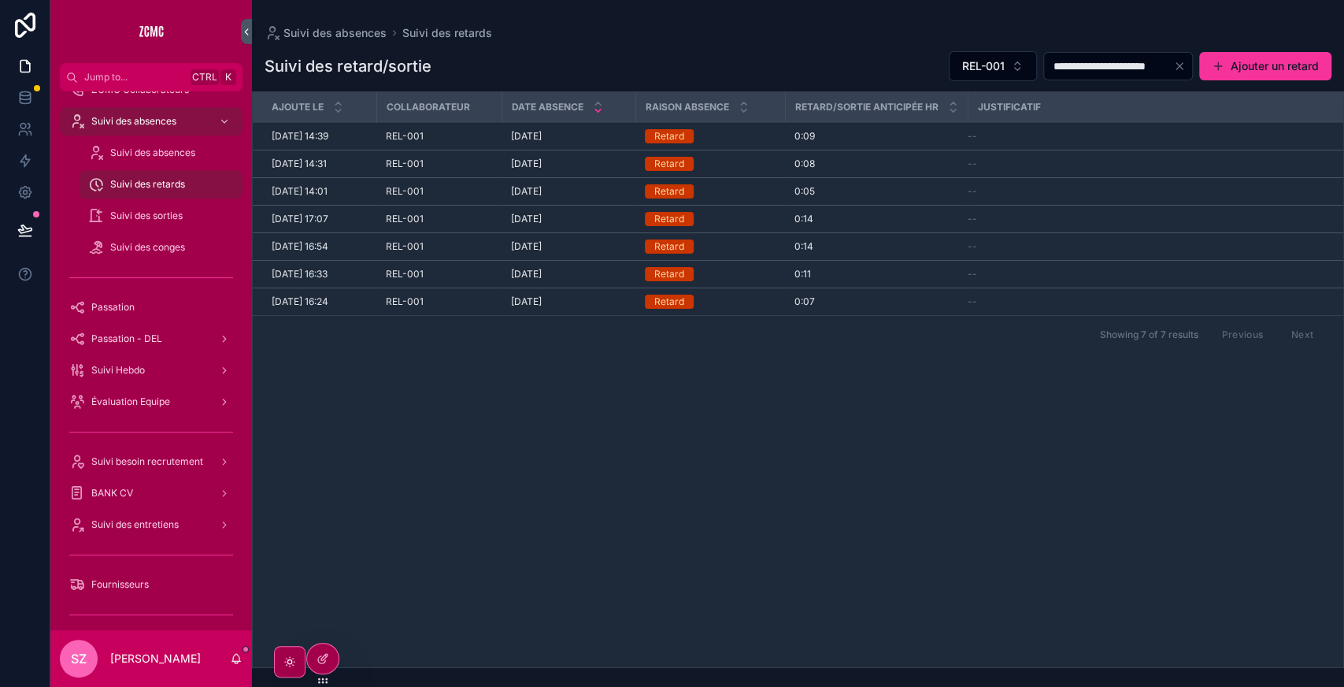
click at [336, 654] on div at bounding box center [322, 658] width 31 height 30
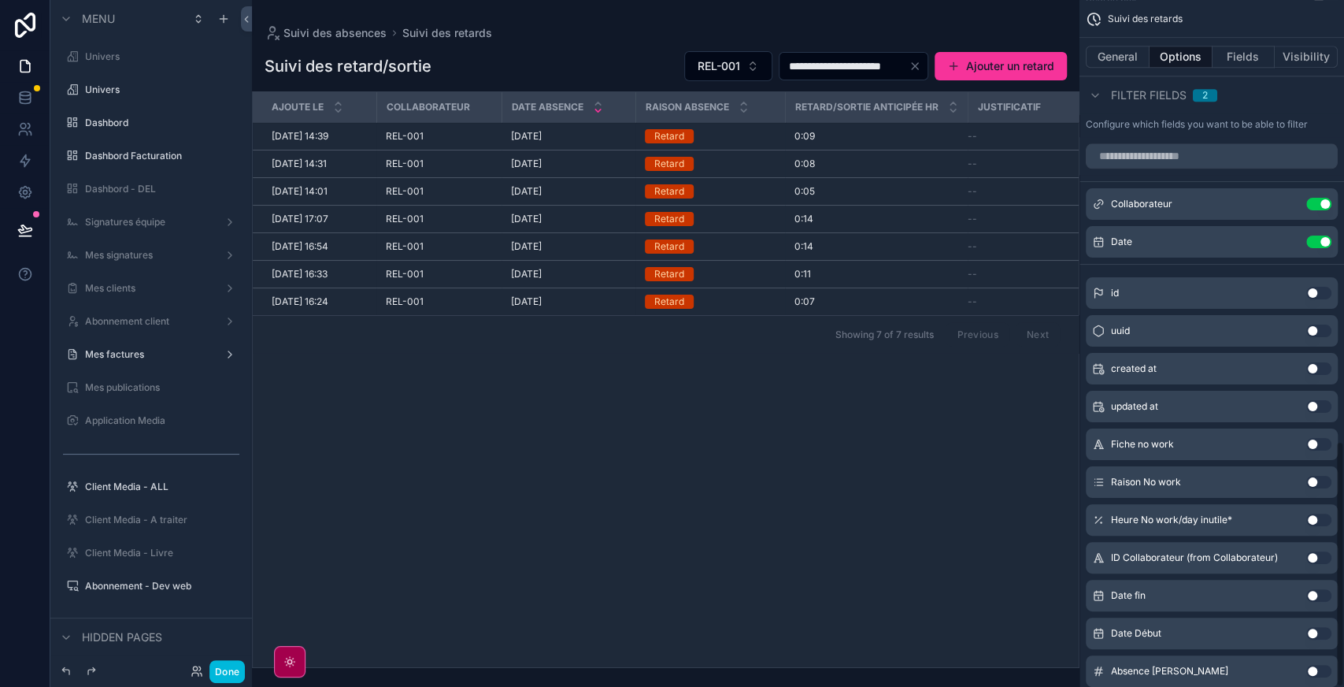
scroll to position [1228, 0]
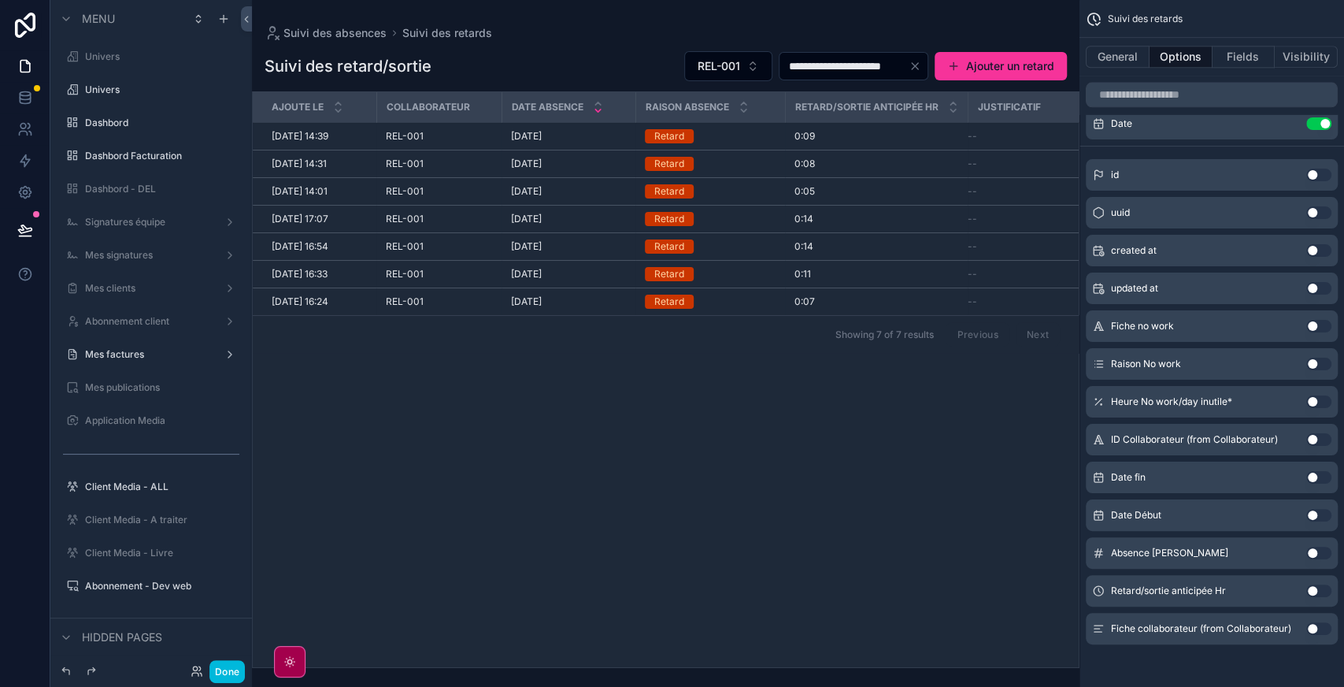
click at [1326, 438] on button "Use setting" at bounding box center [1318, 439] width 25 height 13
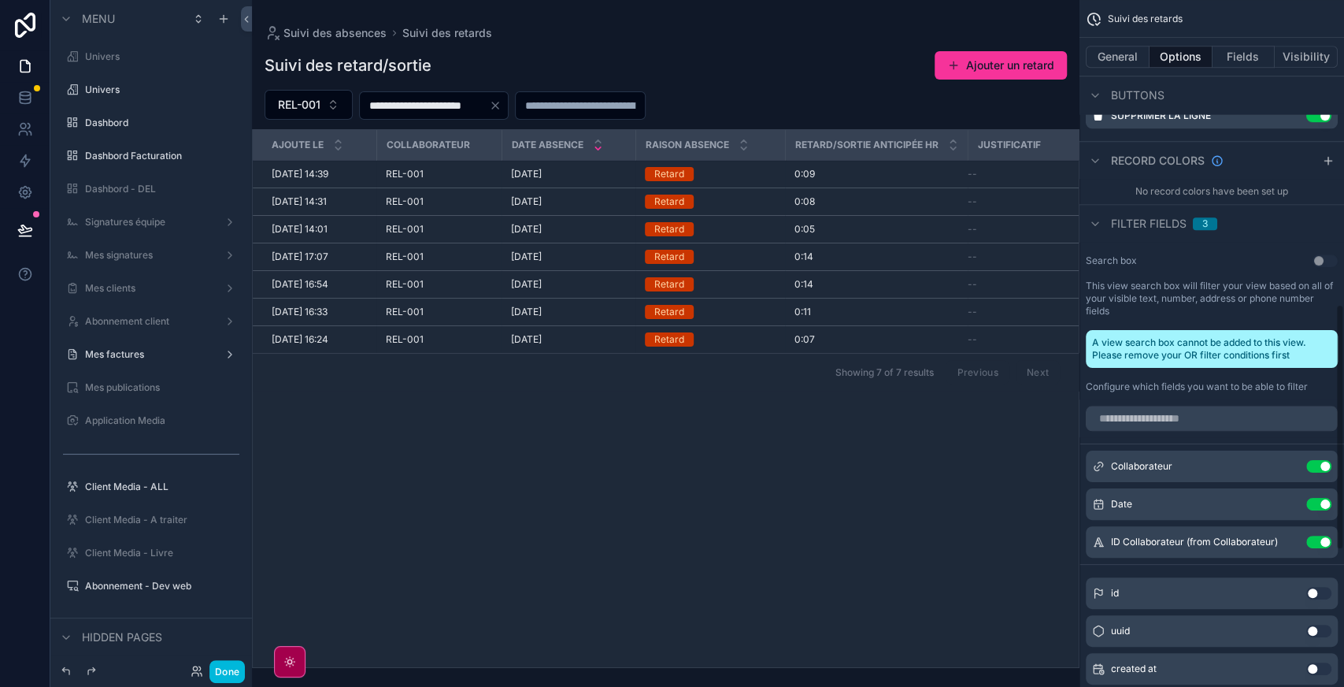
scroll to position [849, 0]
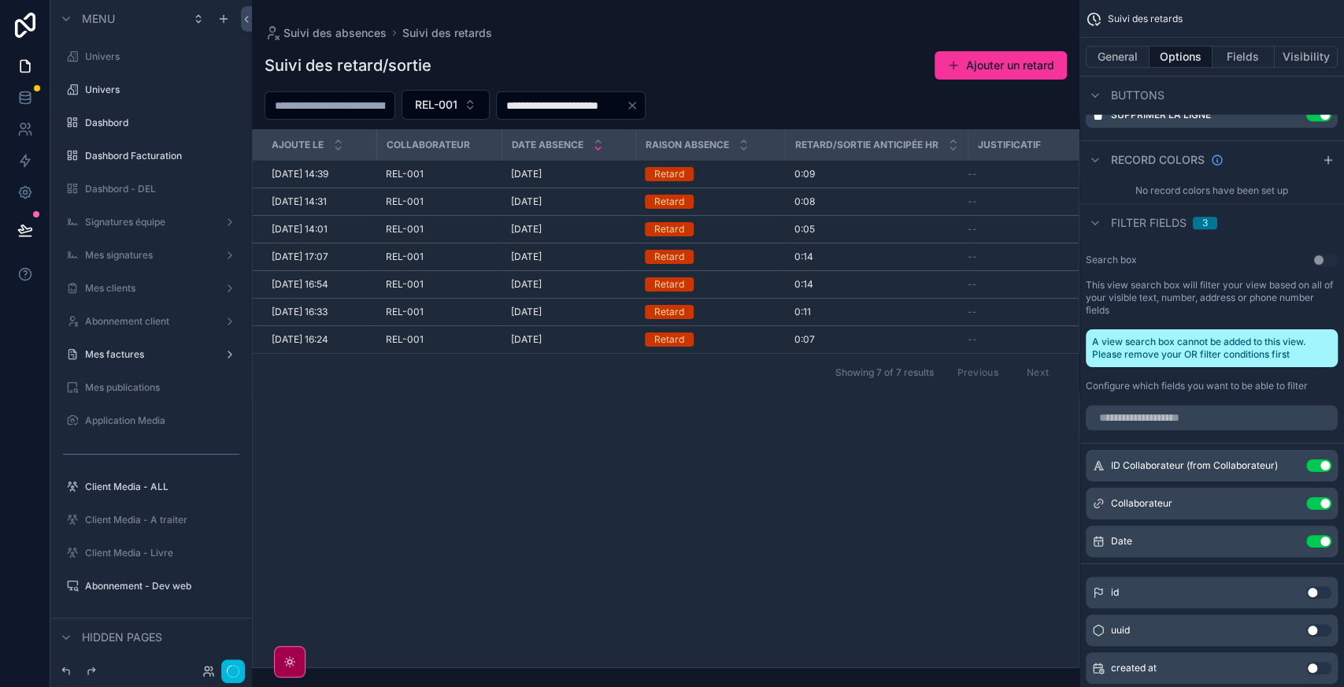
click at [0, 0] on icon "scrollable content" at bounding box center [0, 0] width 0 height 0
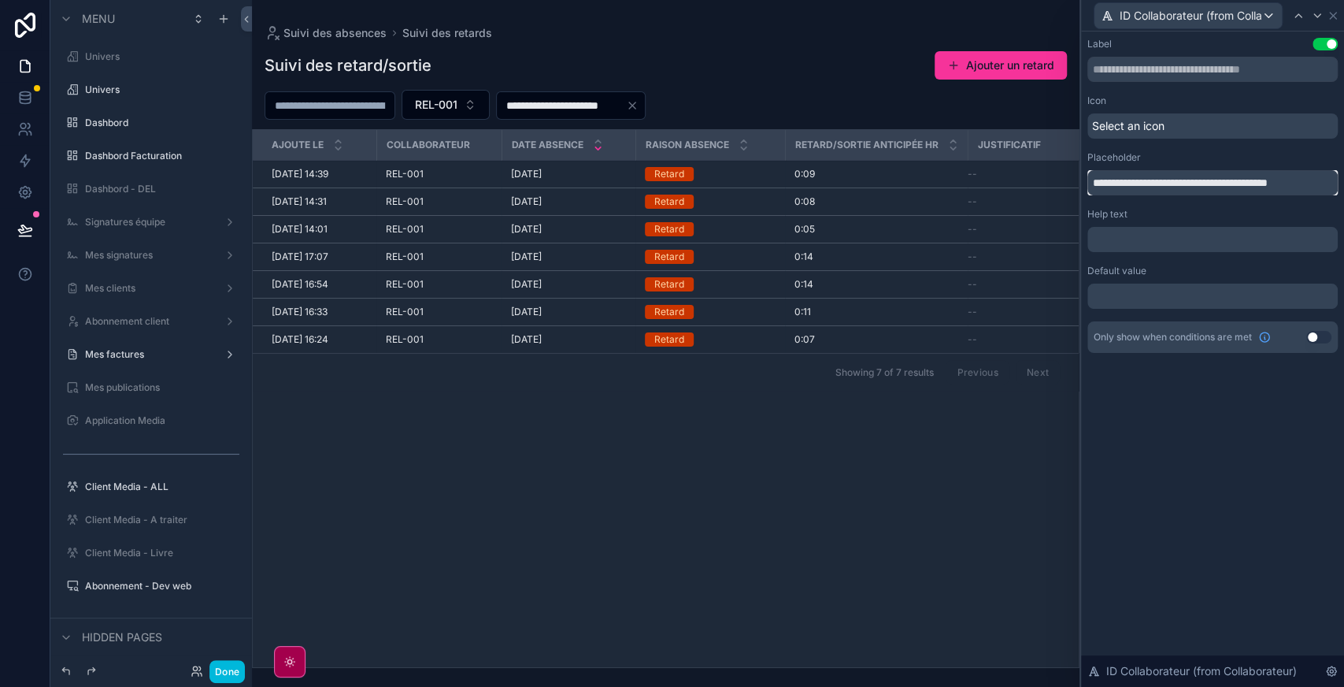
click at [1132, 176] on input "**********" at bounding box center [1212, 182] width 250 height 25
type input "**********"
click at [1208, 416] on div "**********" at bounding box center [1212, 358] width 263 height 655
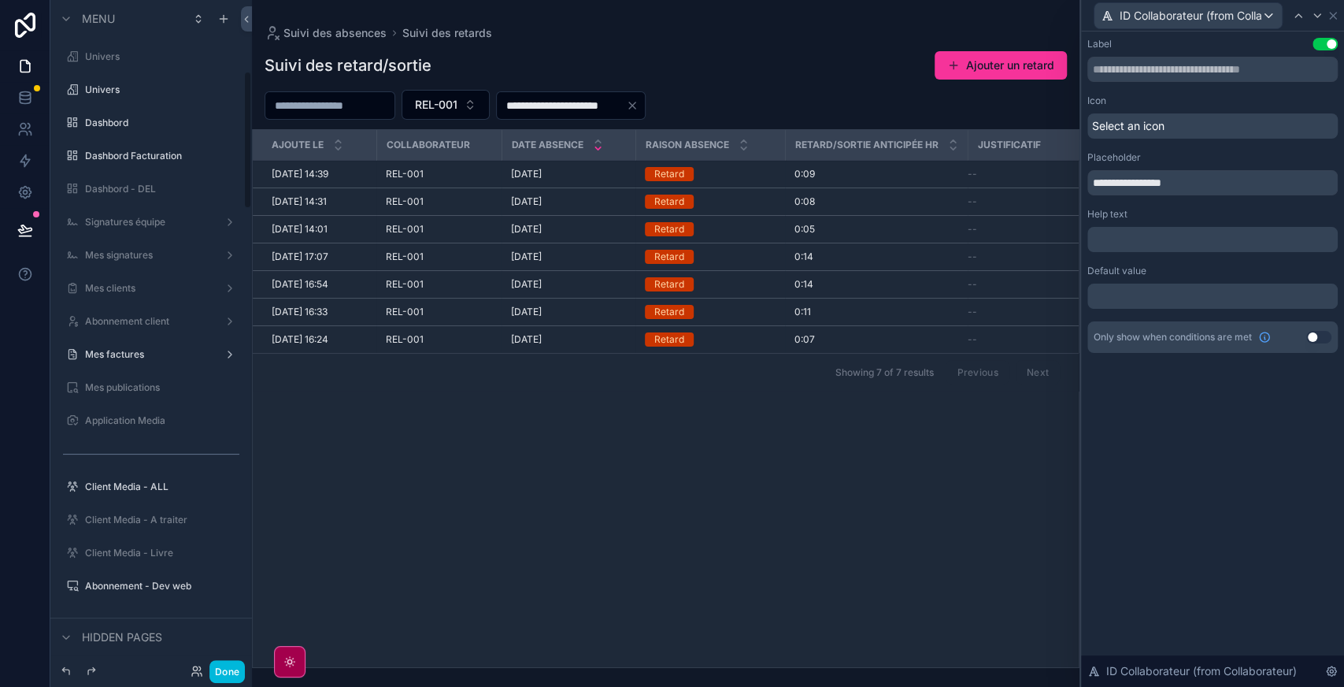
scroll to position [353, 0]
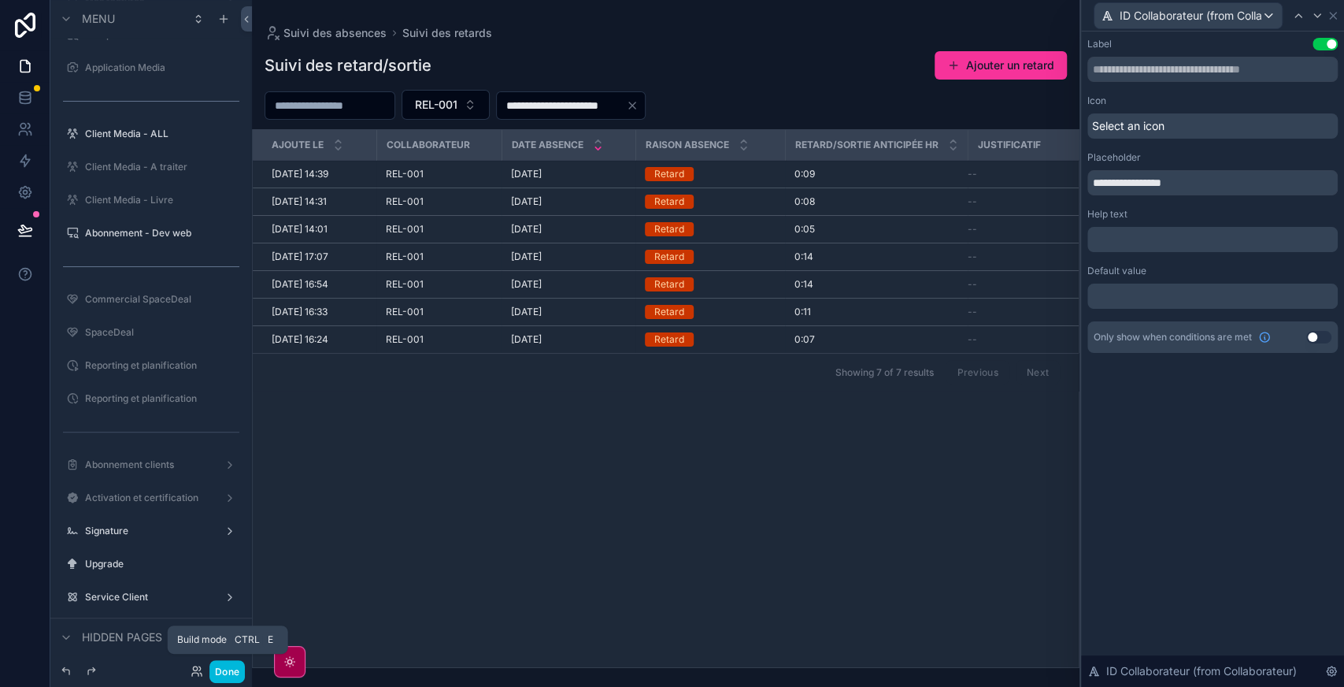
click at [225, 669] on button "Done" at bounding box center [226, 671] width 35 height 23
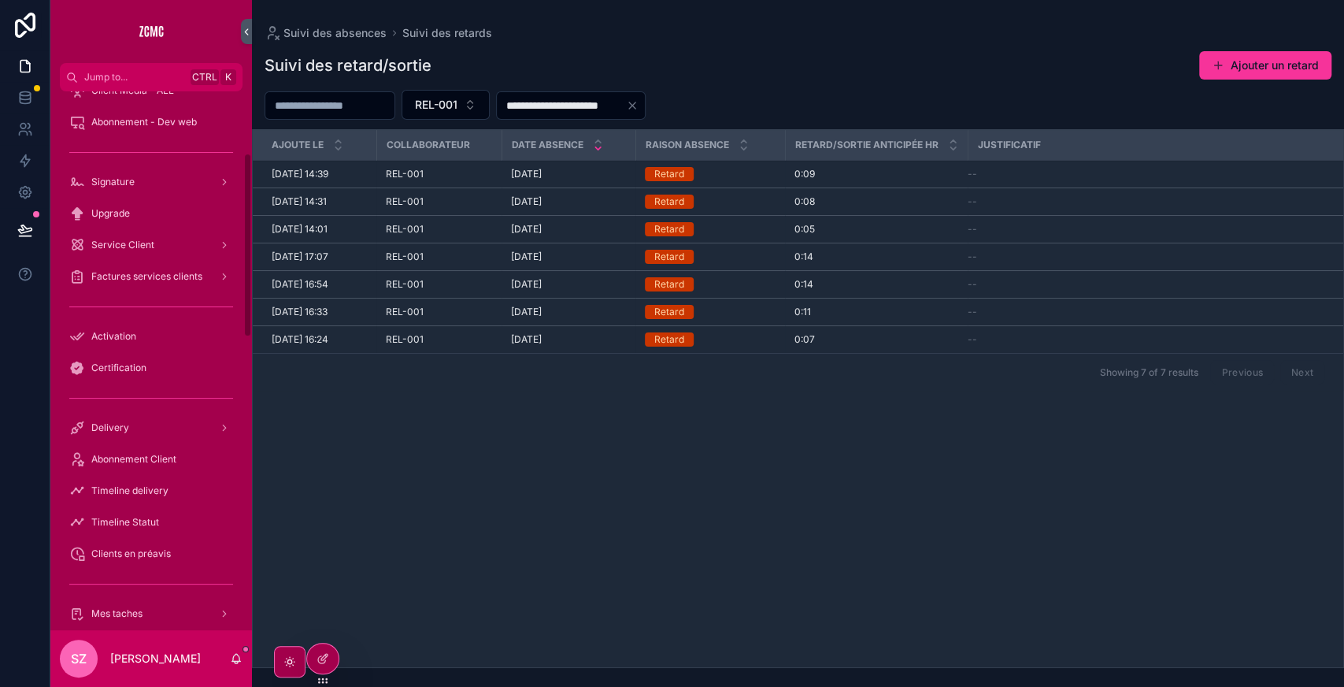
scroll to position [180, 0]
click at [367, 102] on input "scrollable content" at bounding box center [329, 105] width 129 height 22
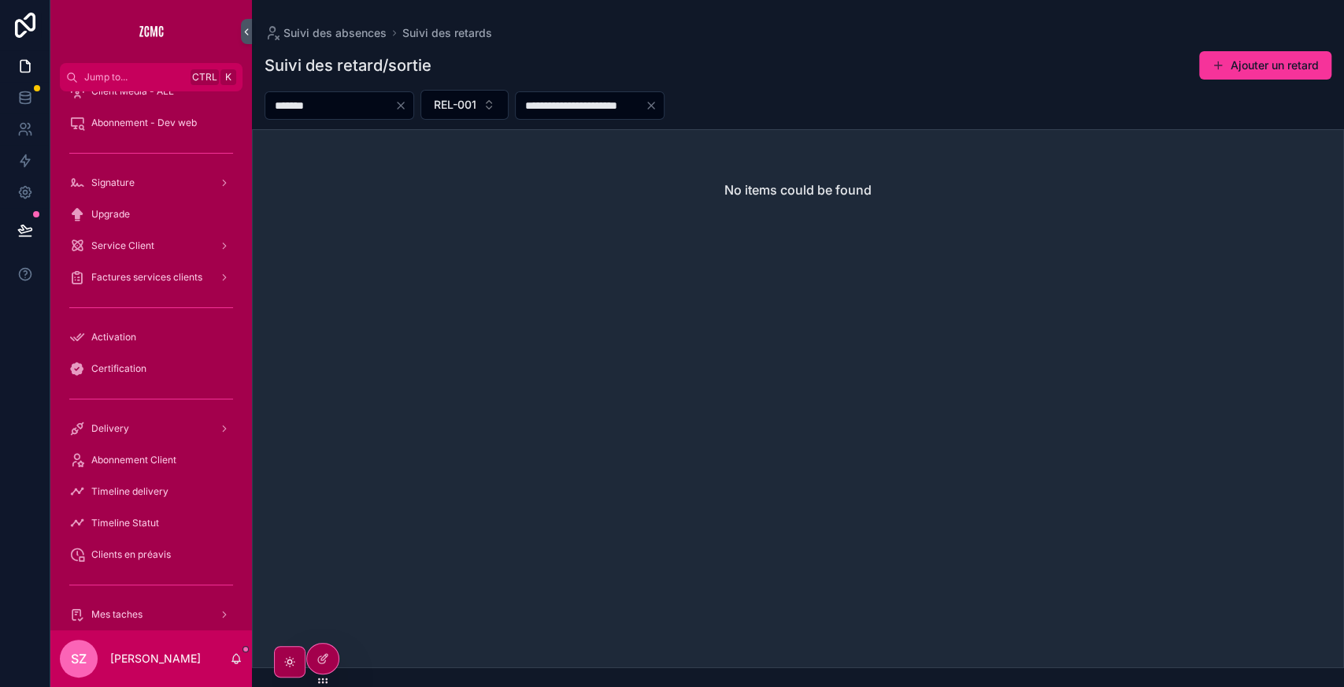
type input "*******"
click at [476, 110] on span "REL-001" at bounding box center [455, 105] width 43 height 16
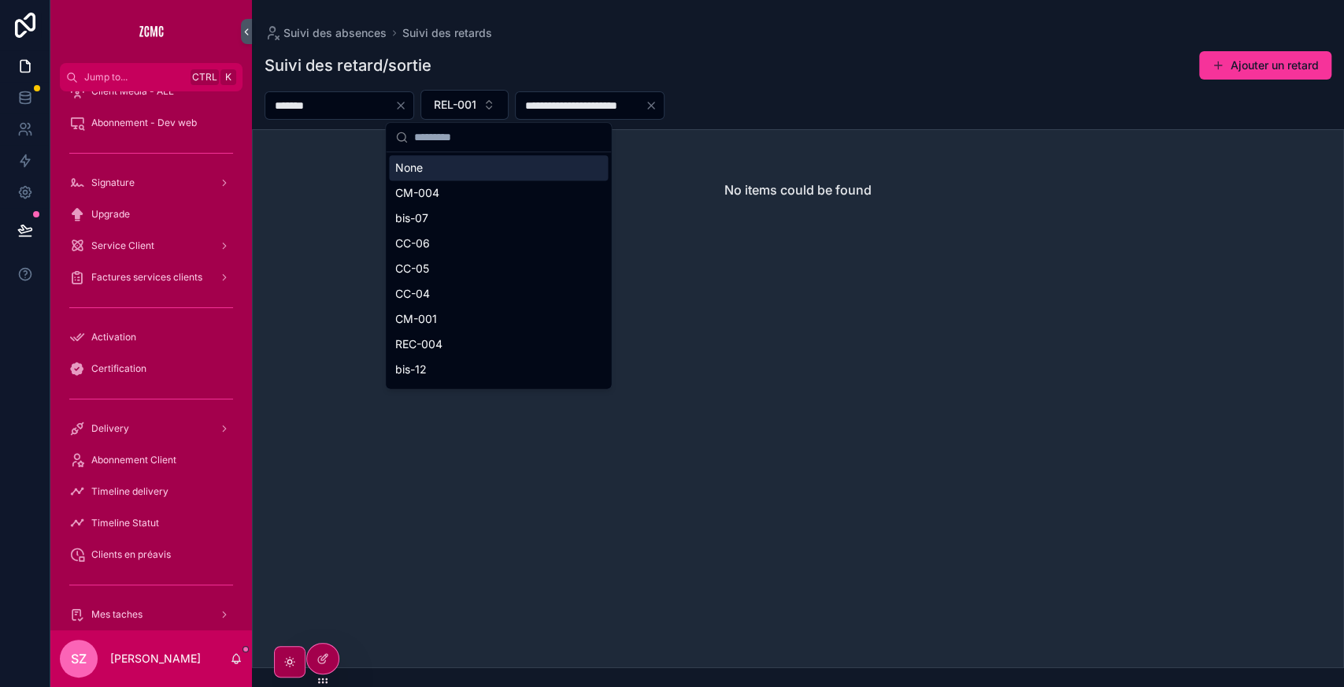
click at [431, 163] on div "None" at bounding box center [498, 167] width 219 height 25
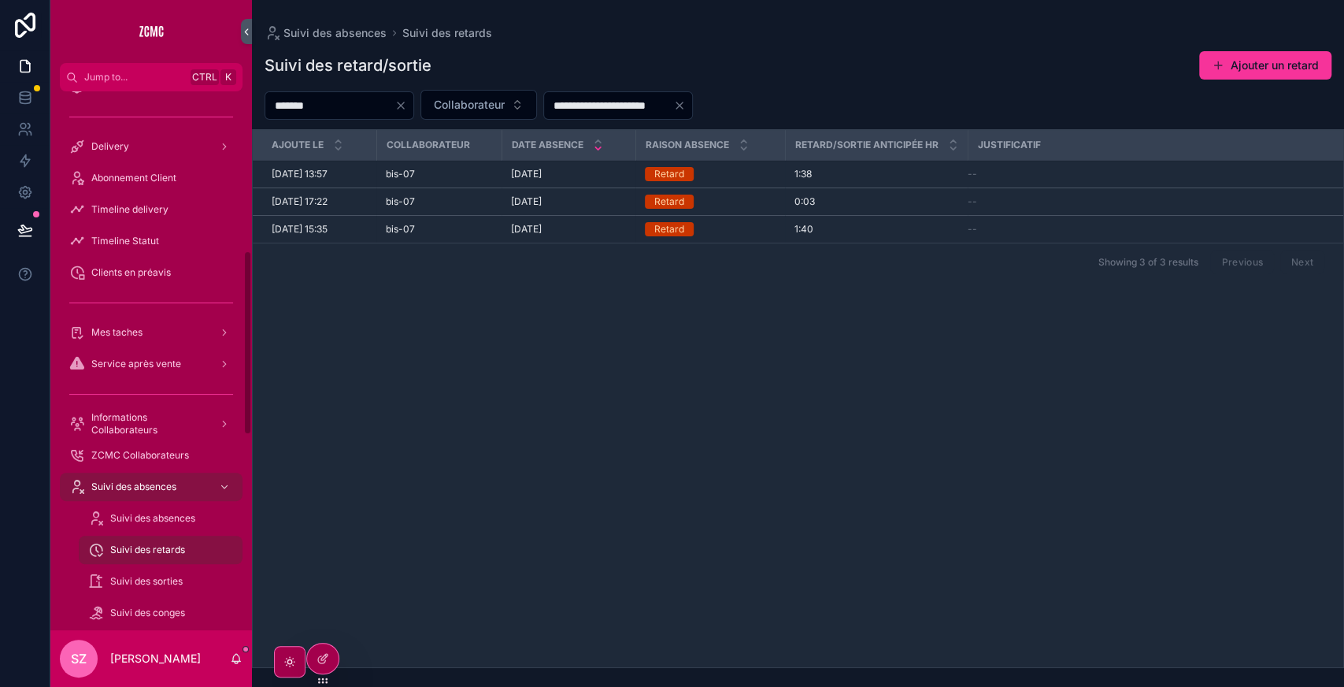
scroll to position [463, 0]
click at [141, 456] on span "ZCMC Collaborateurs" at bounding box center [140, 453] width 98 height 13
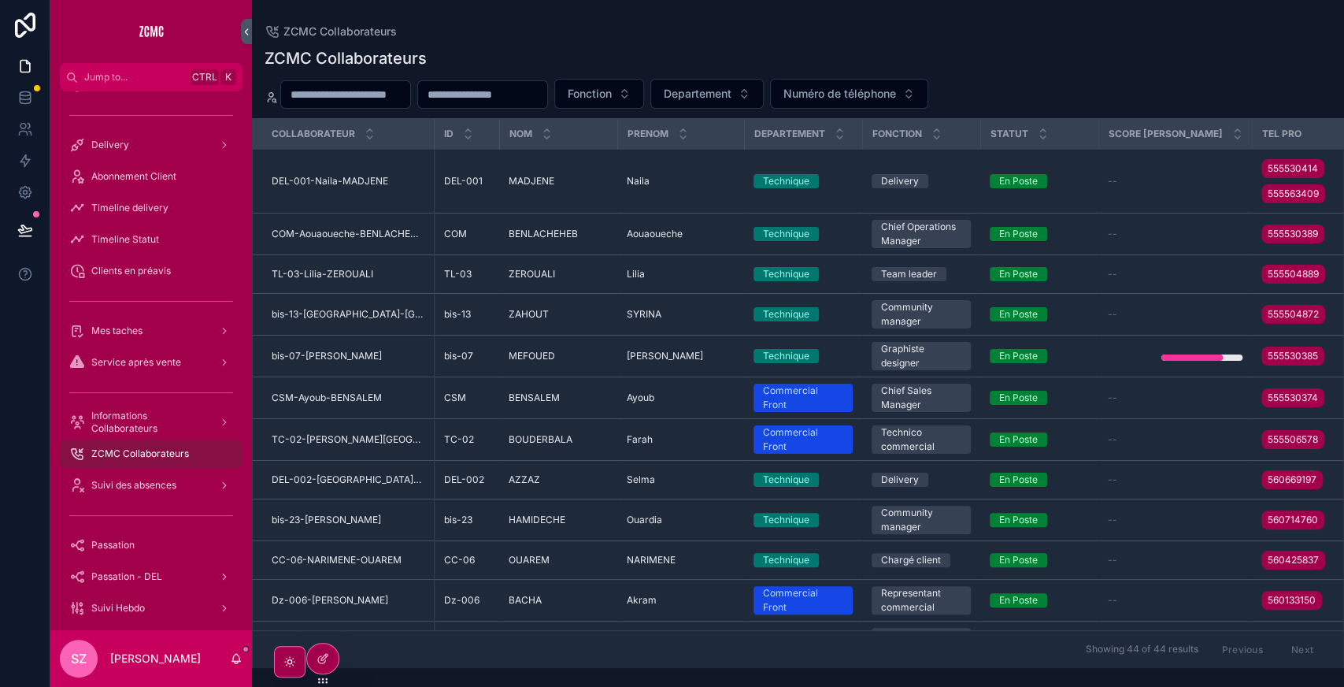
click at [351, 94] on input "scrollable content" at bounding box center [345, 94] width 129 height 22
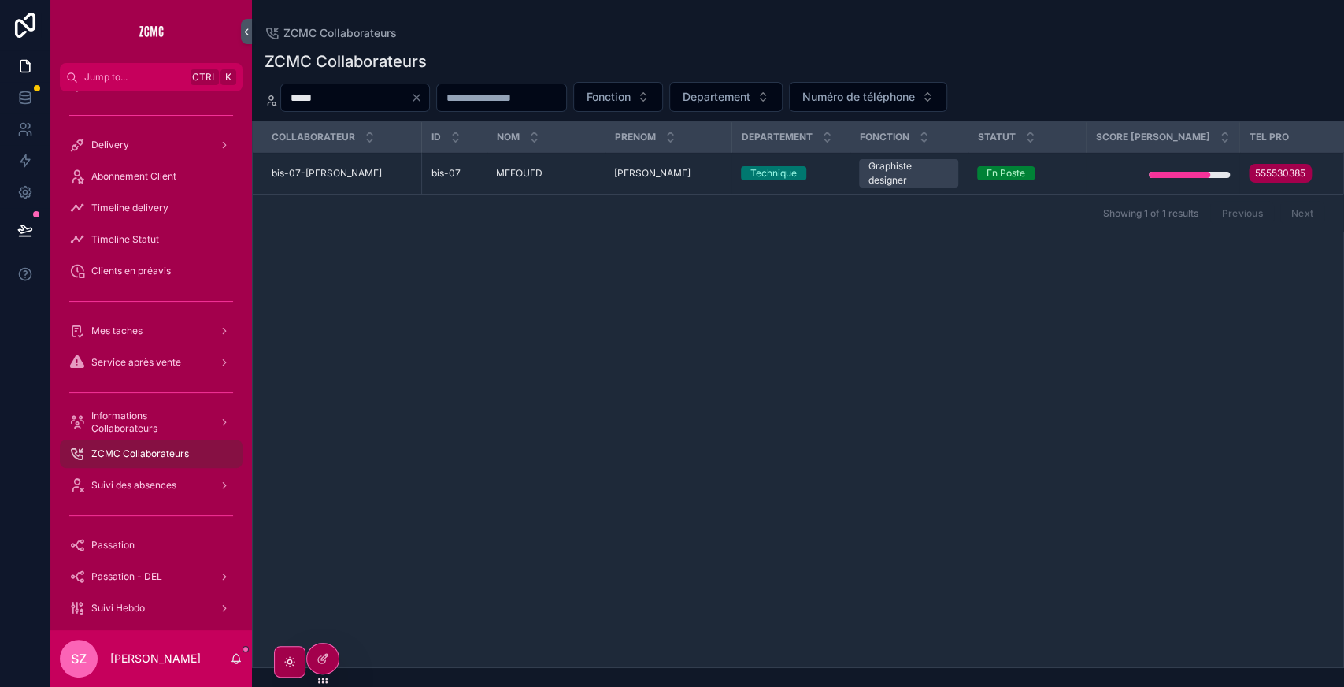
type input "*****"
click at [543, 171] on div "MEFOUED MEFOUED" at bounding box center [545, 173] width 99 height 13
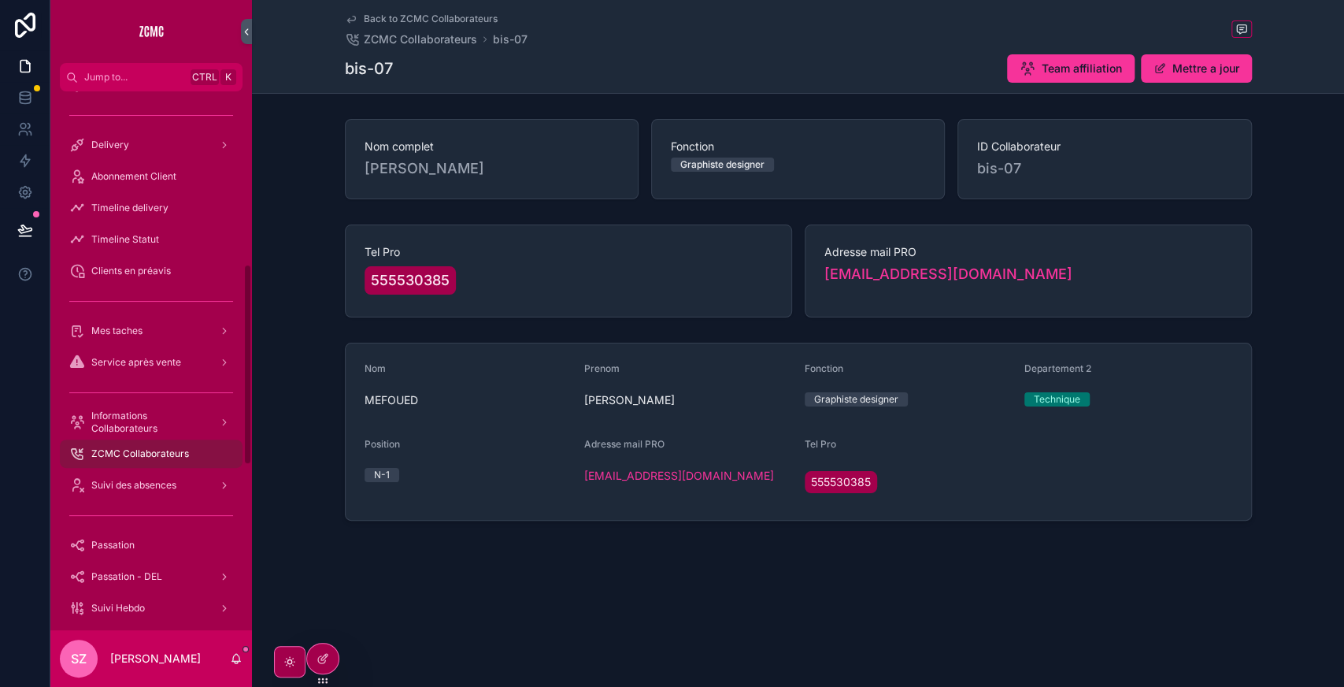
click at [139, 430] on span "Informations Collaborateurs" at bounding box center [148, 421] width 115 height 25
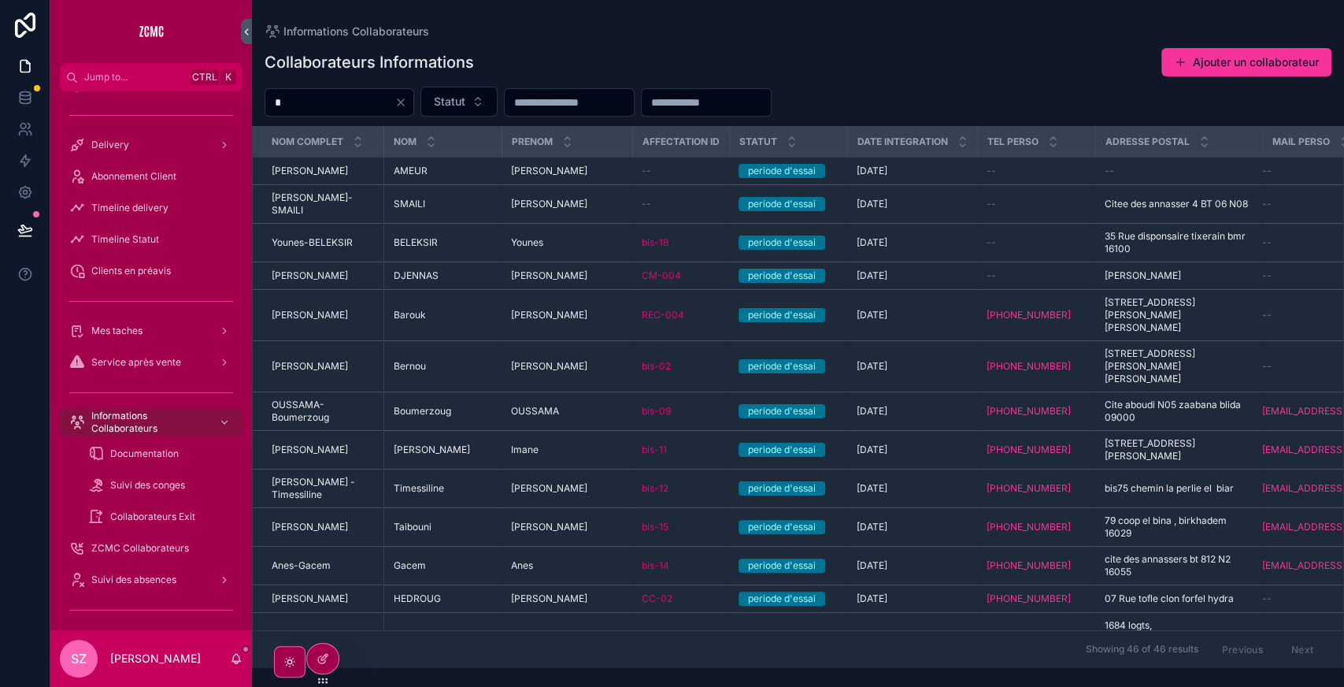
click at [330, 98] on input "*" at bounding box center [329, 102] width 129 height 22
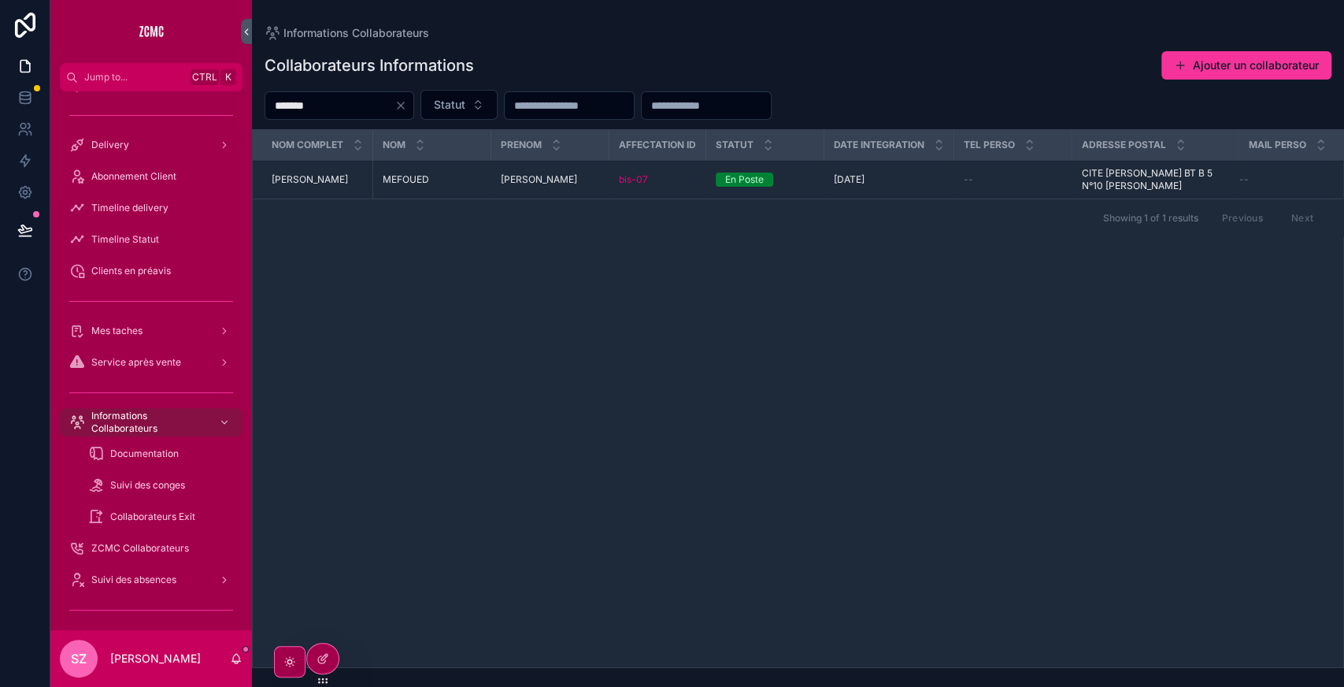
type input "*******"
click at [1139, 176] on span "CITE [PERSON_NAME] BT B 5 N°10 [PERSON_NAME]" at bounding box center [1156, 179] width 148 height 25
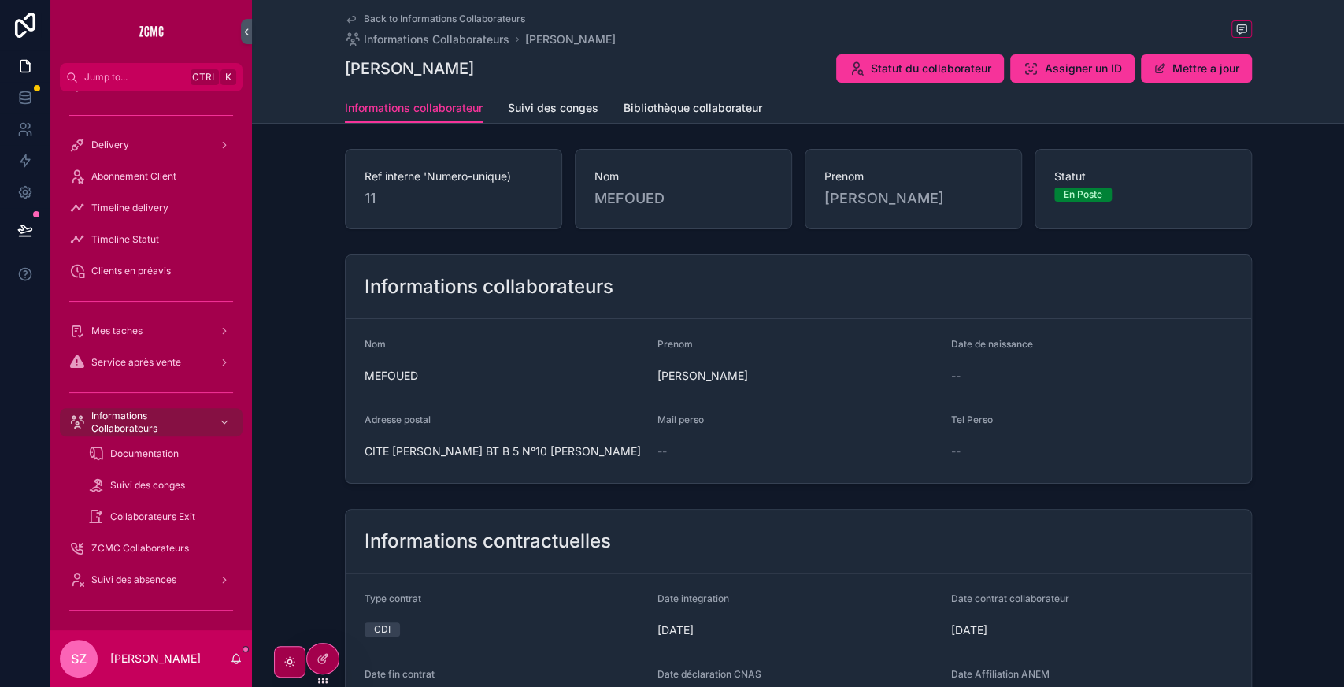
click at [923, 72] on span "Statut du collaborateur" at bounding box center [931, 69] width 120 height 16
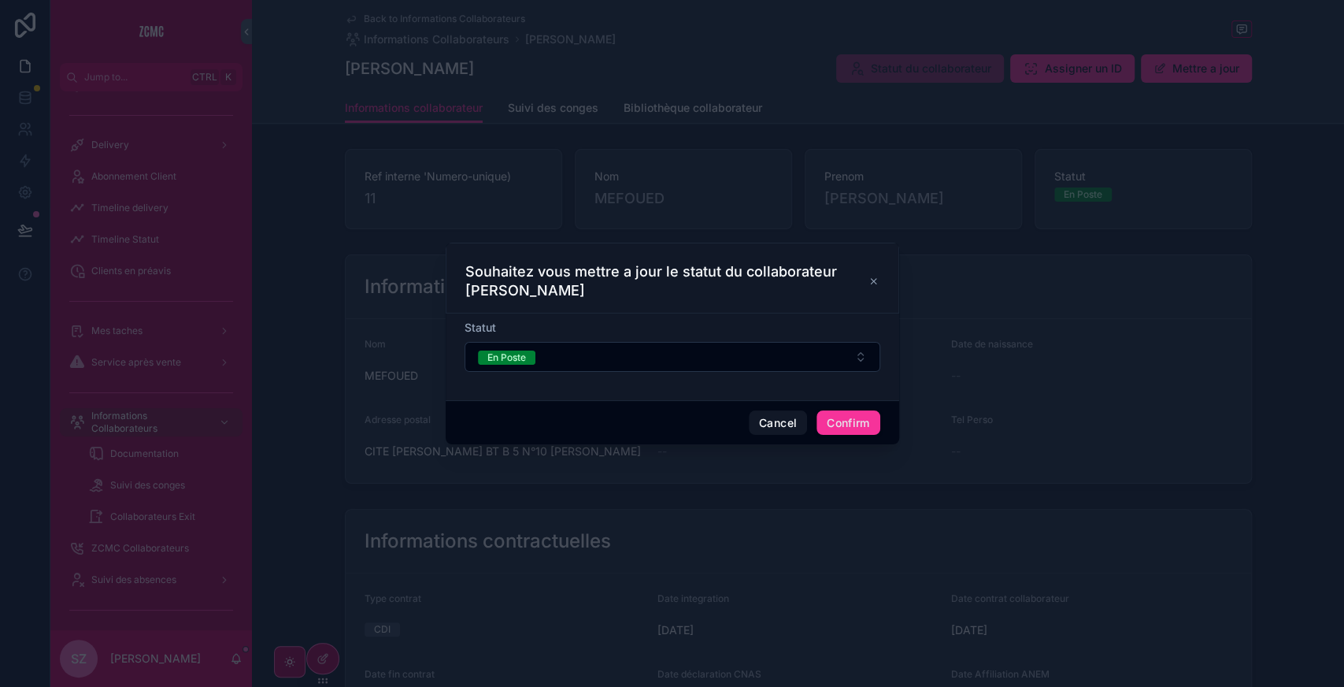
click at [1058, 61] on div at bounding box center [672, 343] width 1344 height 687
click at [754, 424] on button "Cancel" at bounding box center [778, 422] width 58 height 25
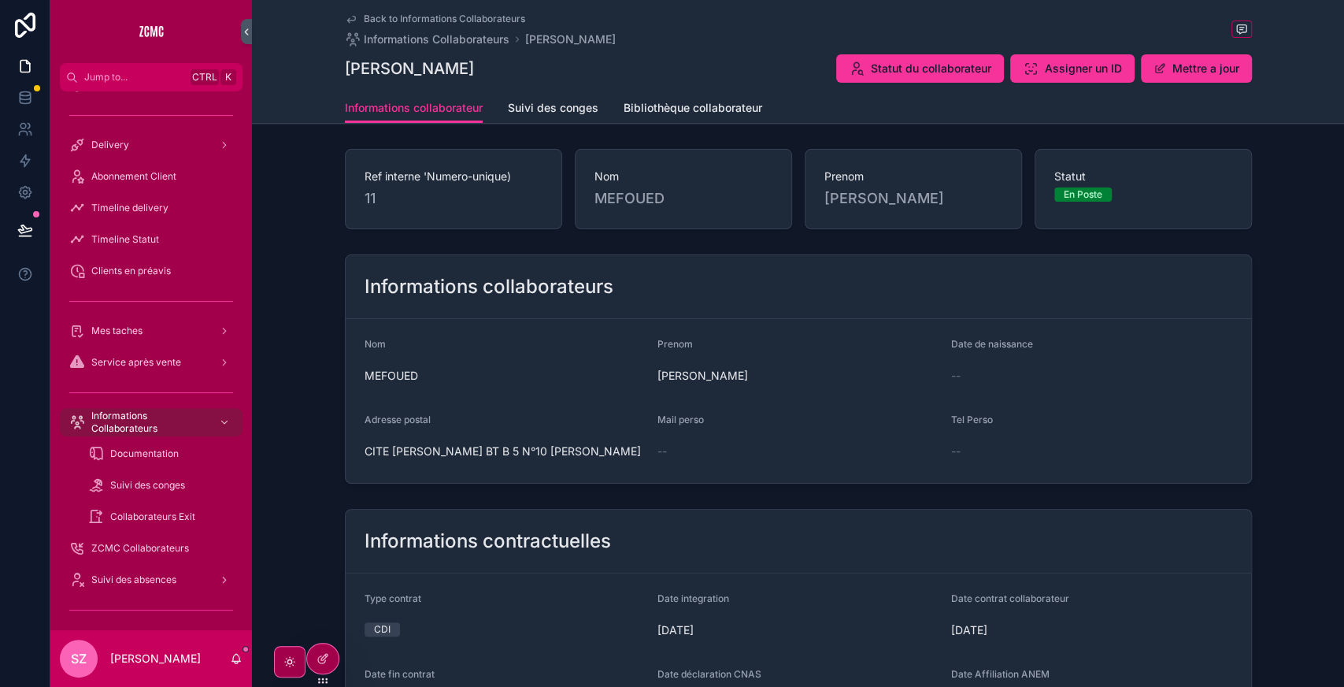
click at [1071, 64] on span "Assigner un ID" at bounding box center [1083, 69] width 77 height 16
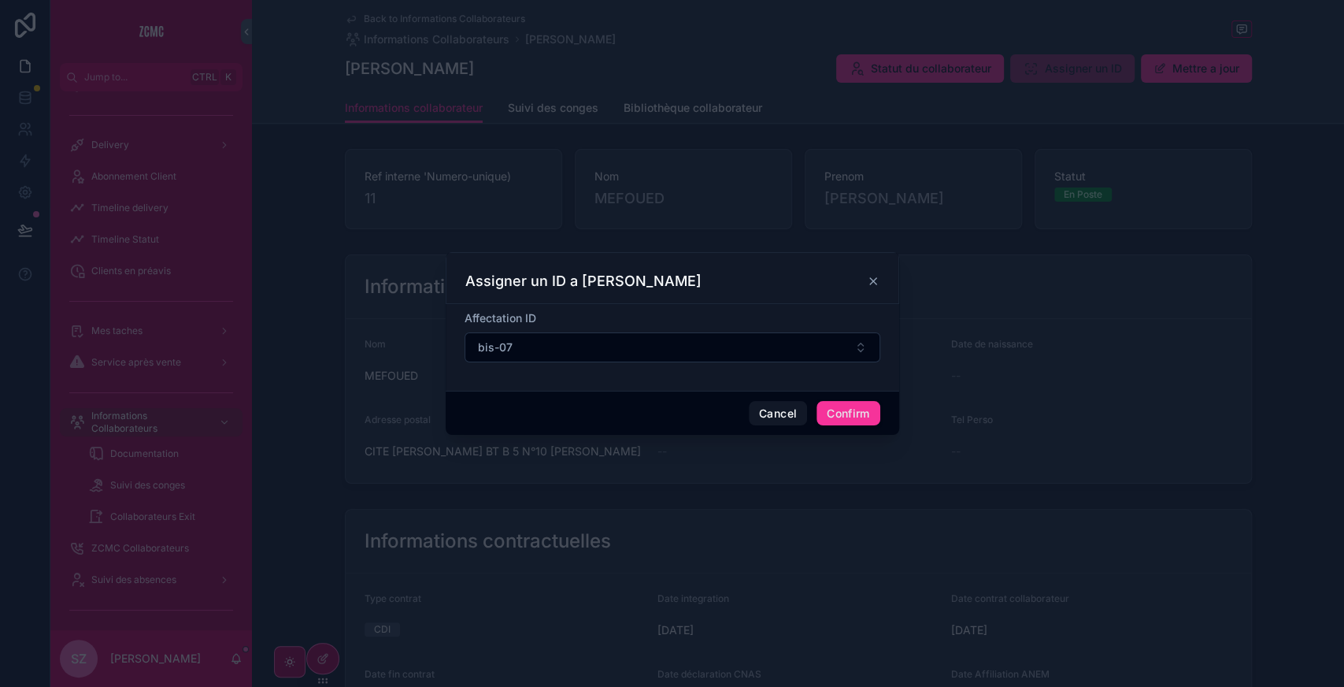
click at [584, 355] on button "bis-07" at bounding box center [673, 347] width 416 height 30
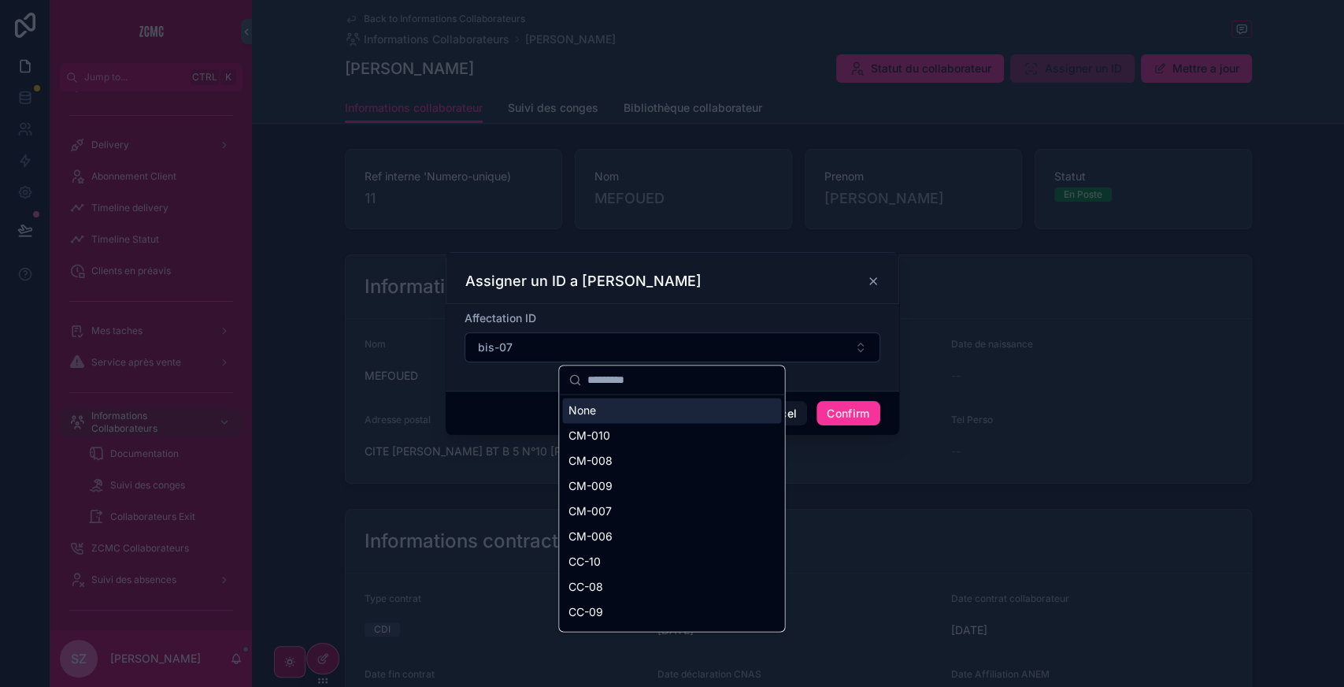
click at [617, 383] on input "text" at bounding box center [680, 379] width 187 height 28
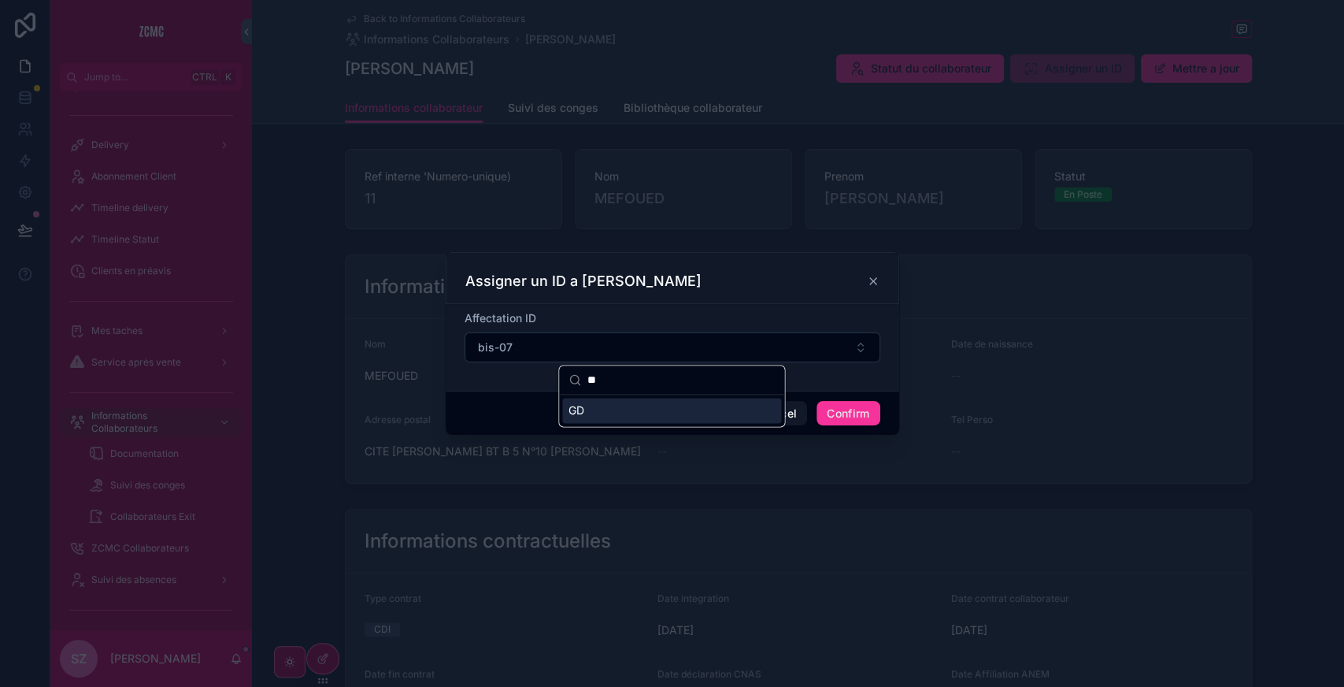
type input "**"
click at [656, 410] on div "GD" at bounding box center [671, 410] width 219 height 25
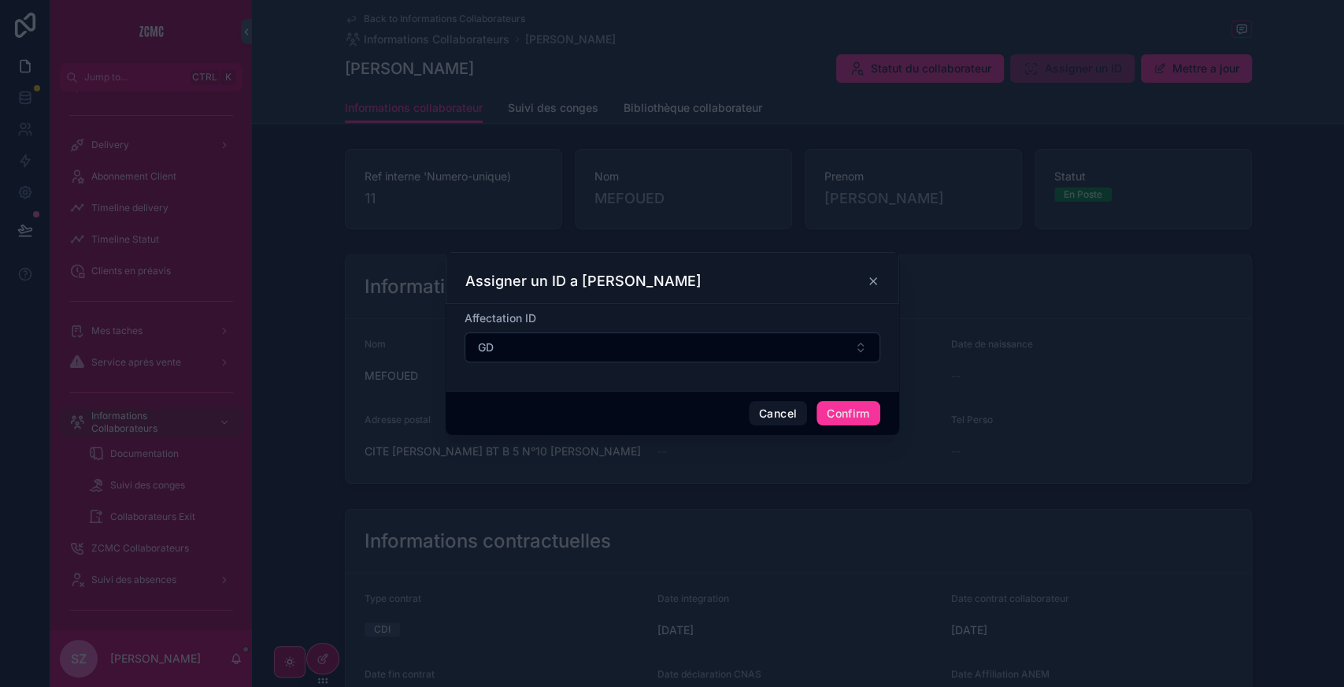
click at [846, 411] on button "Confirm" at bounding box center [848, 413] width 63 height 25
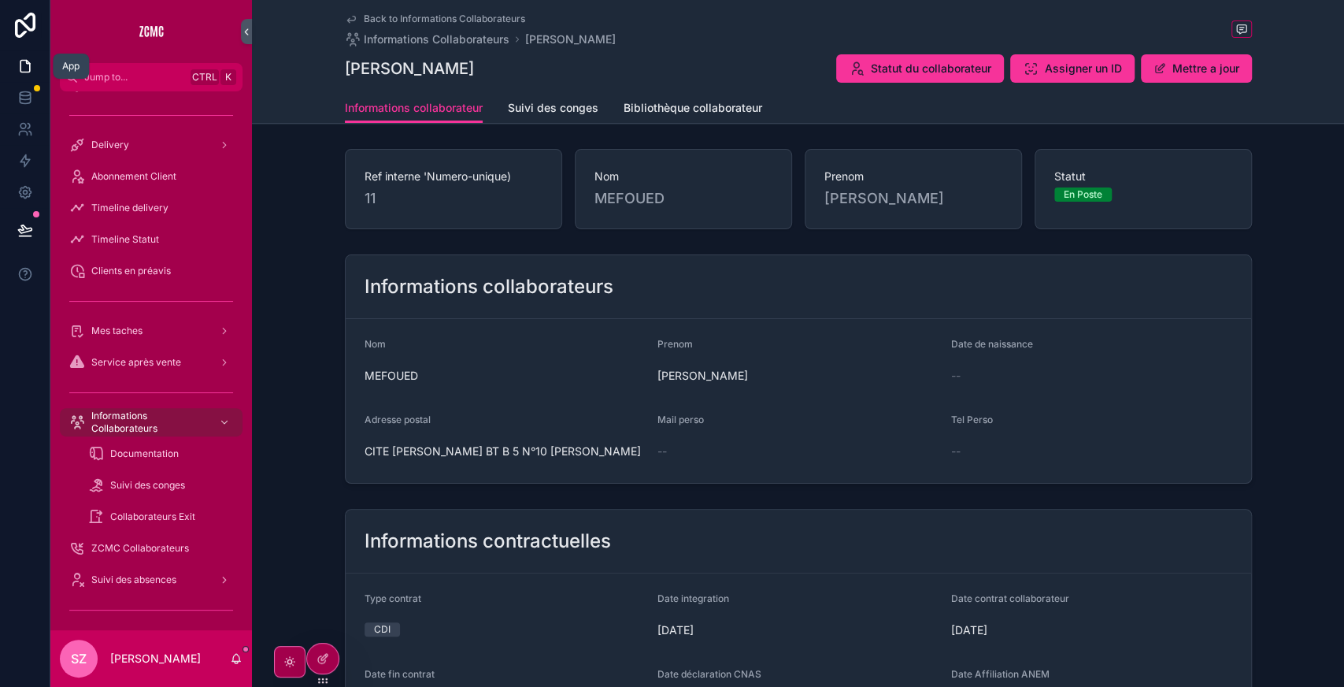
click at [13, 62] on link at bounding box center [25, 65] width 50 height 31
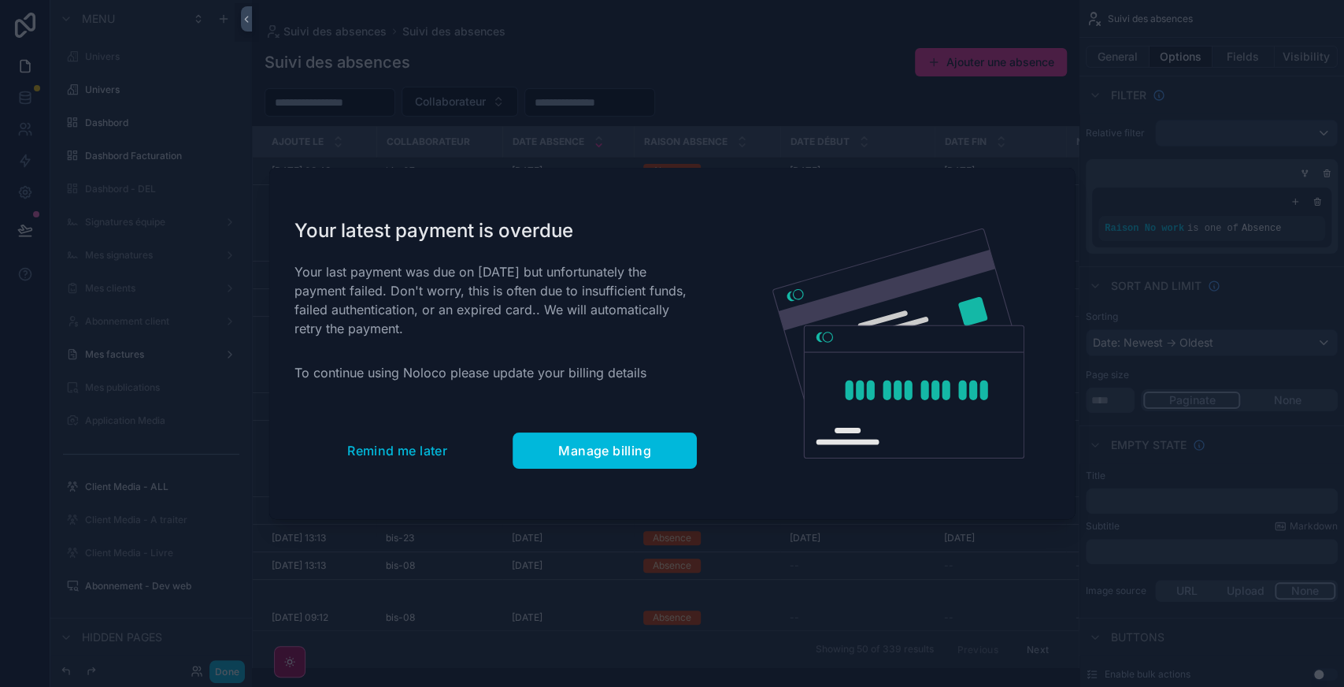
click at [441, 456] on span "Remind me later" at bounding box center [397, 451] width 100 height 16
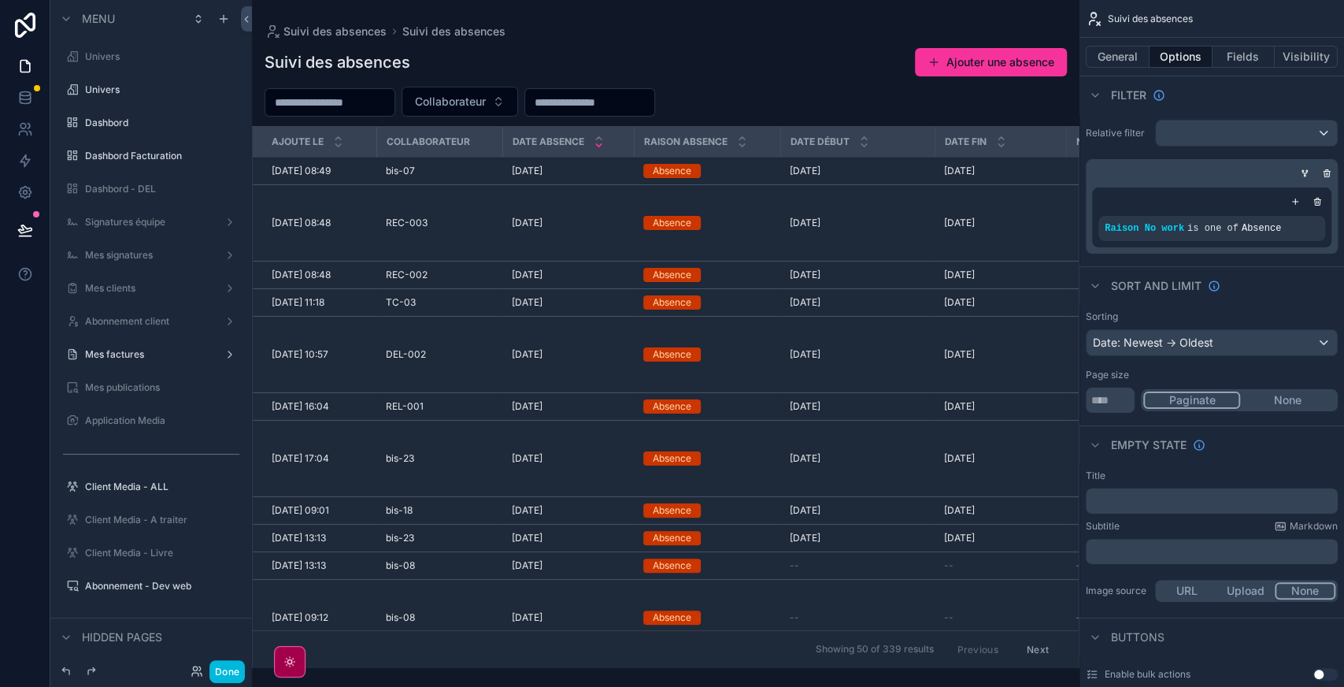
click at [353, 108] on input "scrollable content" at bounding box center [329, 102] width 129 height 22
type input "*******"
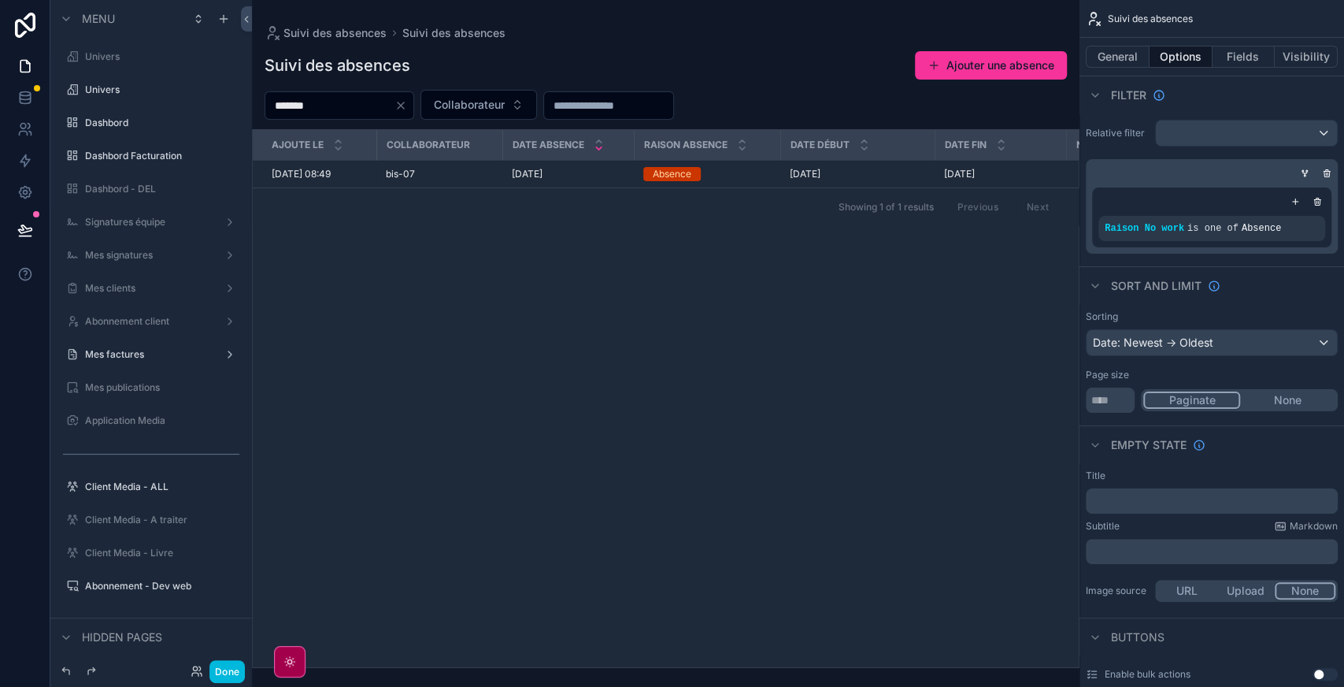
click at [334, 105] on input "*******" at bounding box center [329, 105] width 129 height 22
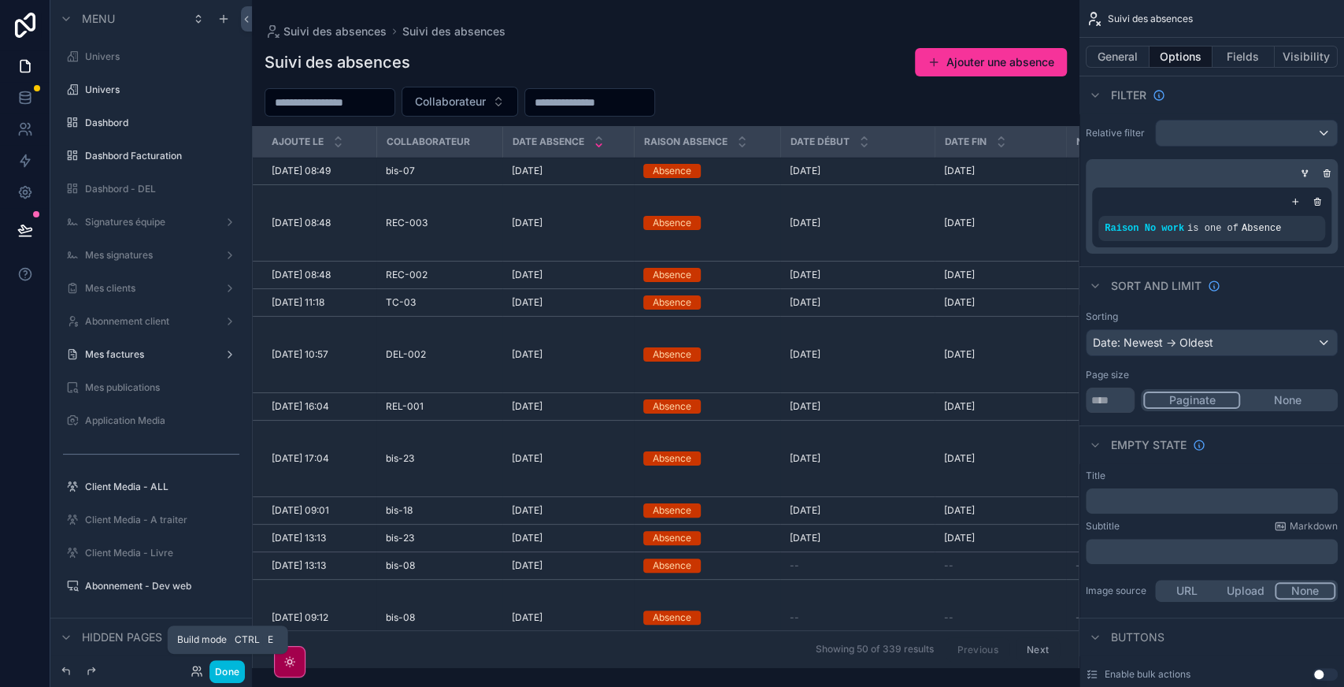
click at [230, 676] on button "Done" at bounding box center [226, 671] width 35 height 23
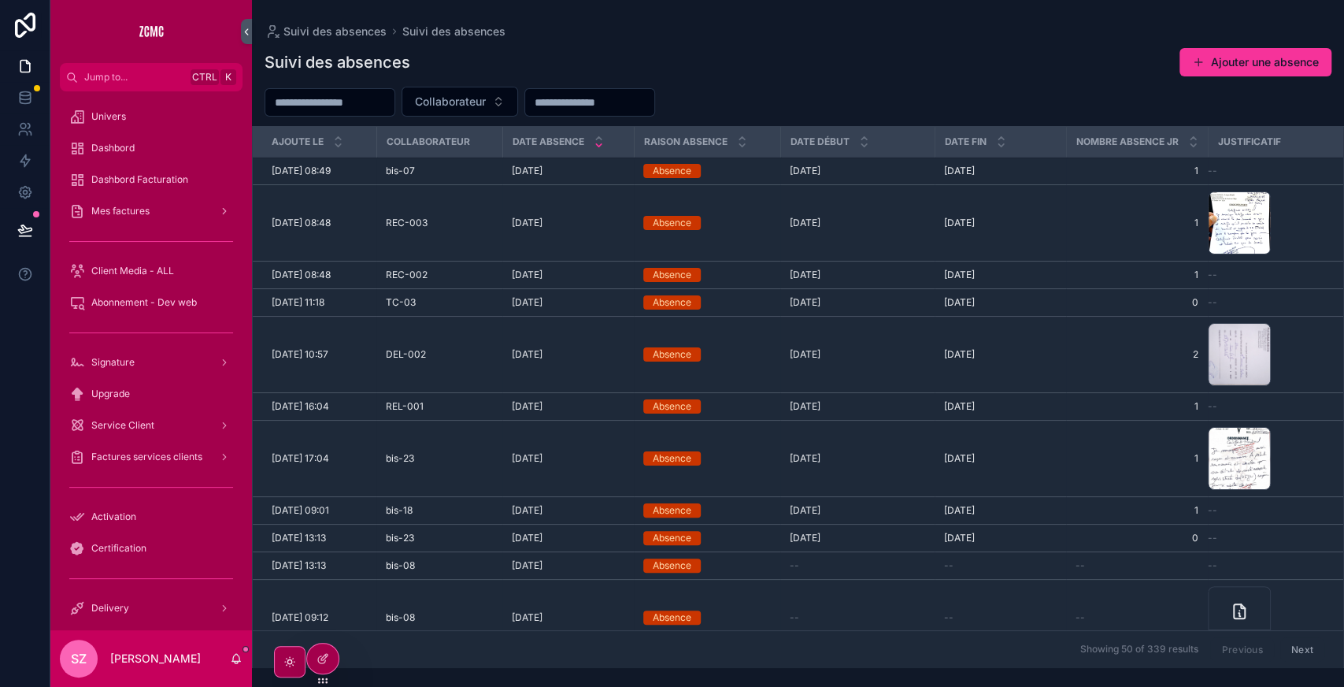
click at [333, 96] on input "scrollable content" at bounding box center [329, 102] width 129 height 22
type input "*"
click at [476, 104] on span "Collaborateur" at bounding box center [450, 102] width 71 height 16
type input "*"
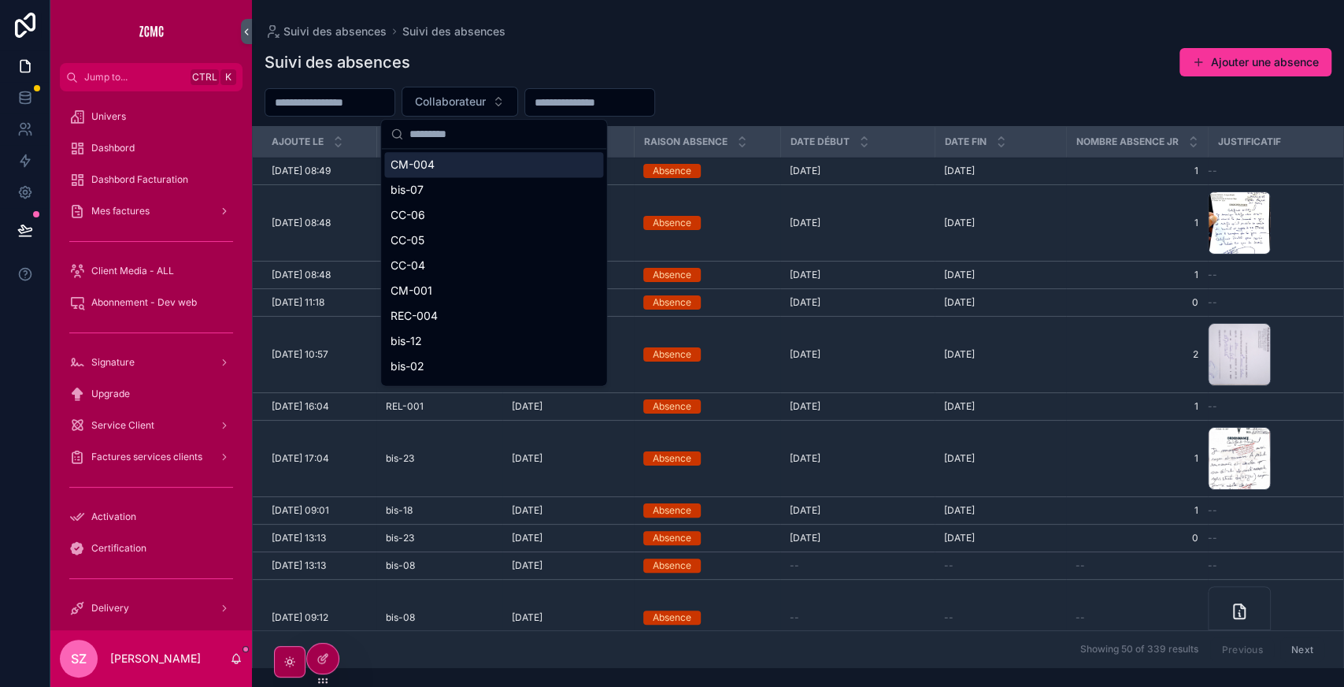
click at [486, 104] on span "Collaborateur" at bounding box center [450, 102] width 71 height 16
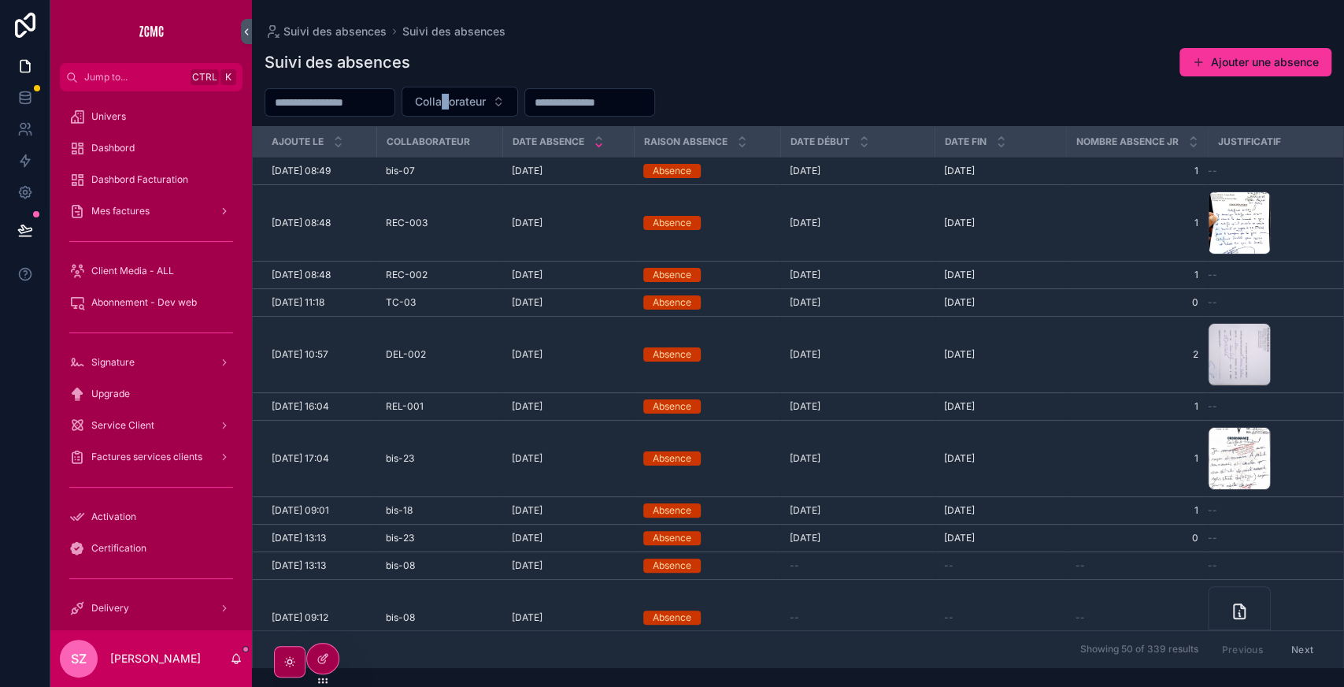
drag, startPoint x: 477, startPoint y: 117, endPoint x: 485, endPoint y: 110, distance: 10.1
click at [485, 110] on div "Suivi des absences Ajouter une absence Collaborateur Ajoute le Collaborateur Da…" at bounding box center [798, 353] width 1092 height 630
click at [485, 110] on button "Collaborateur" at bounding box center [460, 102] width 117 height 30
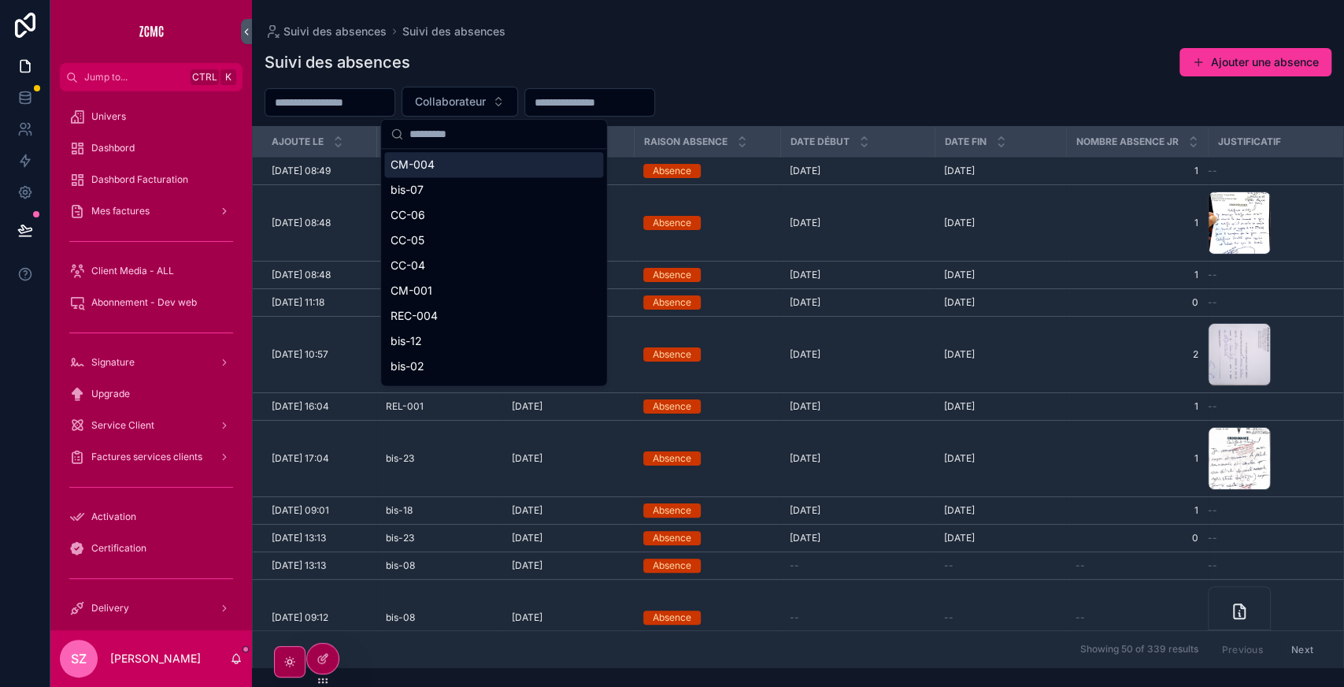
click at [455, 141] on input "scrollable content" at bounding box center [502, 134] width 187 height 28
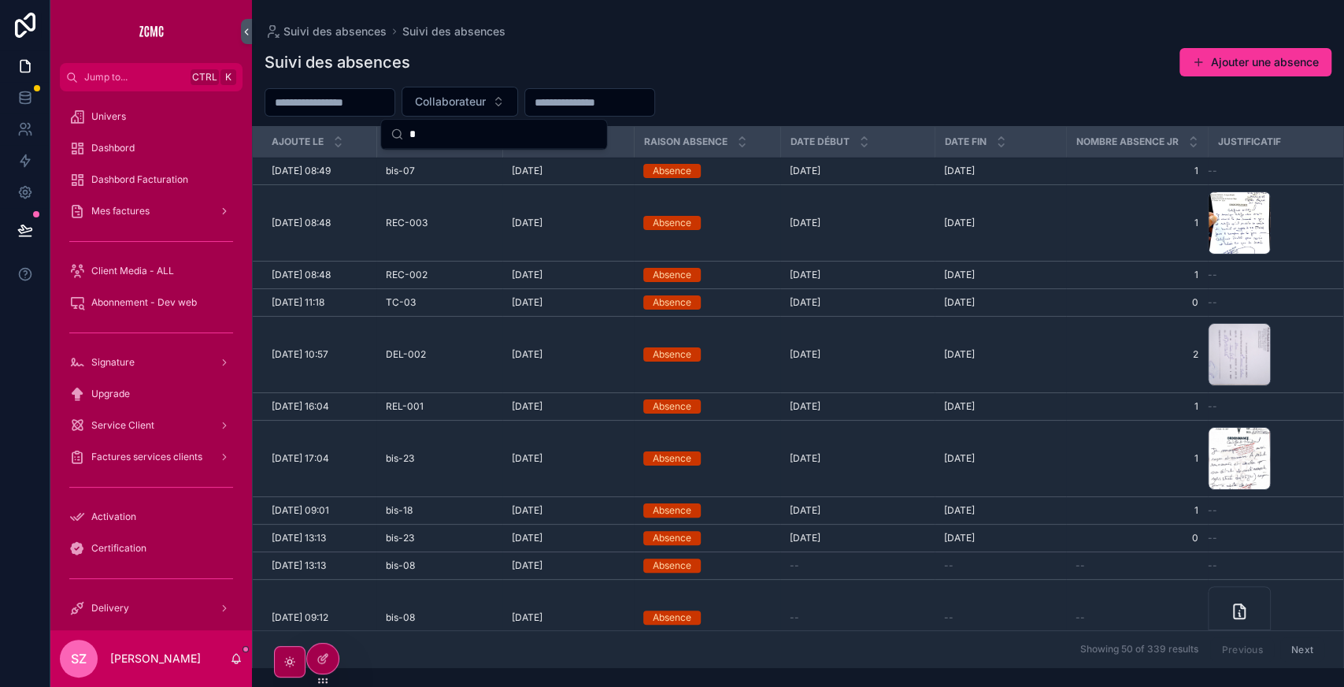
type input "*"
click at [490, 58] on div "Suivi des absences Ajouter une absence" at bounding box center [798, 62] width 1067 height 30
click at [358, 94] on input "scrollable content" at bounding box center [329, 102] width 129 height 22
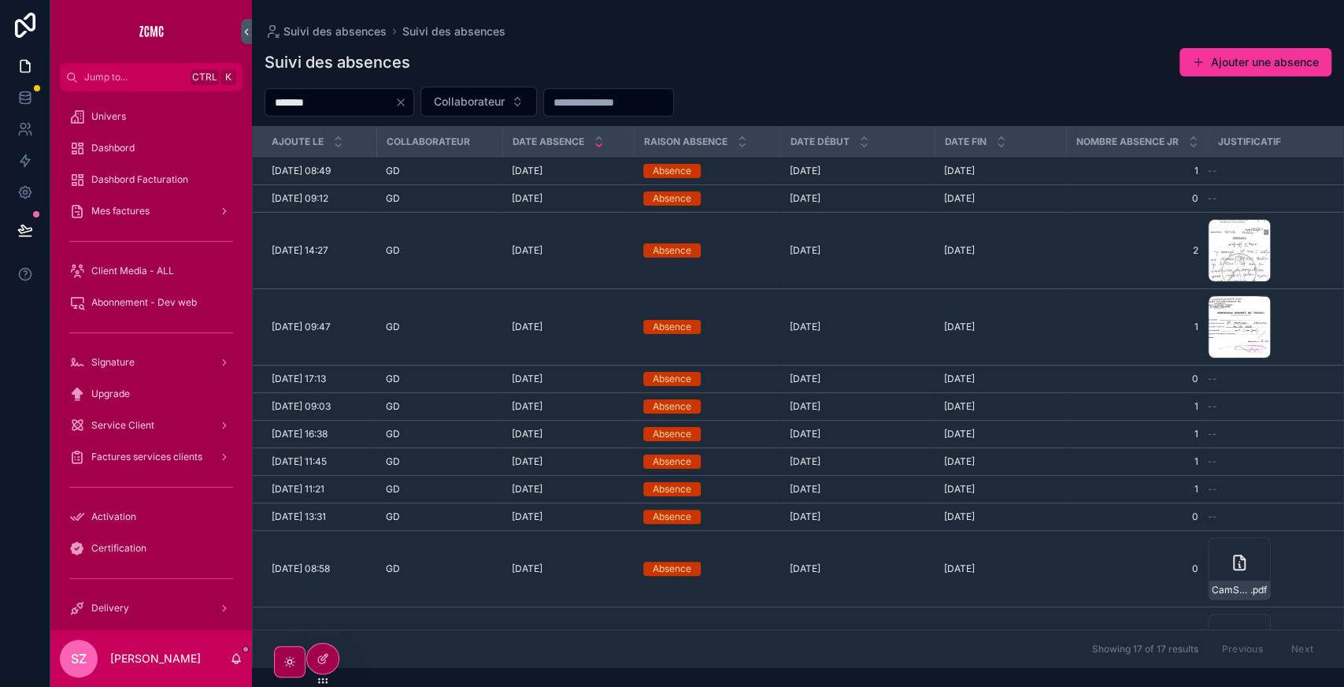
click at [649, 23] on div "Suivi des absences Suivi des absences Suivi des absences Ajouter une absence **…" at bounding box center [798, 334] width 1092 height 668
click at [346, 100] on input "*******" at bounding box center [329, 102] width 129 height 22
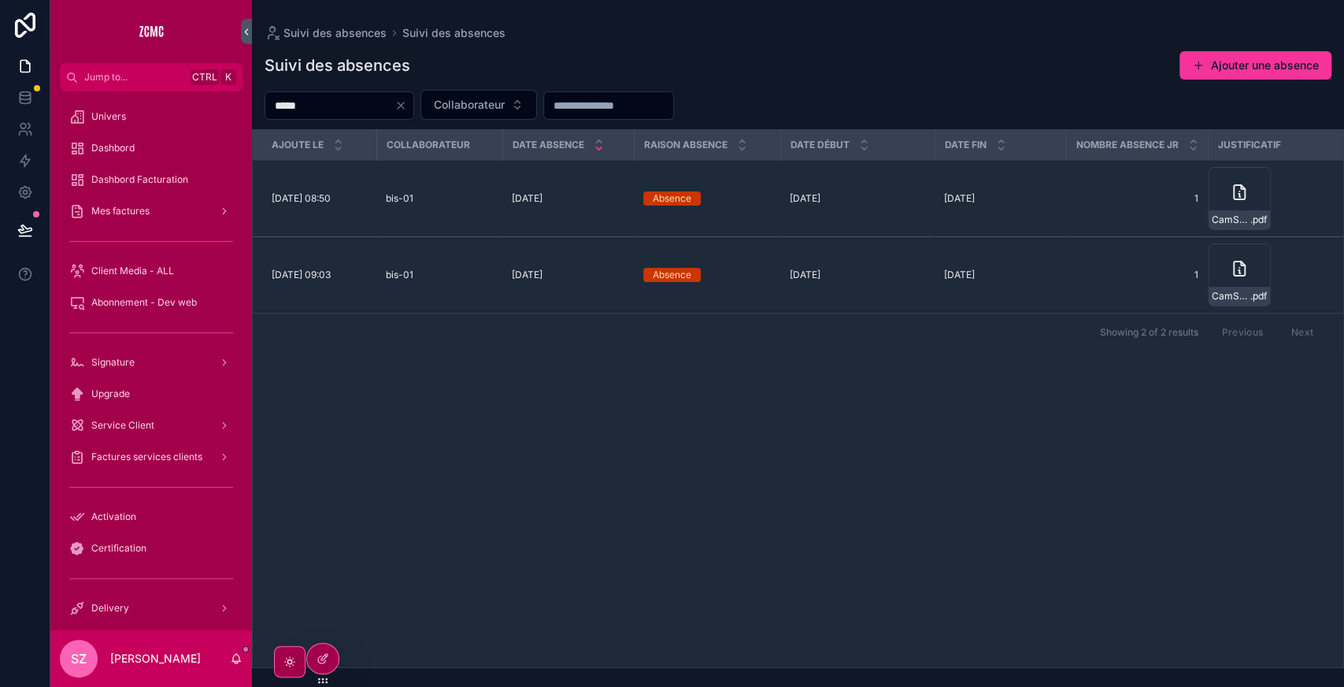
click at [340, 107] on input "*****" at bounding box center [329, 105] width 129 height 22
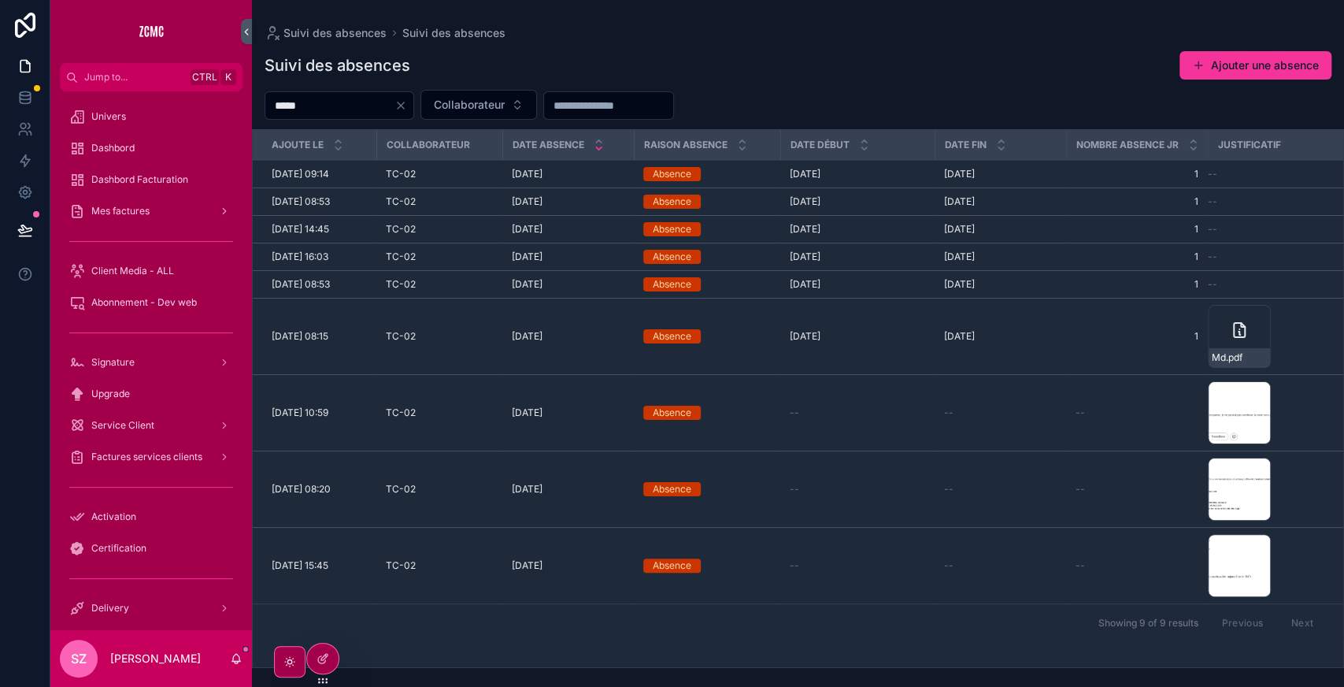
type input "*****"
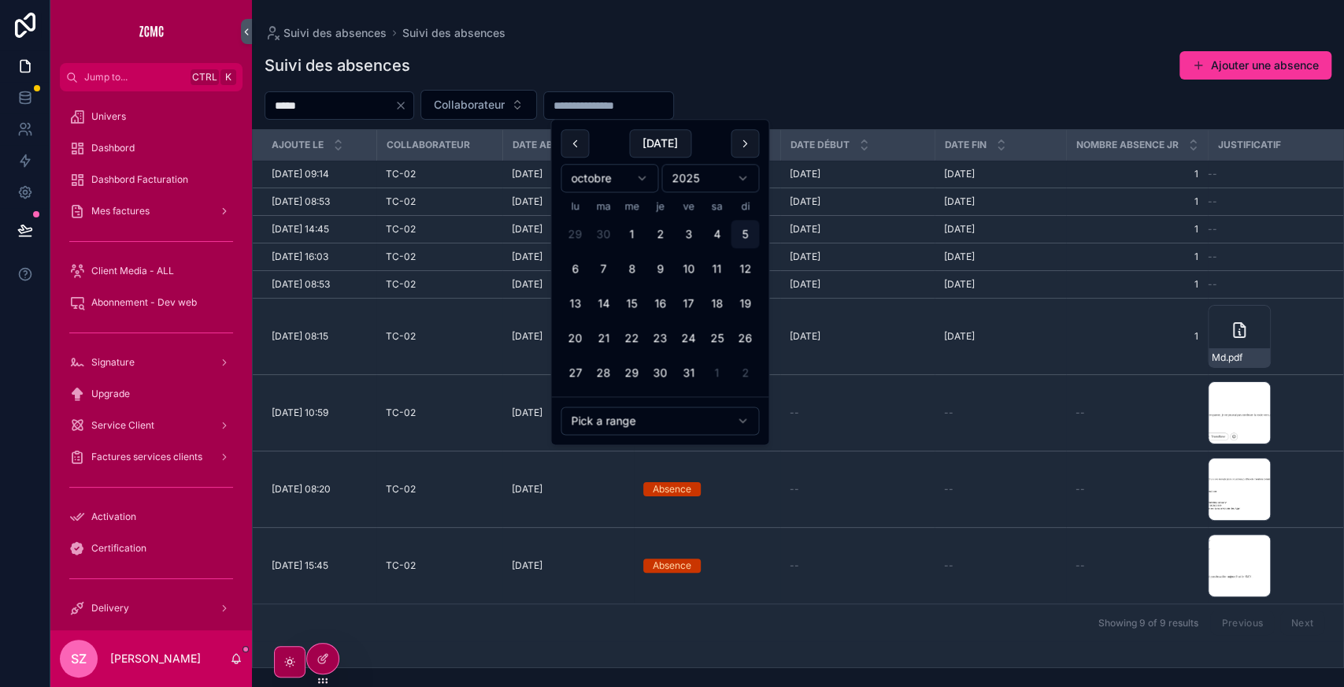
click at [635, 102] on input "scrollable content" at bounding box center [608, 105] width 129 height 22
click at [584, 143] on button "scrollable content" at bounding box center [575, 143] width 28 height 28
click at [583, 151] on button "scrollable content" at bounding box center [575, 143] width 28 height 28
click at [609, 380] on button "26" at bounding box center [603, 373] width 28 height 28
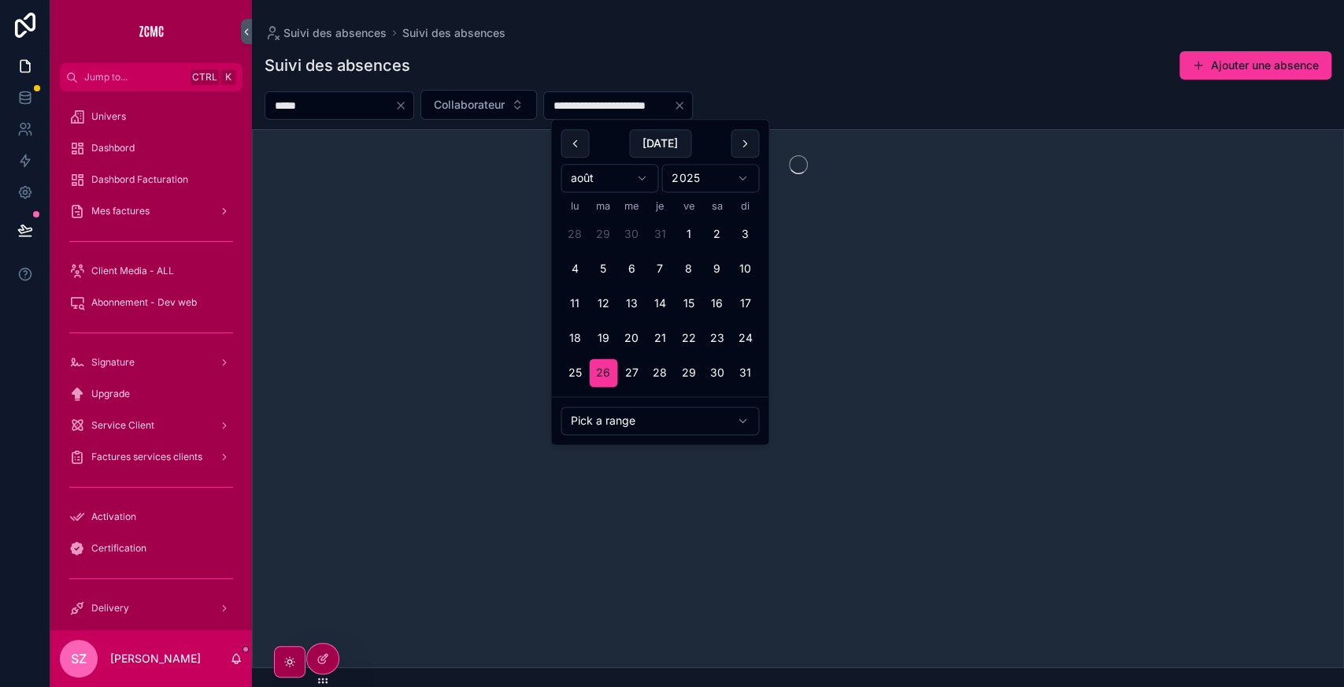
click at [742, 150] on button "scrollable content" at bounding box center [745, 143] width 28 height 28
click at [660, 341] on button "25" at bounding box center [660, 338] width 28 height 28
type input "**********"
click at [839, 87] on div "**********" at bounding box center [798, 354] width 1092 height 627
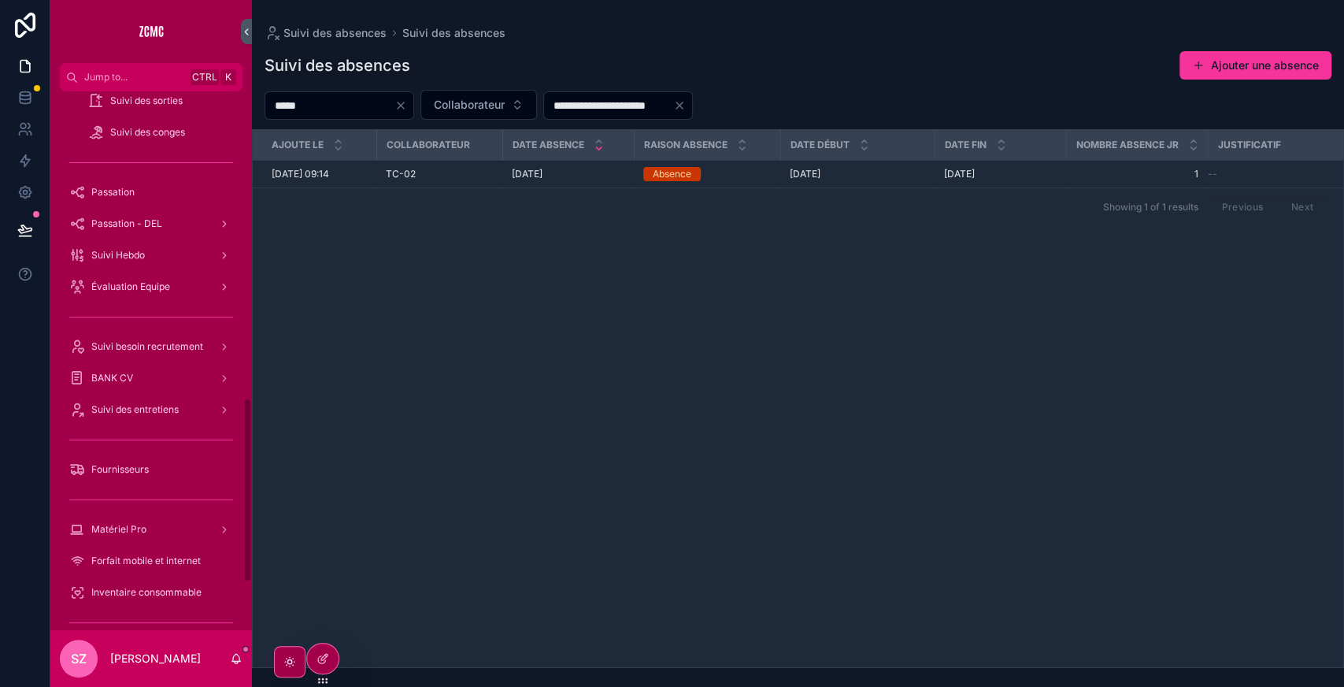
scroll to position [876, 0]
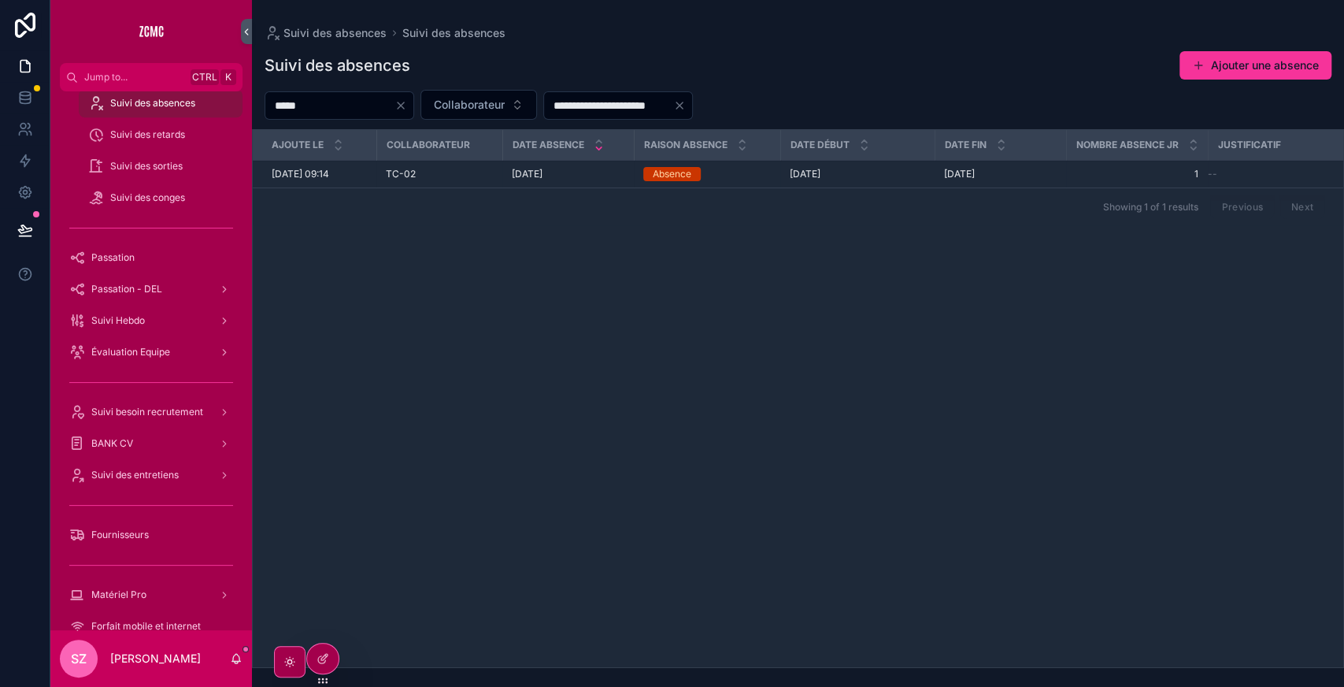
click at [616, 250] on div "Ajoute le Collaborateur Date absence Raison absence Date Début Date fin Nombre …" at bounding box center [798, 398] width 1091 height 537
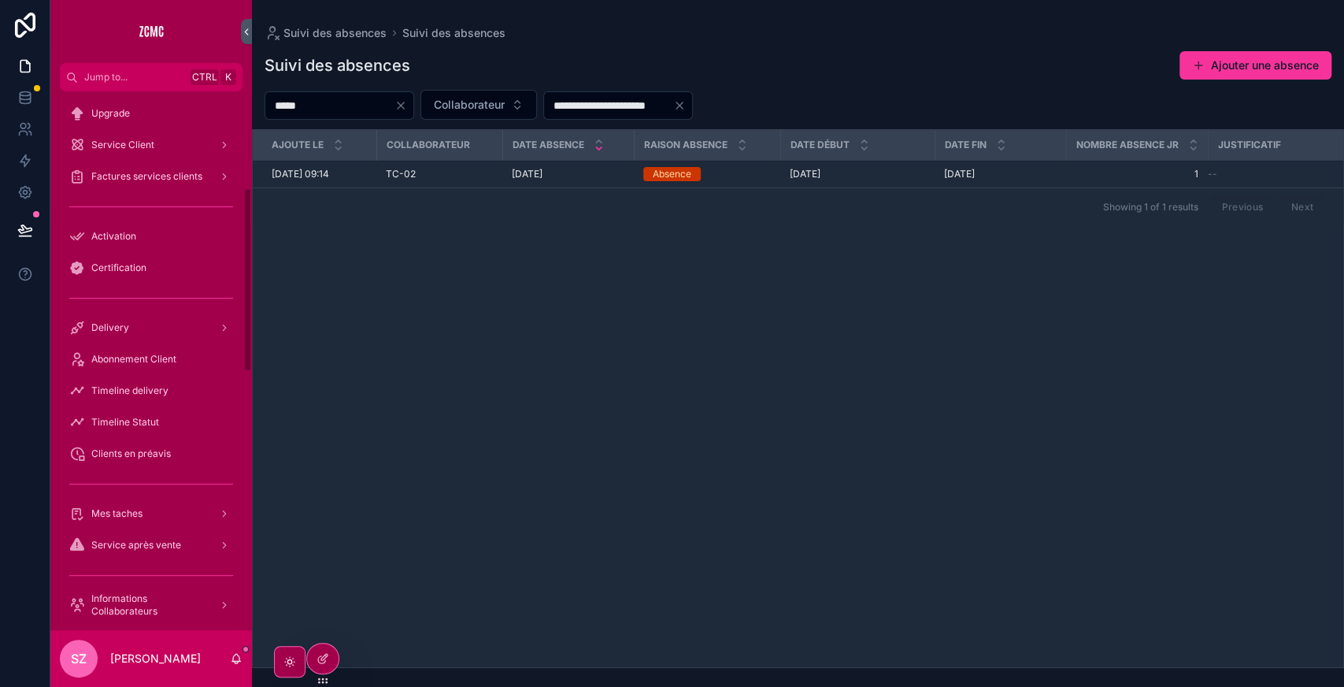
scroll to position [282, 0]
click at [169, 370] on link "Abonnement Client" at bounding box center [151, 357] width 183 height 28
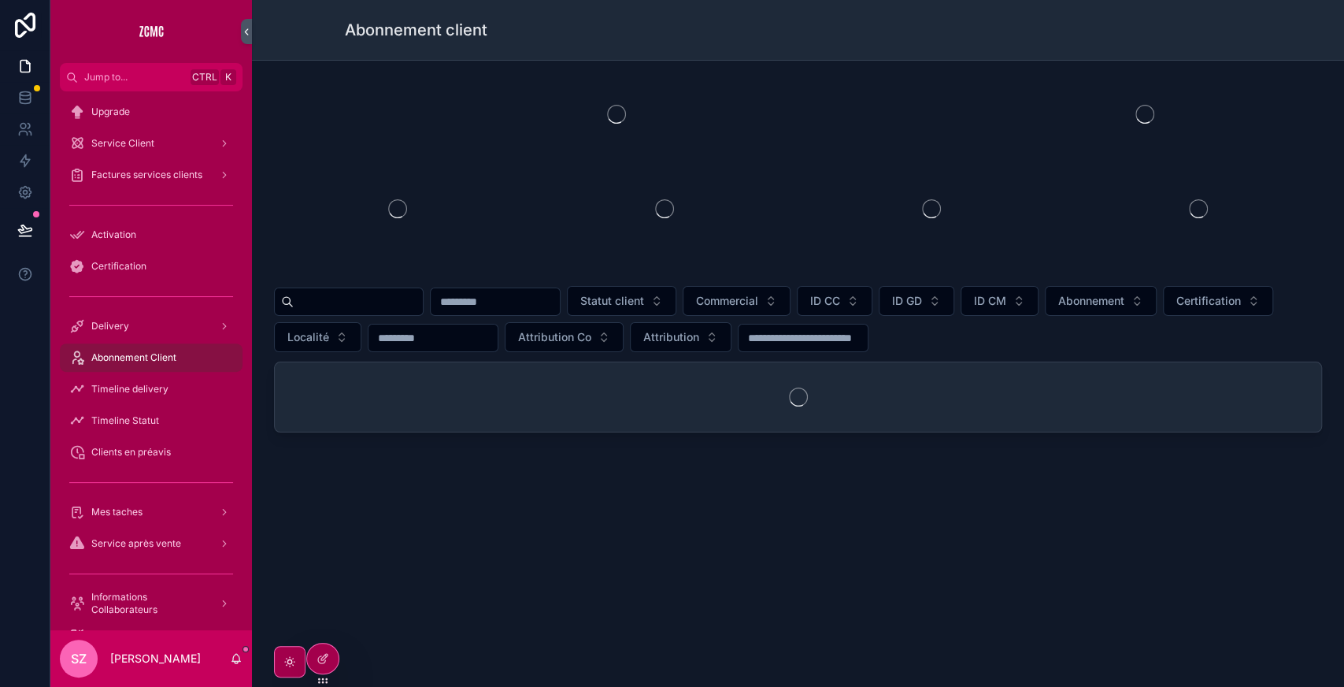
click at [362, 305] on input "scrollable content" at bounding box center [358, 302] width 129 height 22
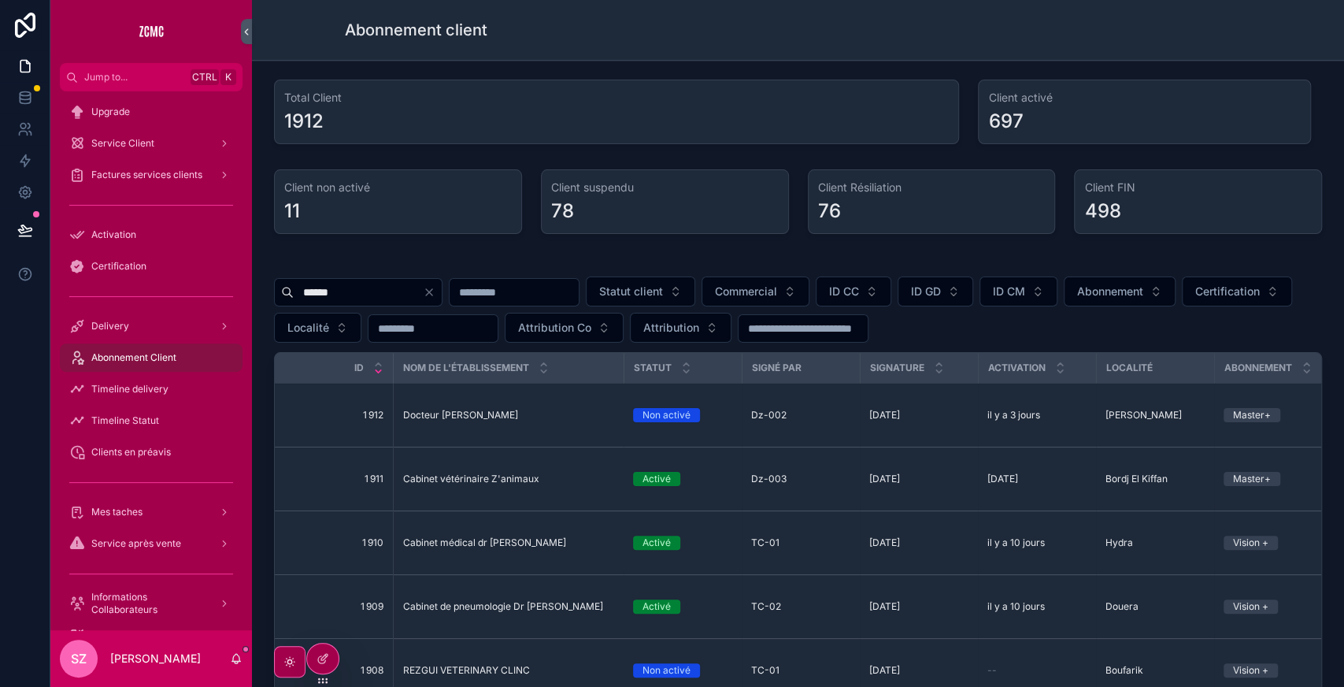
type input "******"
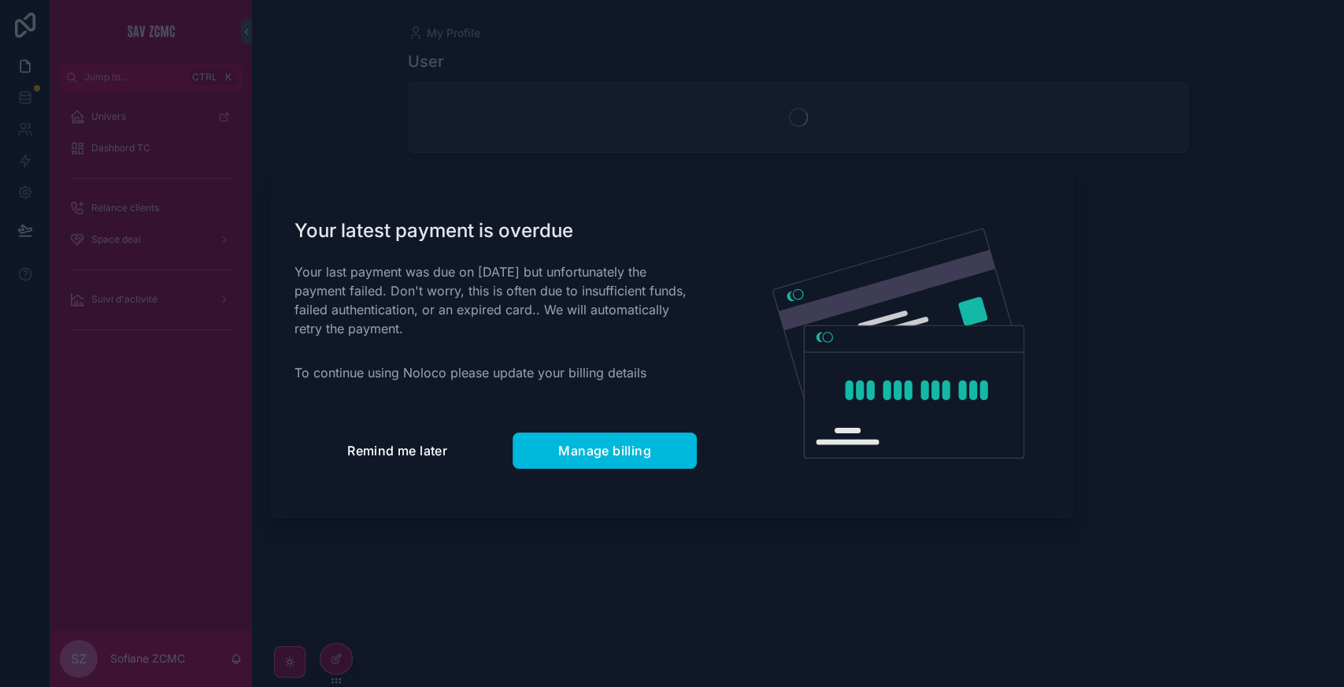
click at [398, 438] on button "Remind me later" at bounding box center [398, 450] width 206 height 36
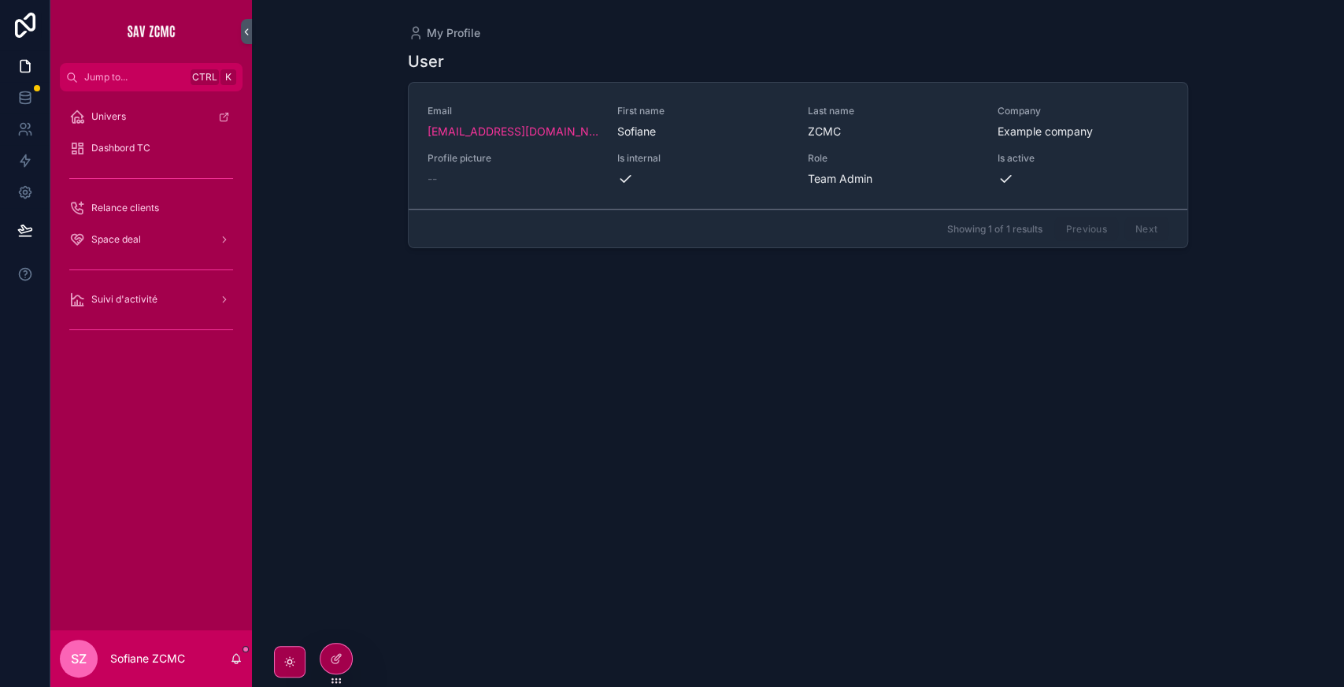
drag, startPoint x: 189, startPoint y: 319, endPoint x: 128, endPoint y: 305, distance: 62.3
click at [128, 305] on div "Univers Dashbord TC Relance clients Space deal Suivi d'activité" at bounding box center [151, 222] width 202 height 243
click at [128, 305] on span "Suivi d'activité" at bounding box center [124, 299] width 66 height 13
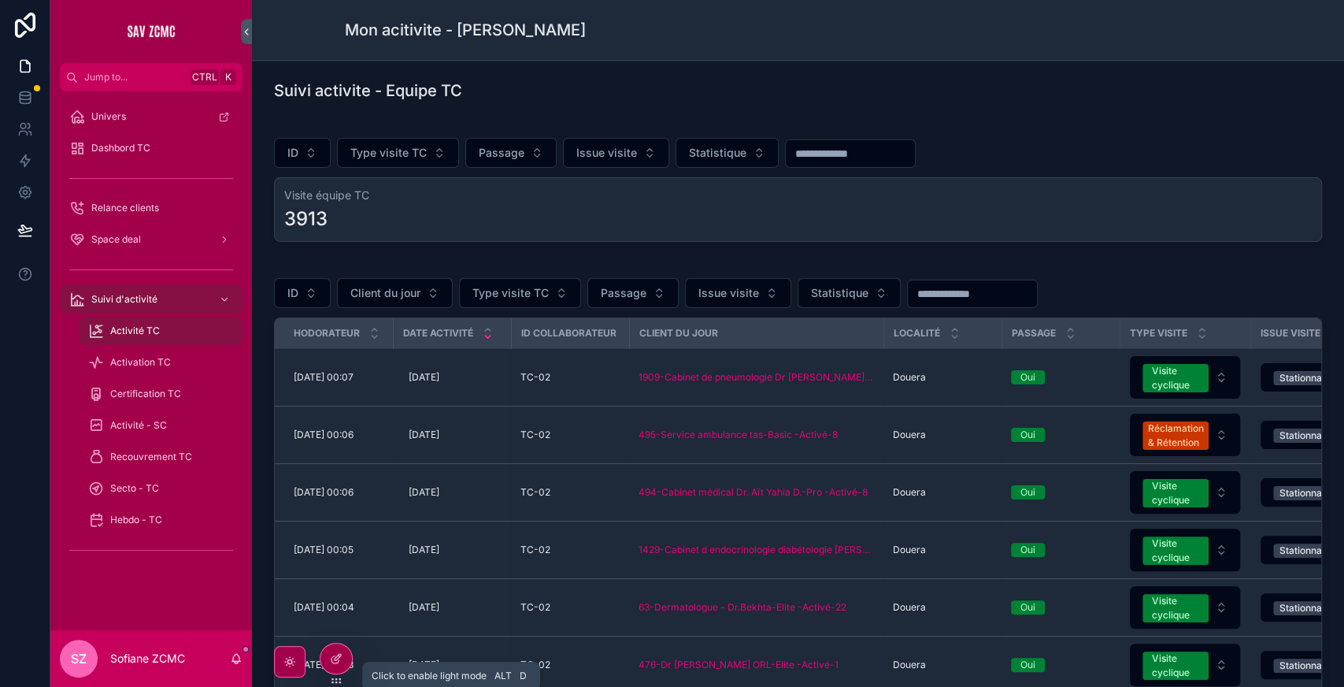
click at [291, 672] on div "scrollable content" at bounding box center [289, 661] width 31 height 31
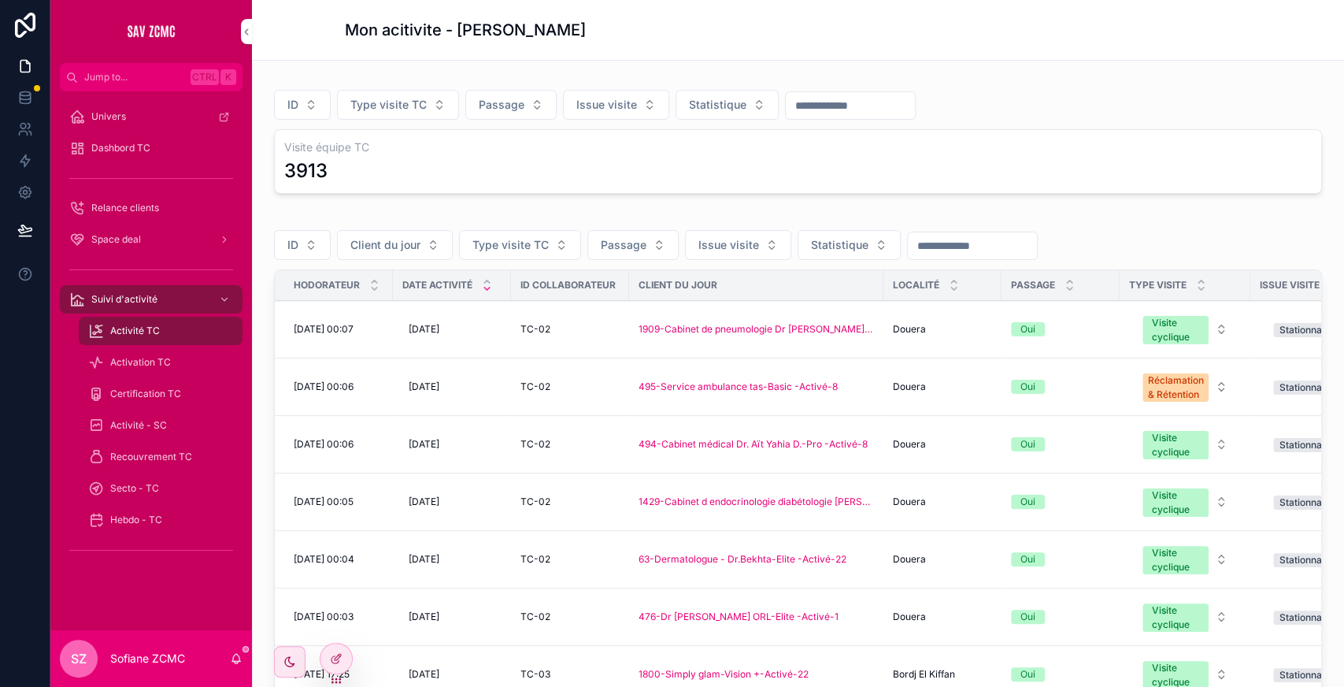
scroll to position [52, 0]
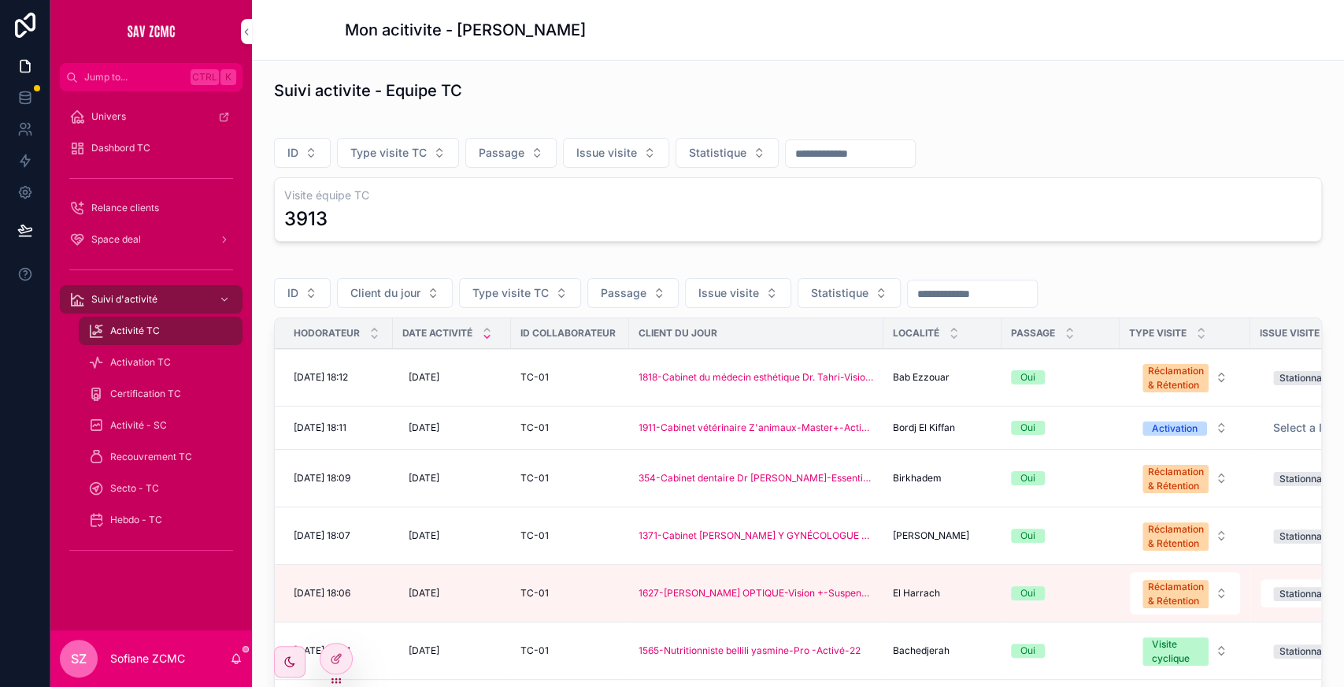
scroll to position [52, 0]
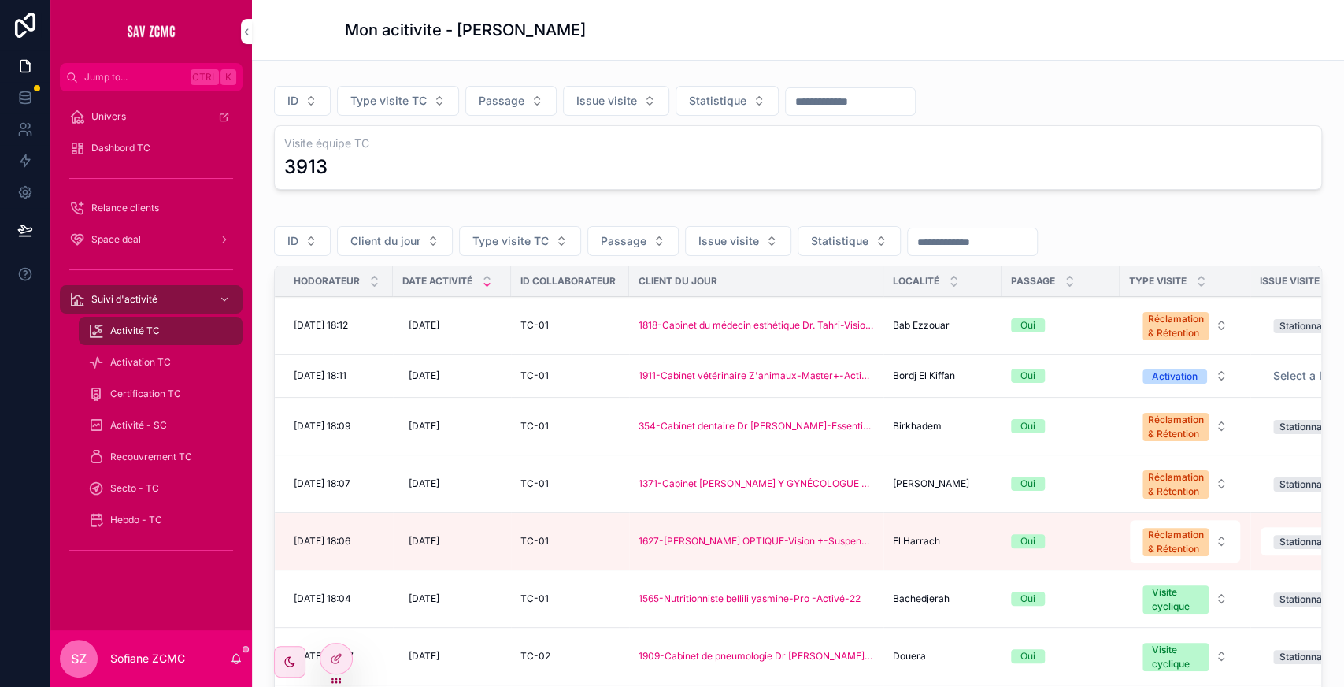
click at [948, 228] on div "scrollable content" at bounding box center [972, 242] width 131 height 28
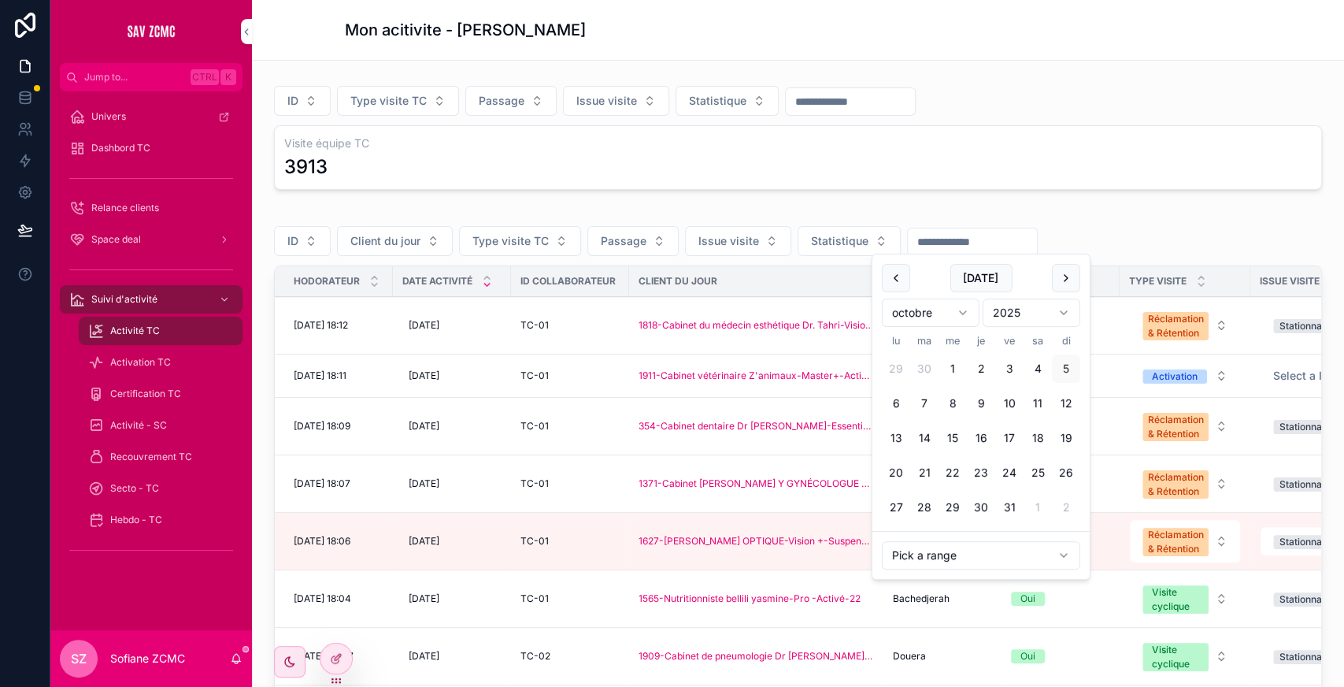
click at [946, 232] on input "scrollable content" at bounding box center [972, 242] width 129 height 22
click at [897, 283] on button "scrollable content" at bounding box center [896, 278] width 28 height 28
click at [917, 506] on button "26" at bounding box center [924, 507] width 28 height 28
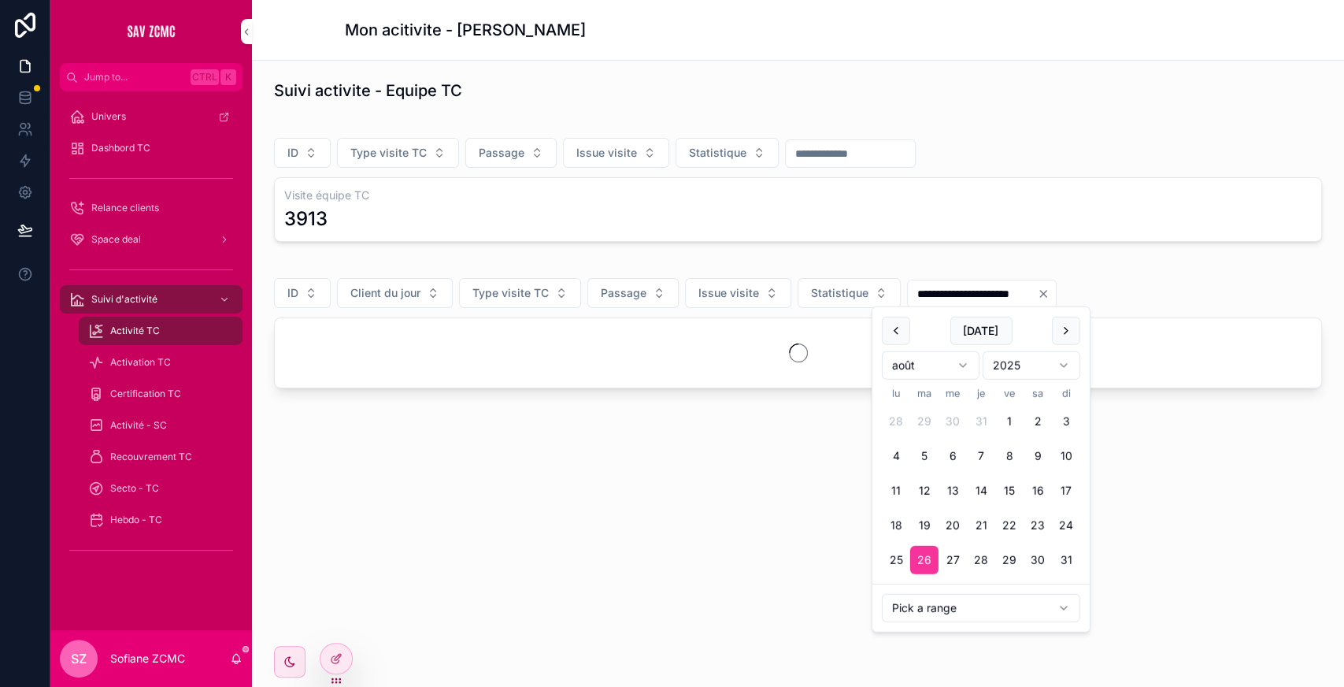
click at [1057, 280] on div "**********" at bounding box center [982, 294] width 150 height 28
click at [1024, 290] on input "**********" at bounding box center [972, 294] width 129 height 22
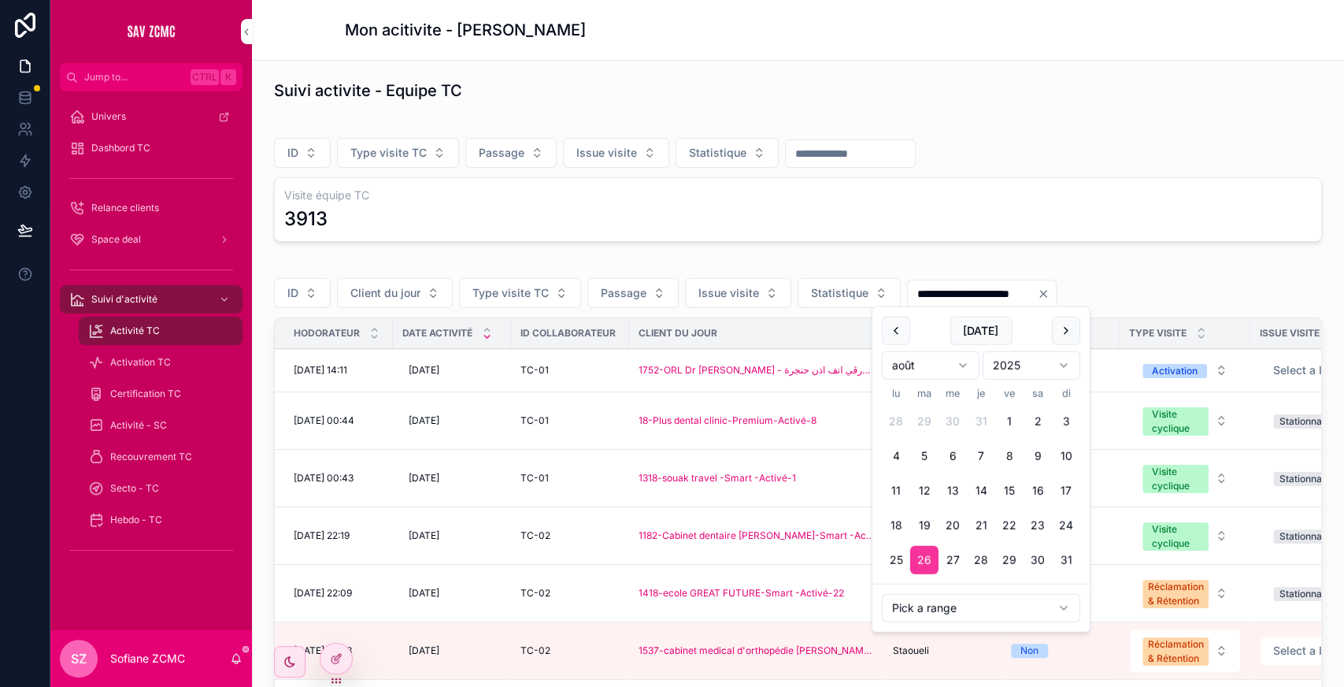
click at [1024, 290] on input "**********" at bounding box center [972, 294] width 129 height 22
click at [922, 558] on button "26" at bounding box center [924, 560] width 28 height 28
click at [1067, 329] on button "scrollable content" at bounding box center [1066, 331] width 28 height 28
click at [978, 524] on button "25" at bounding box center [981, 525] width 28 height 28
type input "**********"
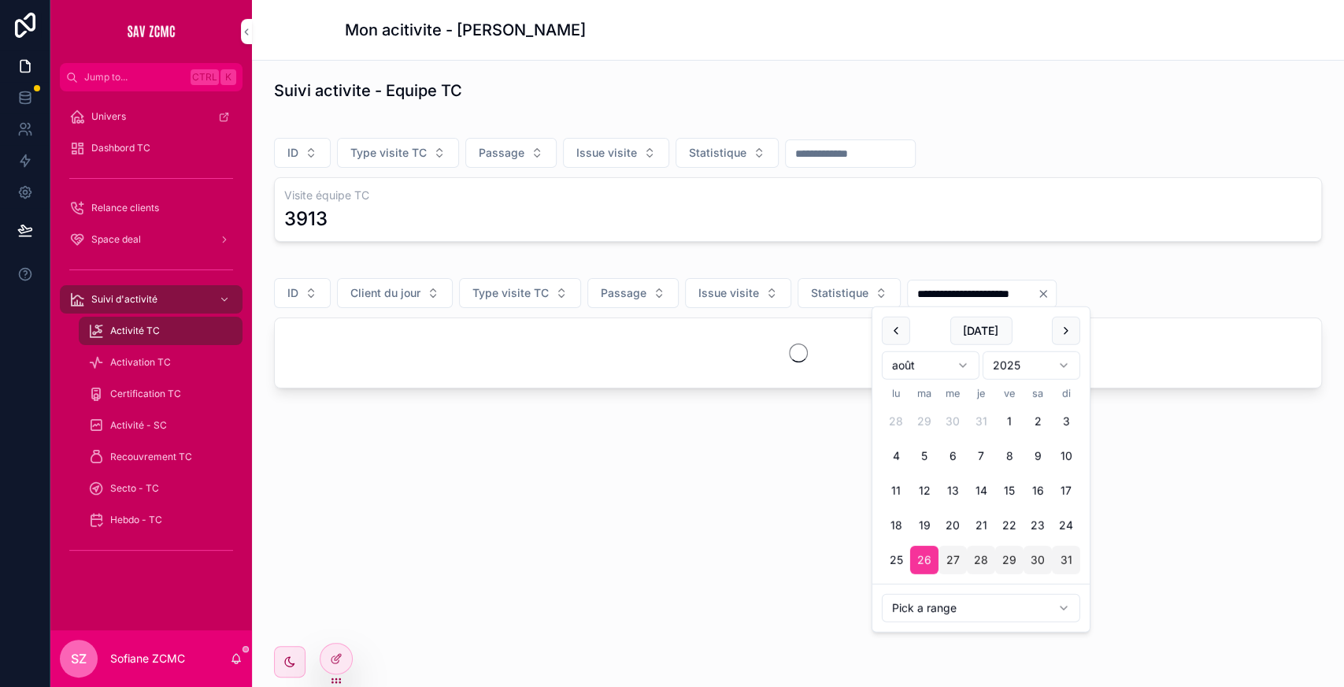
click at [298, 283] on button "ID" at bounding box center [302, 293] width 57 height 30
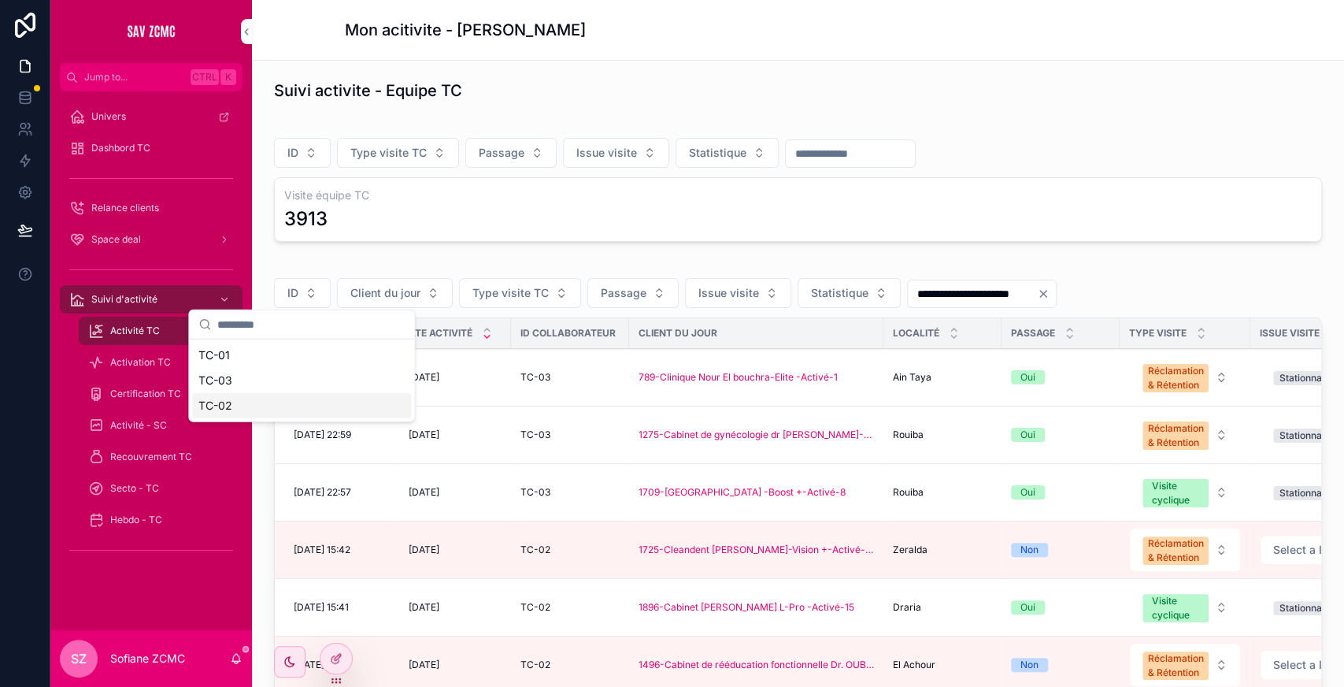
click at [255, 402] on div "TC-02" at bounding box center [301, 405] width 219 height 25
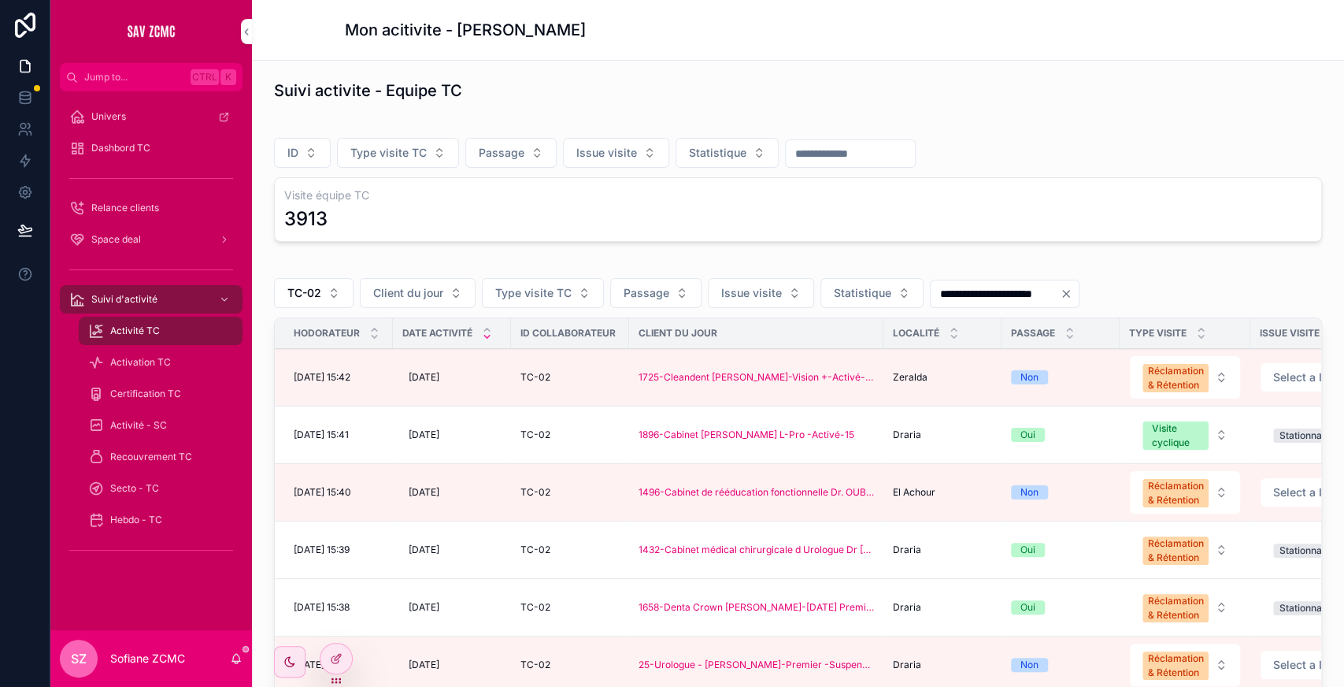
click at [606, 291] on div "**********" at bounding box center [798, 293] width 1048 height 30
click at [657, 290] on span "Passage" at bounding box center [647, 293] width 46 height 16
click at [611, 359] on div "Oui" at bounding box center [652, 355] width 219 height 25
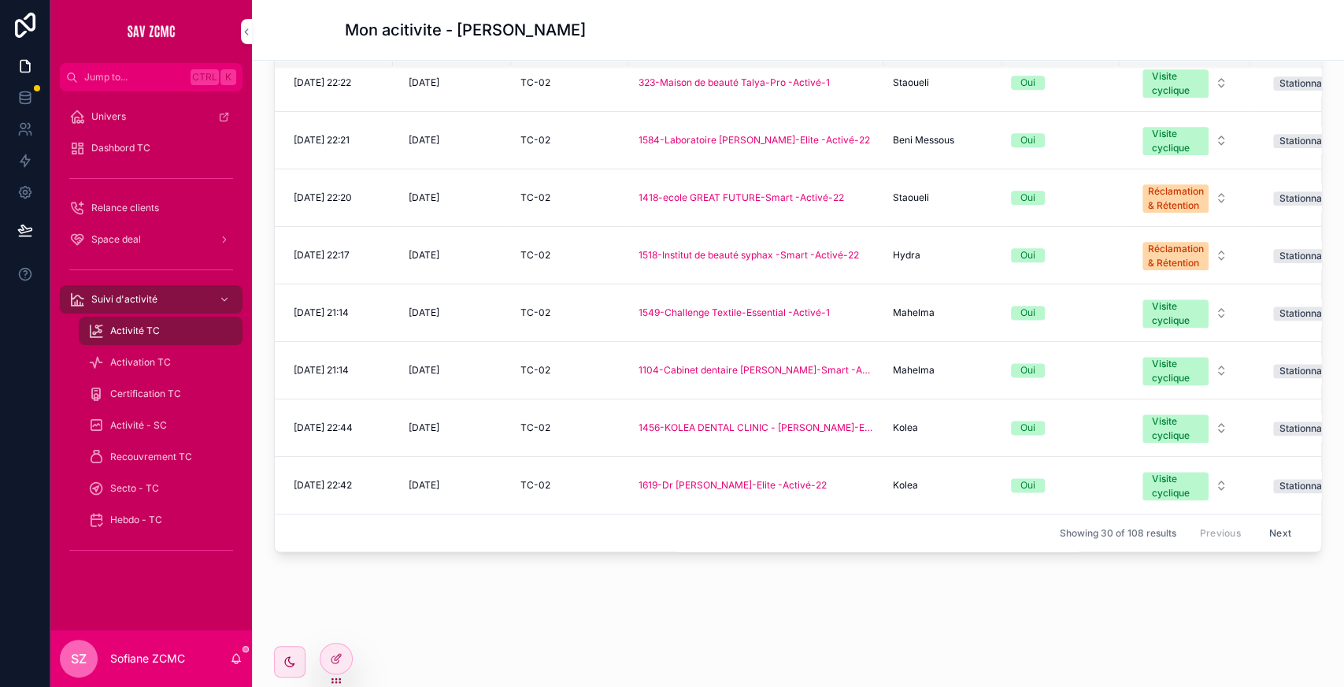
scroll to position [283, 0]
click at [1258, 519] on button "Next" at bounding box center [1280, 531] width 44 height 24
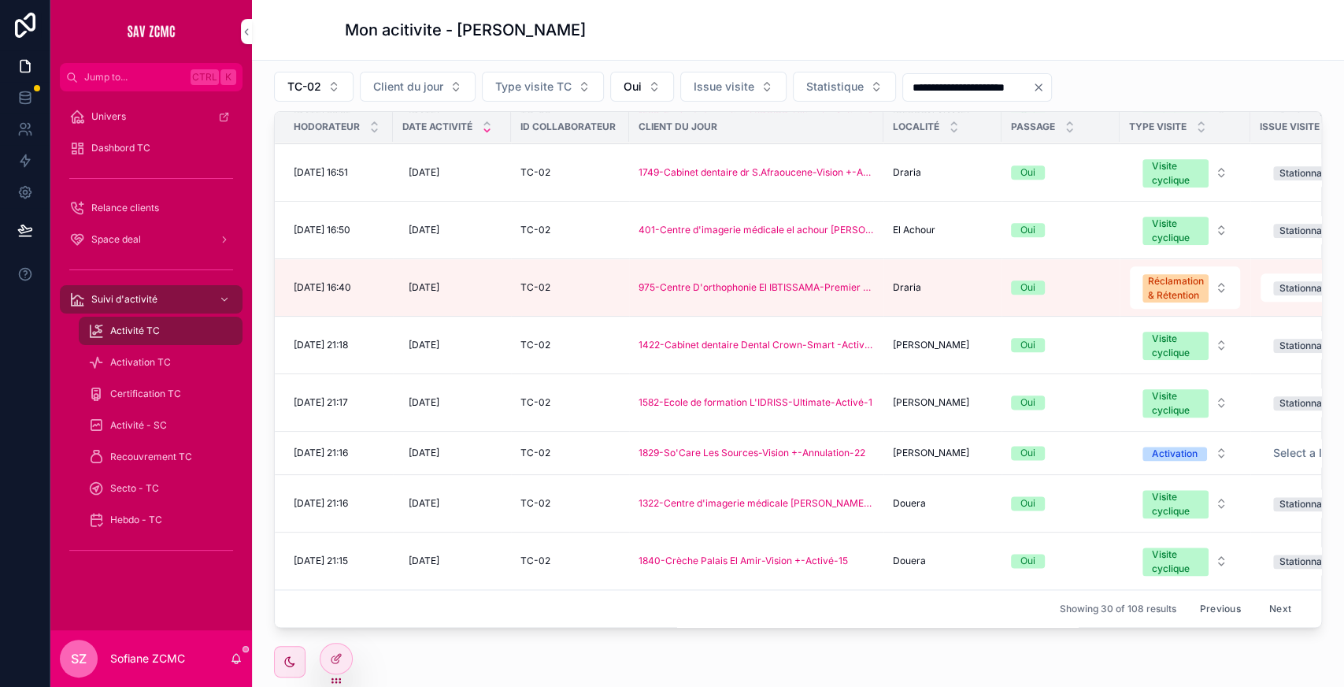
scroll to position [209, 0]
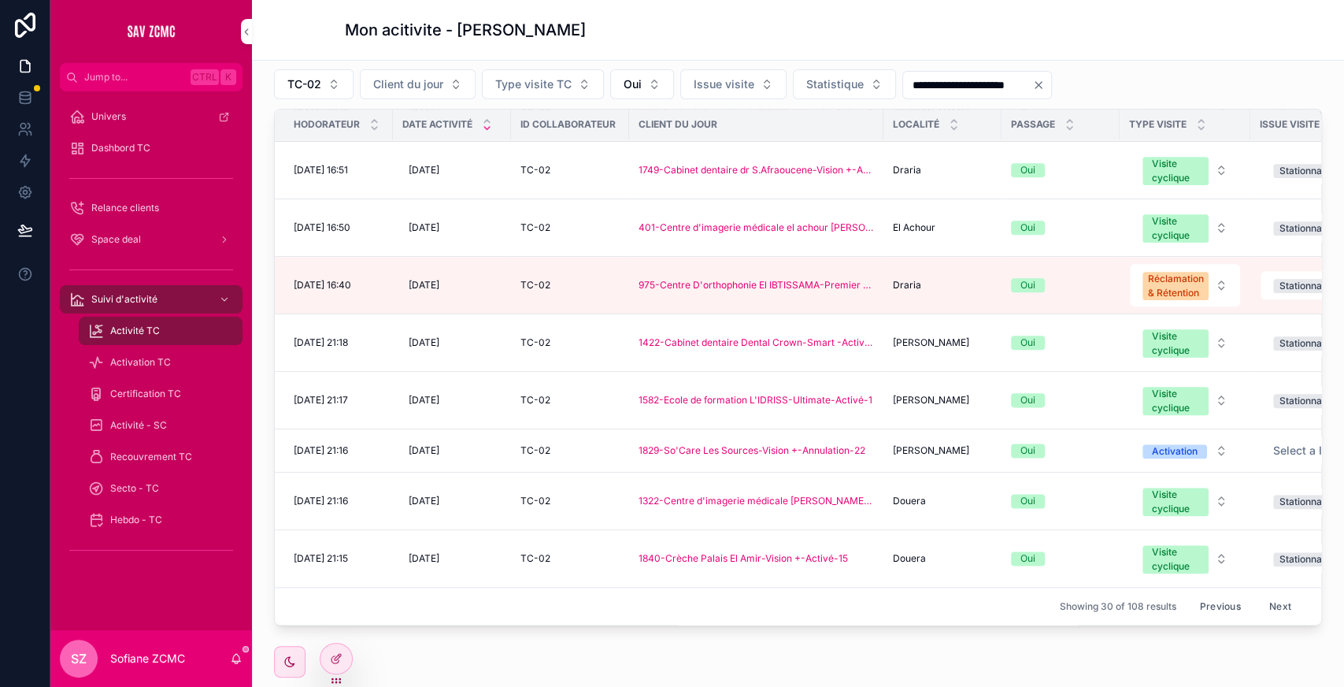
click at [1258, 594] on button "Next" at bounding box center [1280, 606] width 44 height 24
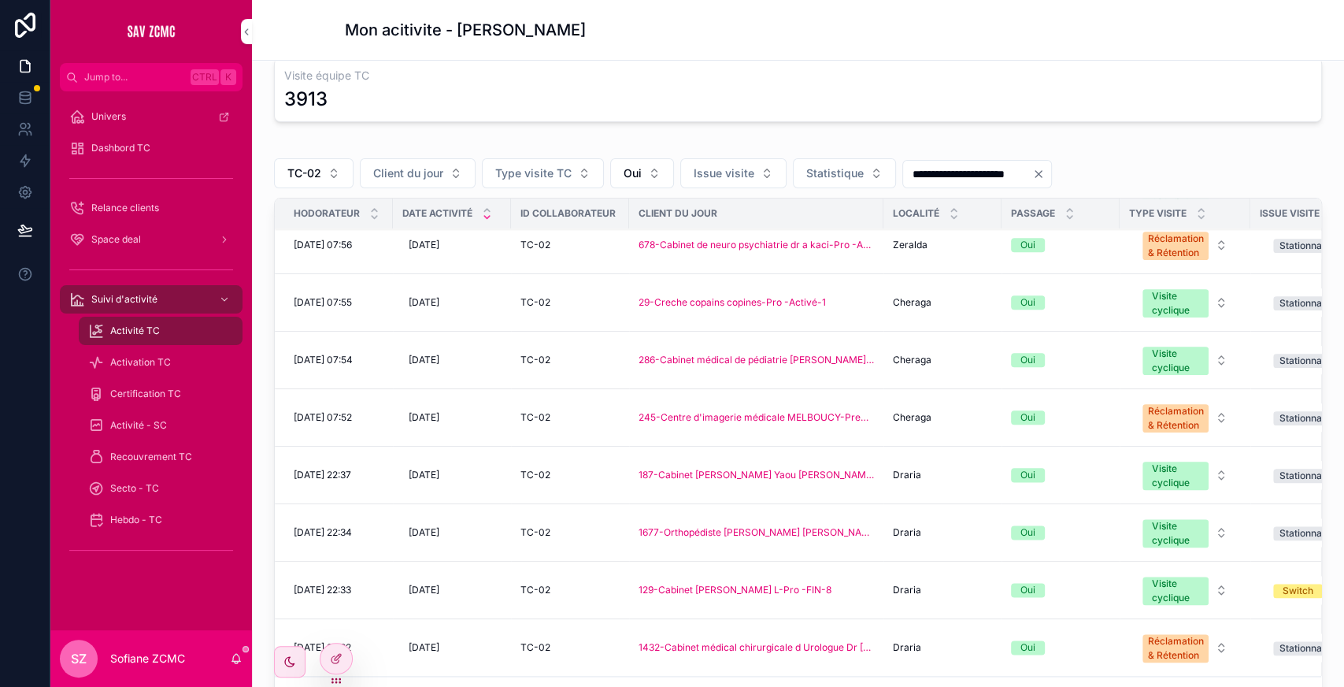
scroll to position [283, 0]
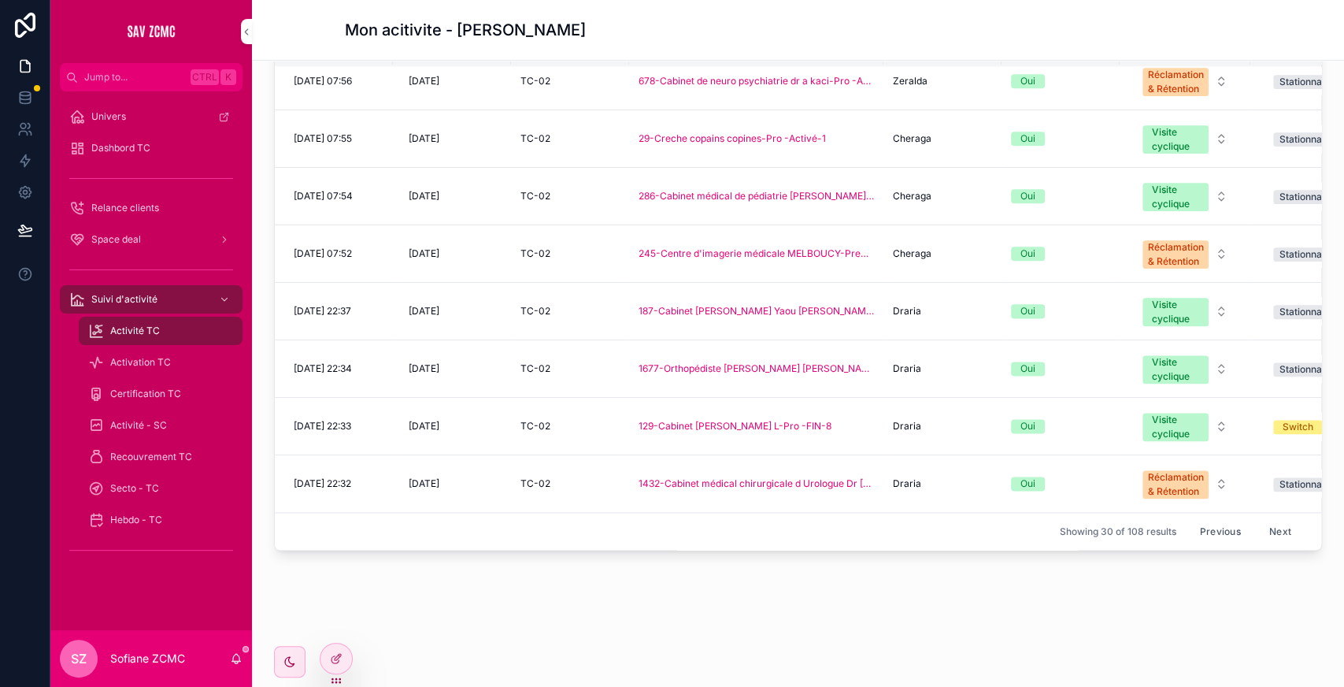
click at [1258, 519] on button "Next" at bounding box center [1280, 531] width 44 height 24
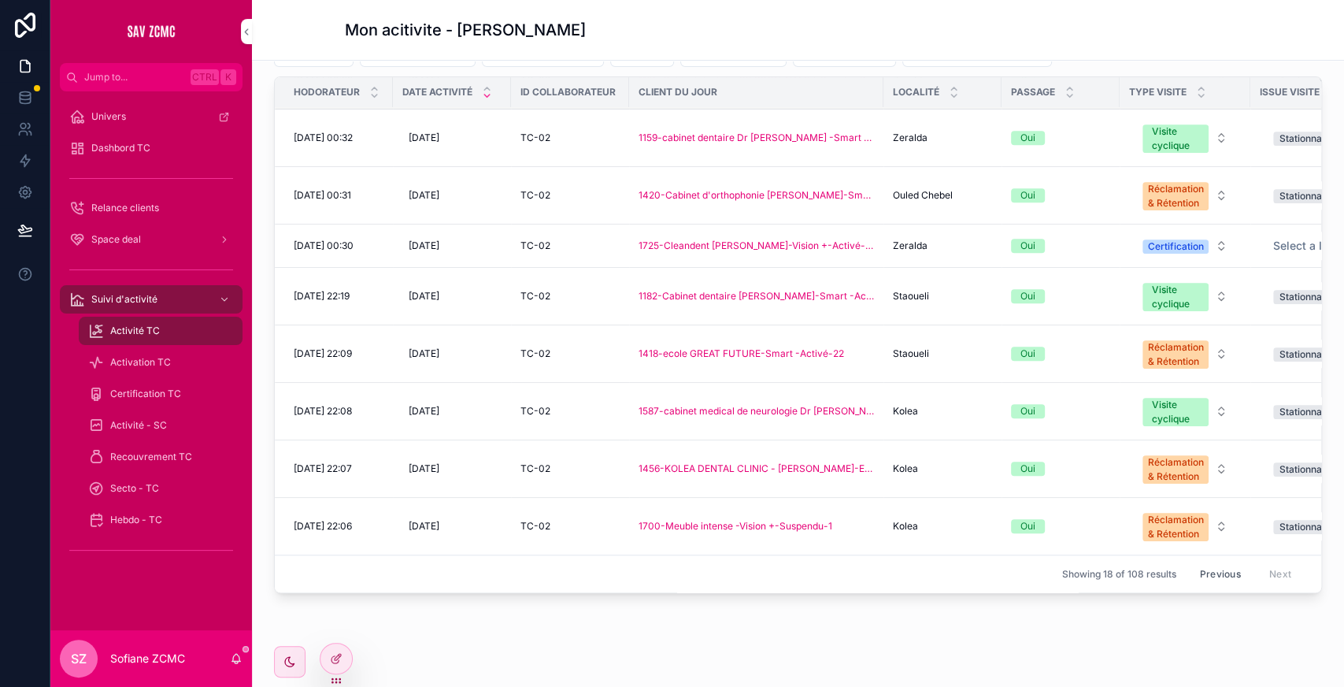
scroll to position [243, 0]
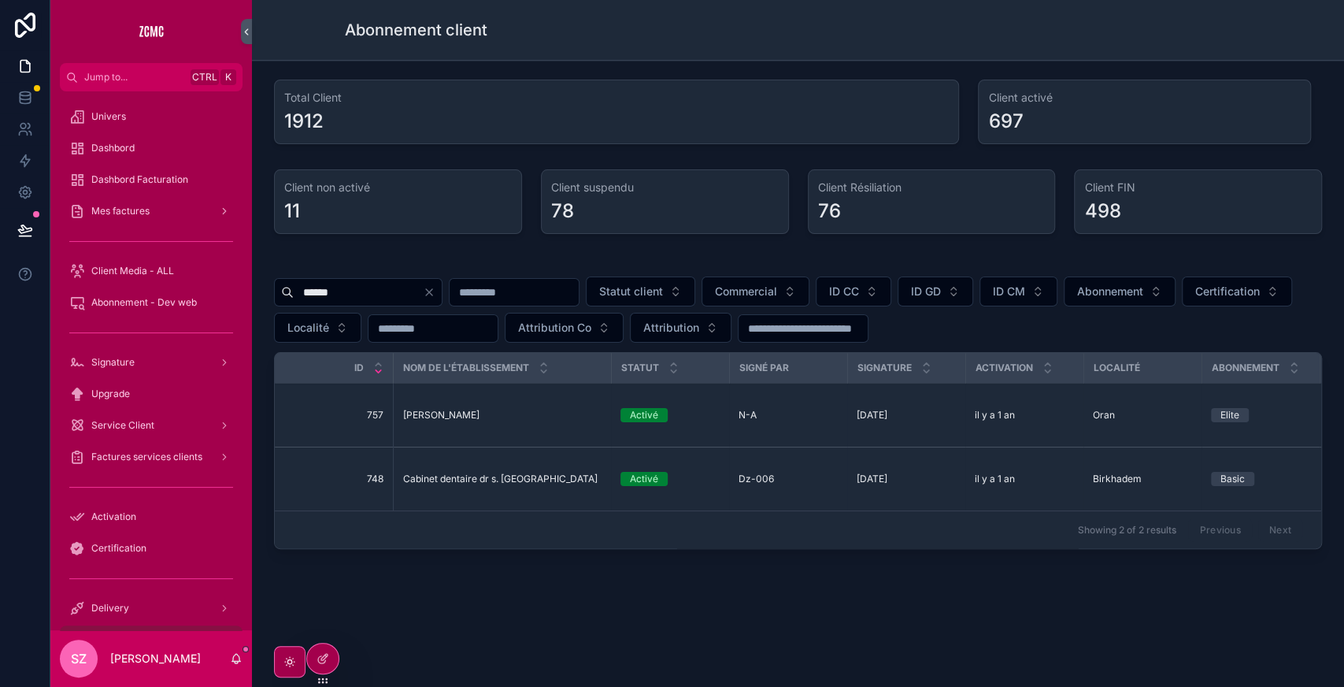
scroll to position [282, 0]
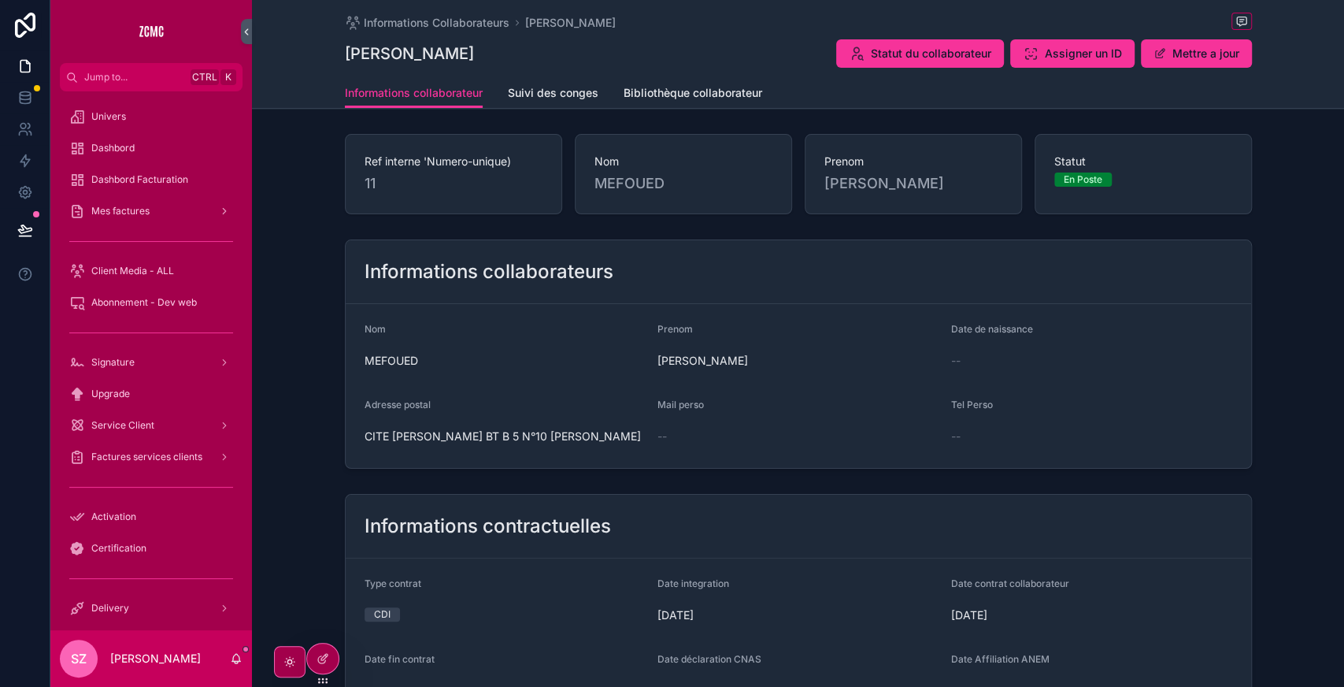
scroll to position [463, 0]
